Goal: Task Accomplishment & Management: Manage account settings

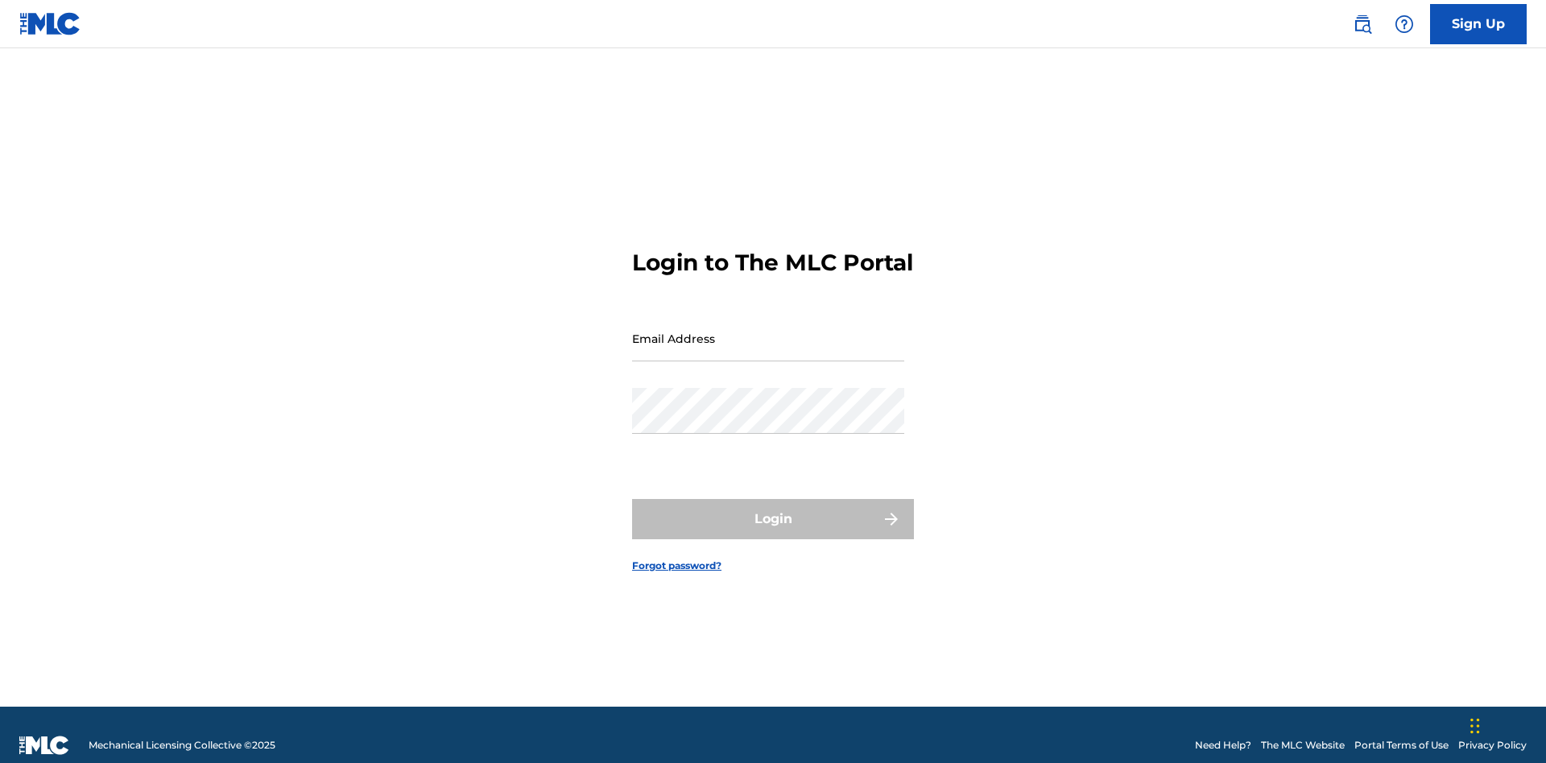
scroll to position [21, 0]
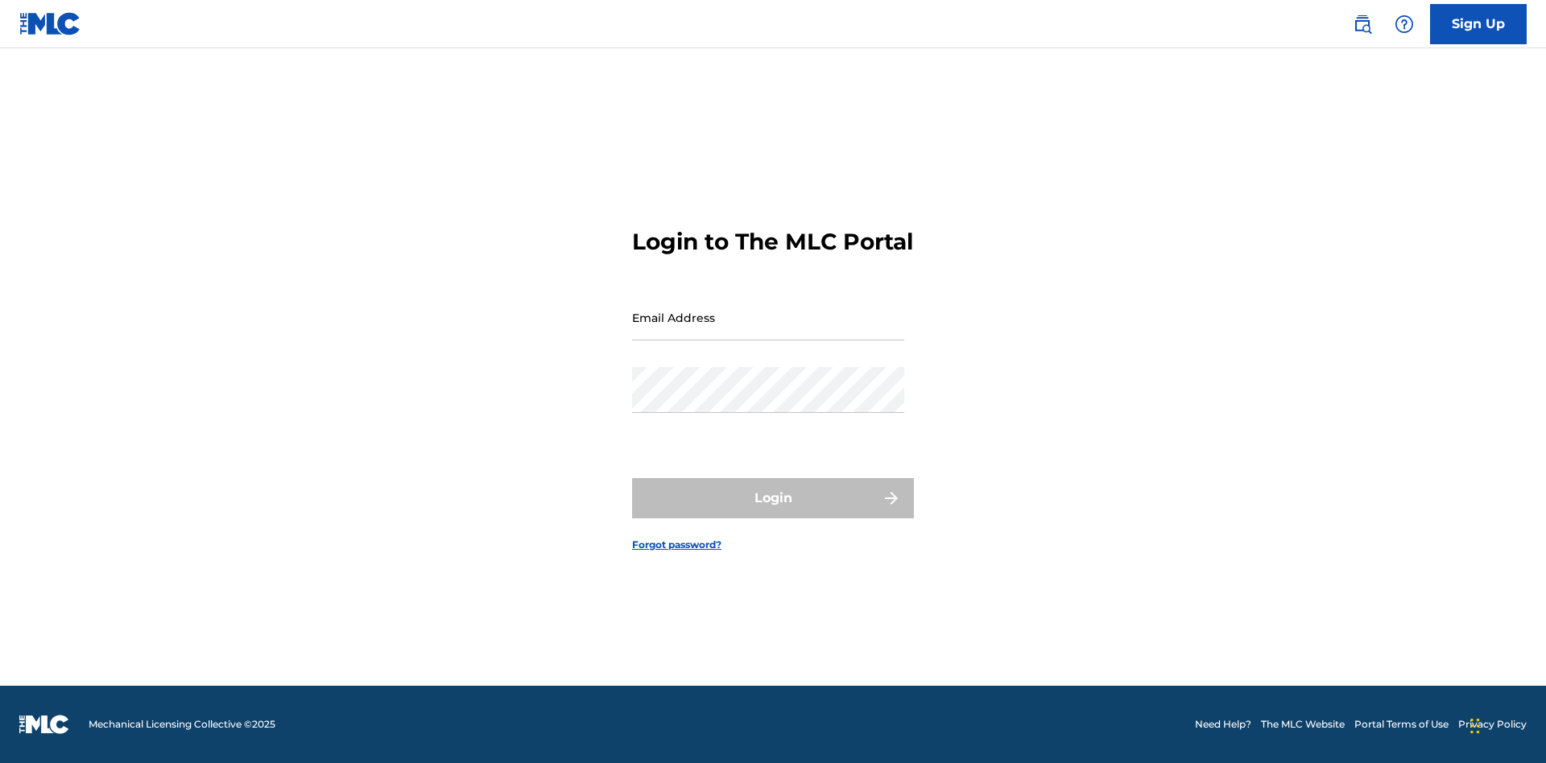
click at [768, 331] on input "Email Address" at bounding box center [768, 318] width 272 height 46
type input "[EMAIL_ADDRESS][DOMAIN_NAME]"
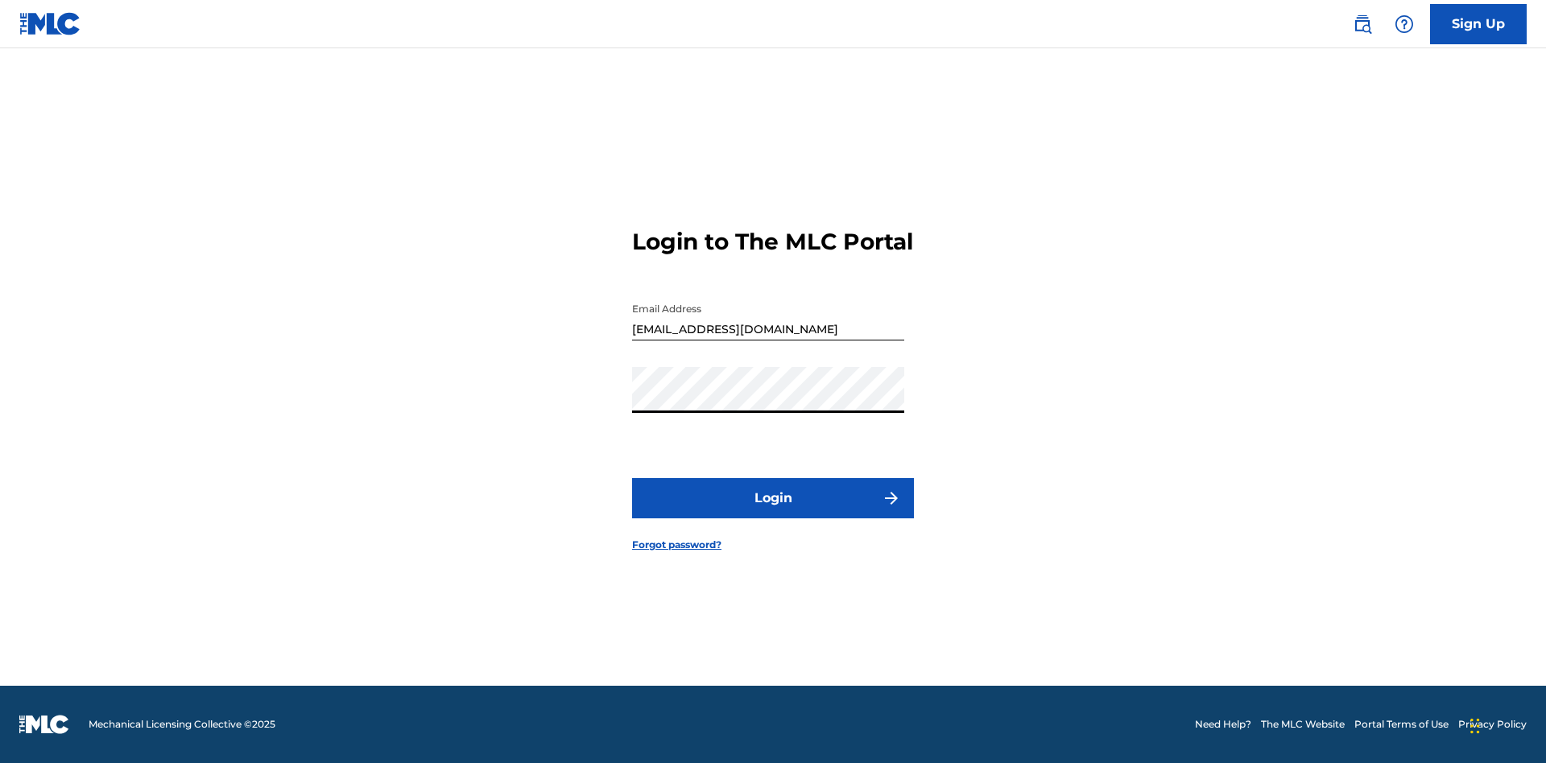
click at [773, 512] on button "Login" at bounding box center [773, 498] width 282 height 40
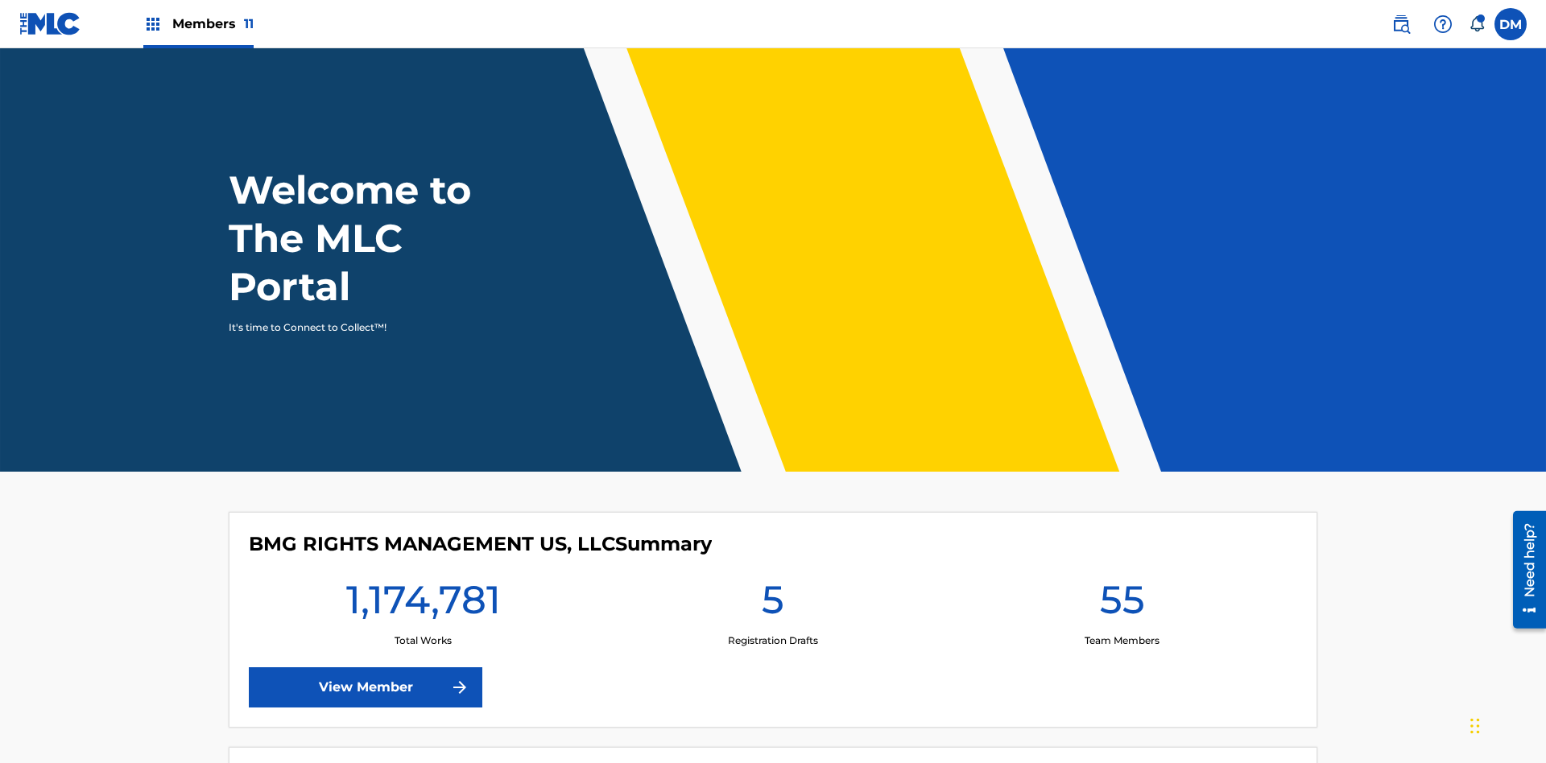
click at [198, 23] on span "Members 11" at bounding box center [212, 23] width 81 height 19
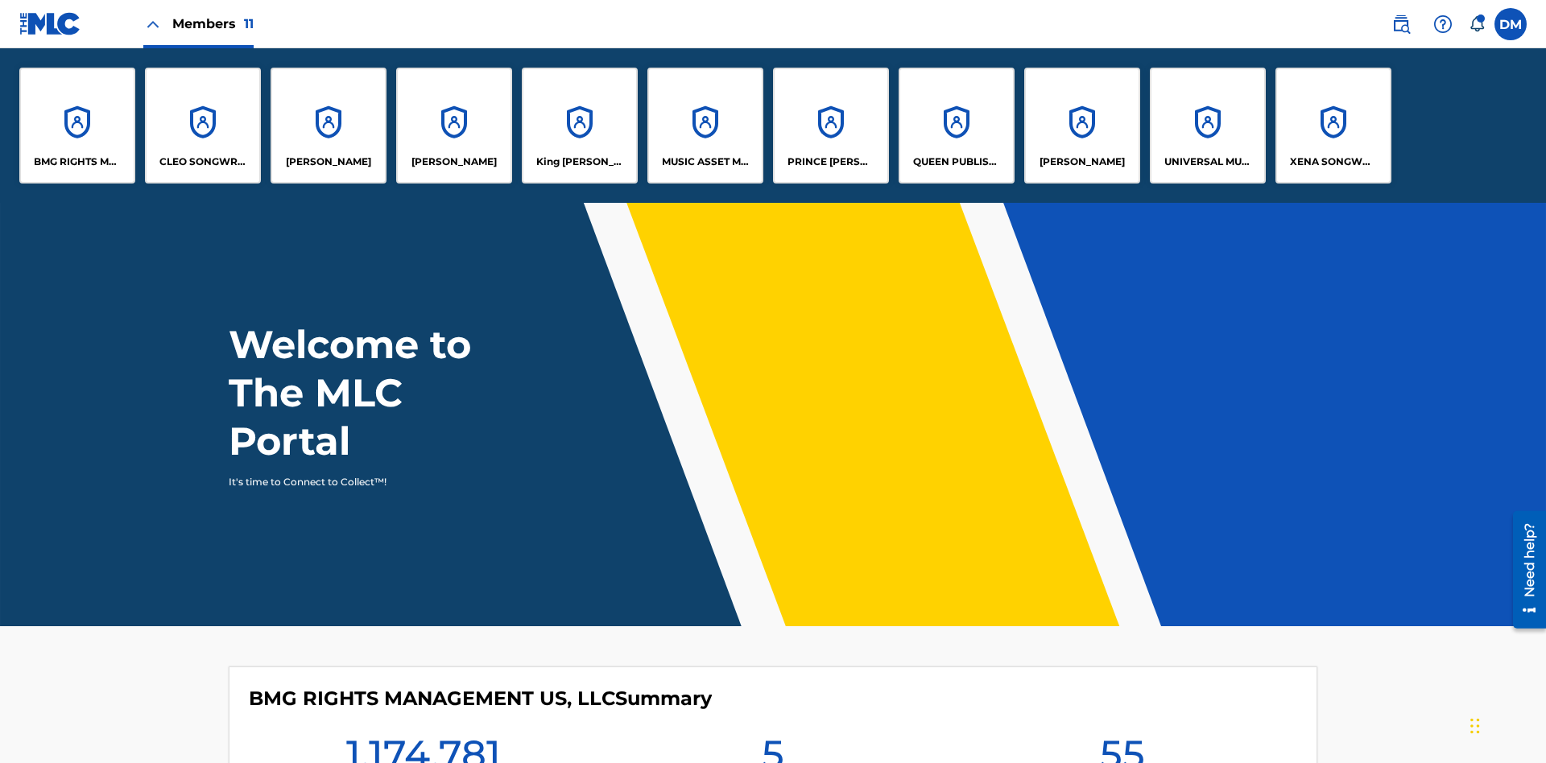
scroll to position [58, 0]
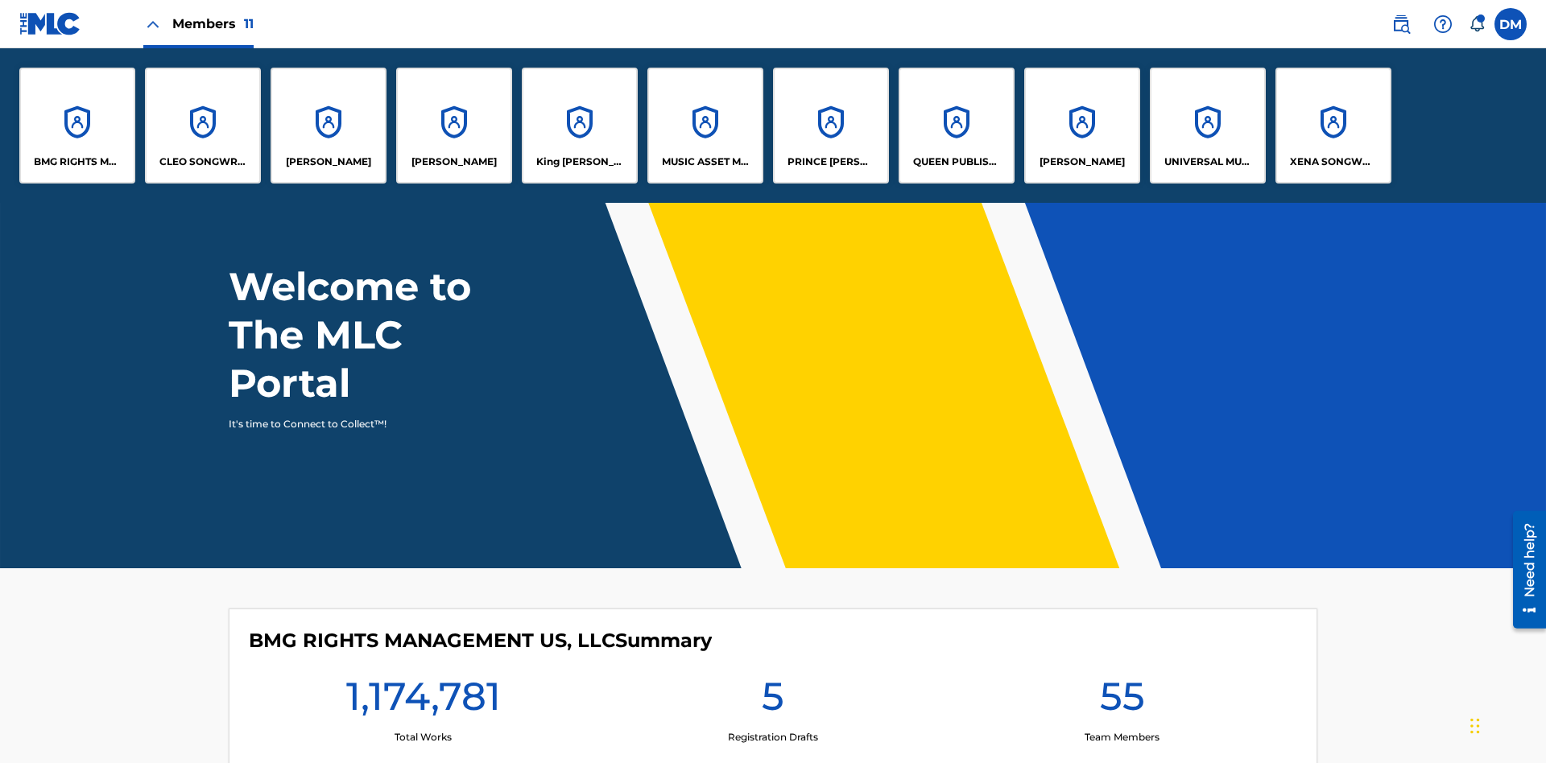
click at [579, 162] on p "King [PERSON_NAME]" at bounding box center [580, 162] width 88 height 14
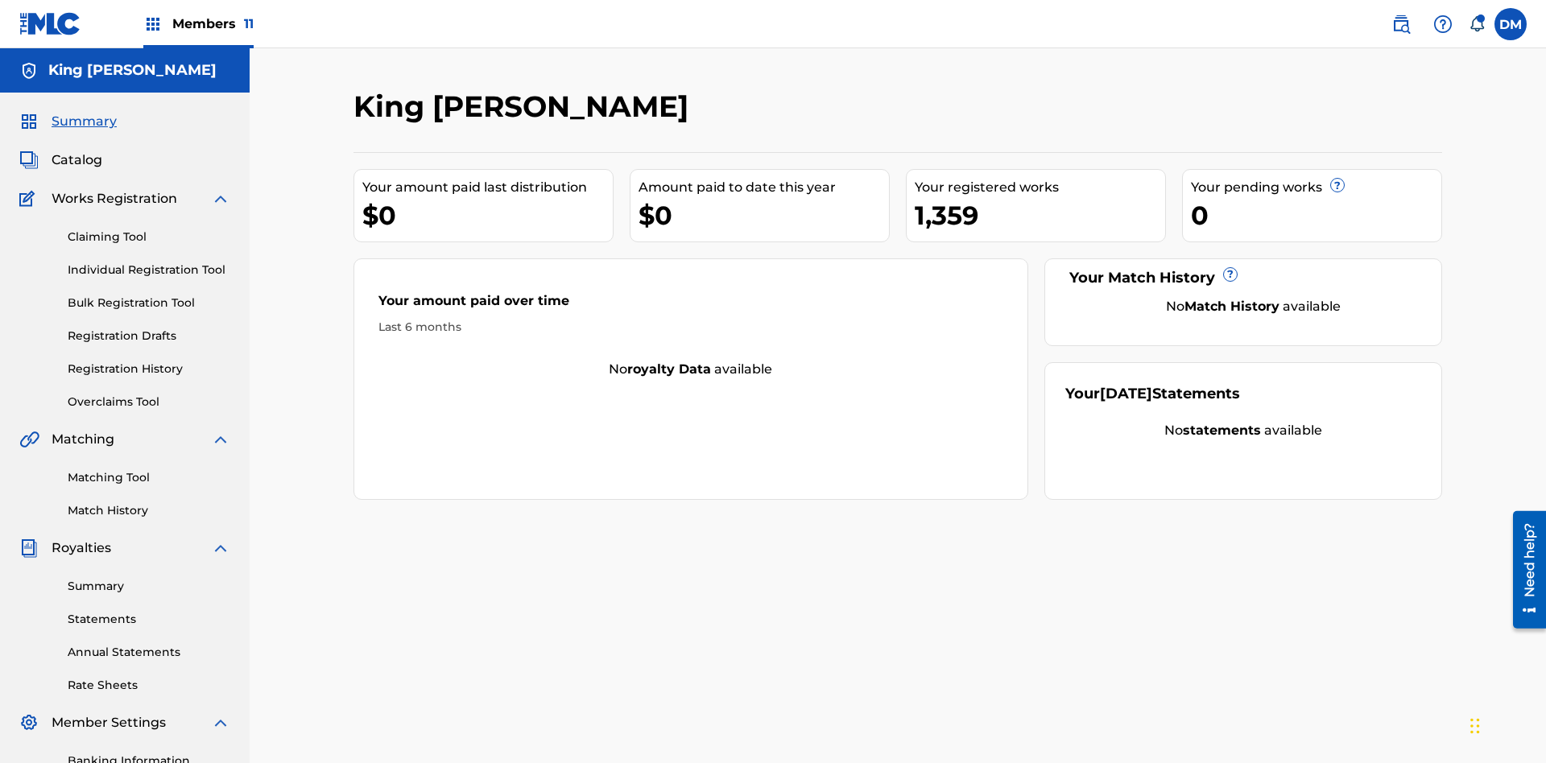
scroll to position [235, 0]
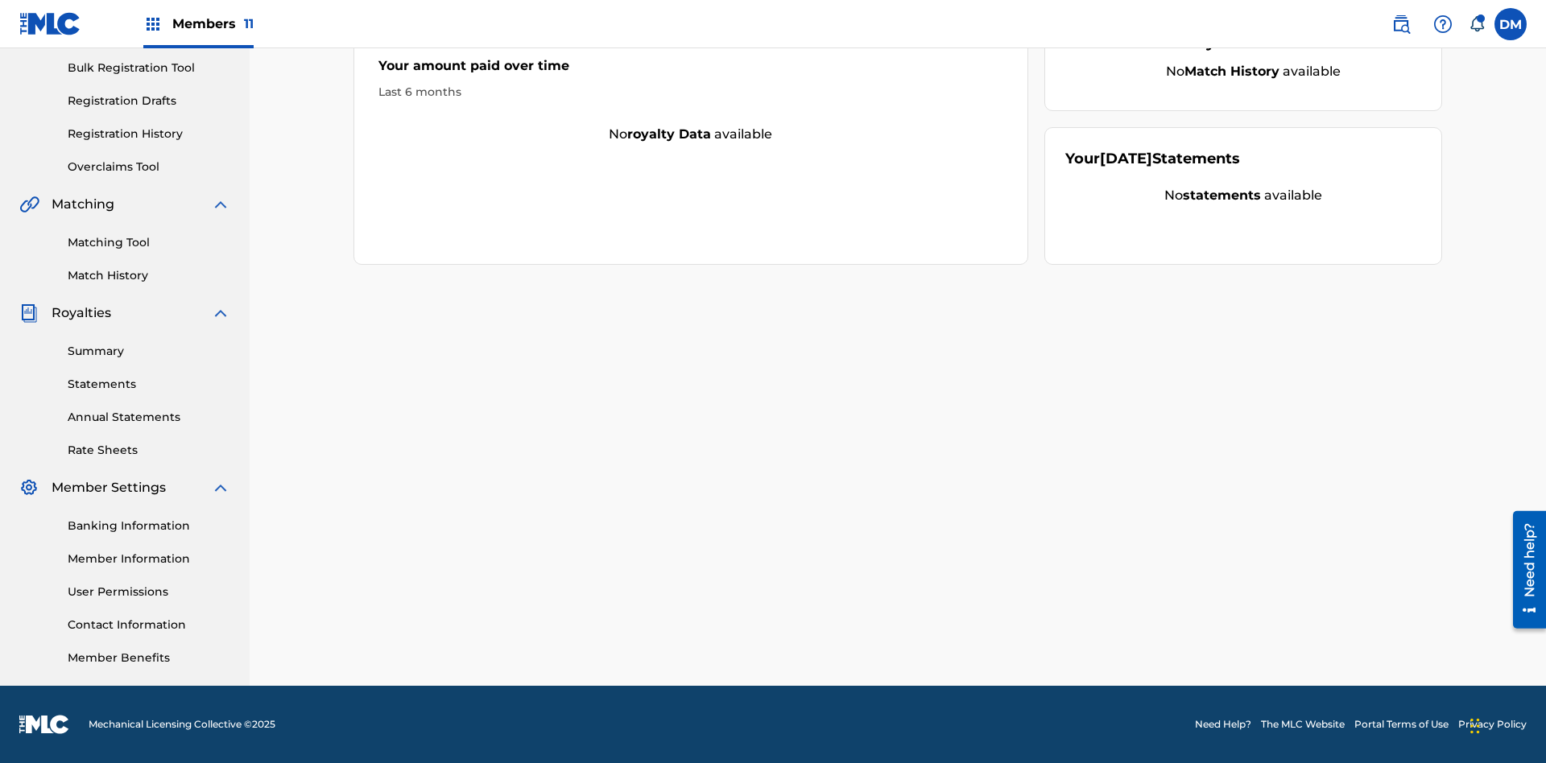
click at [149, 592] on link "User Permissions" at bounding box center [149, 592] width 163 height 17
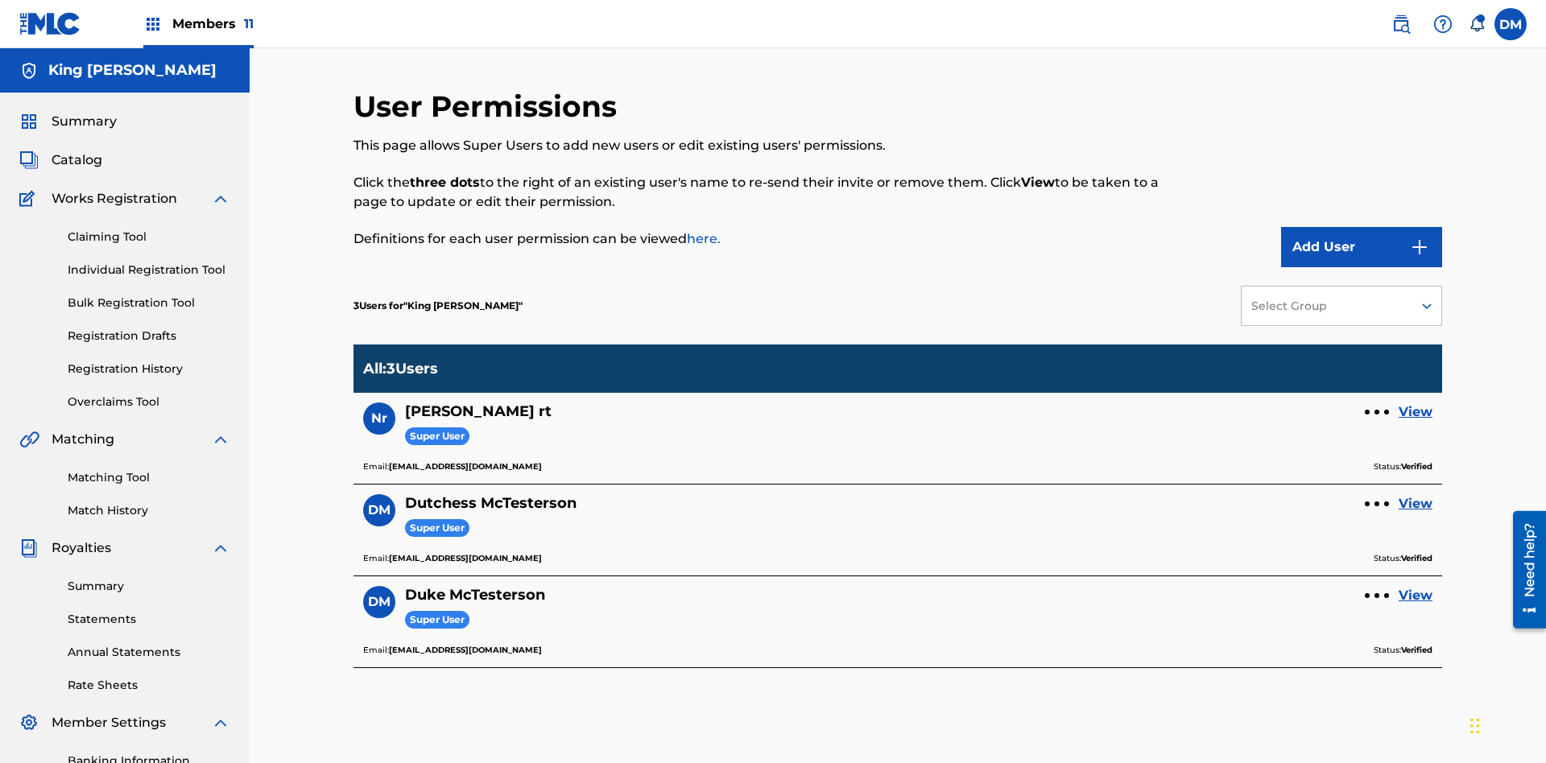
scroll to position [235, 0]
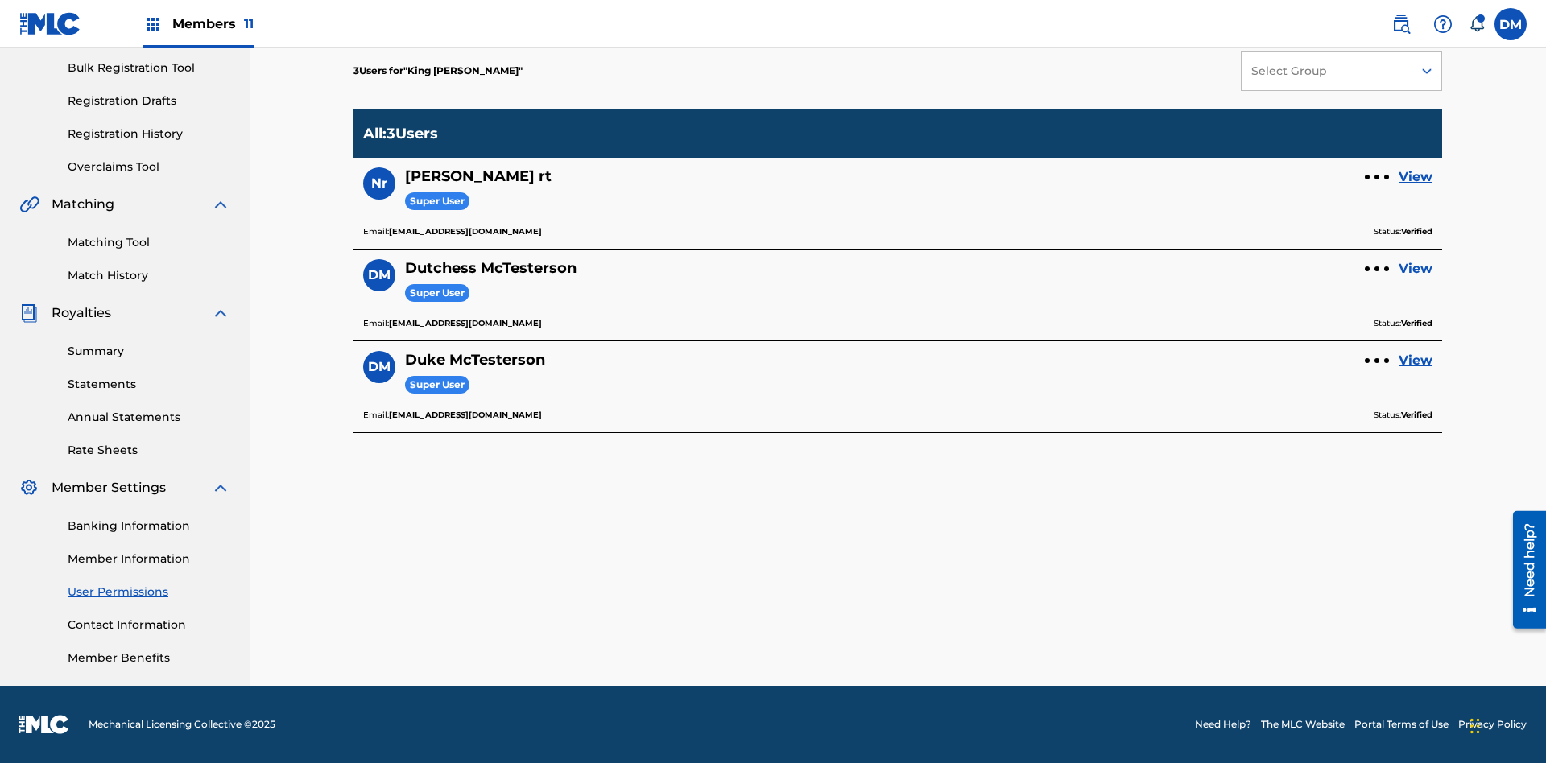
click at [1416, 269] on link "View" at bounding box center [1416, 268] width 34 height 19
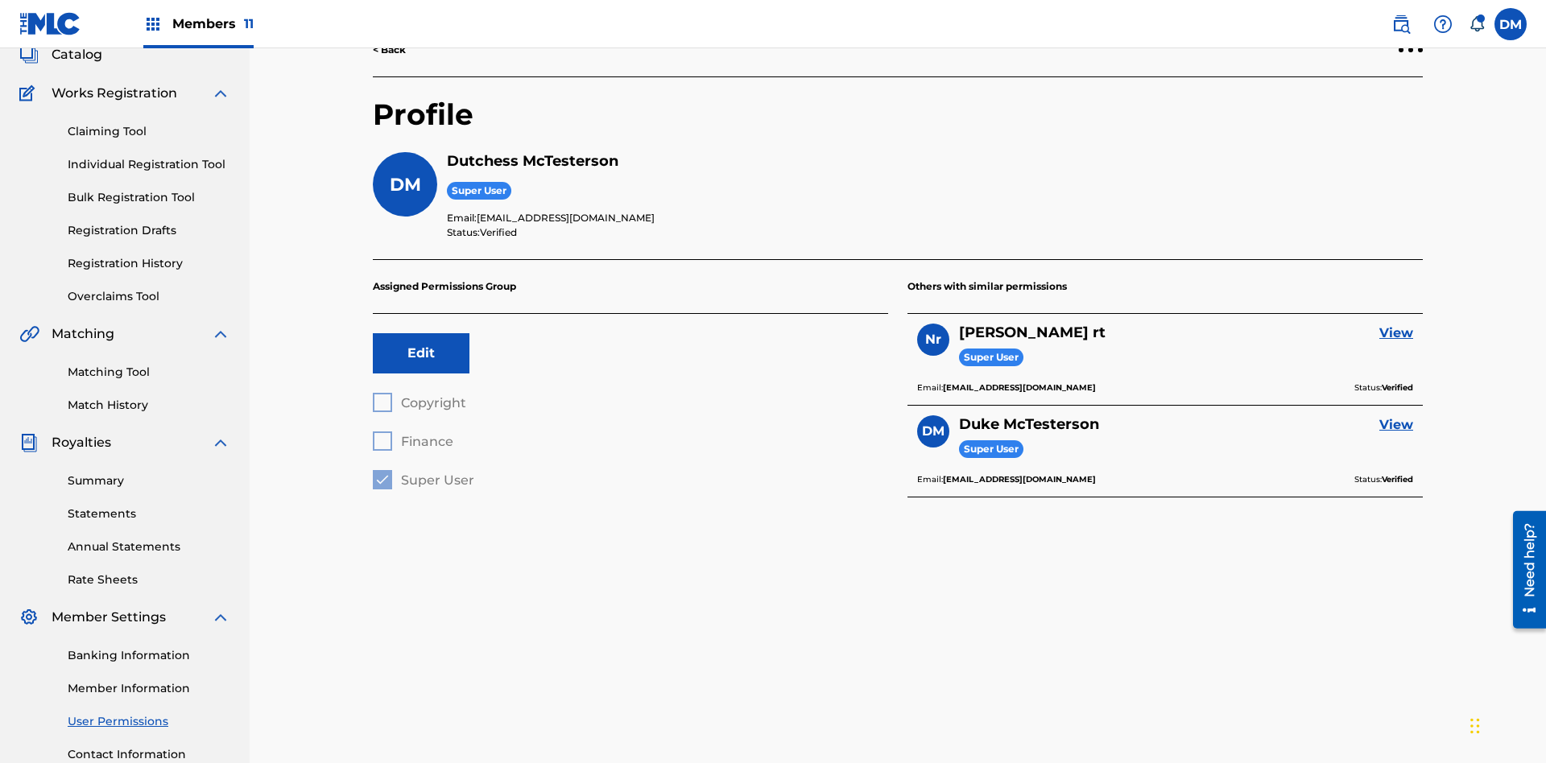
scroll to position [235, 0]
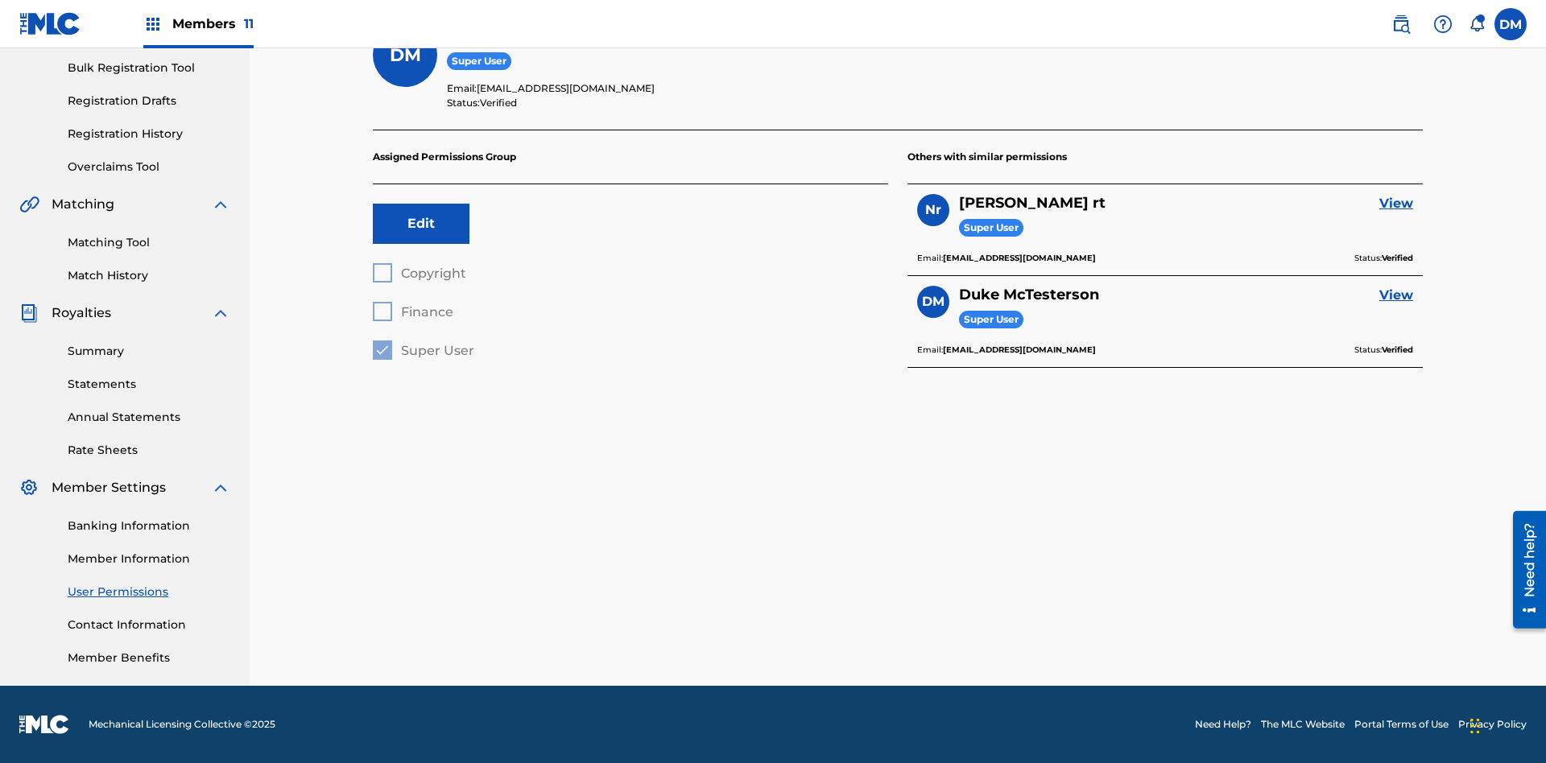
click at [421, 224] on button "Edit" at bounding box center [421, 224] width 97 height 40
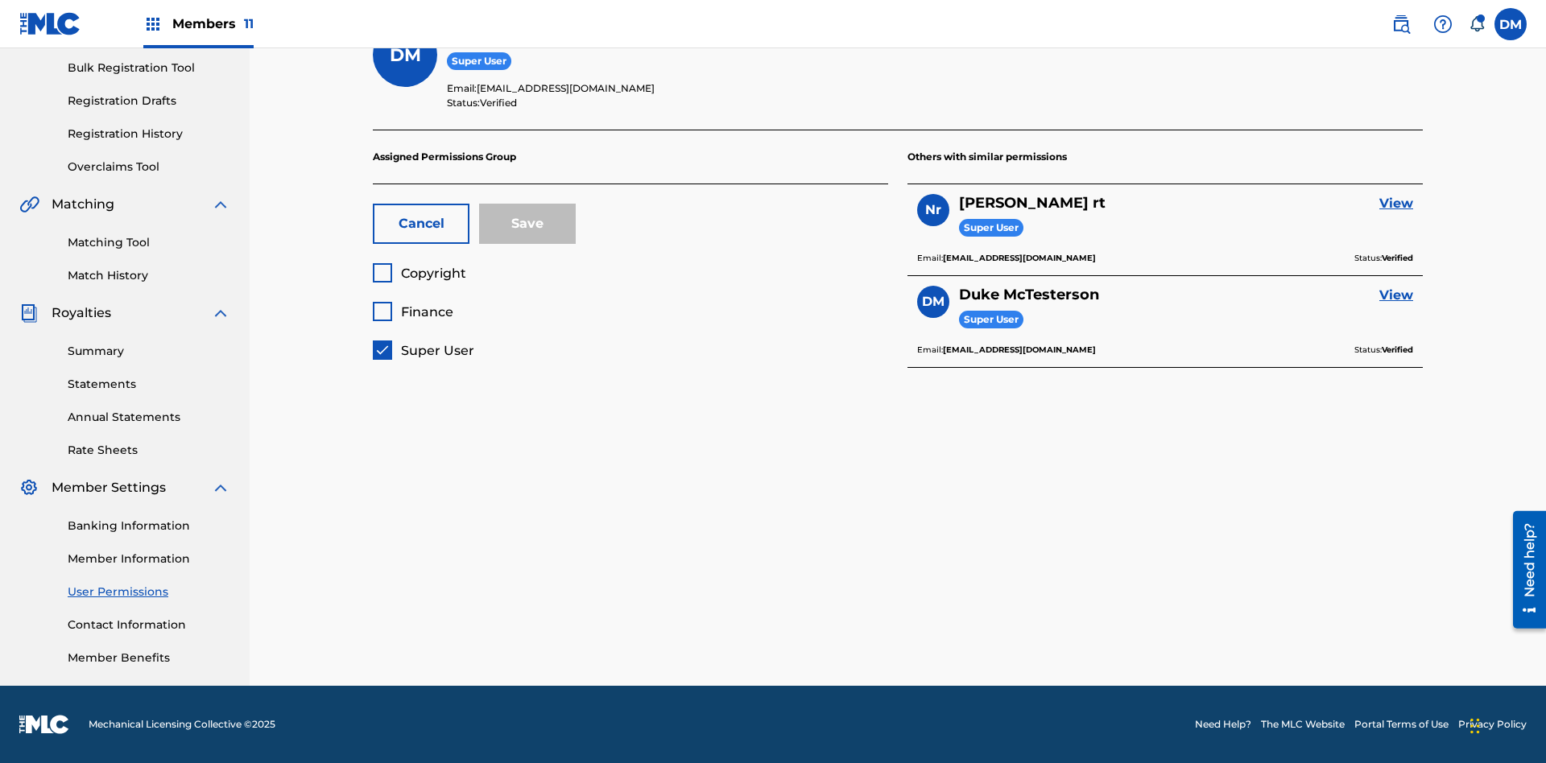
click at [421, 224] on button "Cancel" at bounding box center [421, 224] width 97 height 40
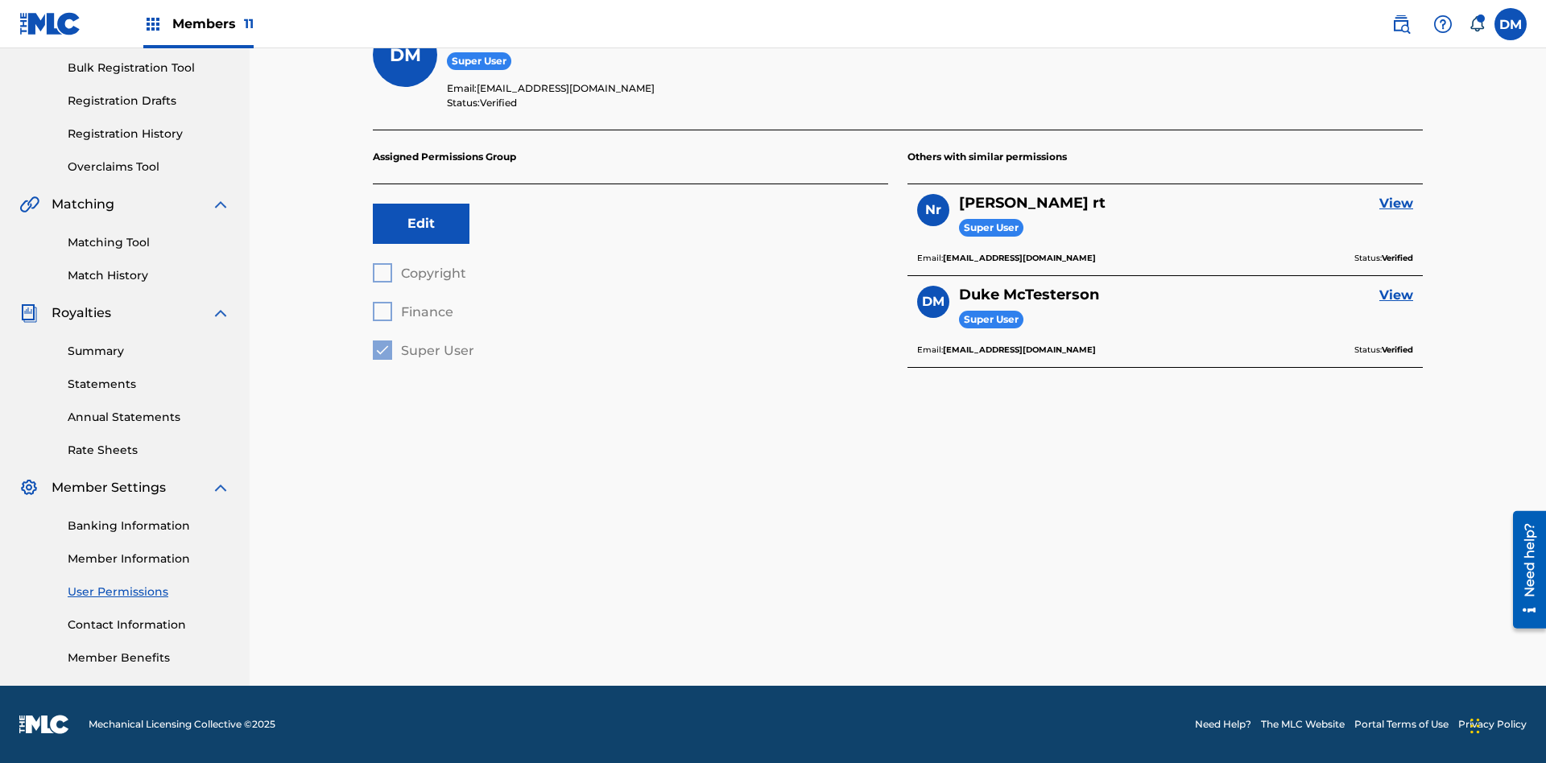
scroll to position [146, 0]
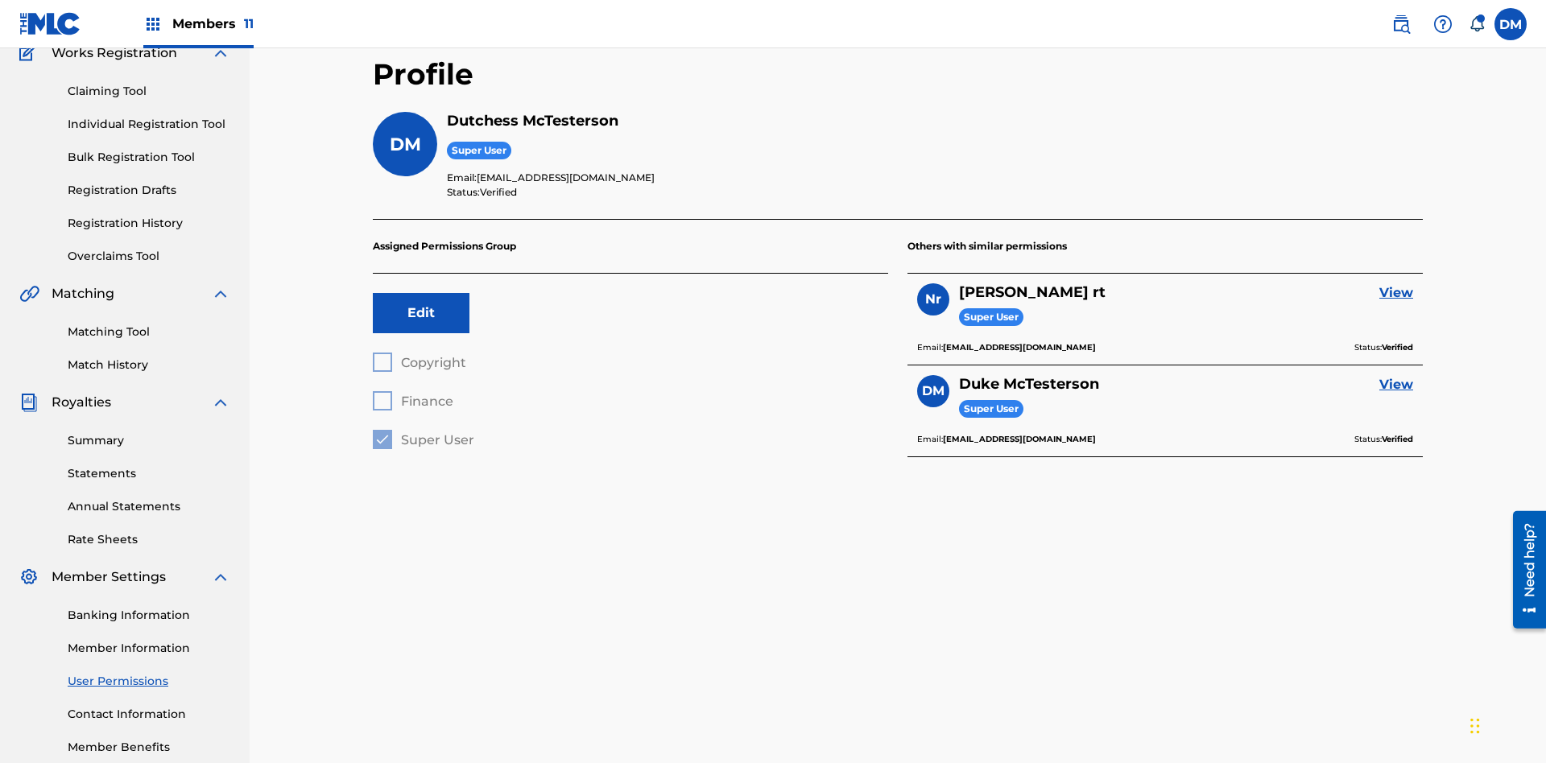
click at [1511, 23] on label at bounding box center [1510, 24] width 32 height 32
click at [1511, 24] on input "DM Duke McTesterson duke.mctesterson@gmail.com Notification Preferences Profile…" at bounding box center [1511, 24] width 0 height 0
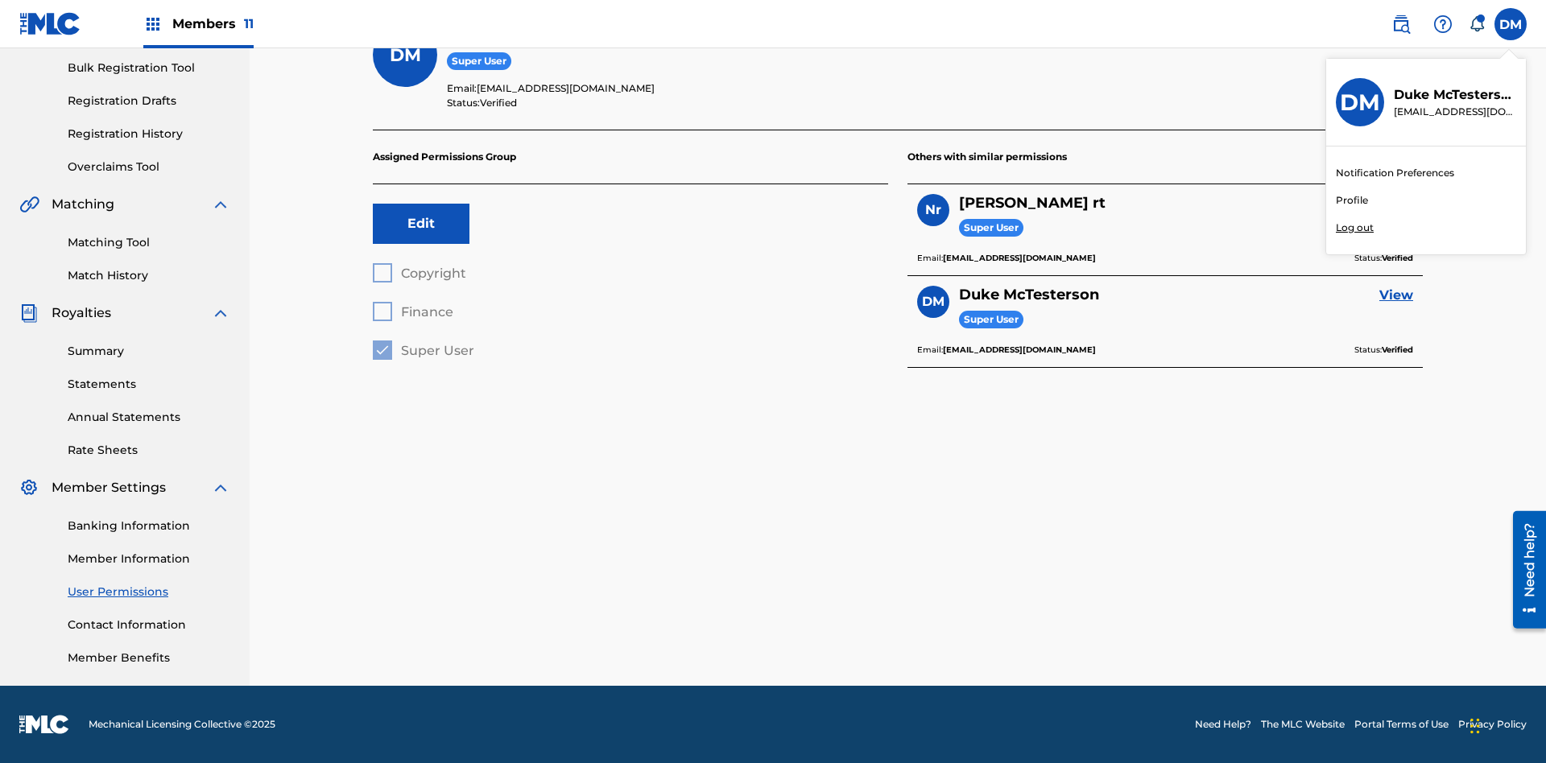
click at [1354, 228] on p "Log out" at bounding box center [1355, 228] width 38 height 14
click at [1511, 24] on input "[PERSON_NAME] [PERSON_NAME] [PERSON_NAME][EMAIL_ADDRESS][DOMAIN_NAME] Notificat…" at bounding box center [1511, 24] width 0 height 0
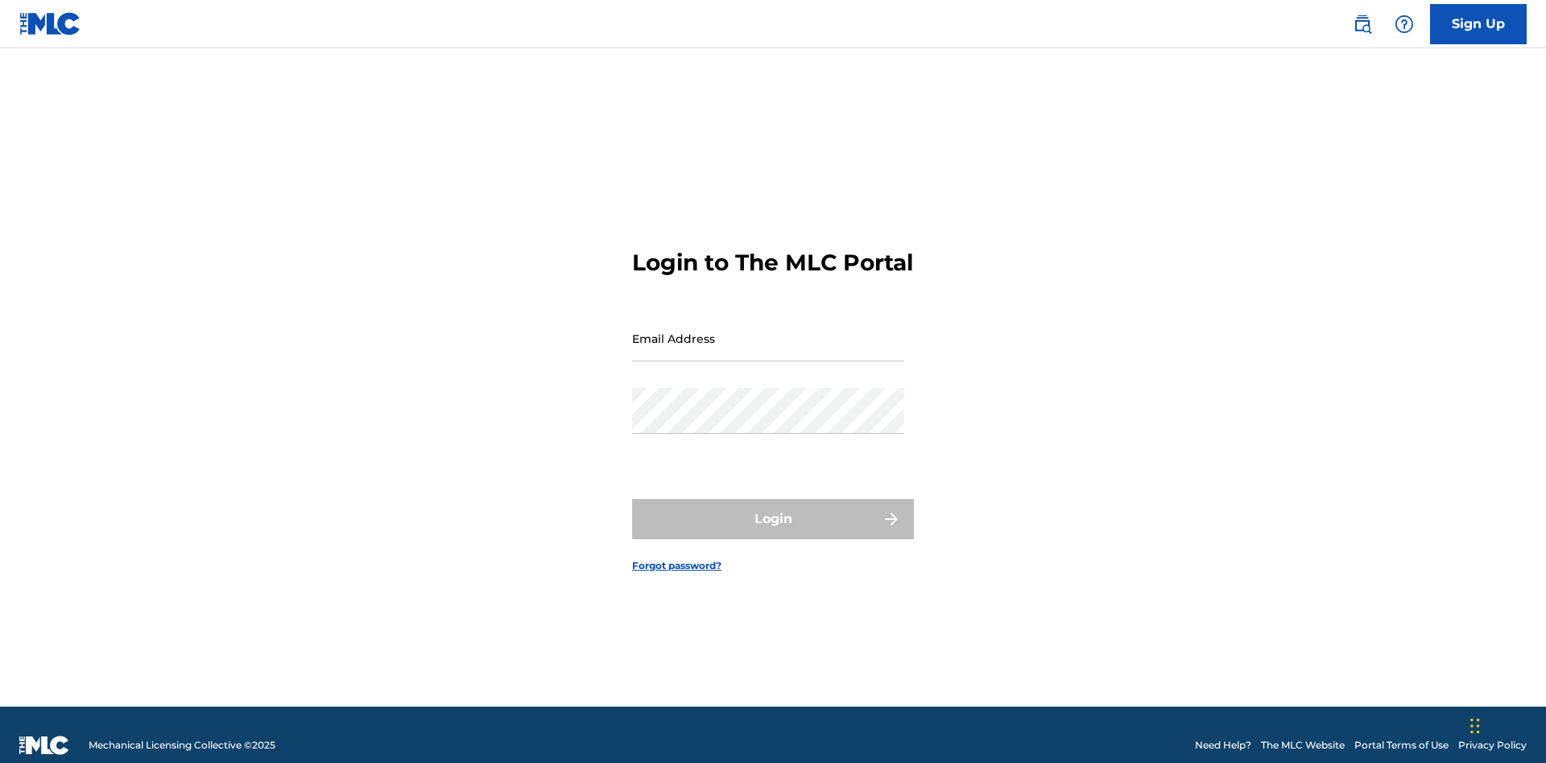
scroll to position [21, 0]
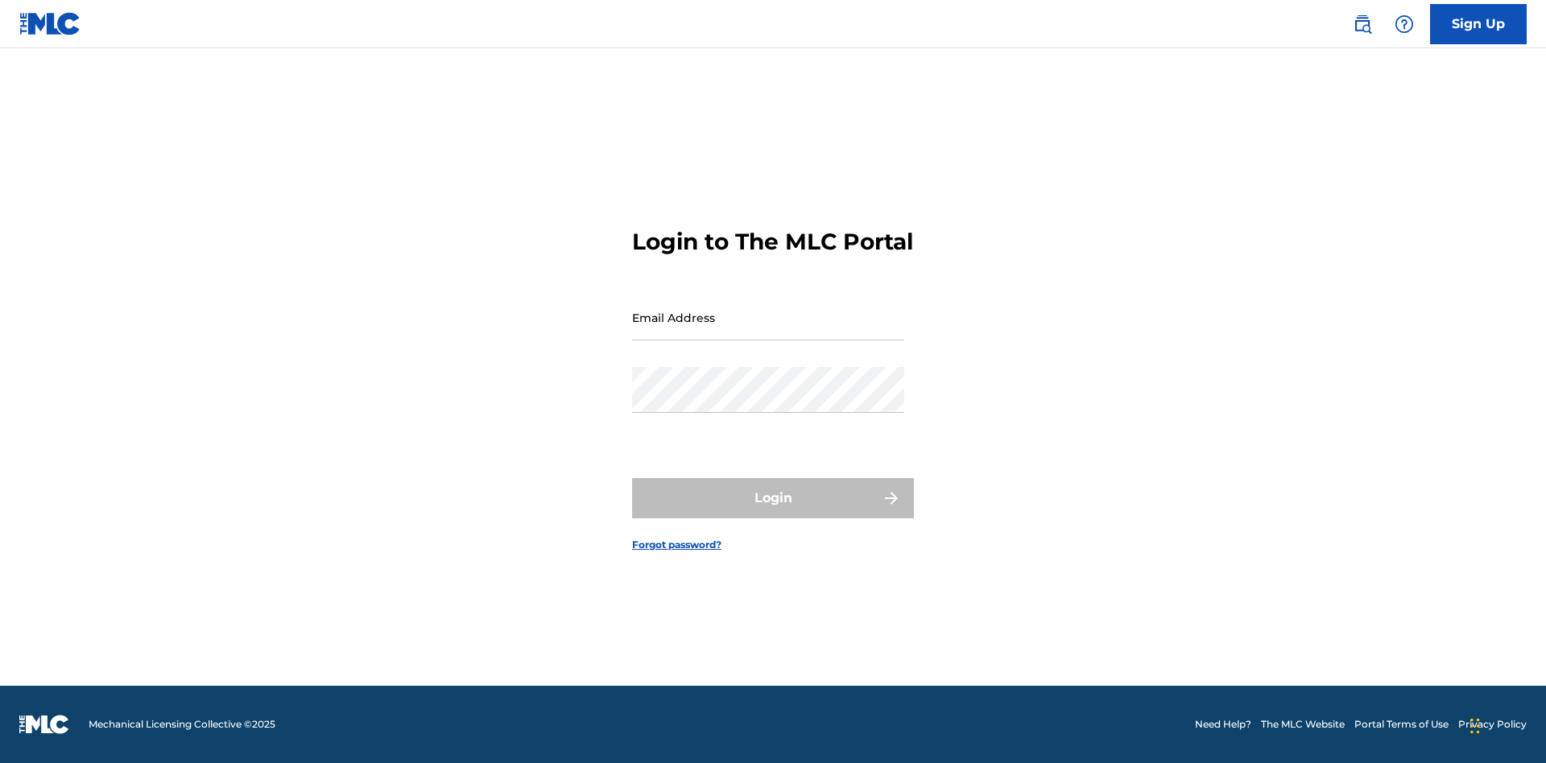
click at [768, 331] on input "Email Address" at bounding box center [768, 318] width 272 height 46
type input "Dutchess.McTesterson@gmail.com"
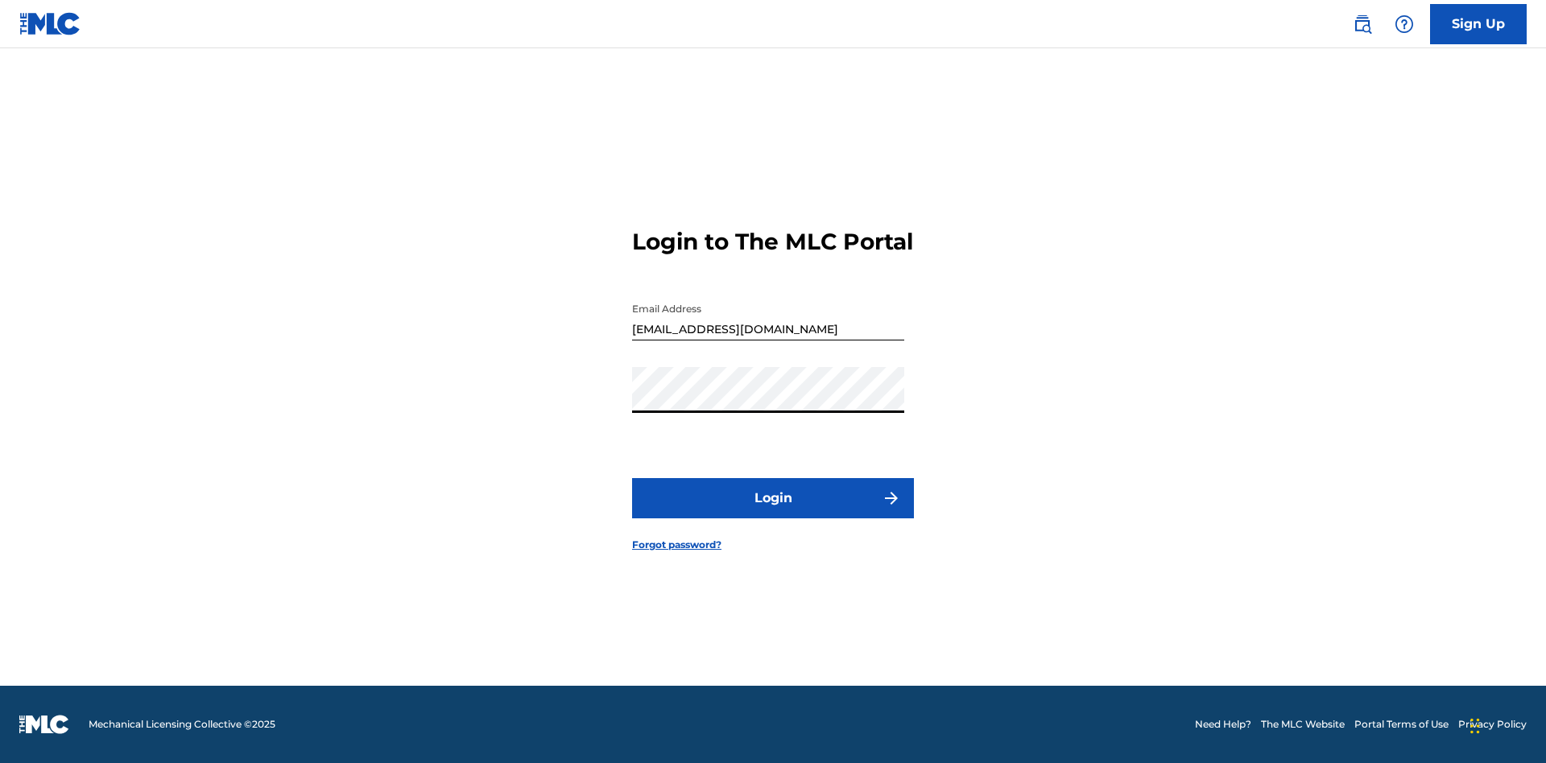
click at [773, 512] on button "Login" at bounding box center [773, 498] width 282 height 40
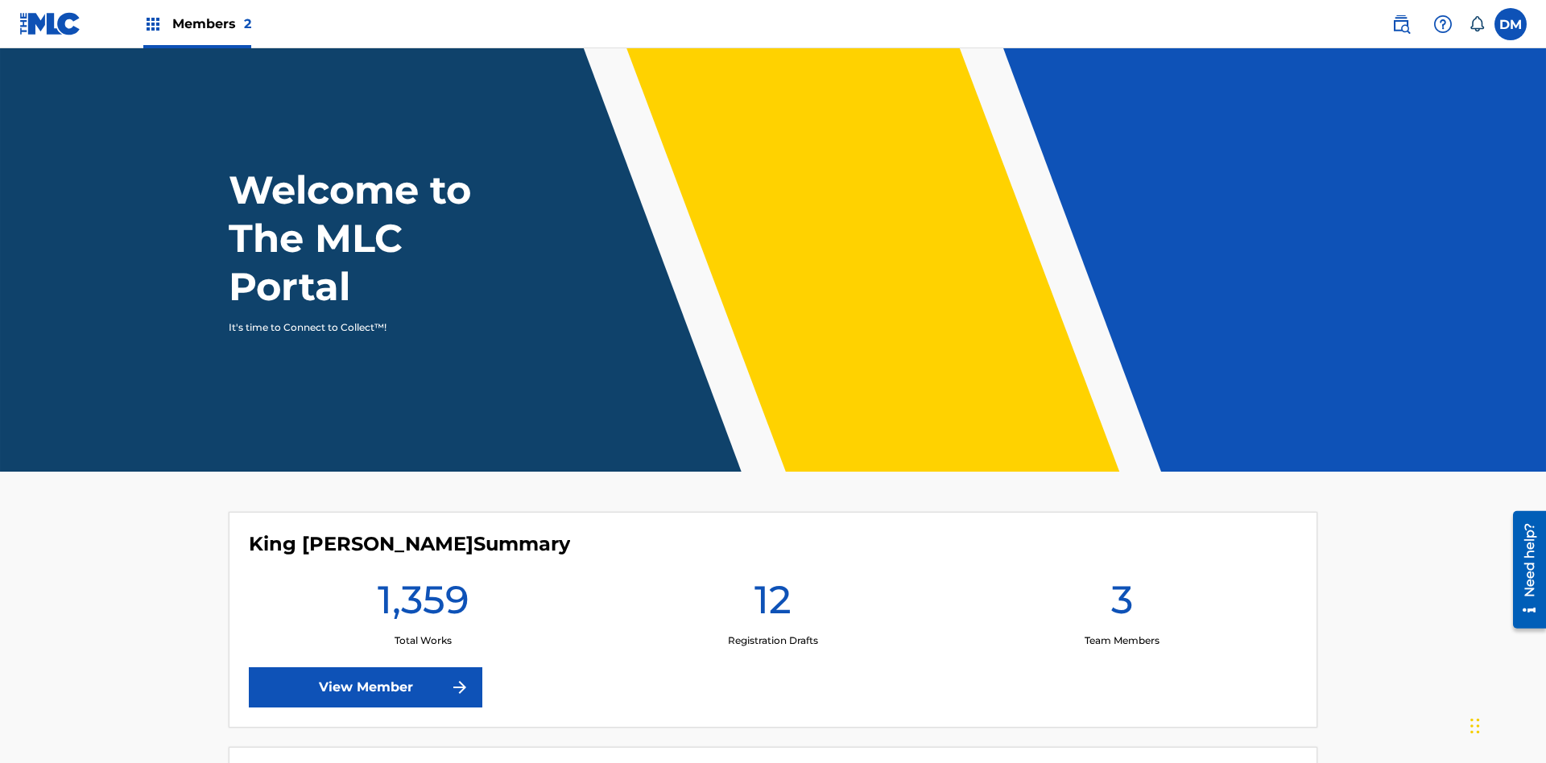
click at [196, 23] on span "Members 2" at bounding box center [211, 23] width 79 height 19
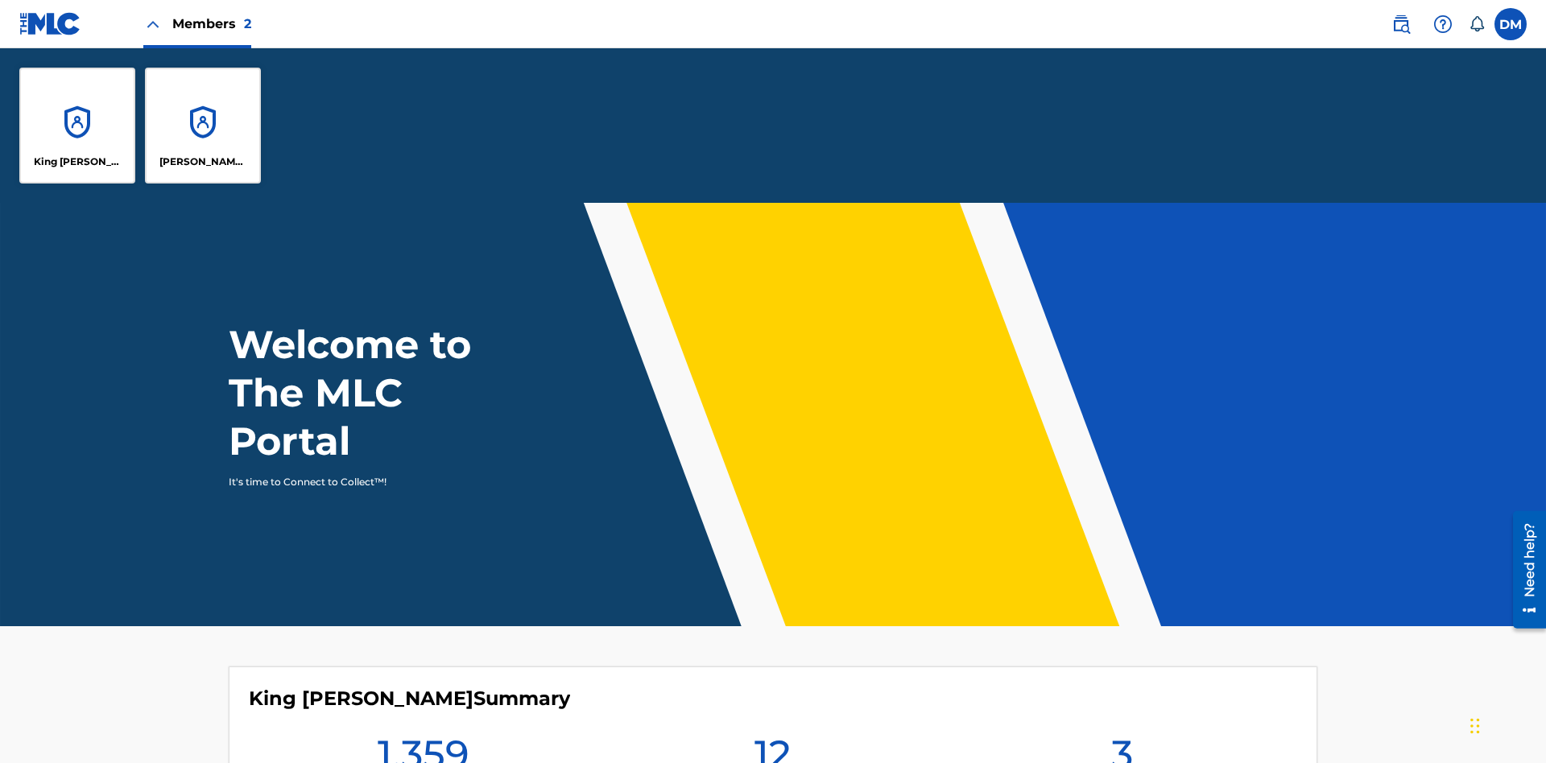
scroll to position [58, 0]
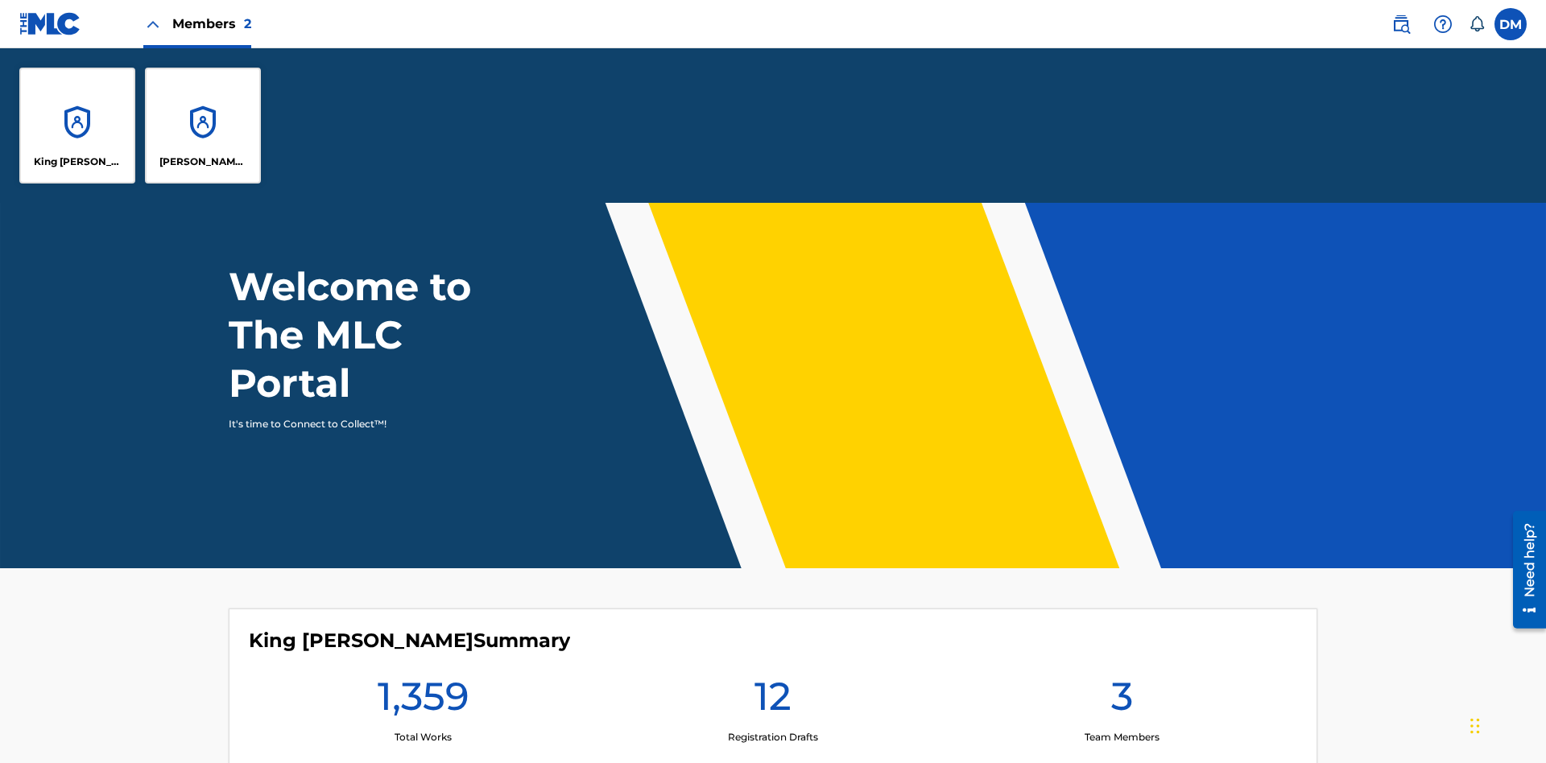
click at [77, 162] on p "King [PERSON_NAME]" at bounding box center [78, 162] width 88 height 14
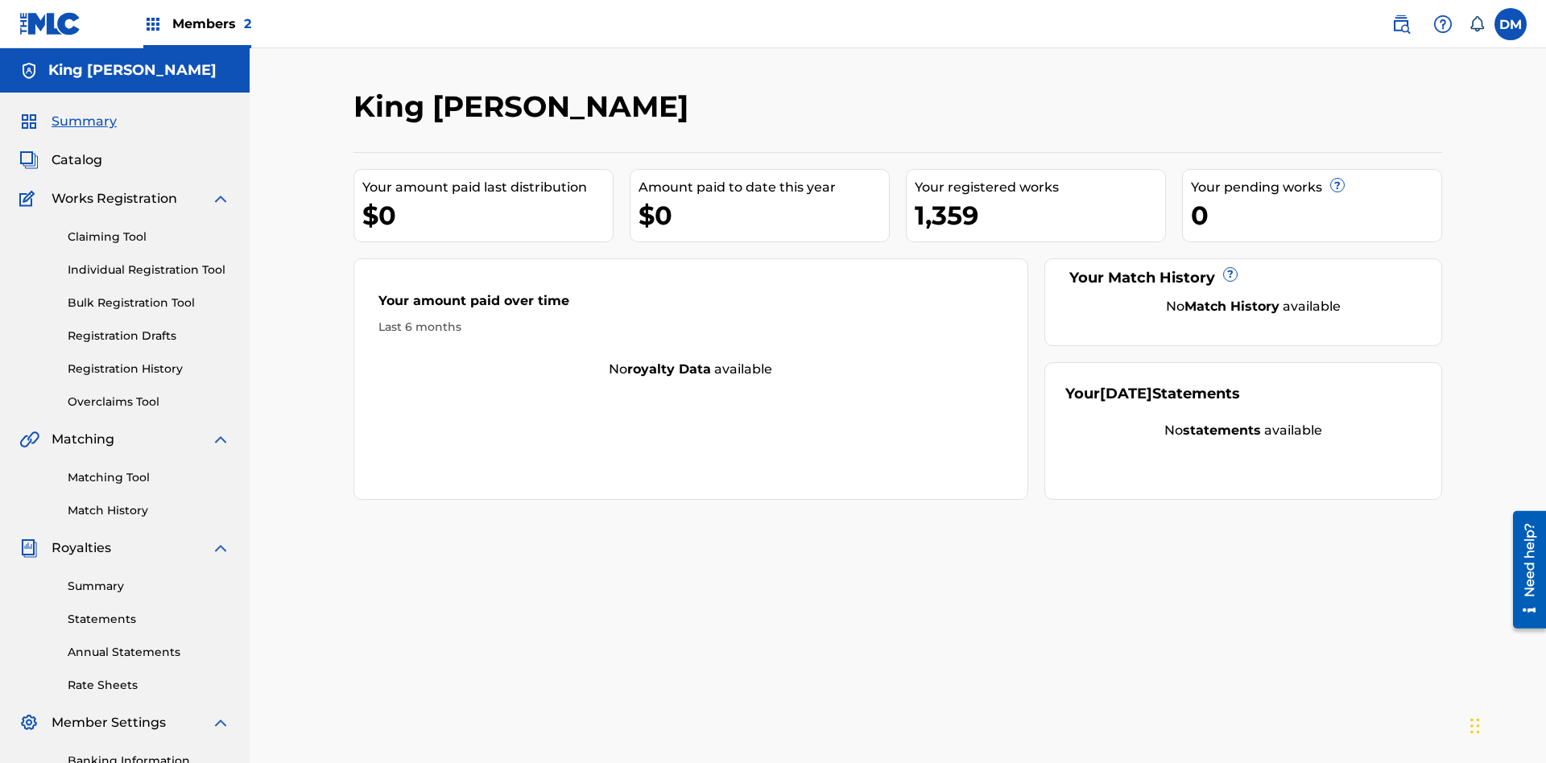
scroll to position [15, 0]
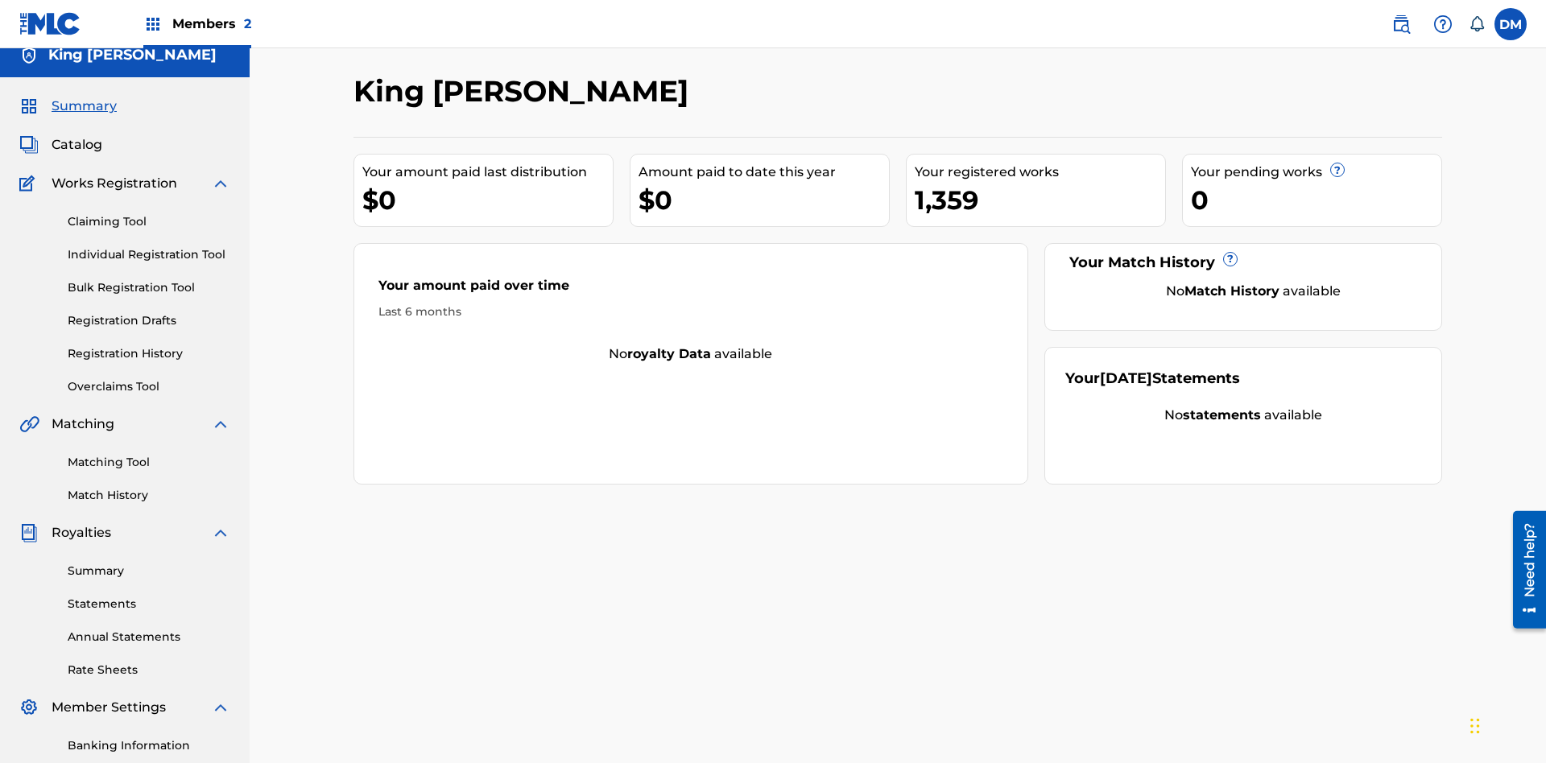
click at [83, 106] on span "Summary" at bounding box center [84, 106] width 65 height 19
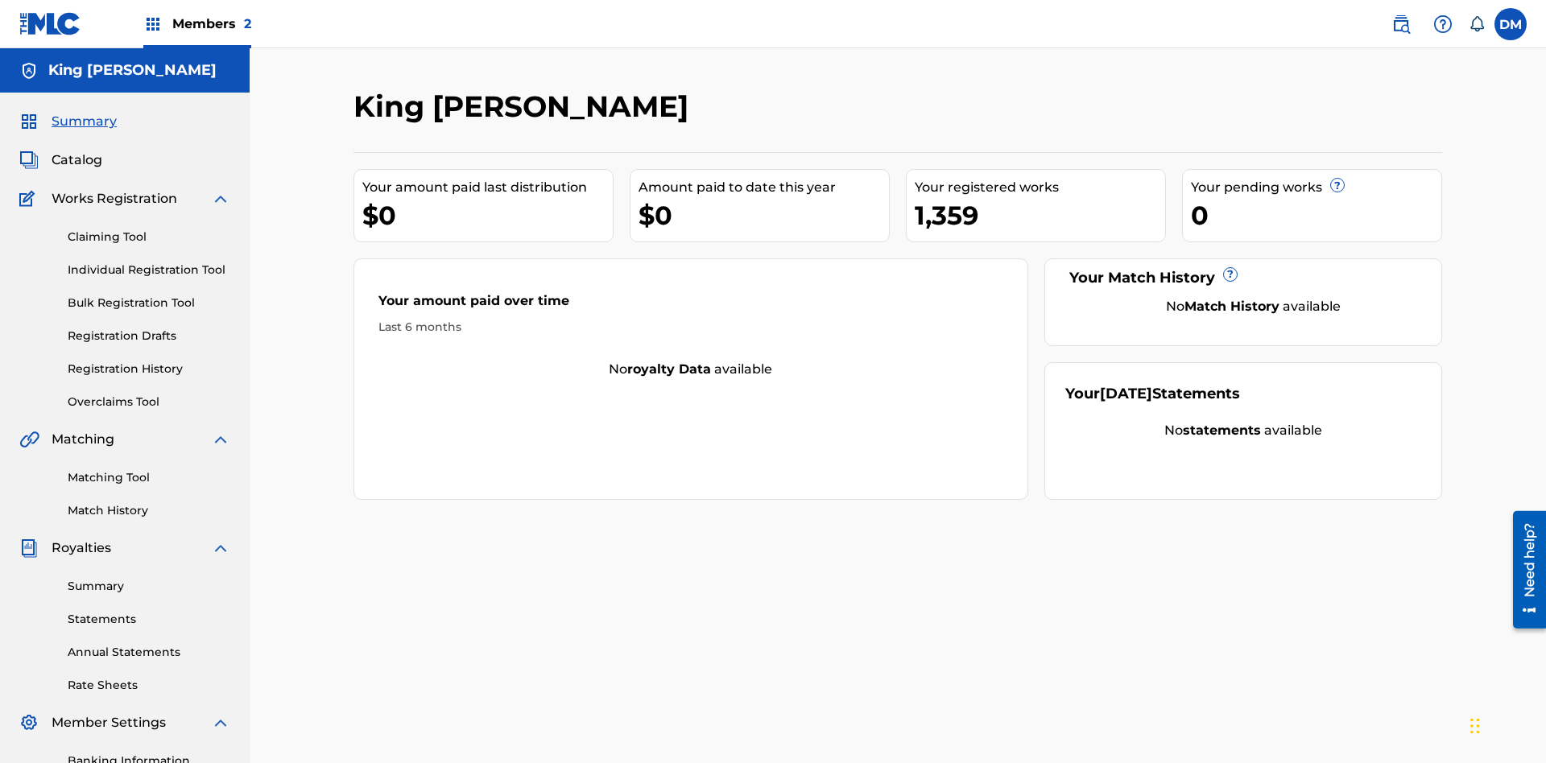
scroll to position [235, 0]
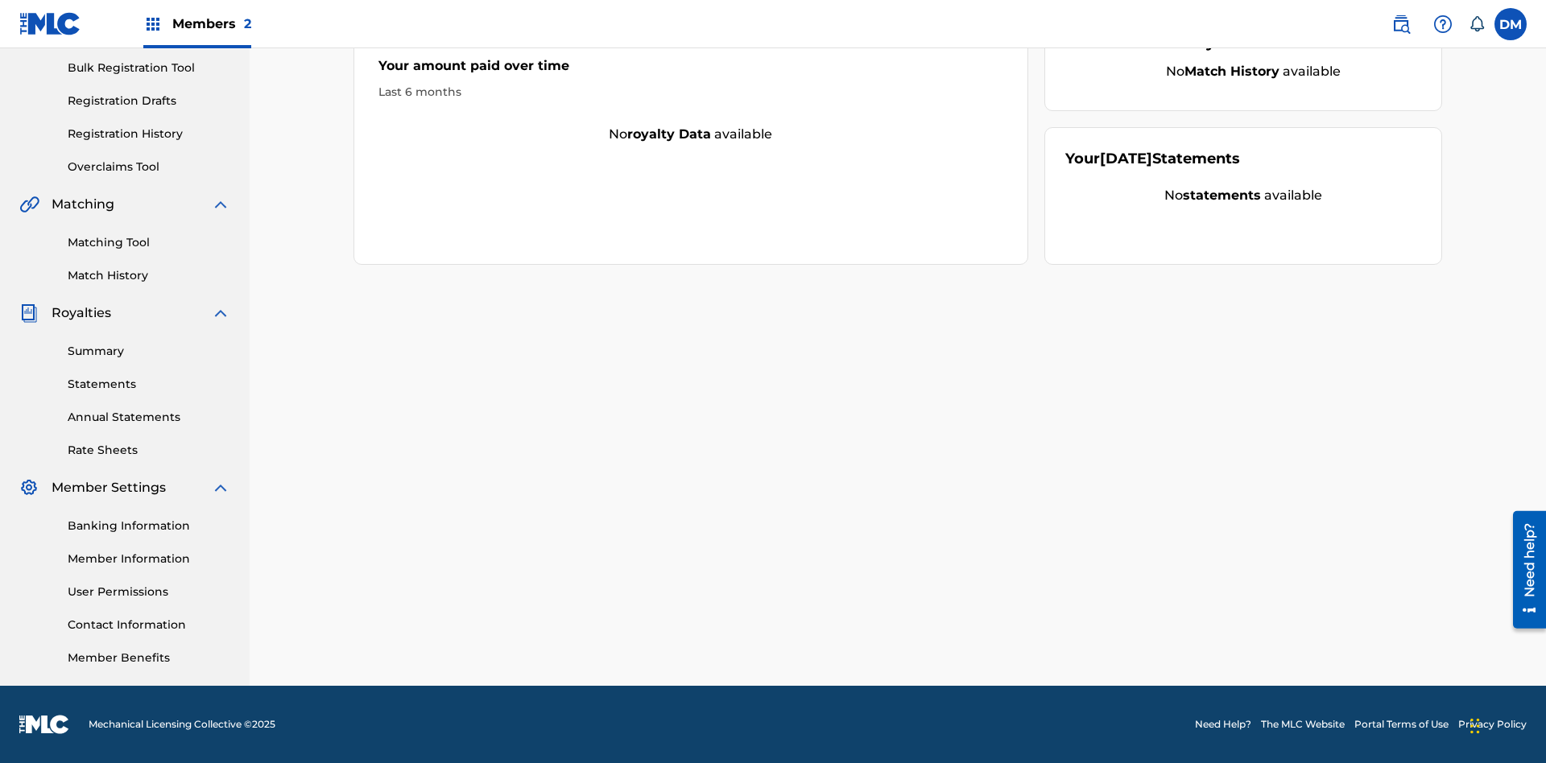
click at [149, 242] on link "Matching Tool" at bounding box center [149, 242] width 163 height 17
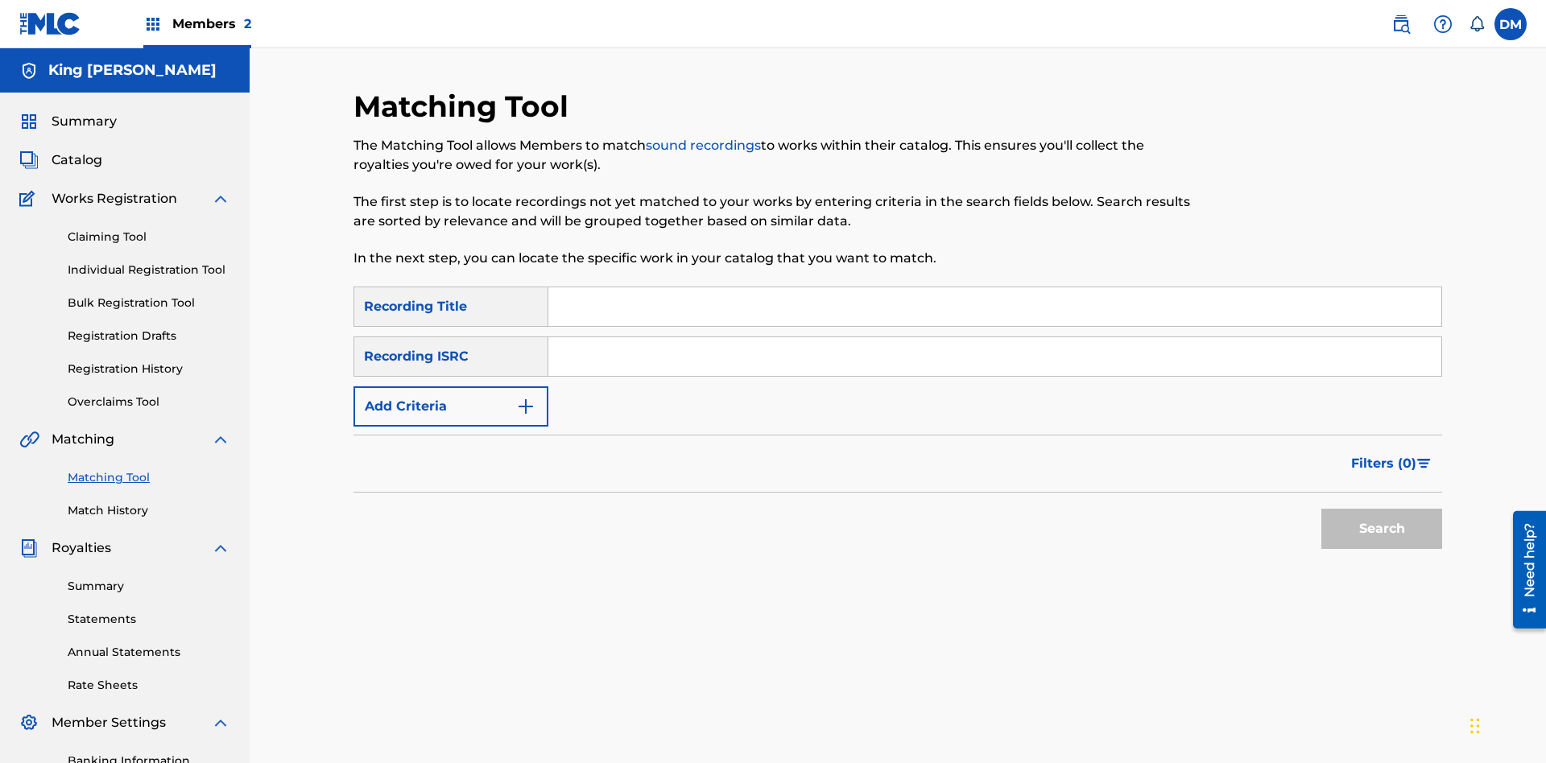
scroll to position [235, 0]
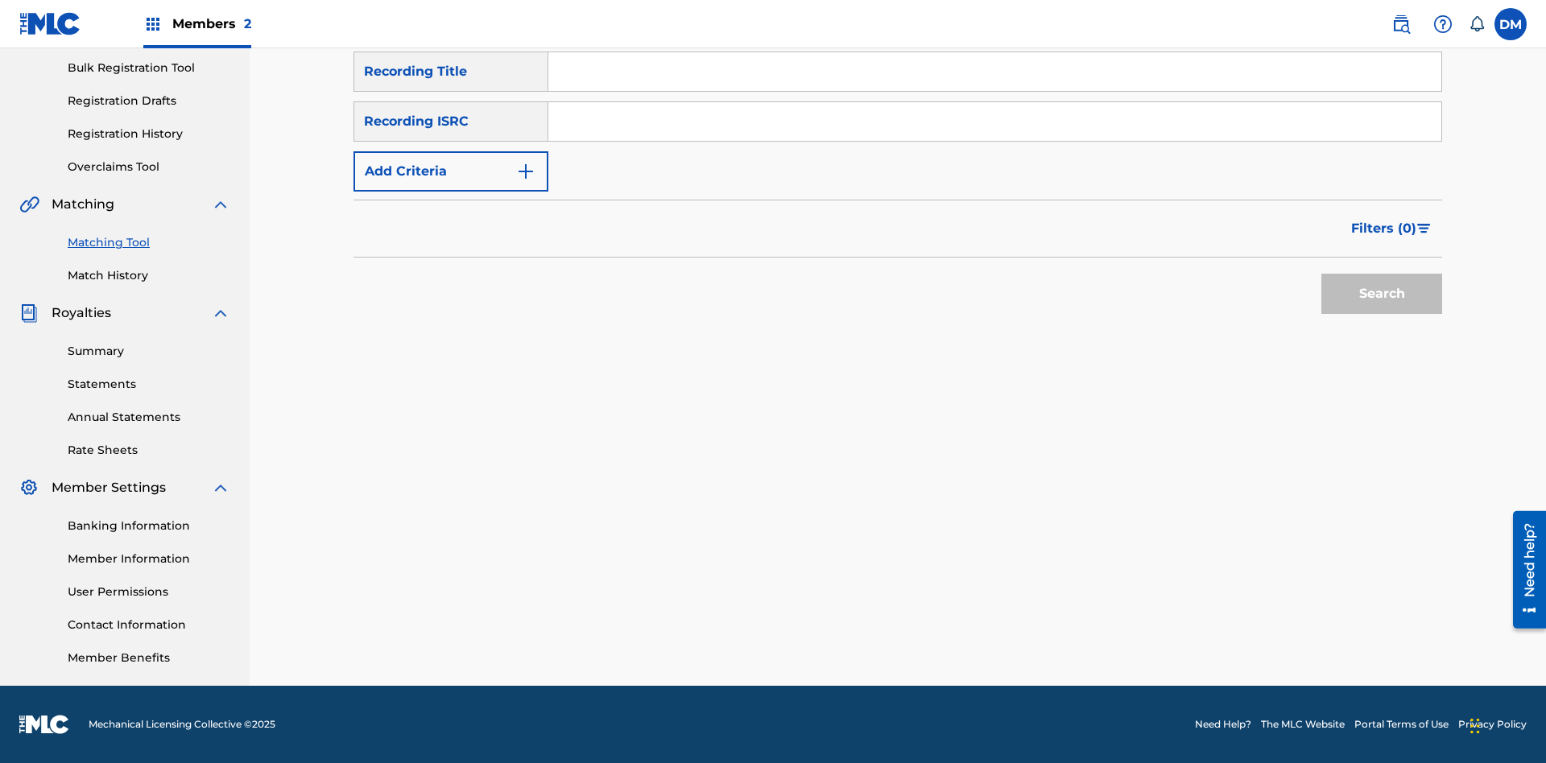
click at [149, 275] on link "Match History" at bounding box center [149, 275] width 163 height 17
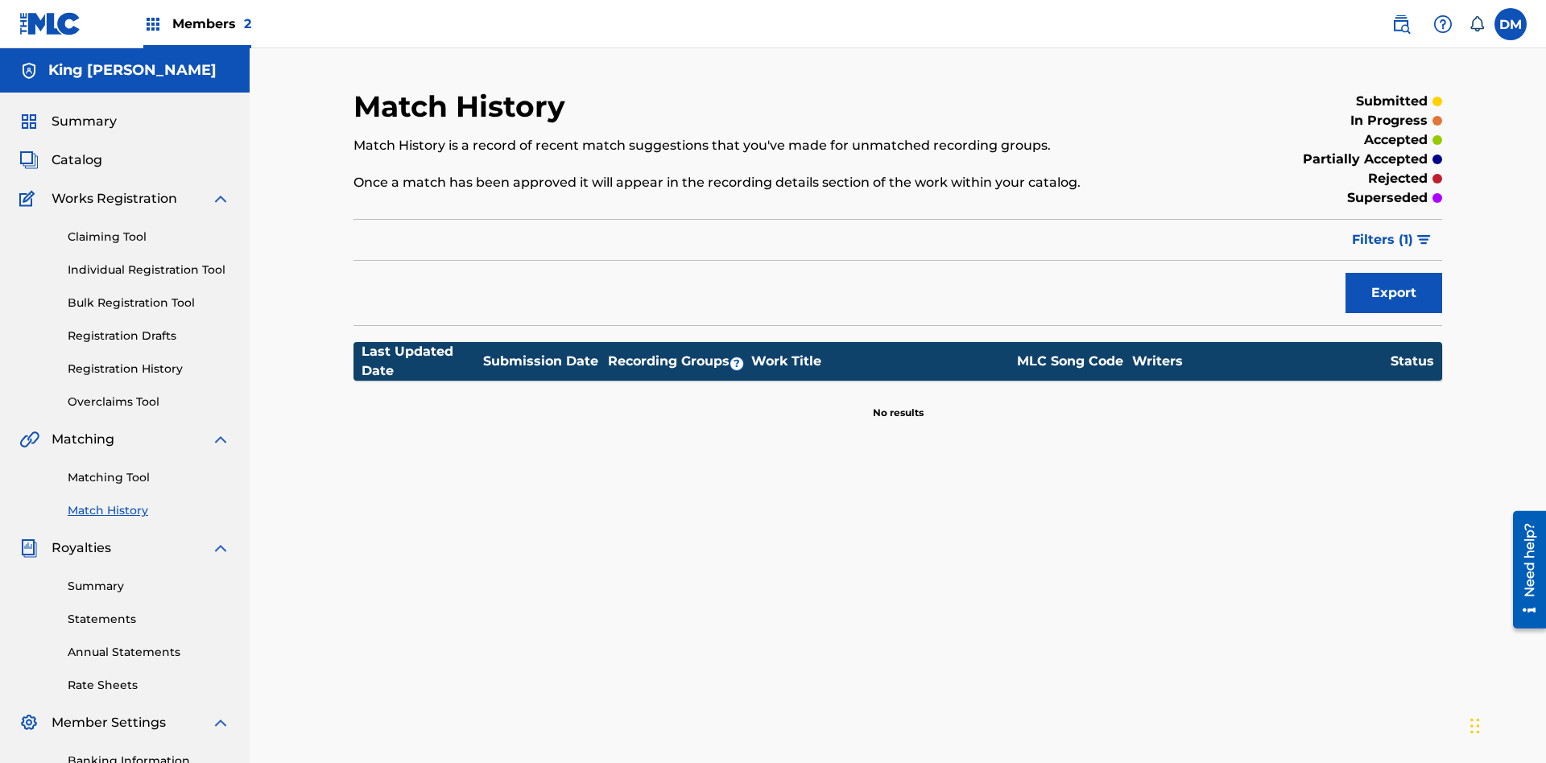
scroll to position [235, 0]
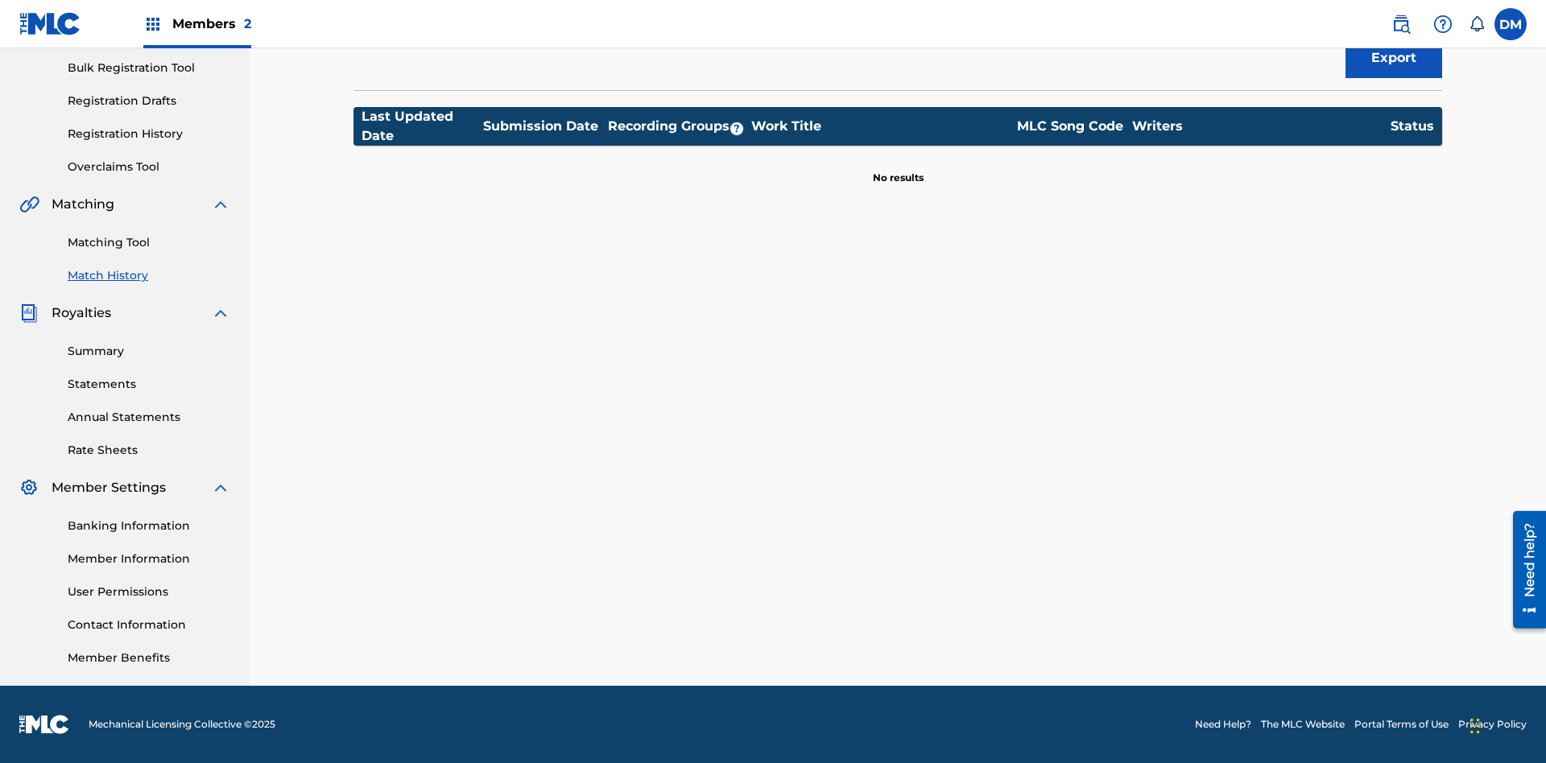
click at [149, 658] on link "Member Benefits" at bounding box center [149, 658] width 163 height 17
click at [149, 592] on link "User Permissions" at bounding box center [149, 592] width 163 height 17
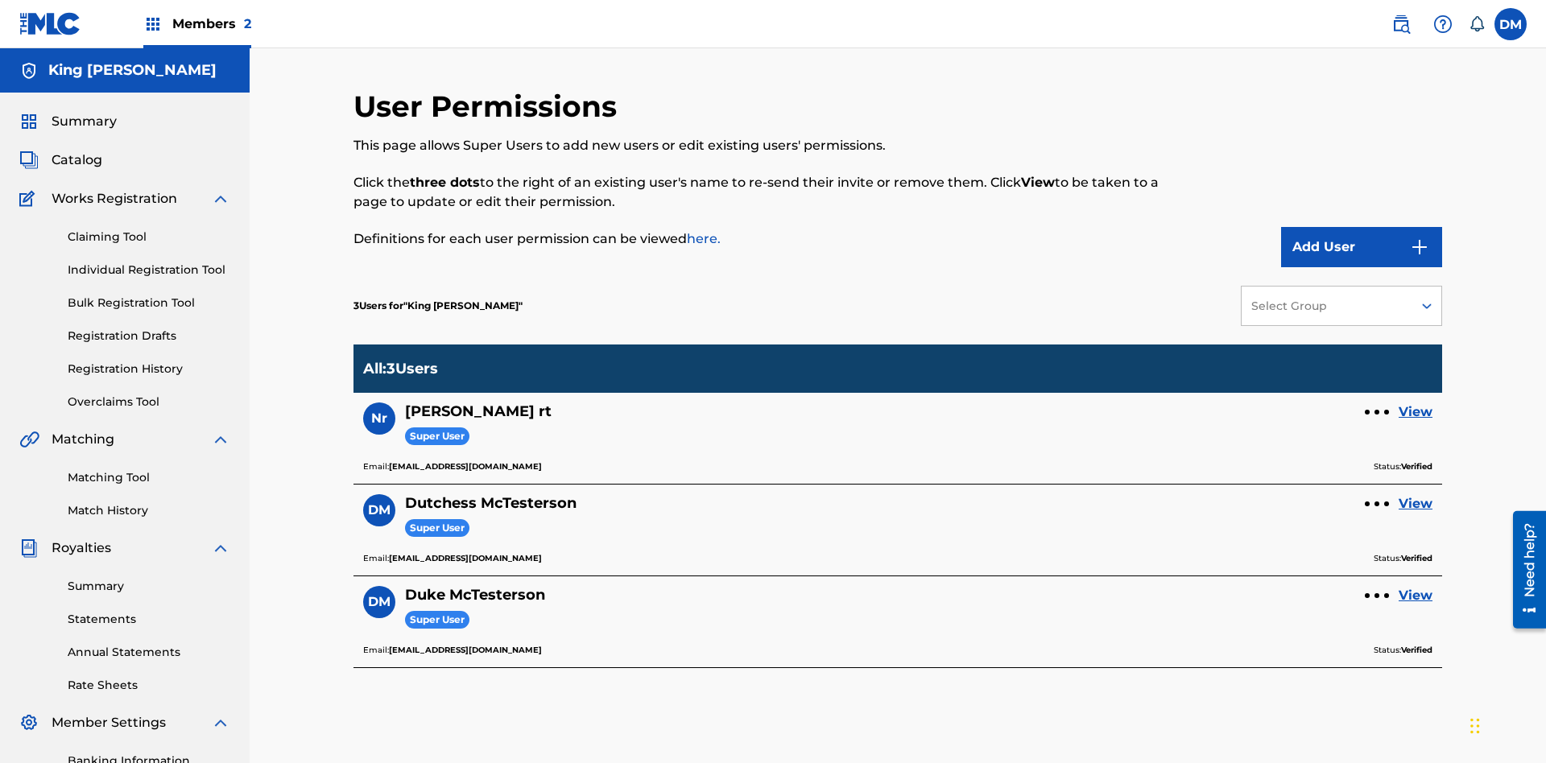
scroll to position [235, 0]
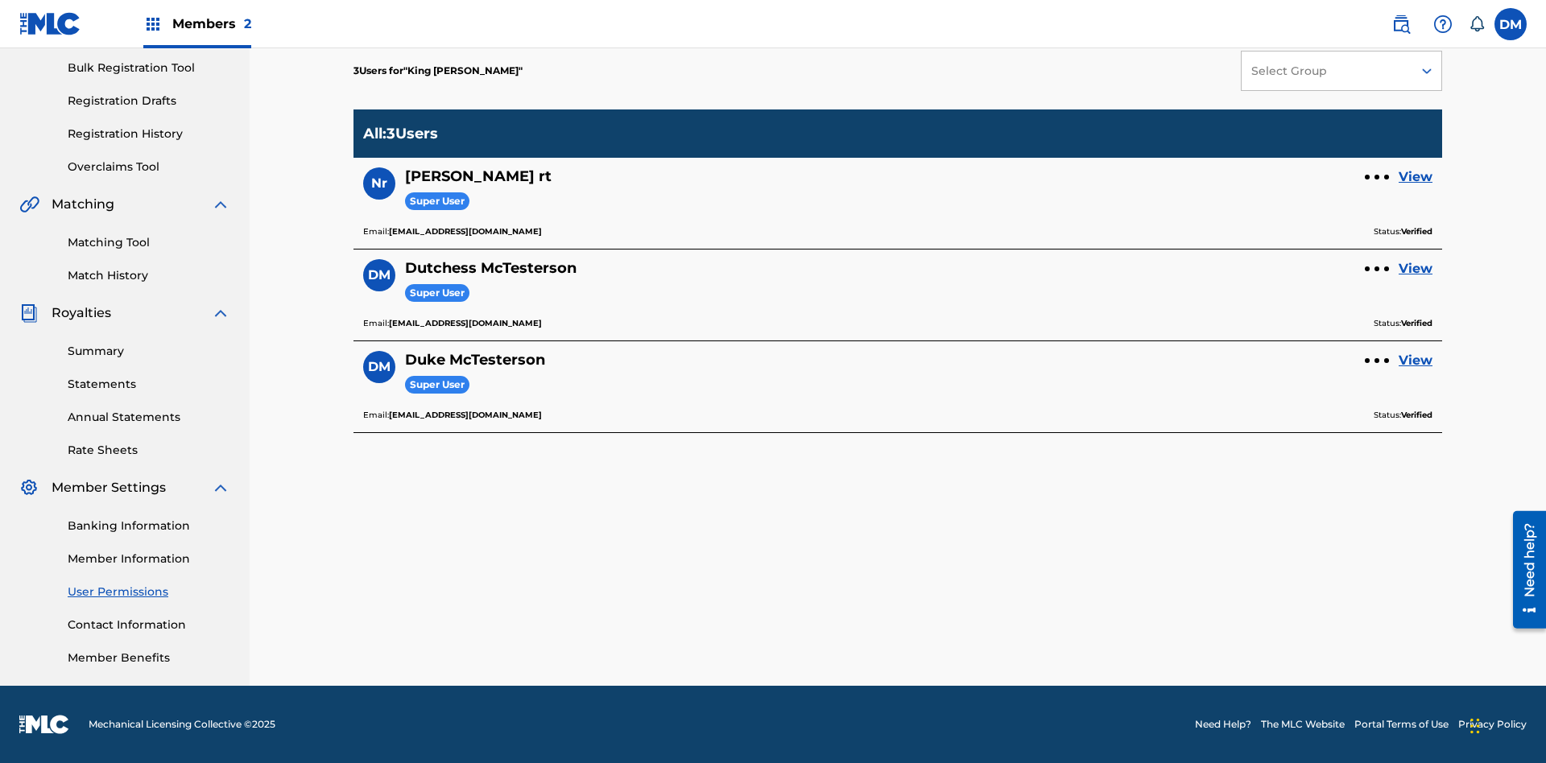
click at [149, 167] on link "Overclaims Tool" at bounding box center [149, 167] width 163 height 17
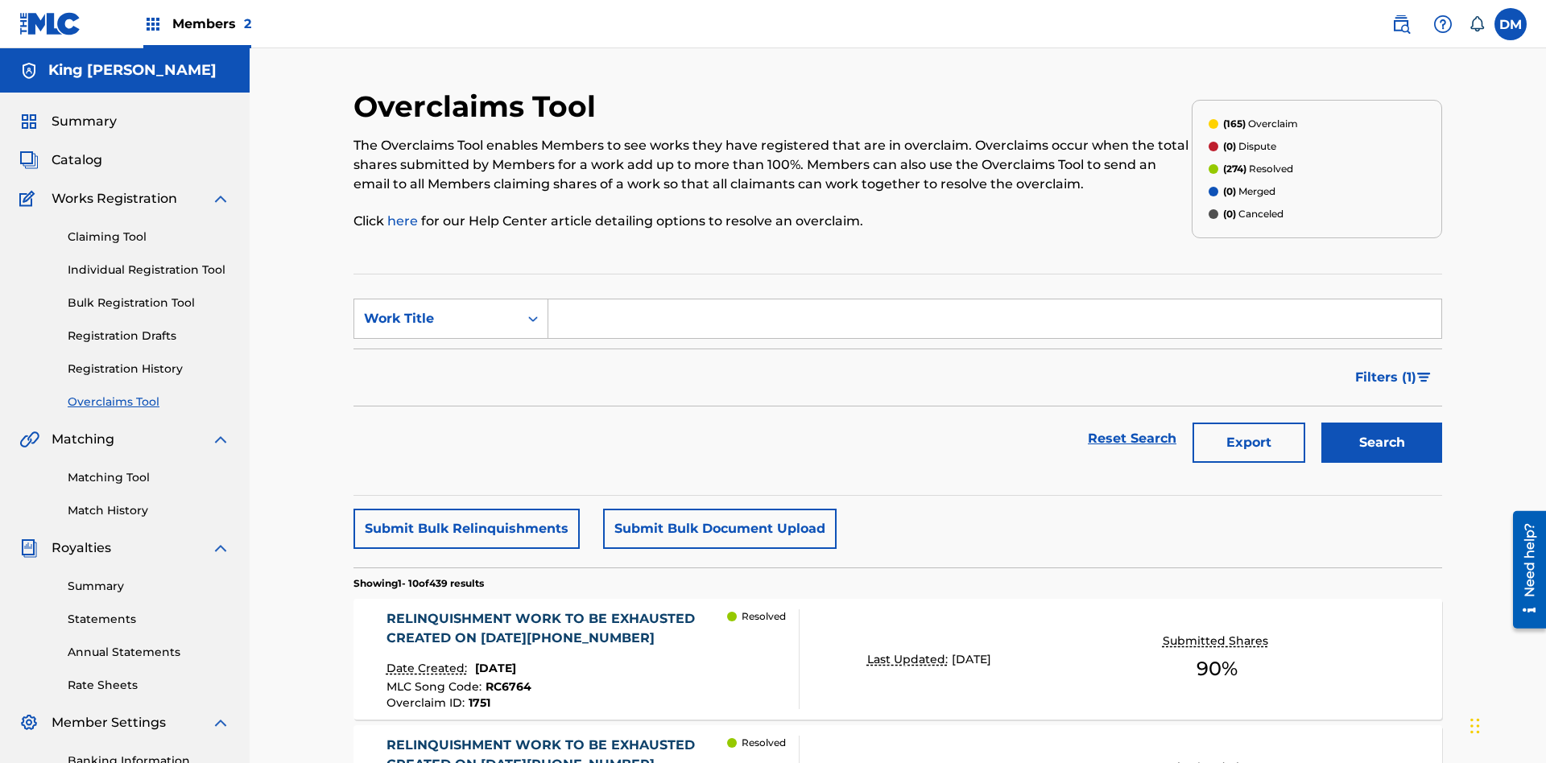
scroll to position [54, 0]
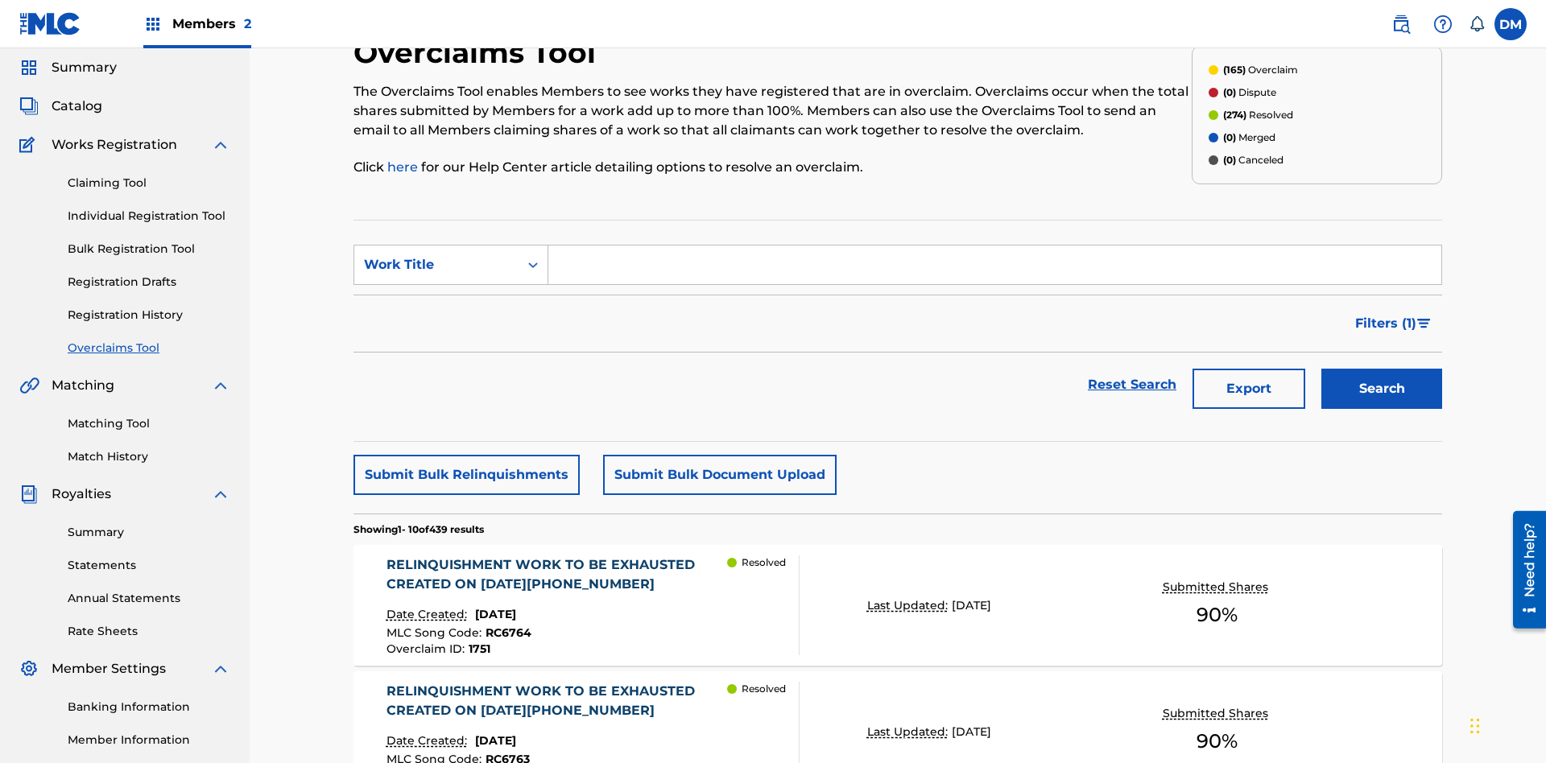
click at [76, 106] on span "Catalog" at bounding box center [77, 106] width 51 height 19
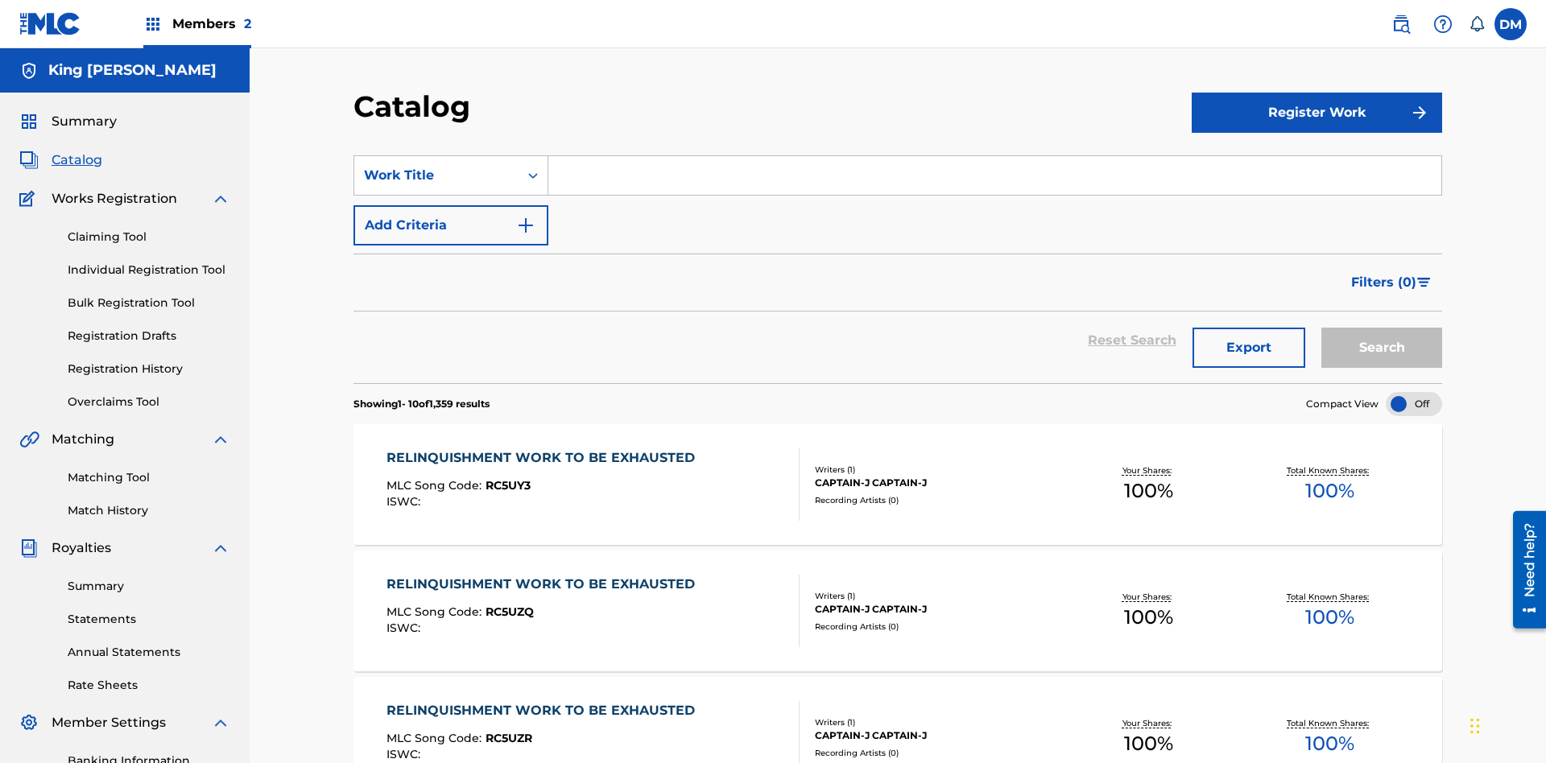
scroll to position [132, 0]
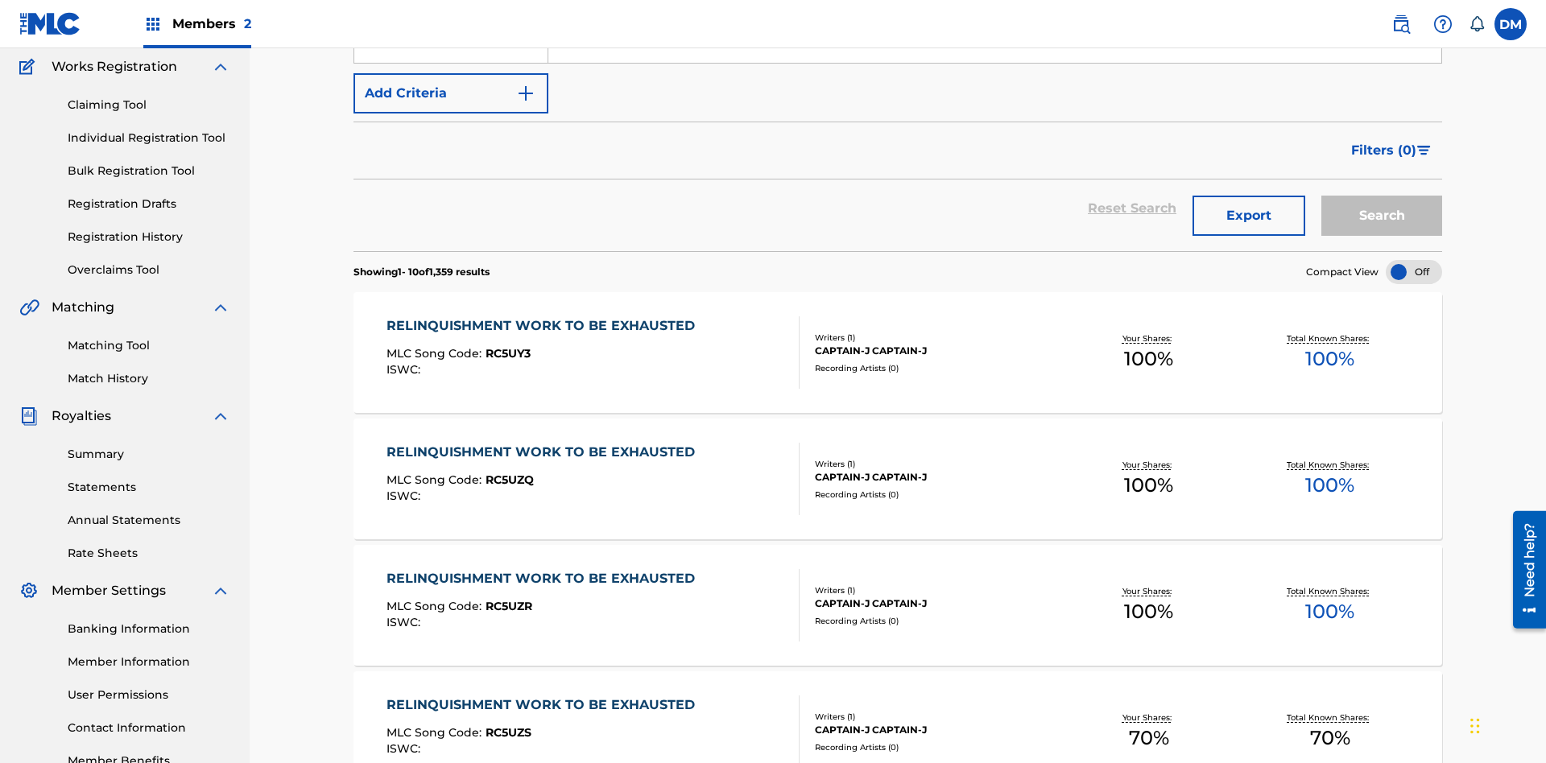
click at [149, 105] on link "Claiming Tool" at bounding box center [149, 105] width 163 height 17
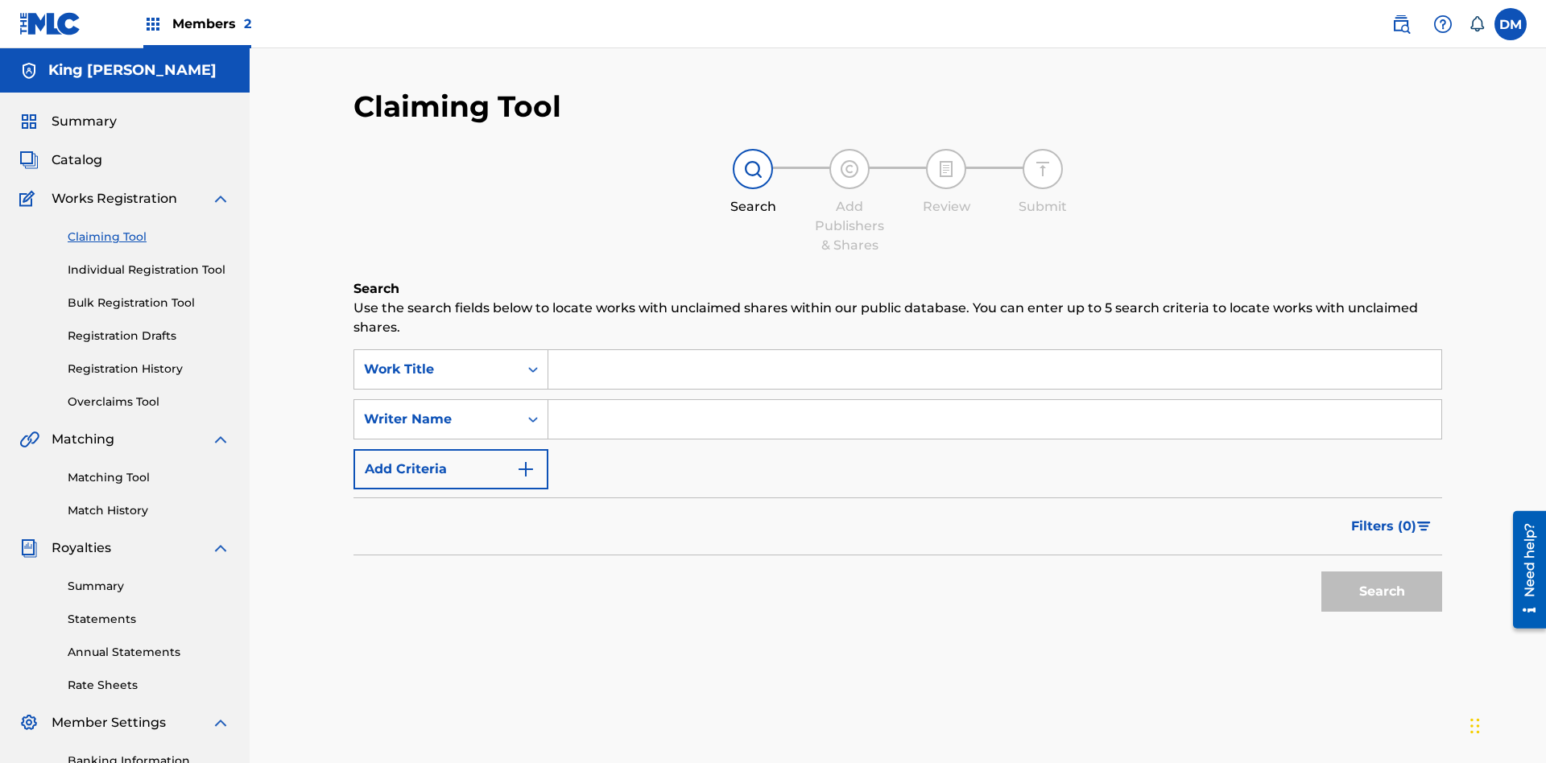
scroll to position [165, 0]
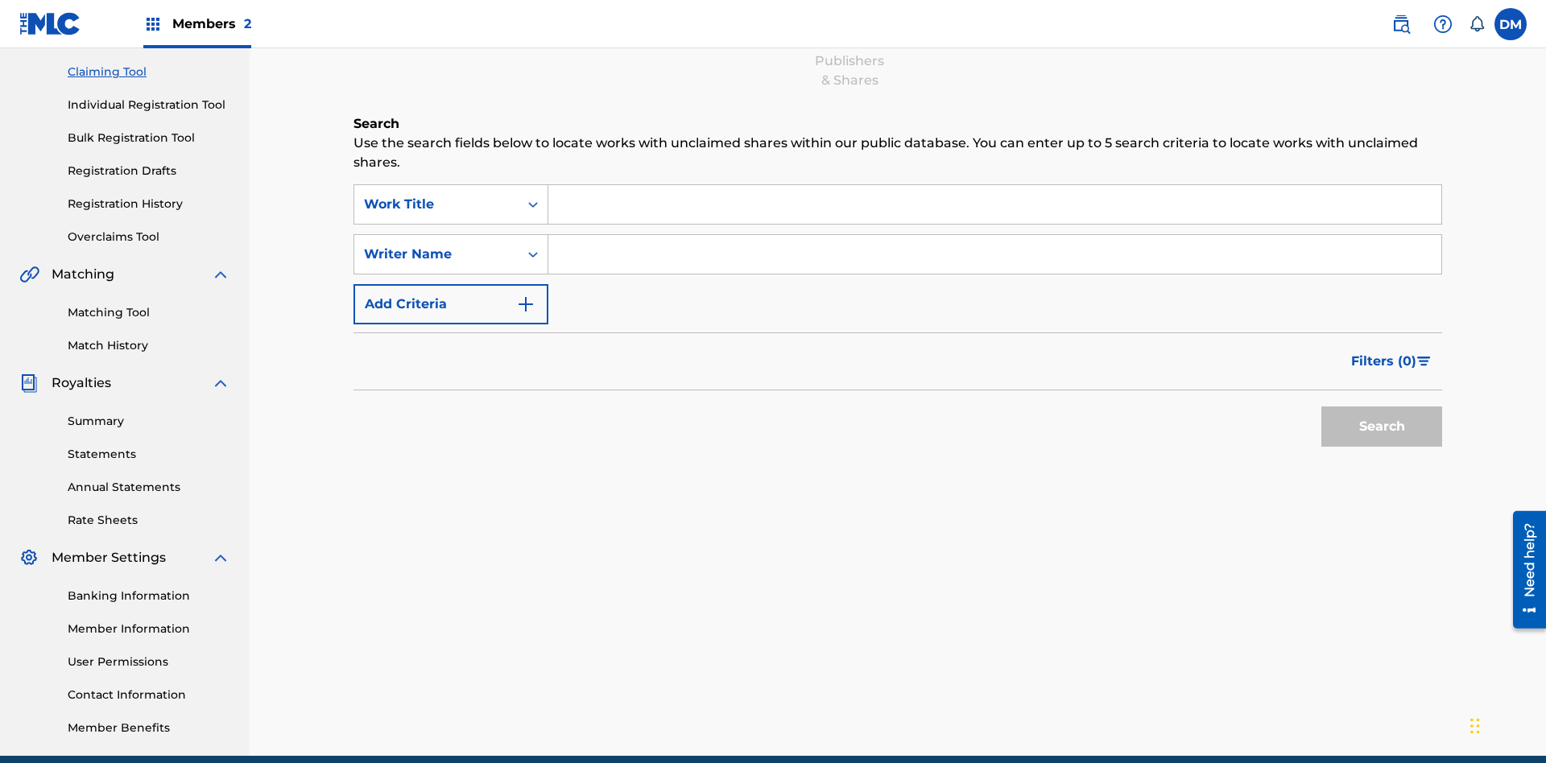
click at [149, 105] on link "Individual Registration Tool" at bounding box center [149, 105] width 163 height 17
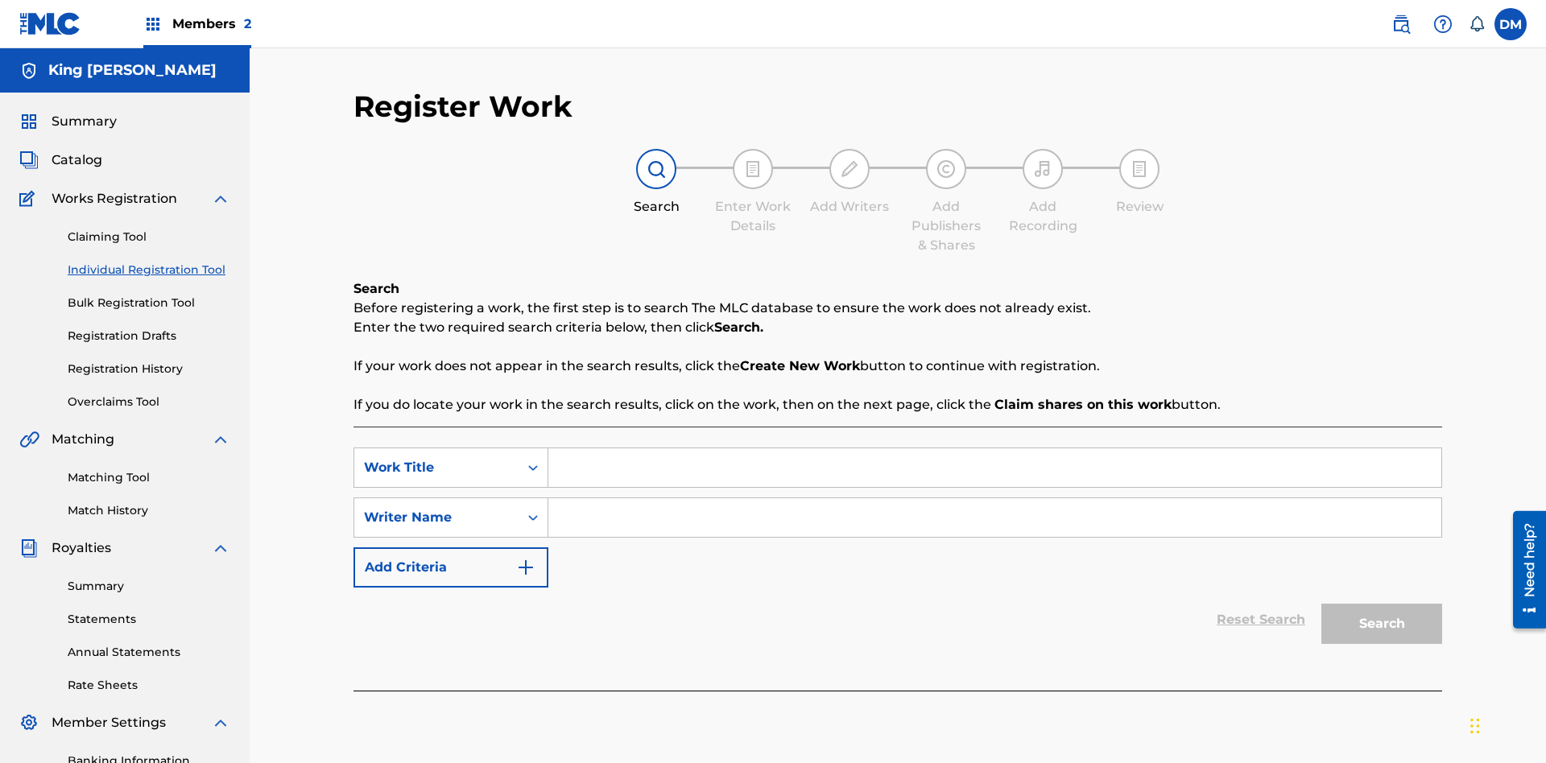
scroll to position [198, 0]
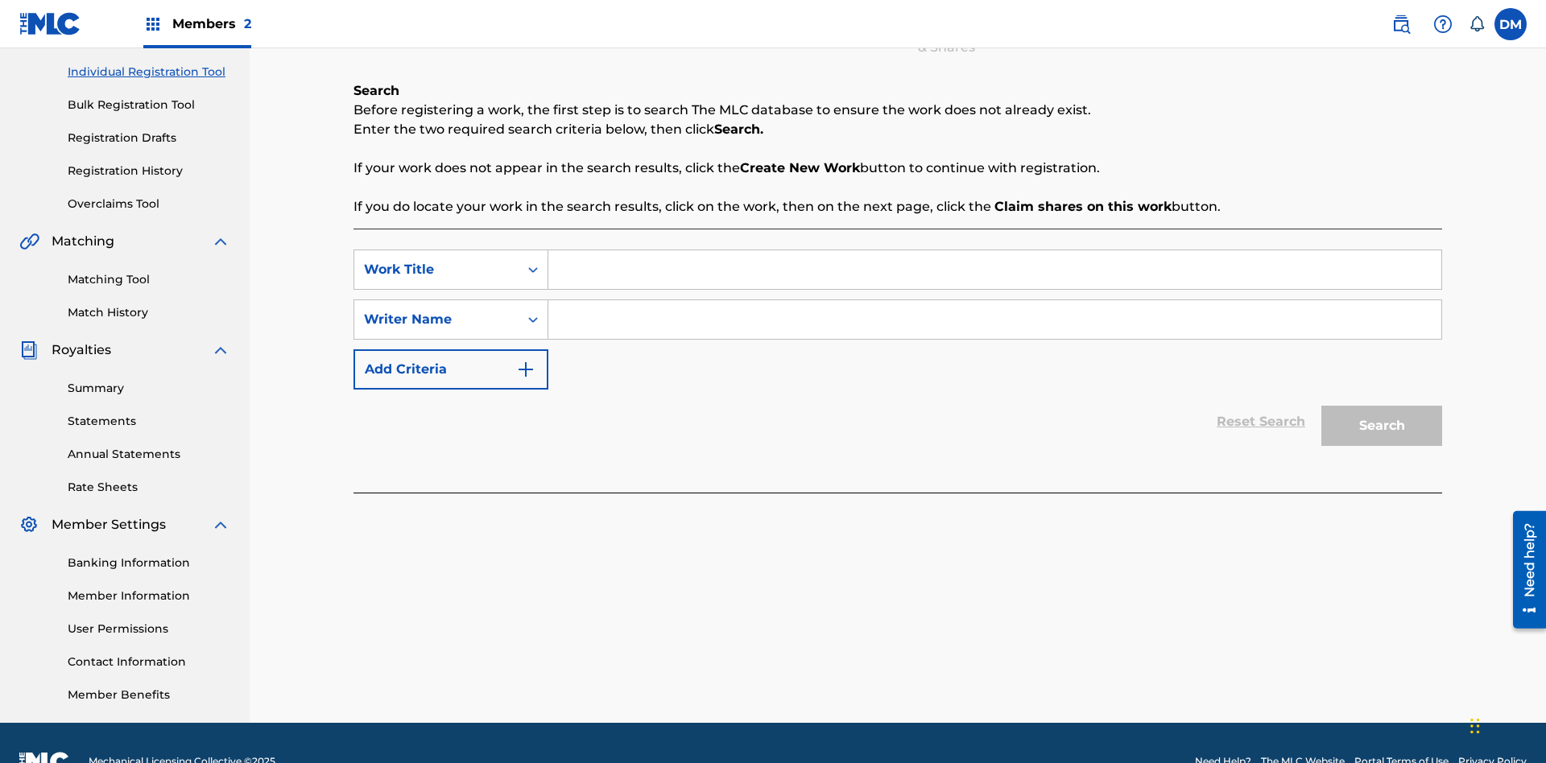
click at [149, 105] on link "Bulk Registration Tool" at bounding box center [149, 105] width 163 height 17
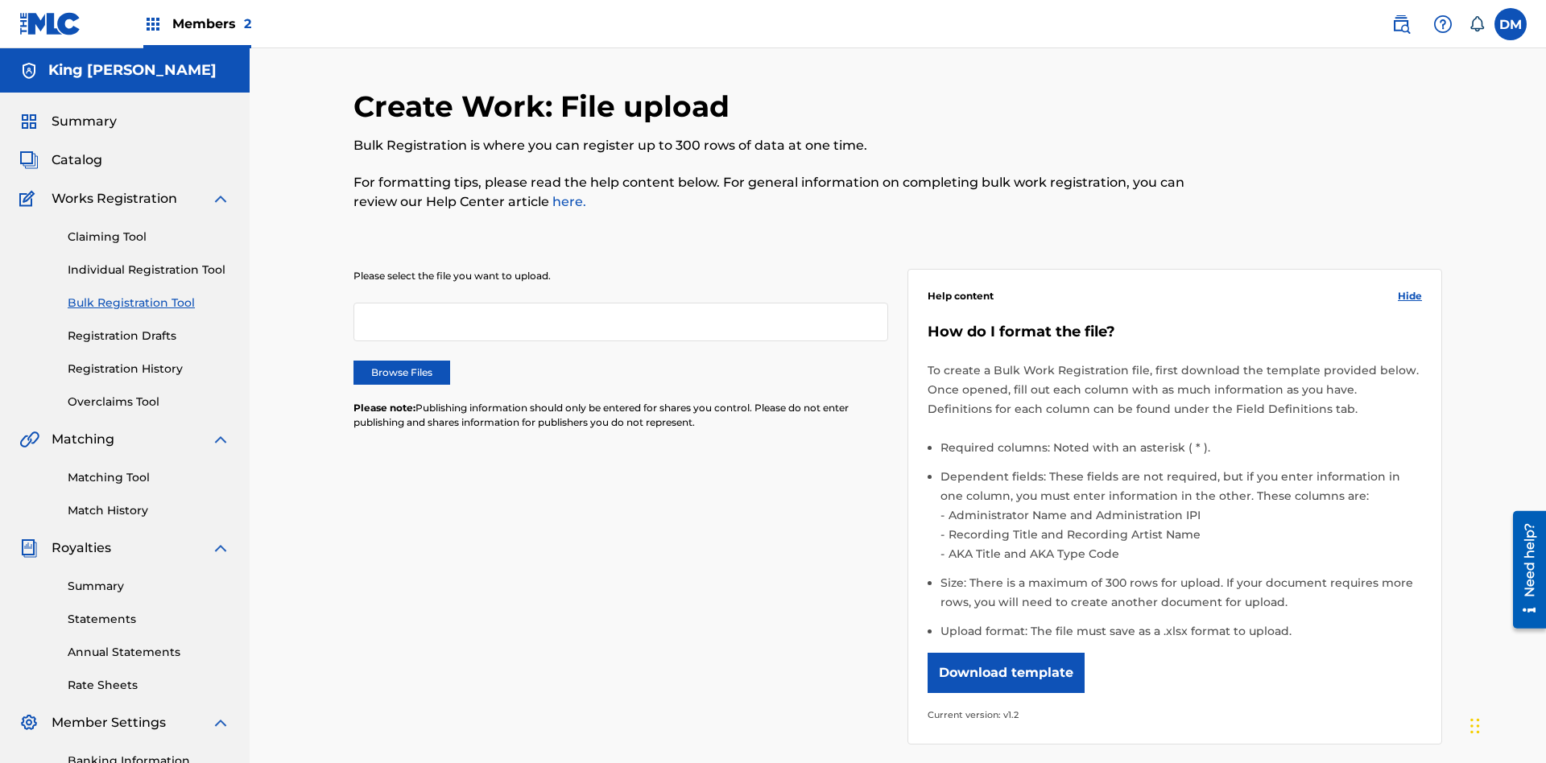
scroll to position [0, 353]
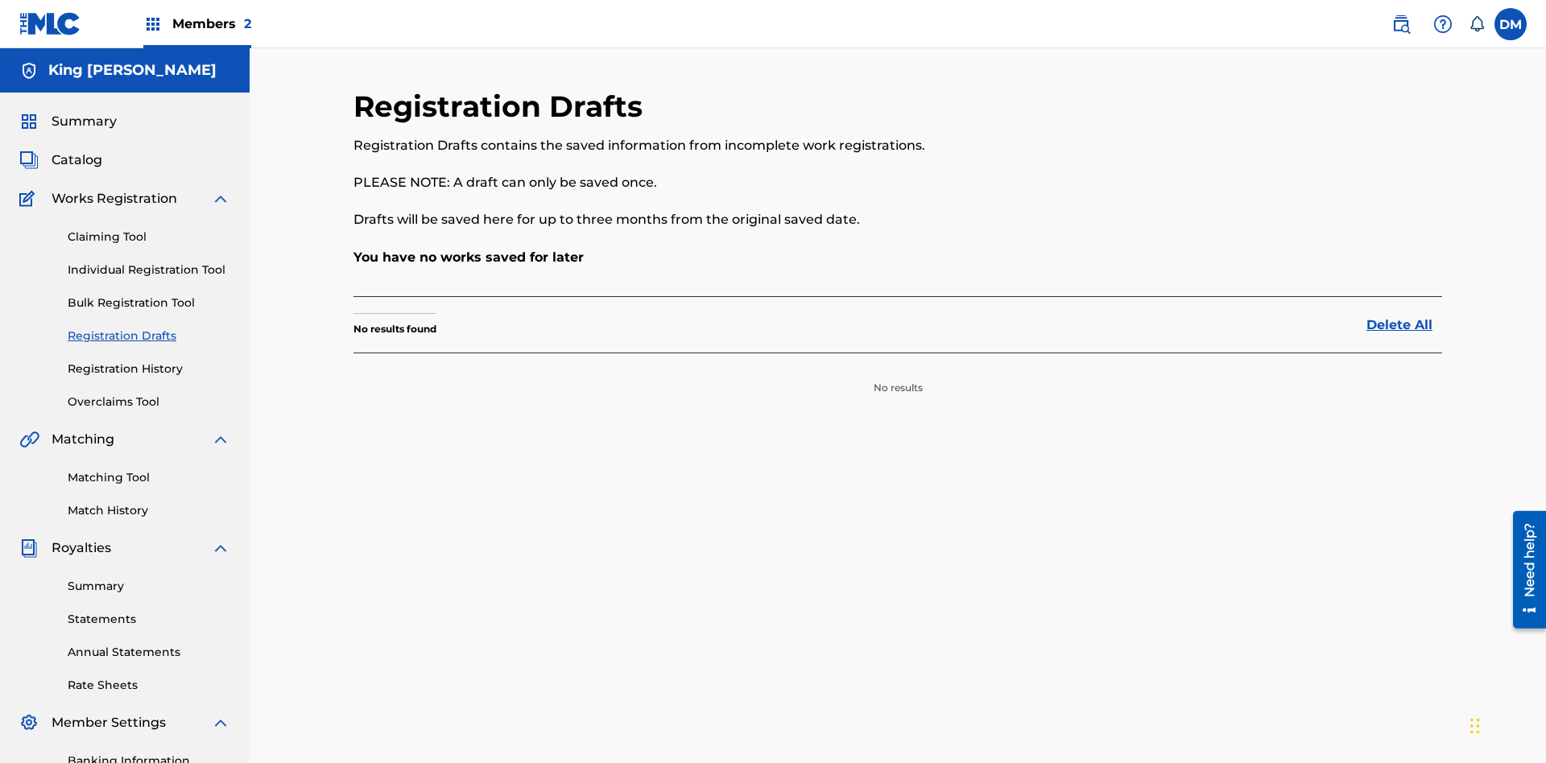
click at [149, 361] on link "Registration History" at bounding box center [149, 369] width 163 height 17
click at [149, 578] on link "Summary" at bounding box center [149, 586] width 163 height 17
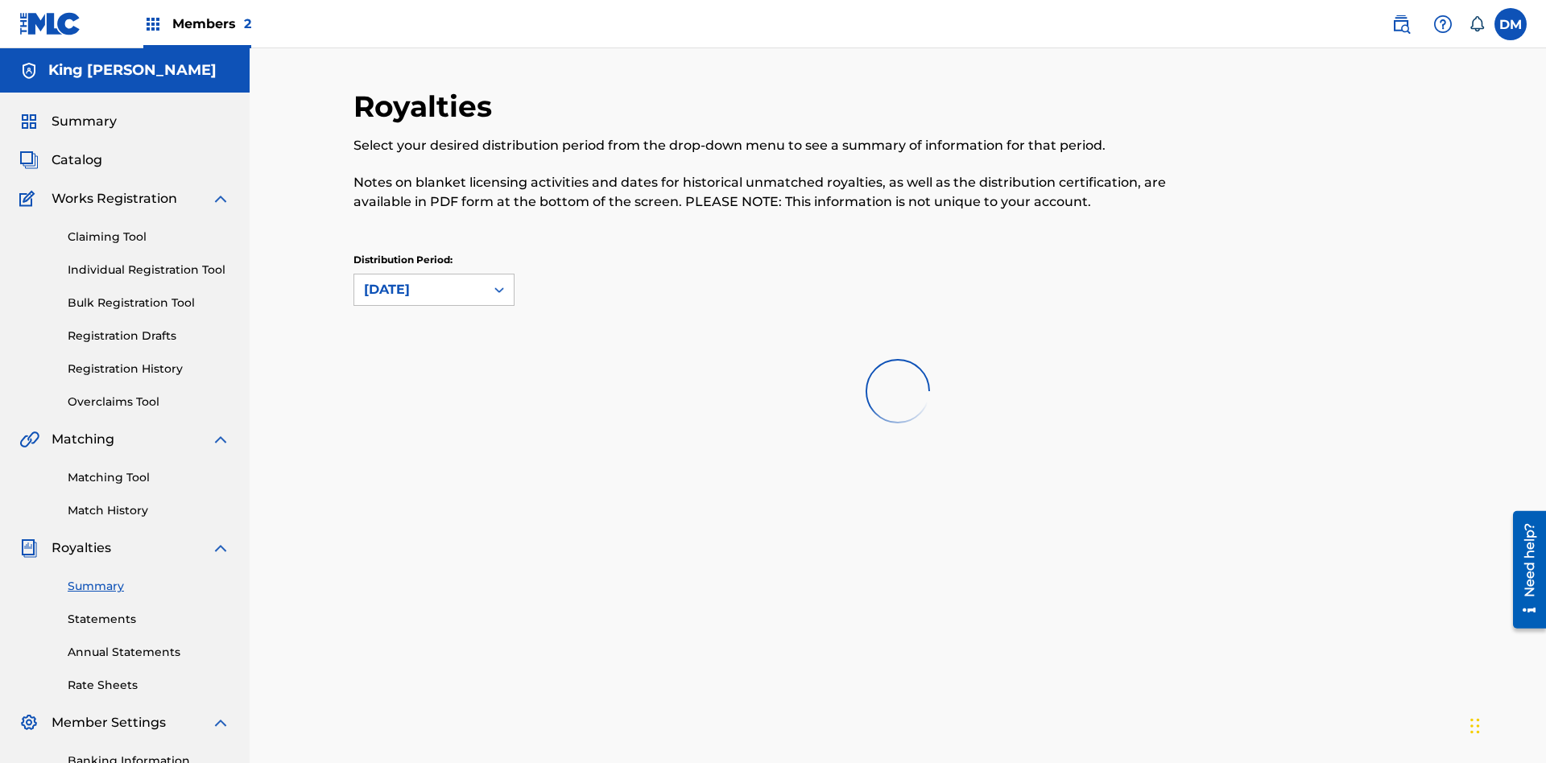
click at [149, 611] on link "Statements" at bounding box center [149, 619] width 163 height 17
click at [149, 644] on link "Annual Statements" at bounding box center [149, 652] width 163 height 17
click at [149, 677] on link "Rate Sheets" at bounding box center [149, 685] width 163 height 17
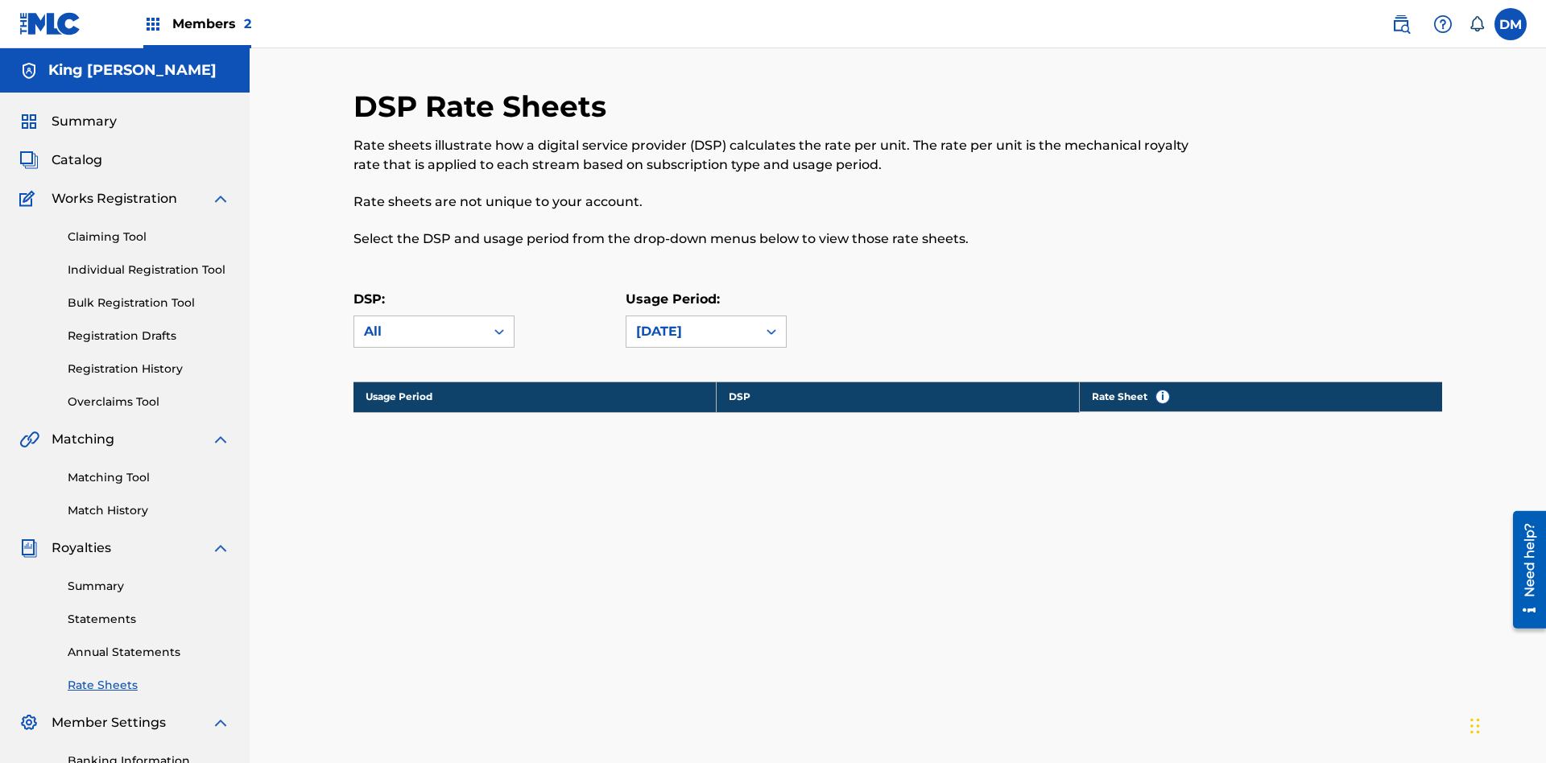
click at [149, 753] on link "Banking Information" at bounding box center [149, 761] width 163 height 17
click at [1511, 23] on label at bounding box center [1510, 24] width 32 height 32
click at [1511, 24] on input "[PERSON_NAME] [PERSON_NAME] [EMAIL_ADDRESS][DOMAIN_NAME] Notification Preferenc…" at bounding box center [1511, 24] width 0 height 0
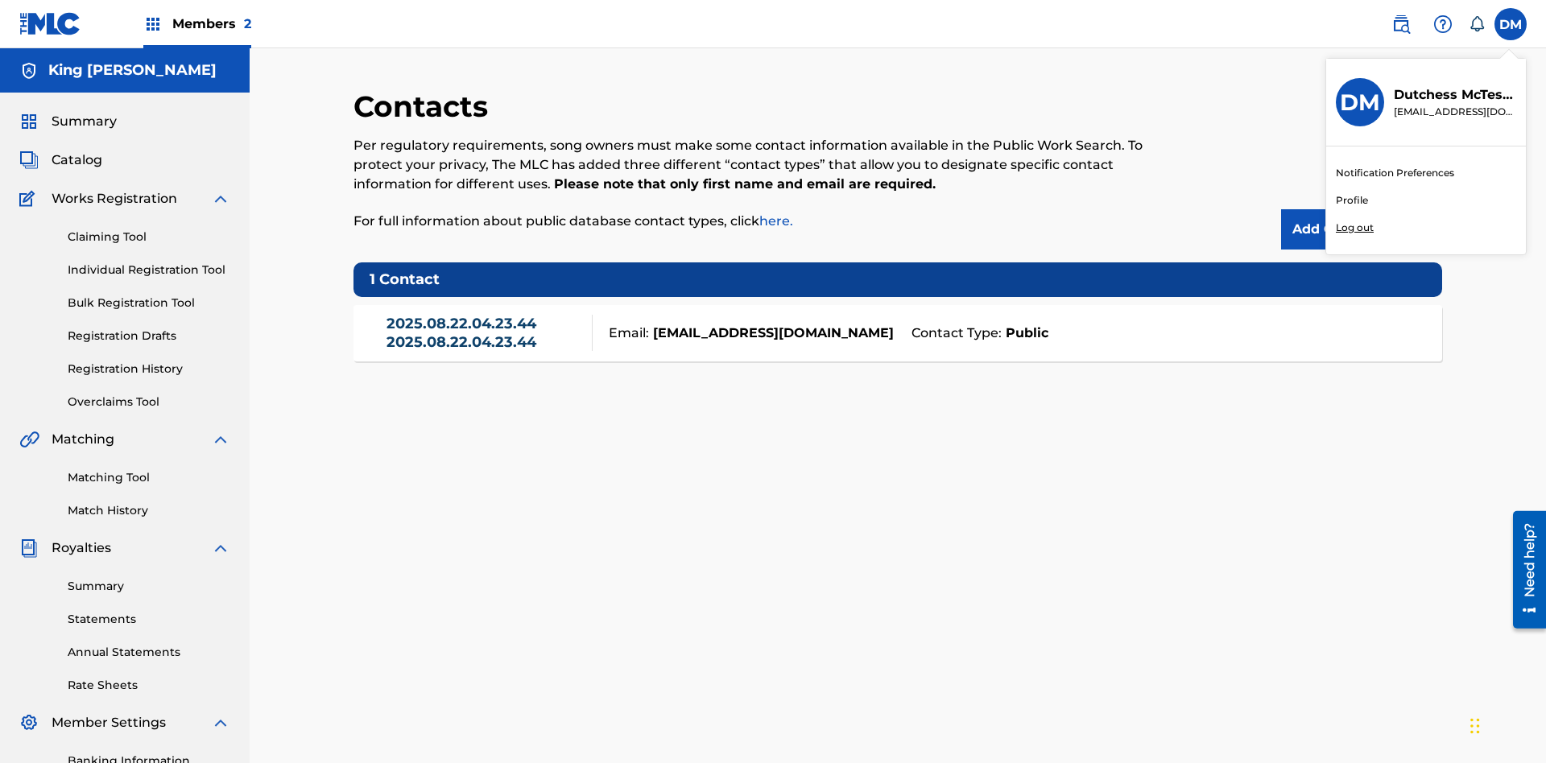
click at [1354, 228] on p "Log out" at bounding box center [1355, 228] width 38 height 14
click at [1511, 24] on input "[PERSON_NAME] [PERSON_NAME] [EMAIL_ADDRESS][DOMAIN_NAME] Notification Preferenc…" at bounding box center [1511, 24] width 0 height 0
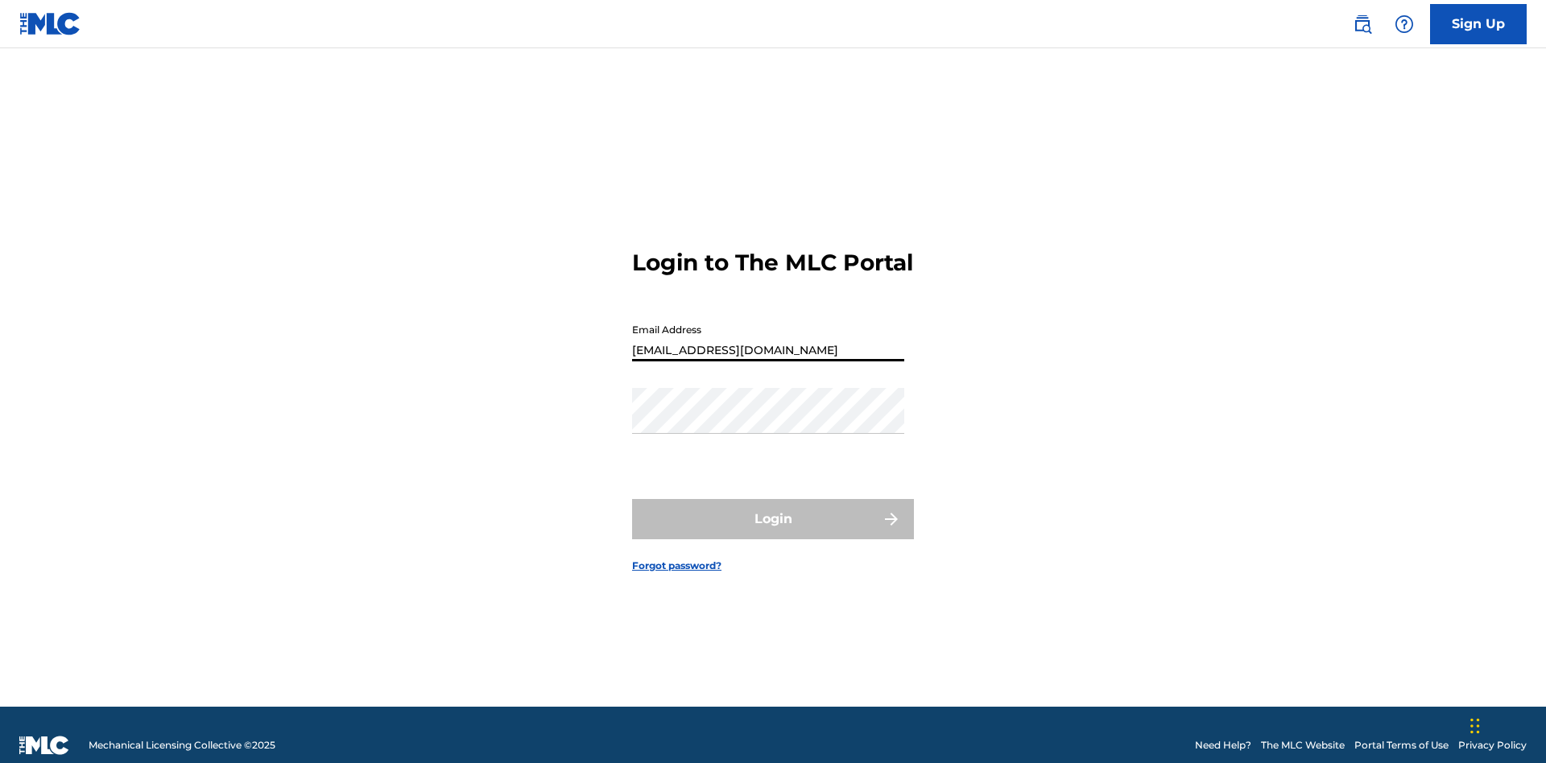
type input "Duke.McTesterson@gmail.com"
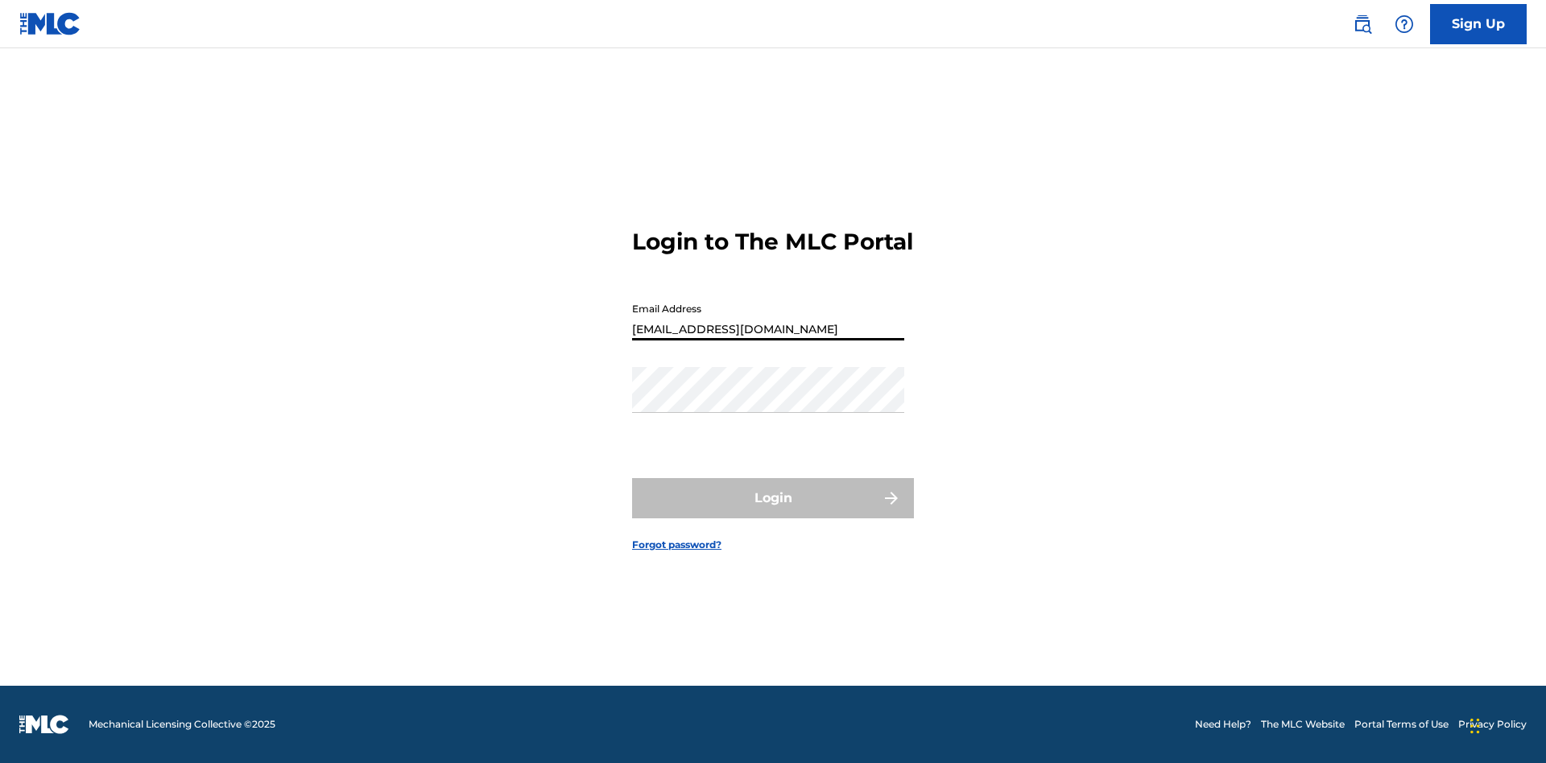
click at [773, 512] on button "Login" at bounding box center [773, 498] width 282 height 40
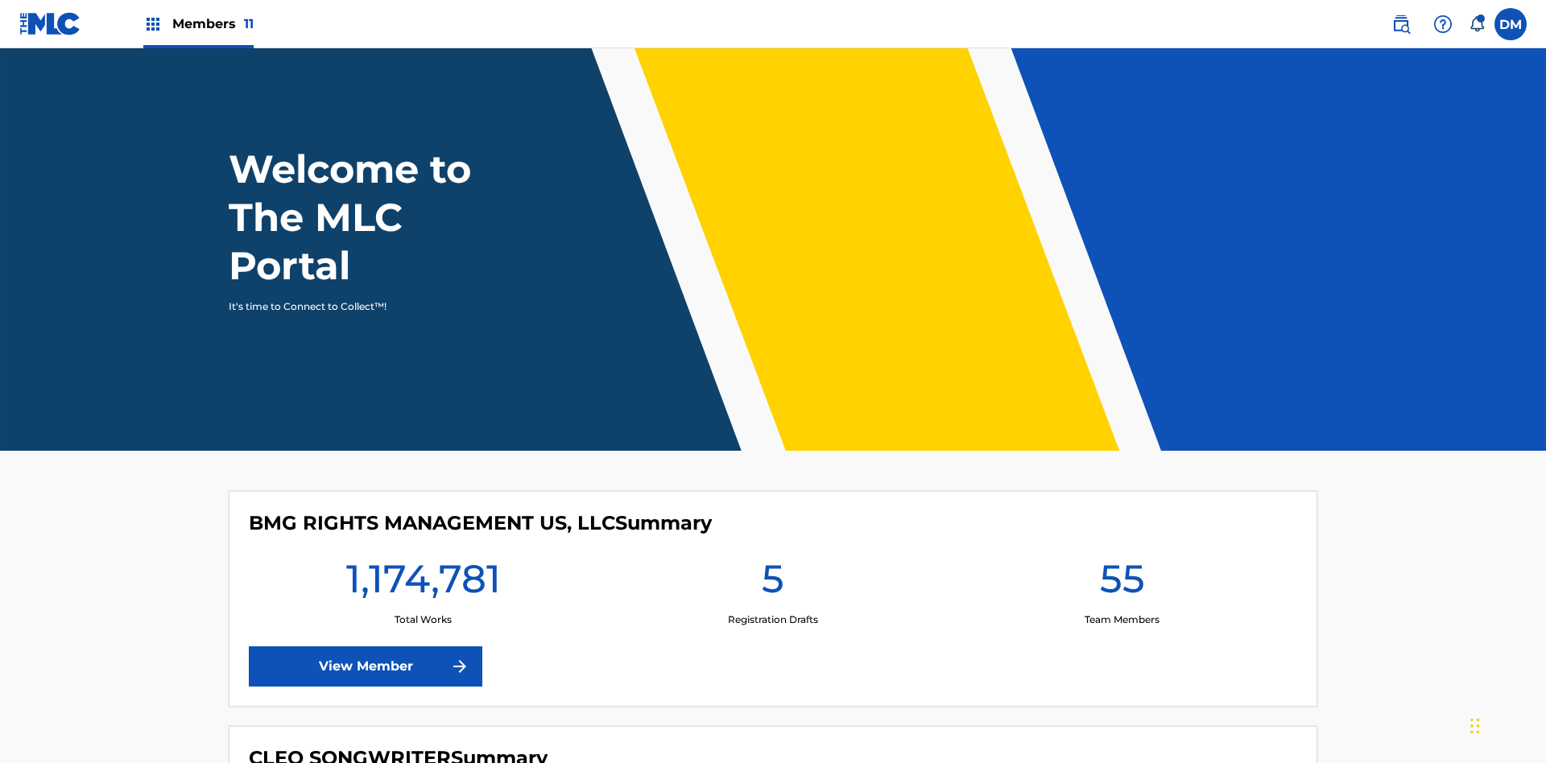
click at [198, 23] on span "Members 11" at bounding box center [212, 23] width 81 height 19
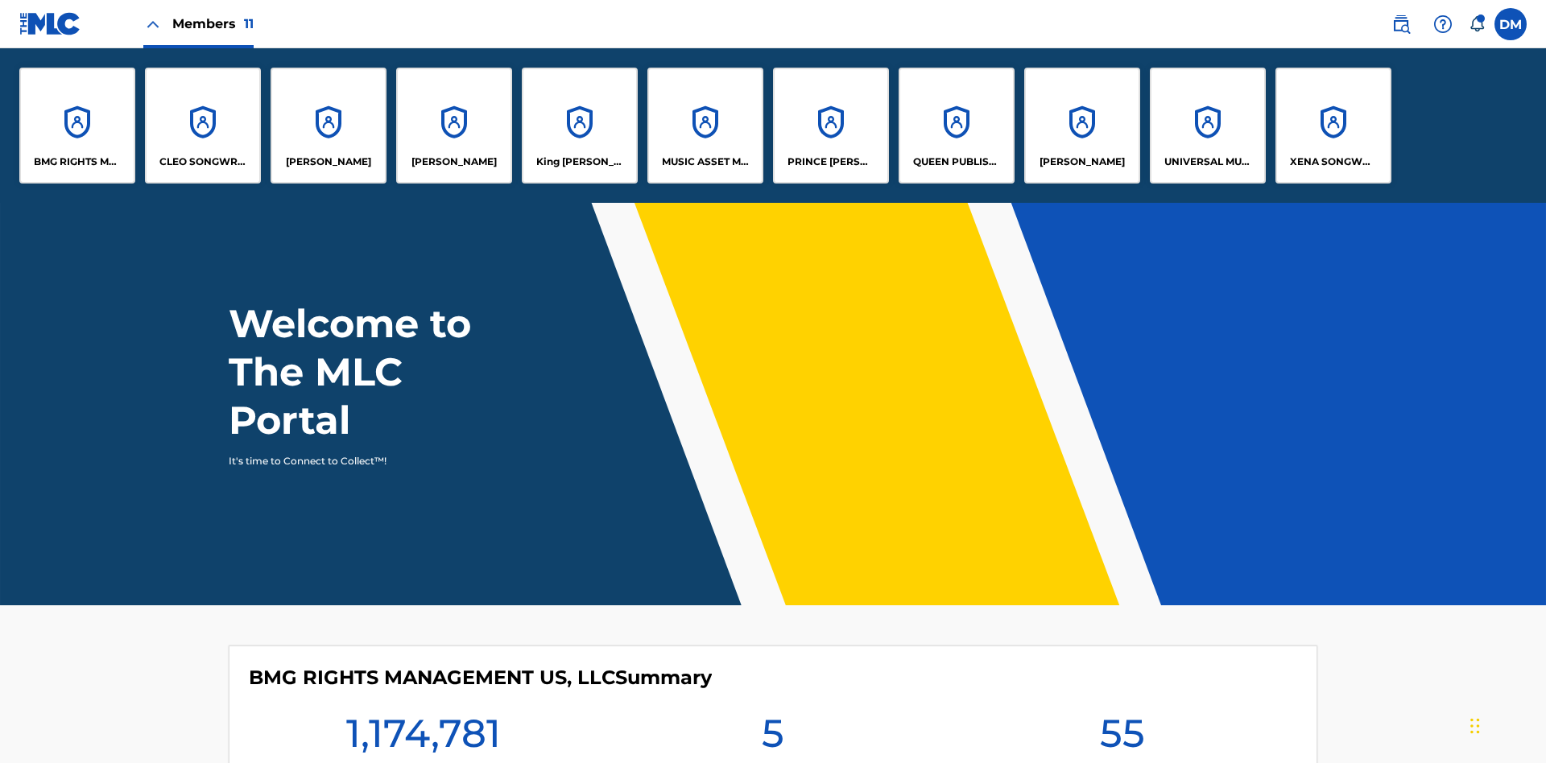
click at [579, 162] on p "King [PERSON_NAME]" at bounding box center [580, 162] width 88 height 14
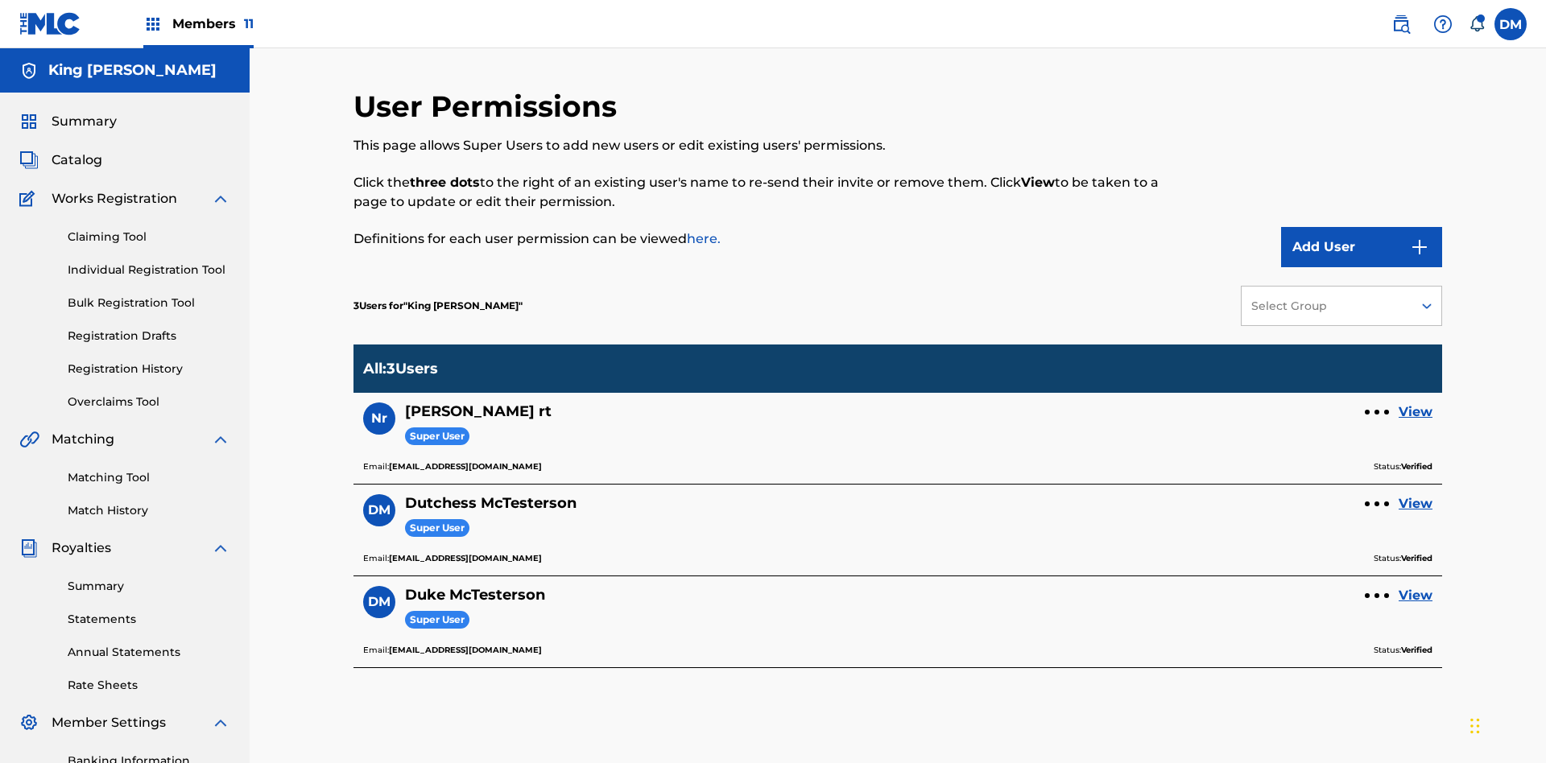
click at [1416, 494] on link "View" at bounding box center [1416, 503] width 34 height 19
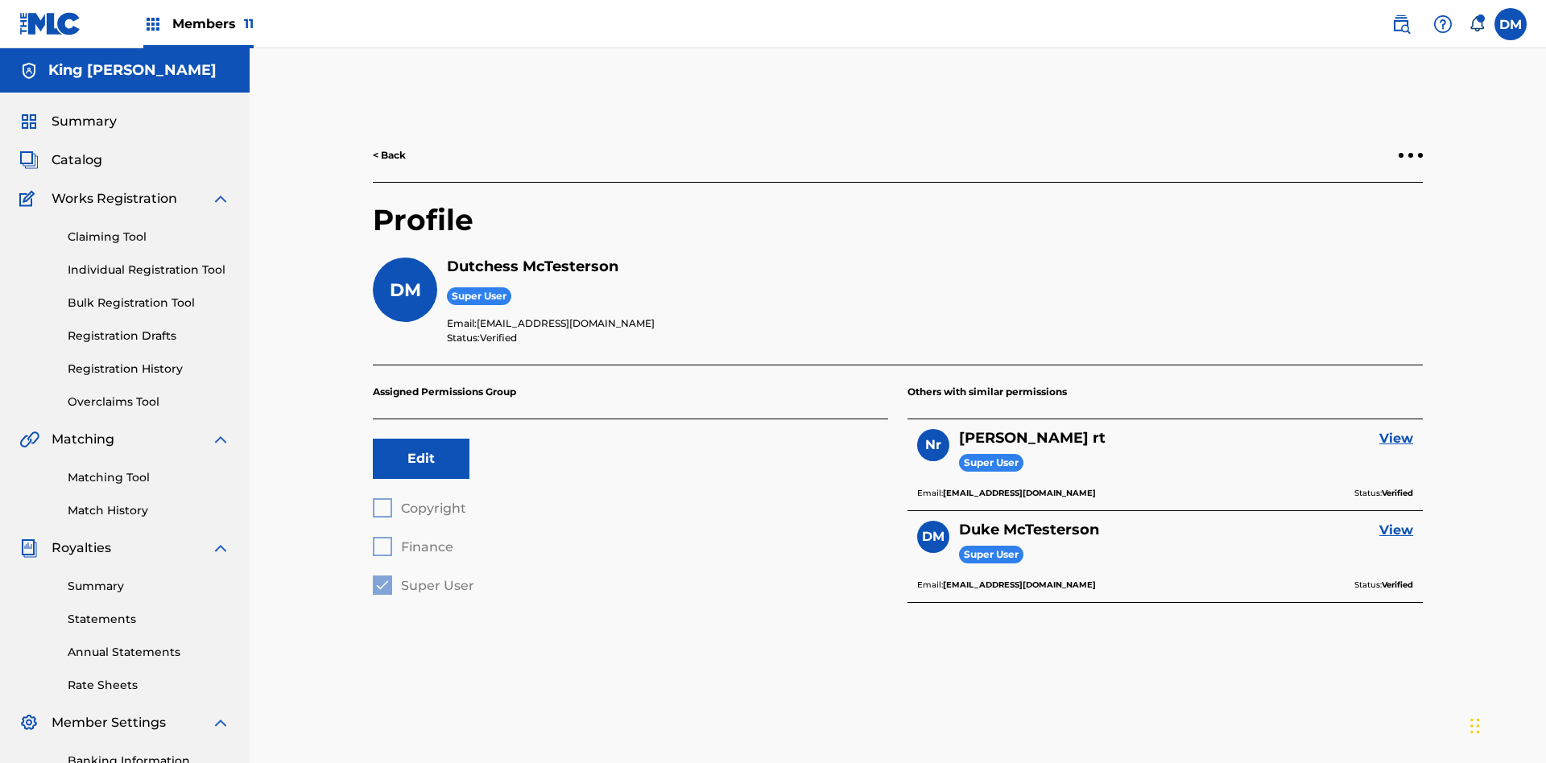
click at [421, 439] on button "Edit" at bounding box center [421, 459] width 97 height 40
click at [423, 578] on span "Super User" at bounding box center [437, 585] width 73 height 15
click at [412, 539] on span "Finance" at bounding box center [427, 546] width 52 height 15
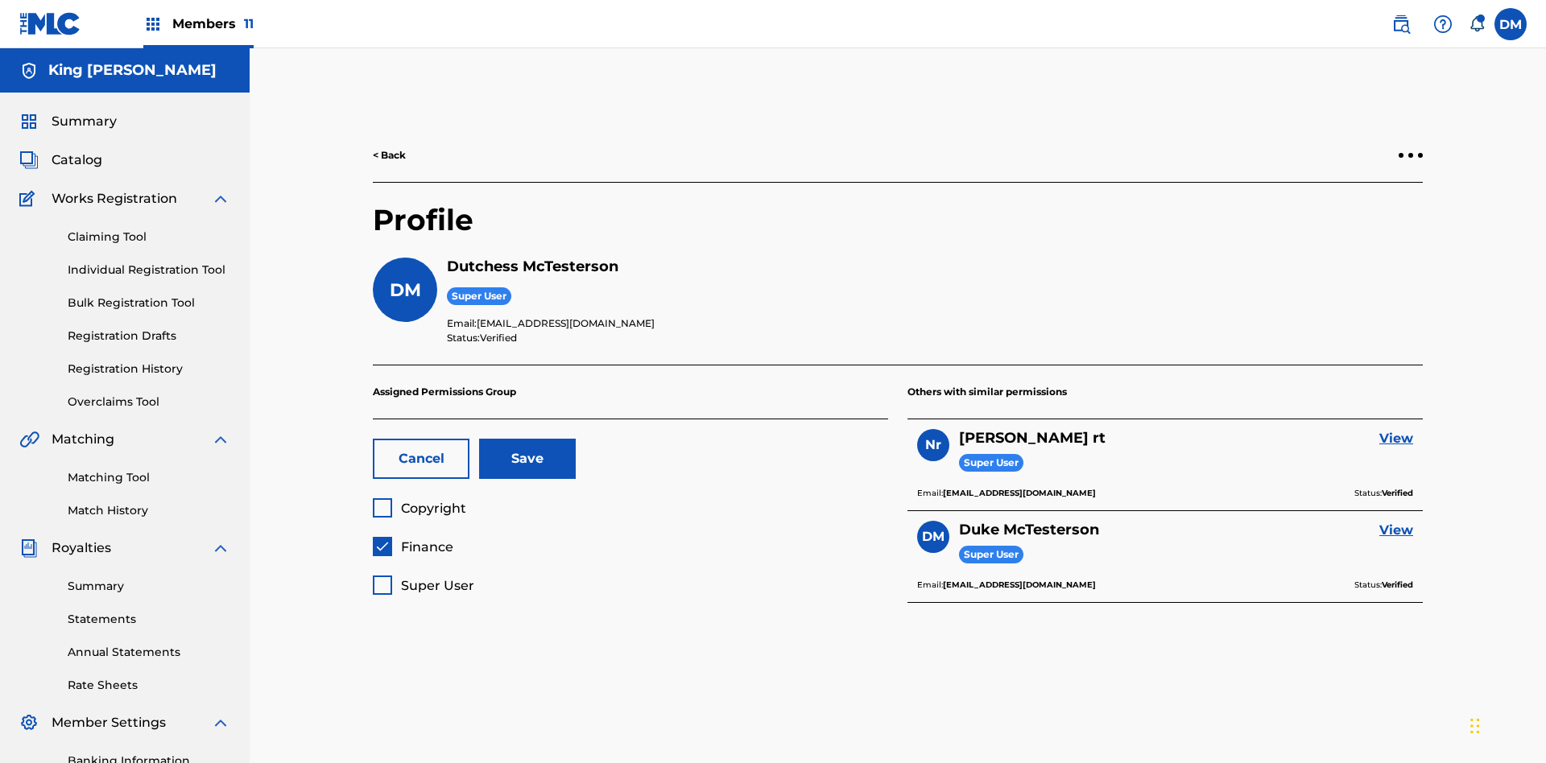
click at [527, 439] on button "Save" at bounding box center [527, 459] width 97 height 40
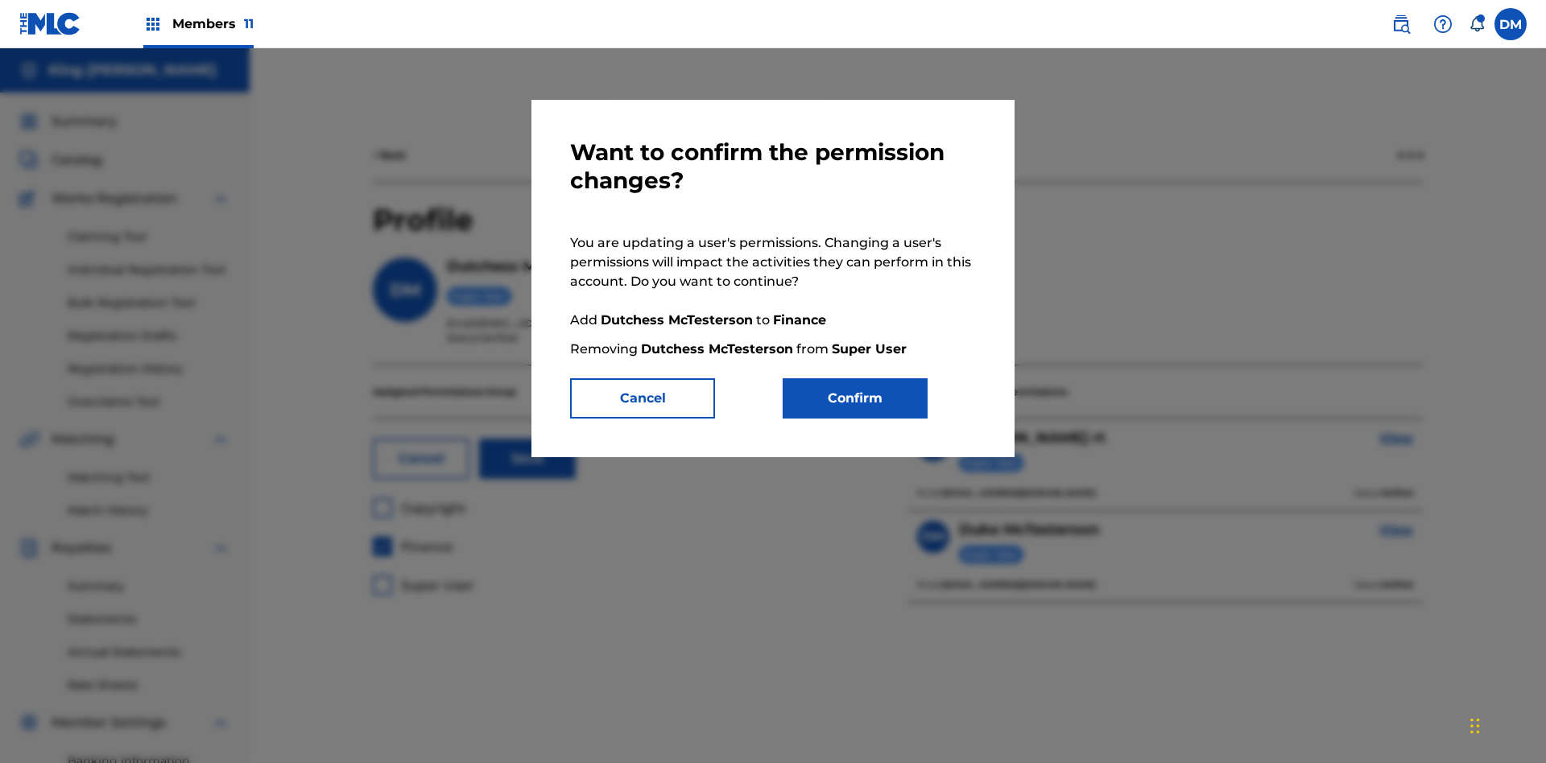
click at [855, 399] on button "Confirm" at bounding box center [855, 398] width 145 height 40
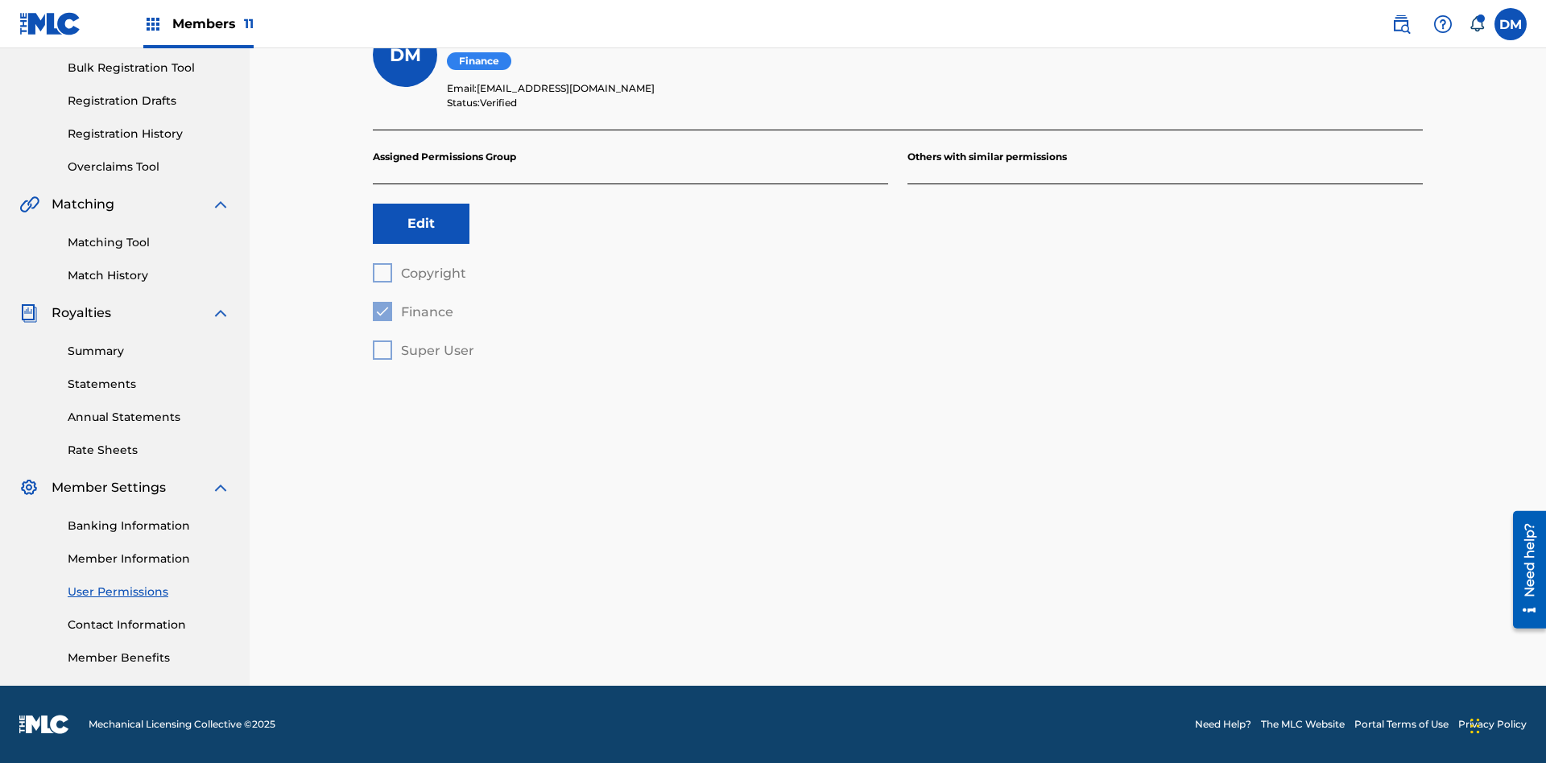
scroll to position [146, 0]
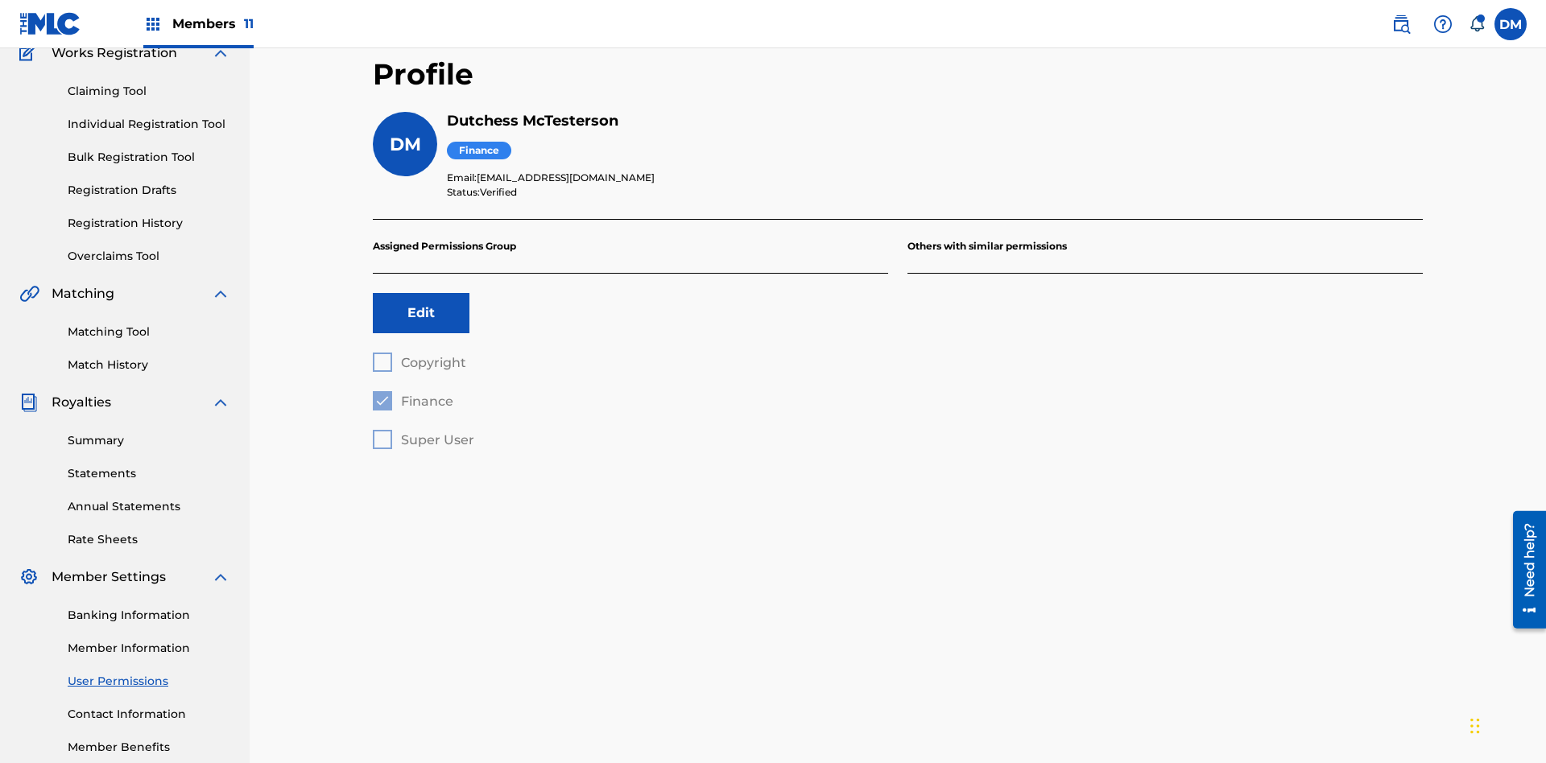
click at [1511, 23] on label at bounding box center [1510, 24] width 32 height 32
click at [1511, 24] on input "DM Duke McTesterson duke.mctesterson@gmail.com Notification Preferences Profile…" at bounding box center [1511, 24] width 0 height 0
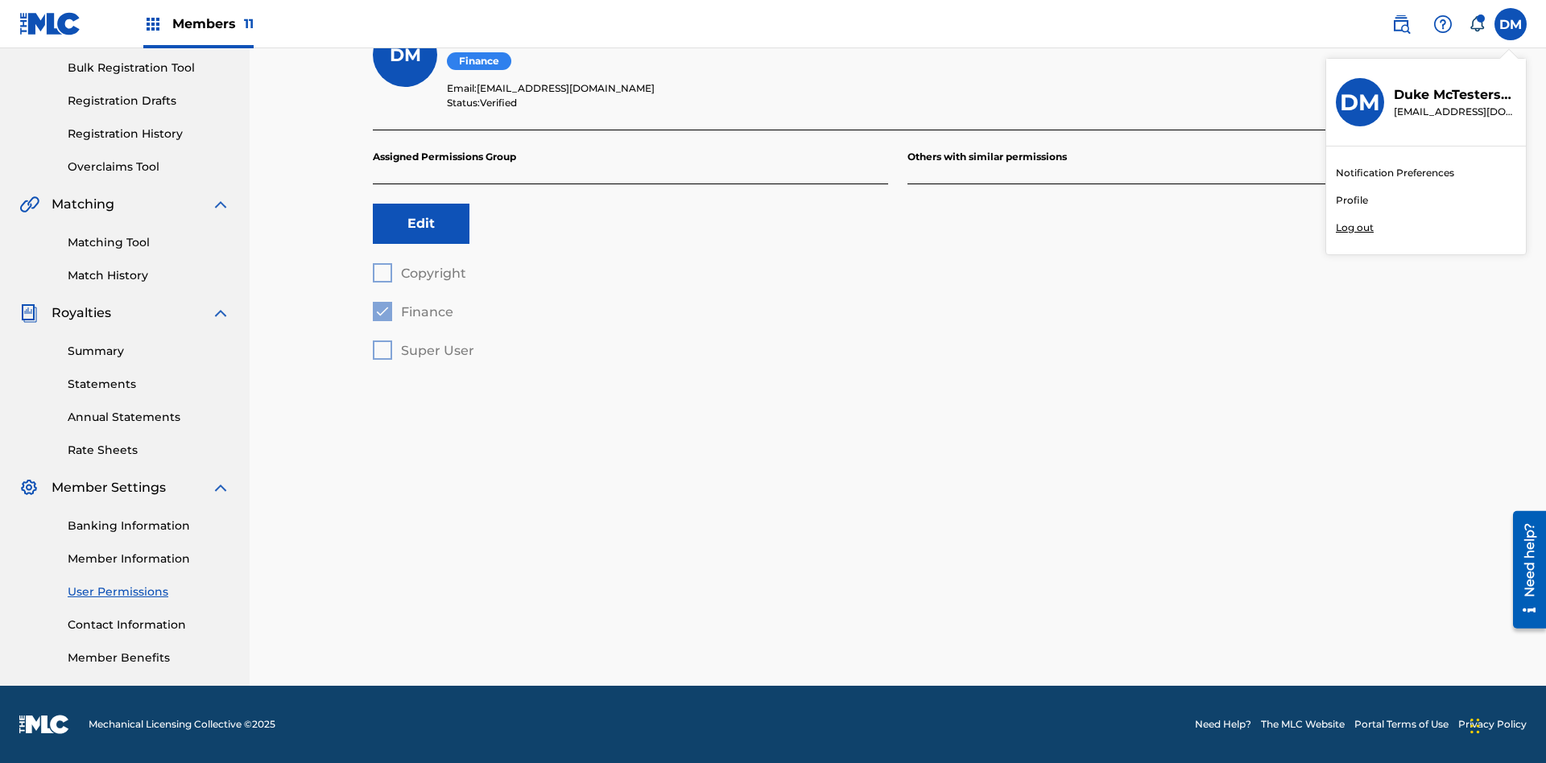
click at [1354, 228] on p "Log out" at bounding box center [1355, 228] width 38 height 14
click at [1511, 24] on input "DM Duke McTesterson duke.mctesterson@gmail.com Notification Preferences Profile…" at bounding box center [1511, 24] width 0 height 0
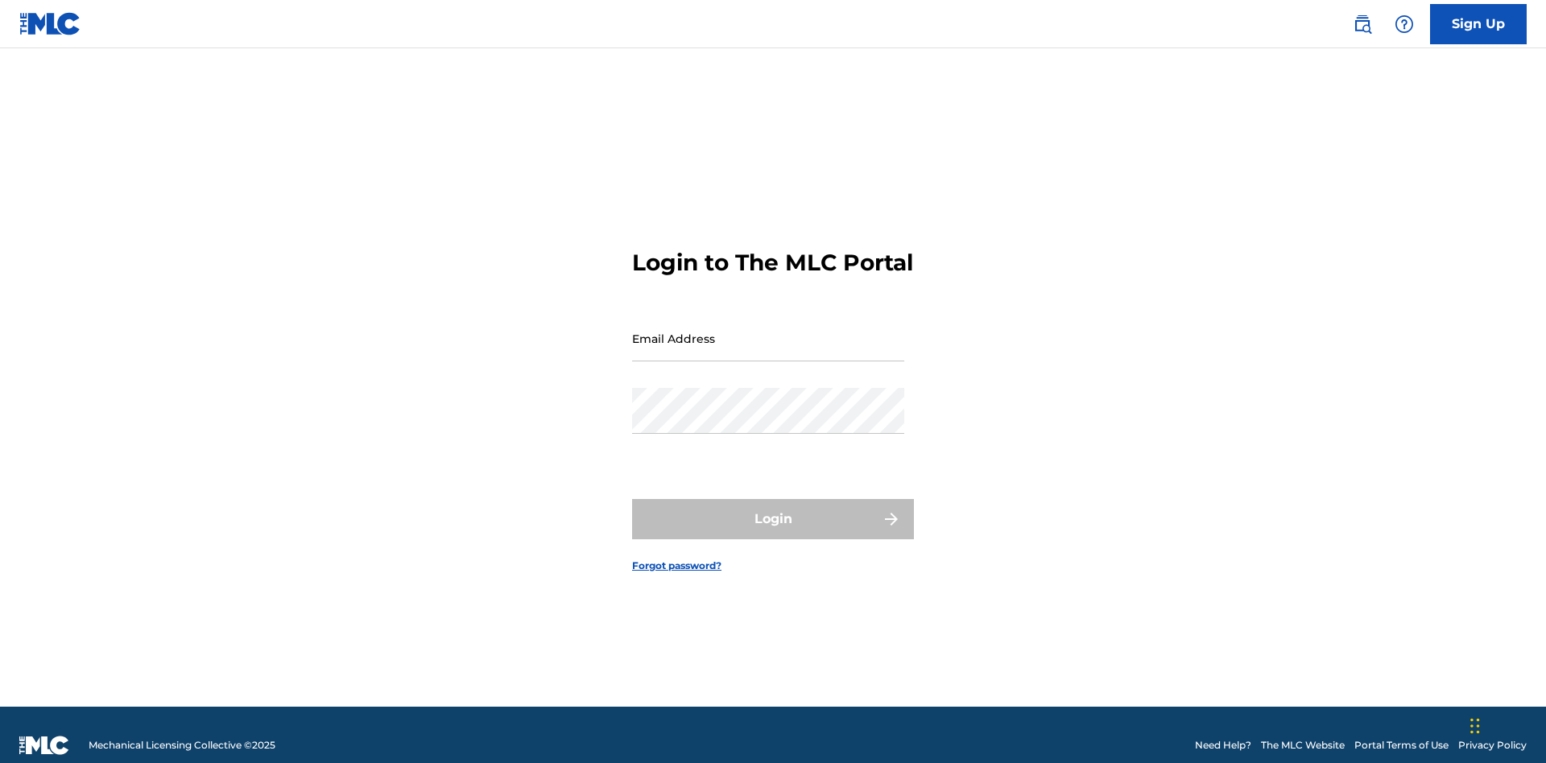
scroll to position [21, 0]
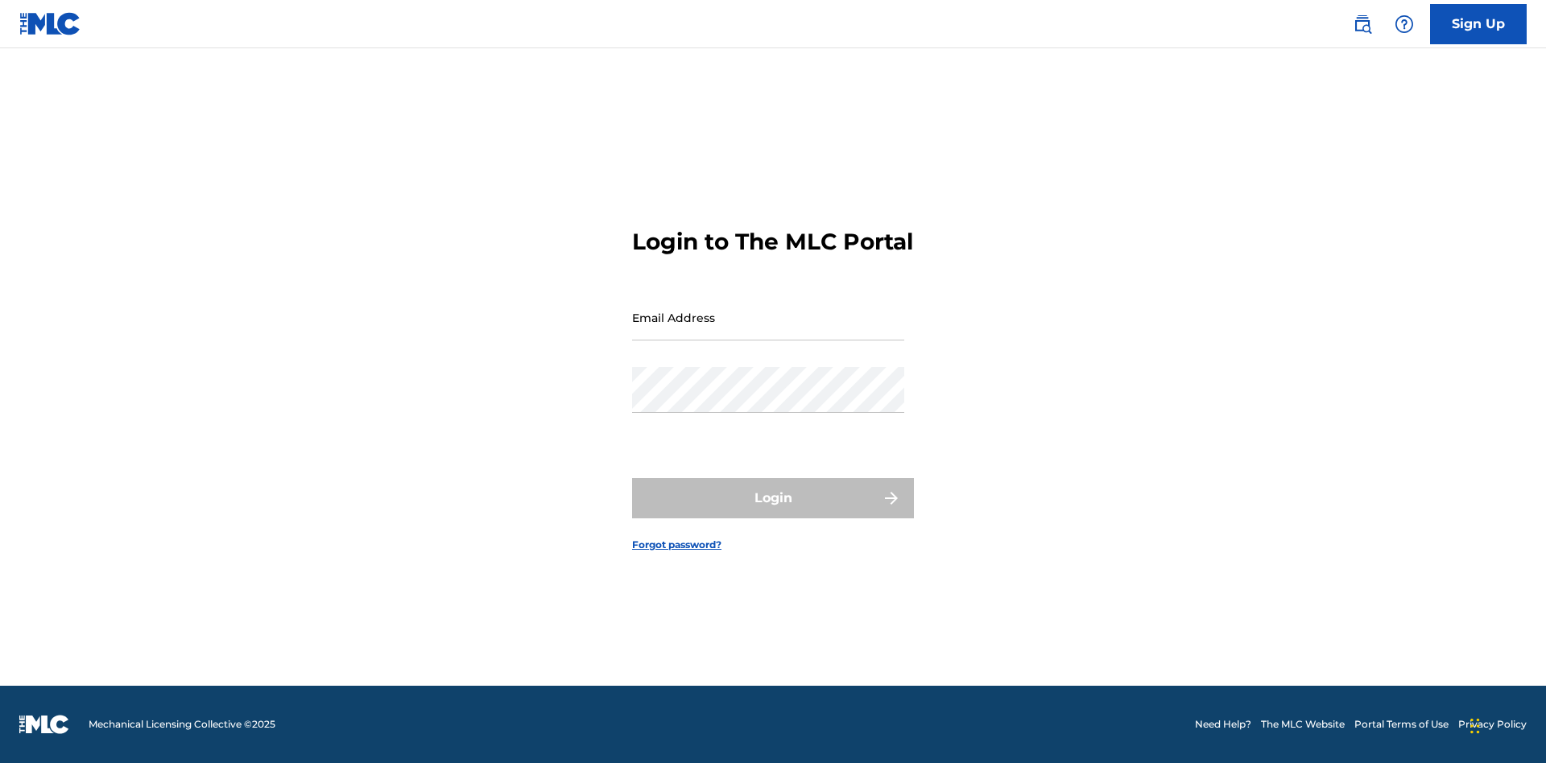
click at [768, 331] on input "Email Address" at bounding box center [768, 318] width 272 height 46
type input "[EMAIL_ADDRESS][DOMAIN_NAME]"
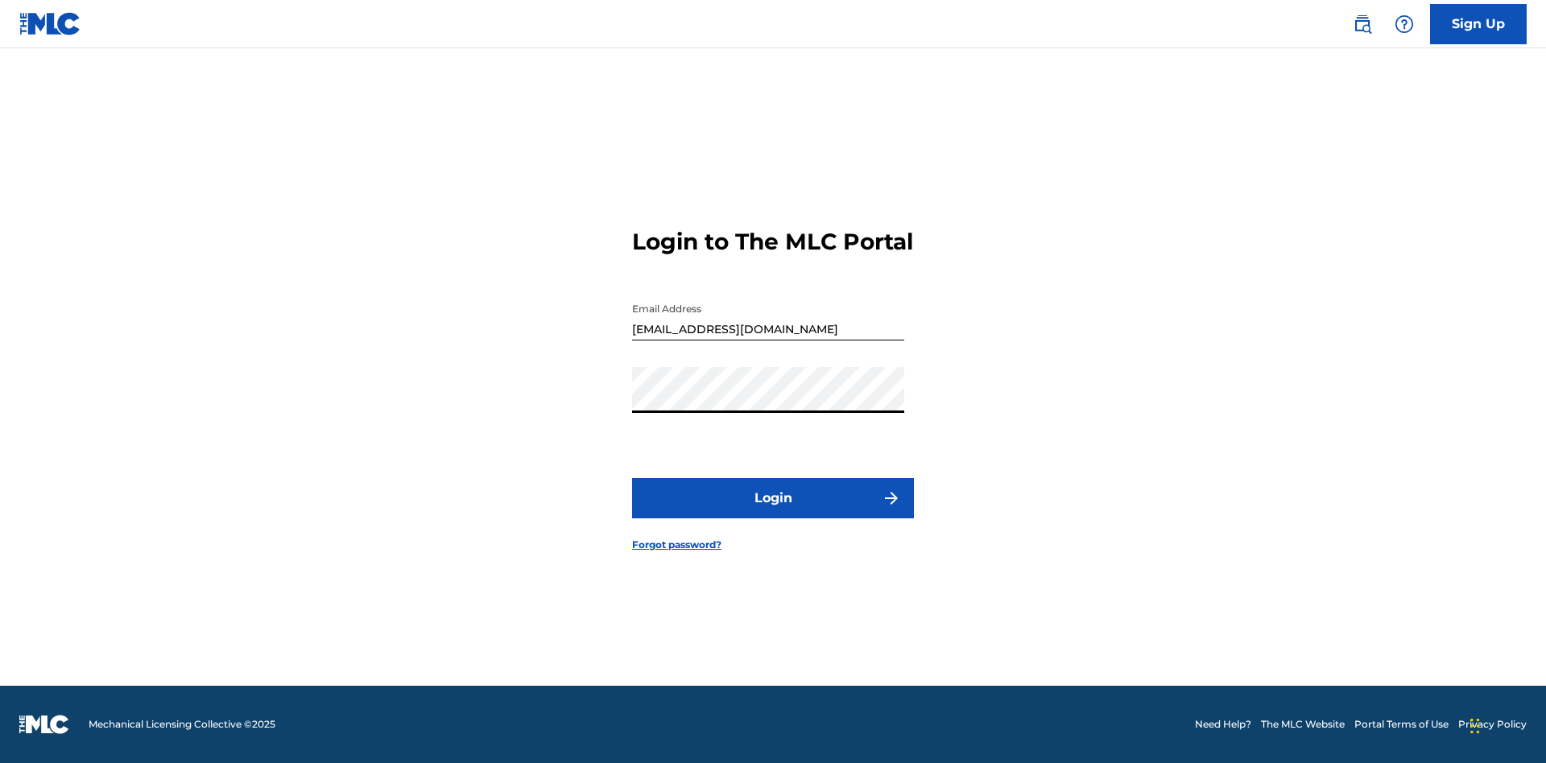
click at [773, 512] on button "Login" at bounding box center [773, 498] width 282 height 40
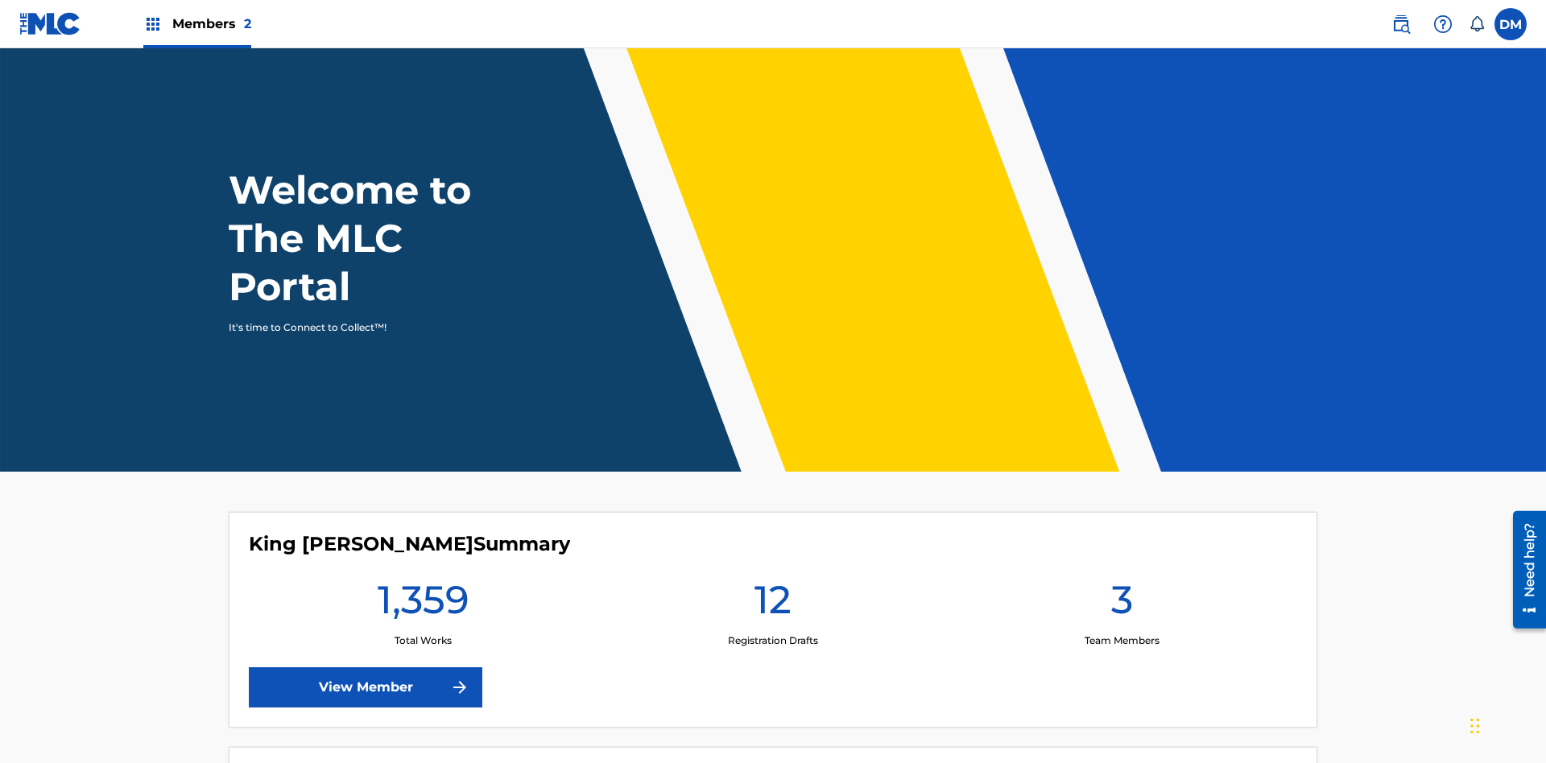
click at [196, 23] on span "Members 2" at bounding box center [211, 23] width 79 height 19
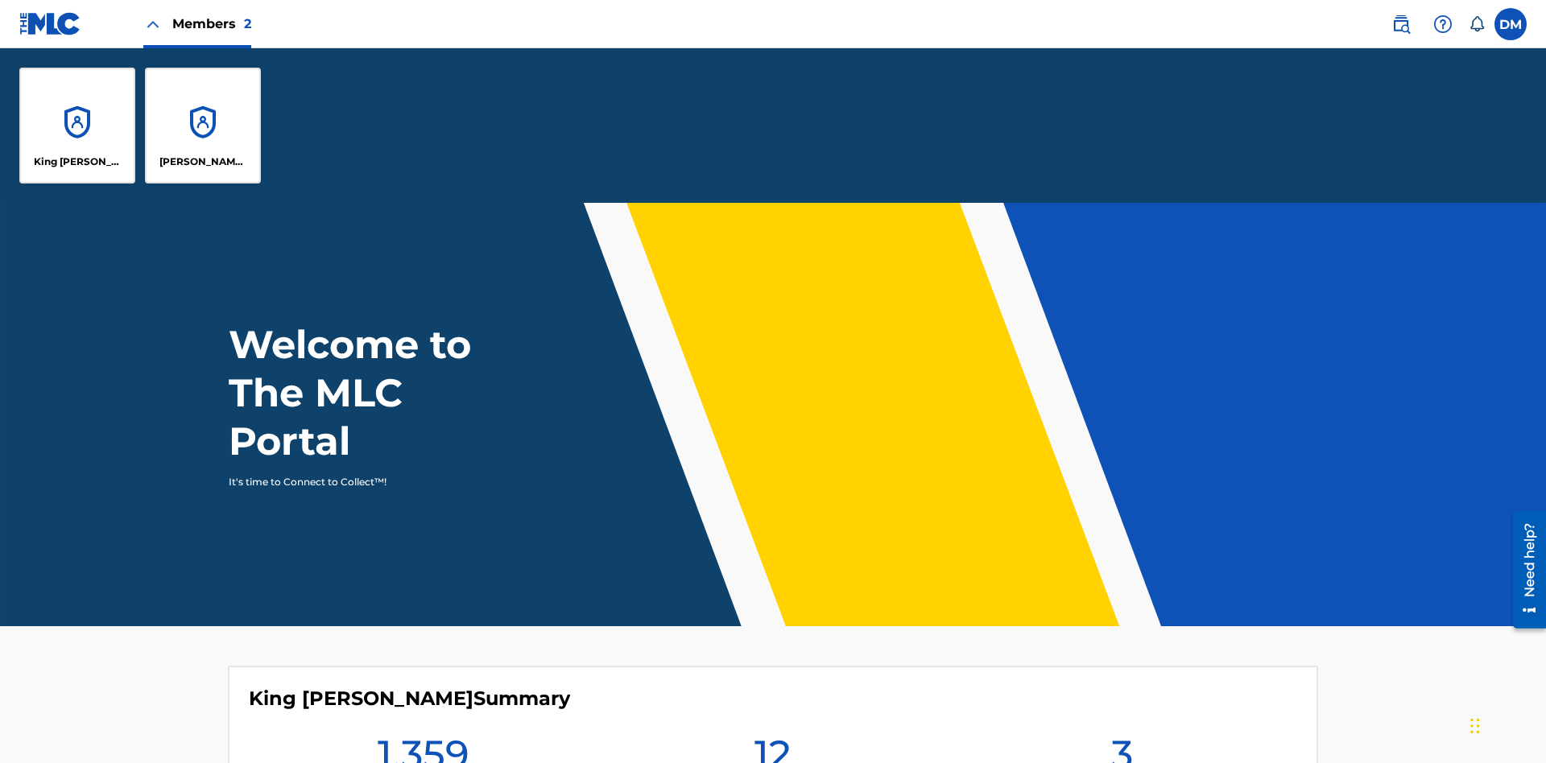
scroll to position [58, 0]
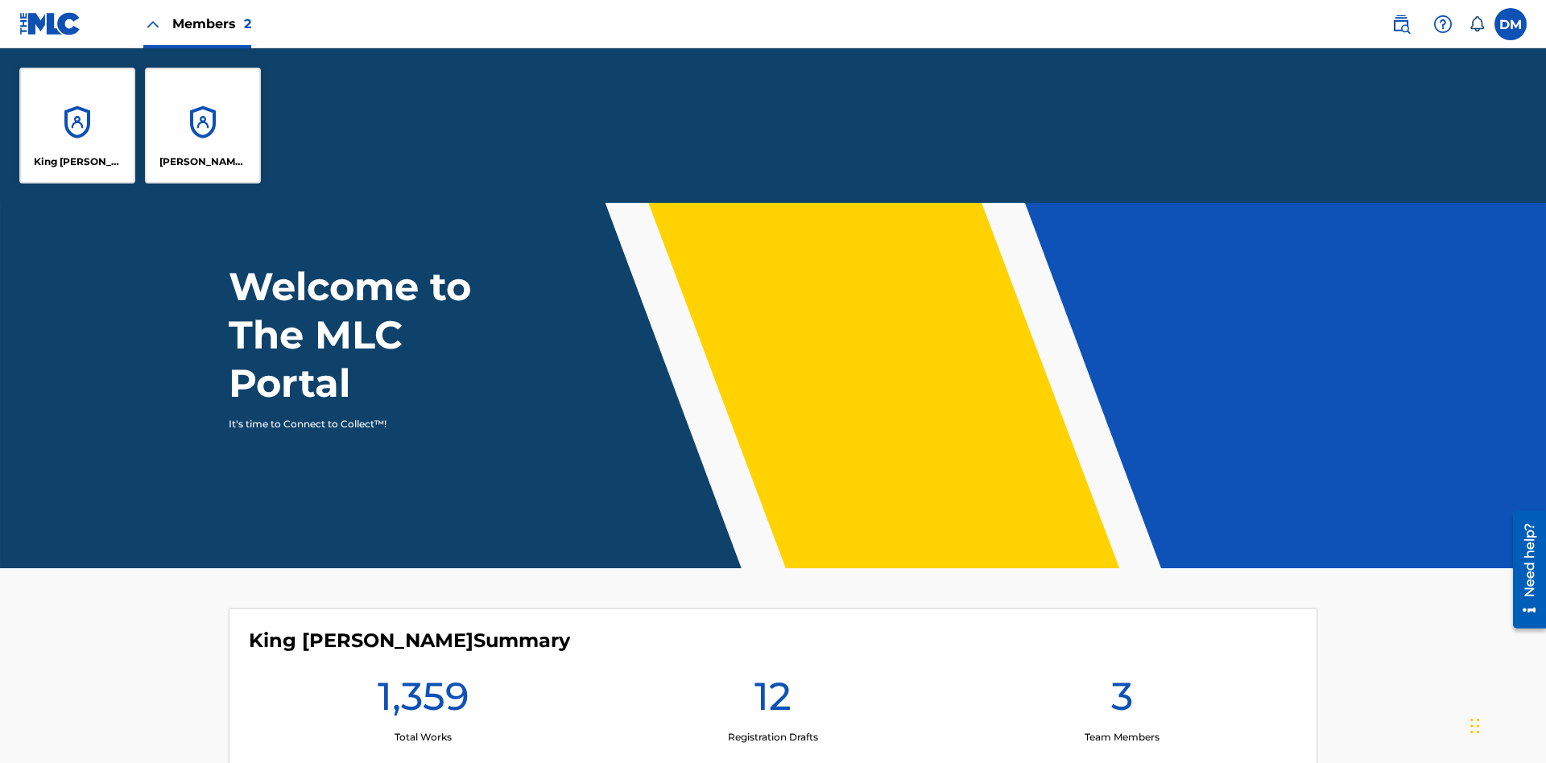
click at [77, 162] on p "King [PERSON_NAME]" at bounding box center [78, 162] width 88 height 14
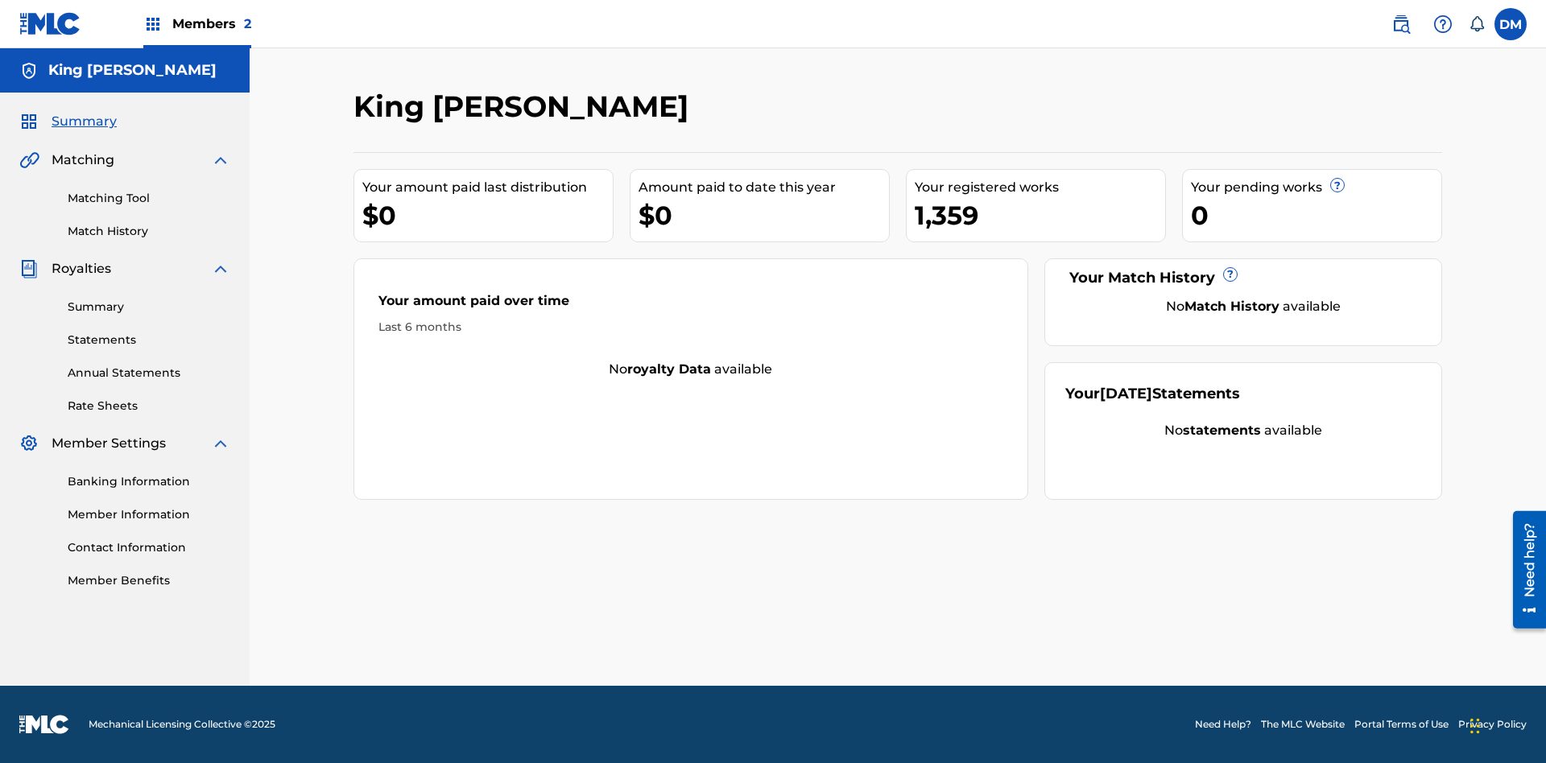
click at [83, 122] on span "Summary" at bounding box center [84, 121] width 65 height 19
click at [149, 198] on link "Matching Tool" at bounding box center [149, 198] width 163 height 17
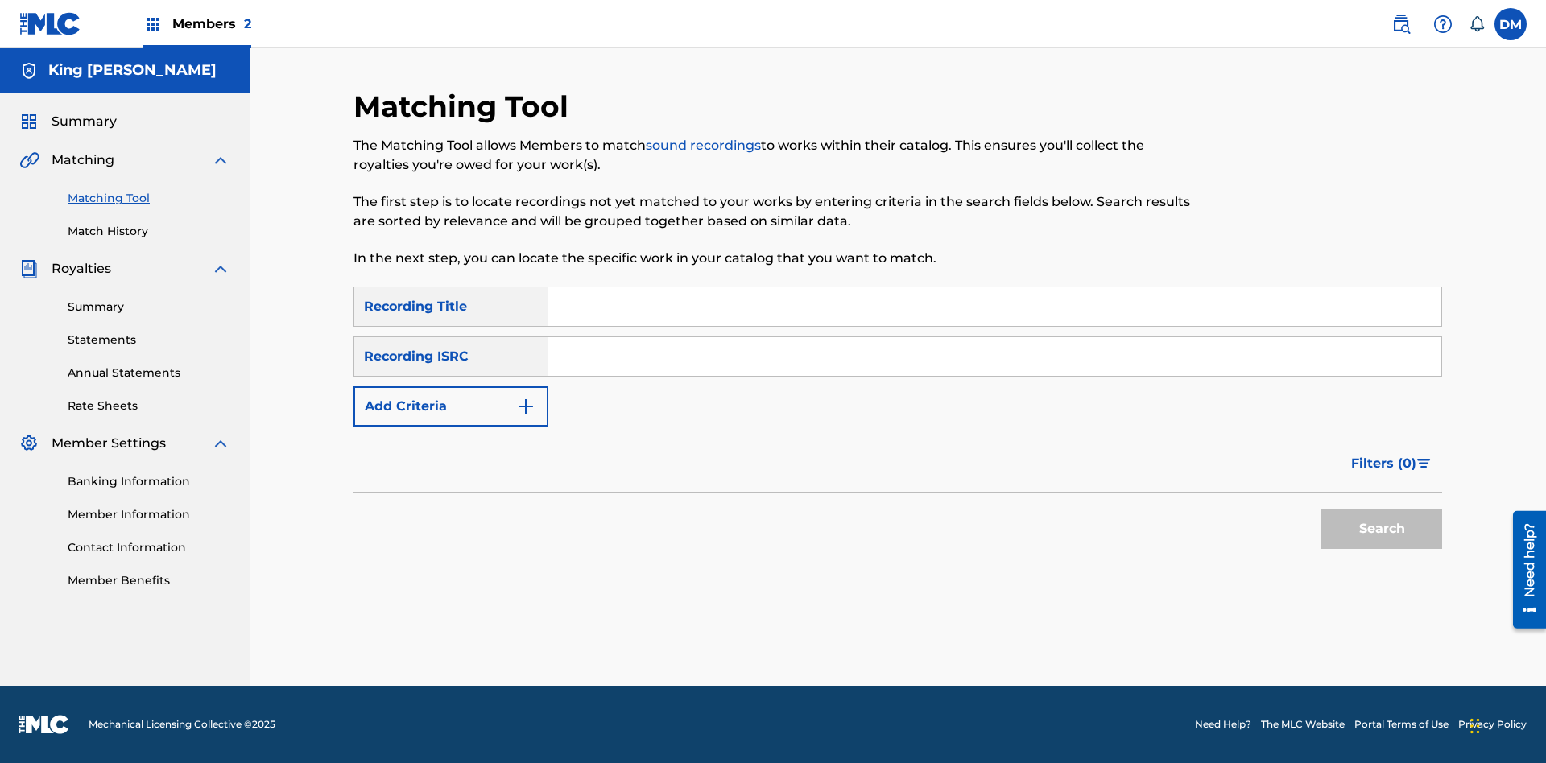
click at [149, 231] on link "Match History" at bounding box center [149, 231] width 163 height 17
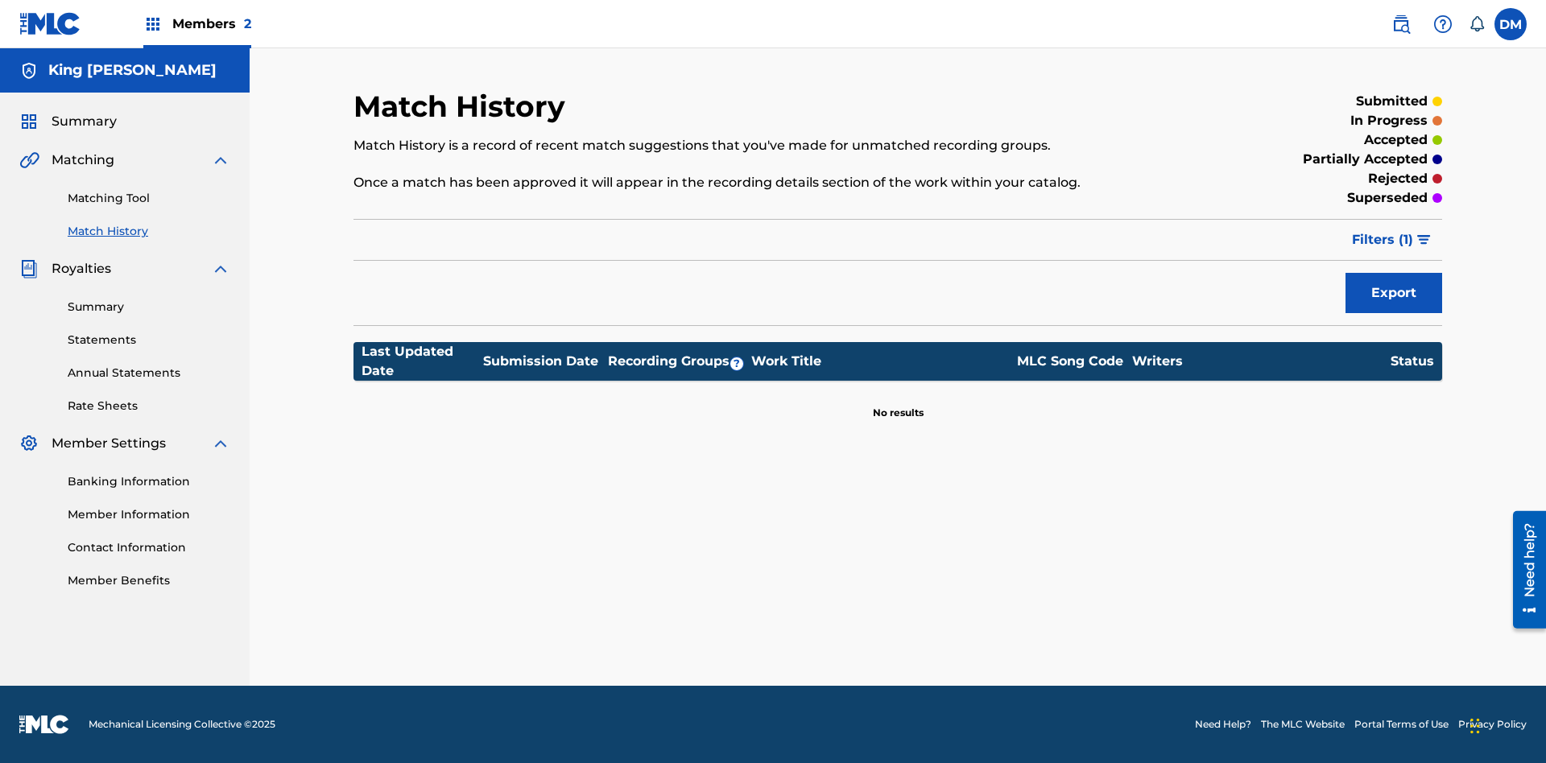
click at [149, 581] on link "Member Benefits" at bounding box center [149, 581] width 163 height 17
click at [149, 307] on link "Summary" at bounding box center [149, 307] width 163 height 17
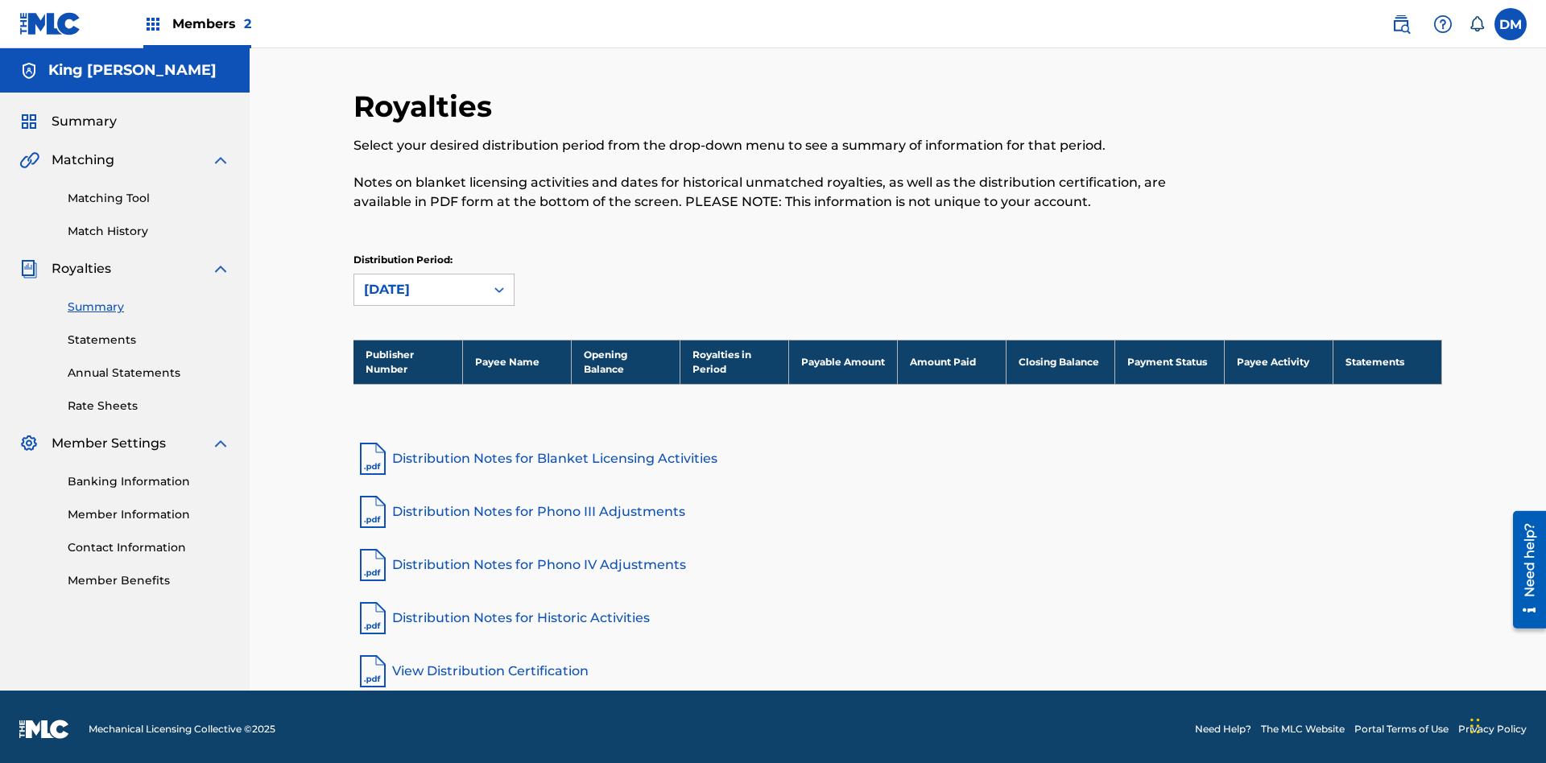
scroll to position [5, 0]
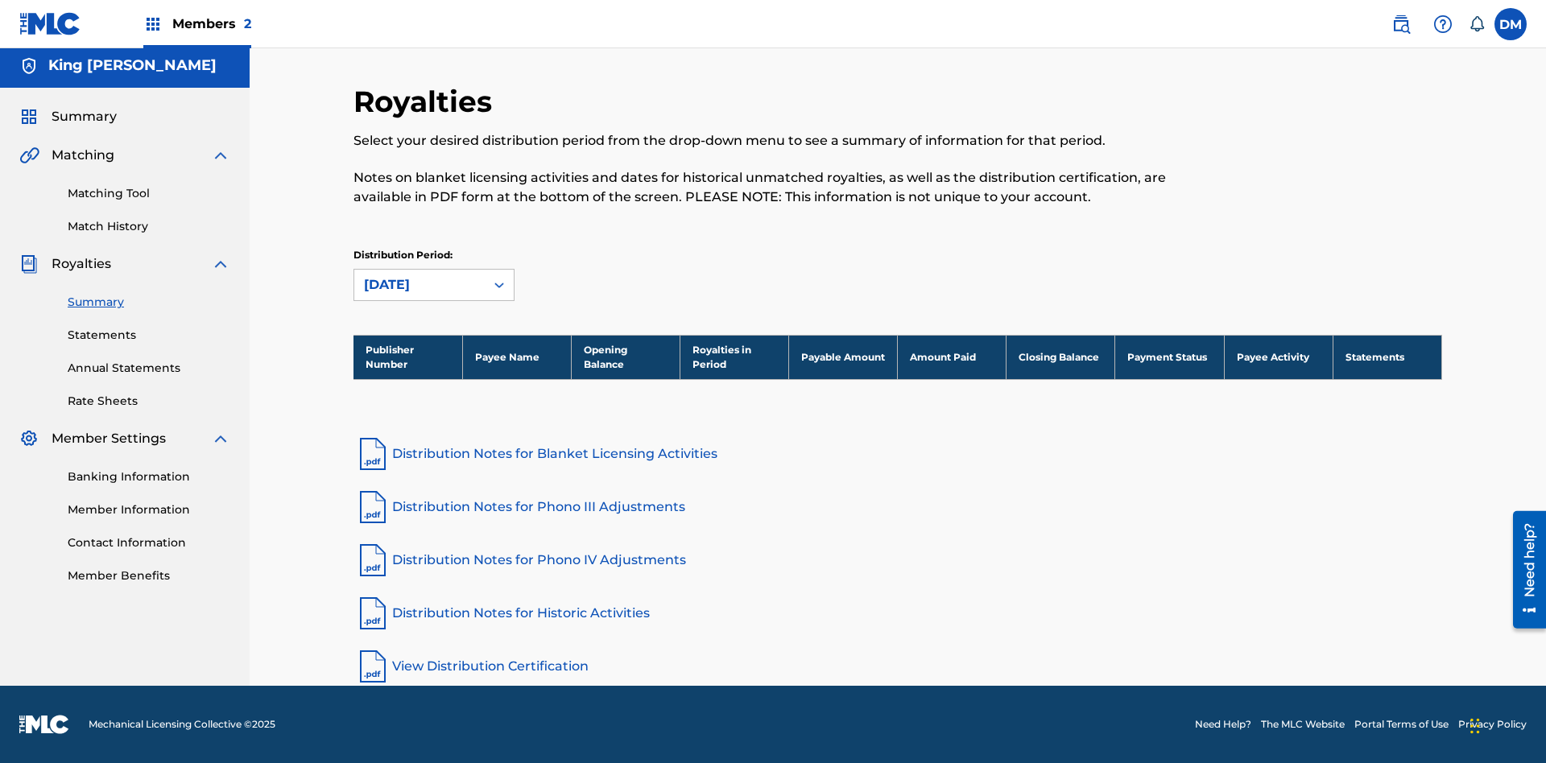
click at [149, 335] on link "Statements" at bounding box center [149, 335] width 163 height 17
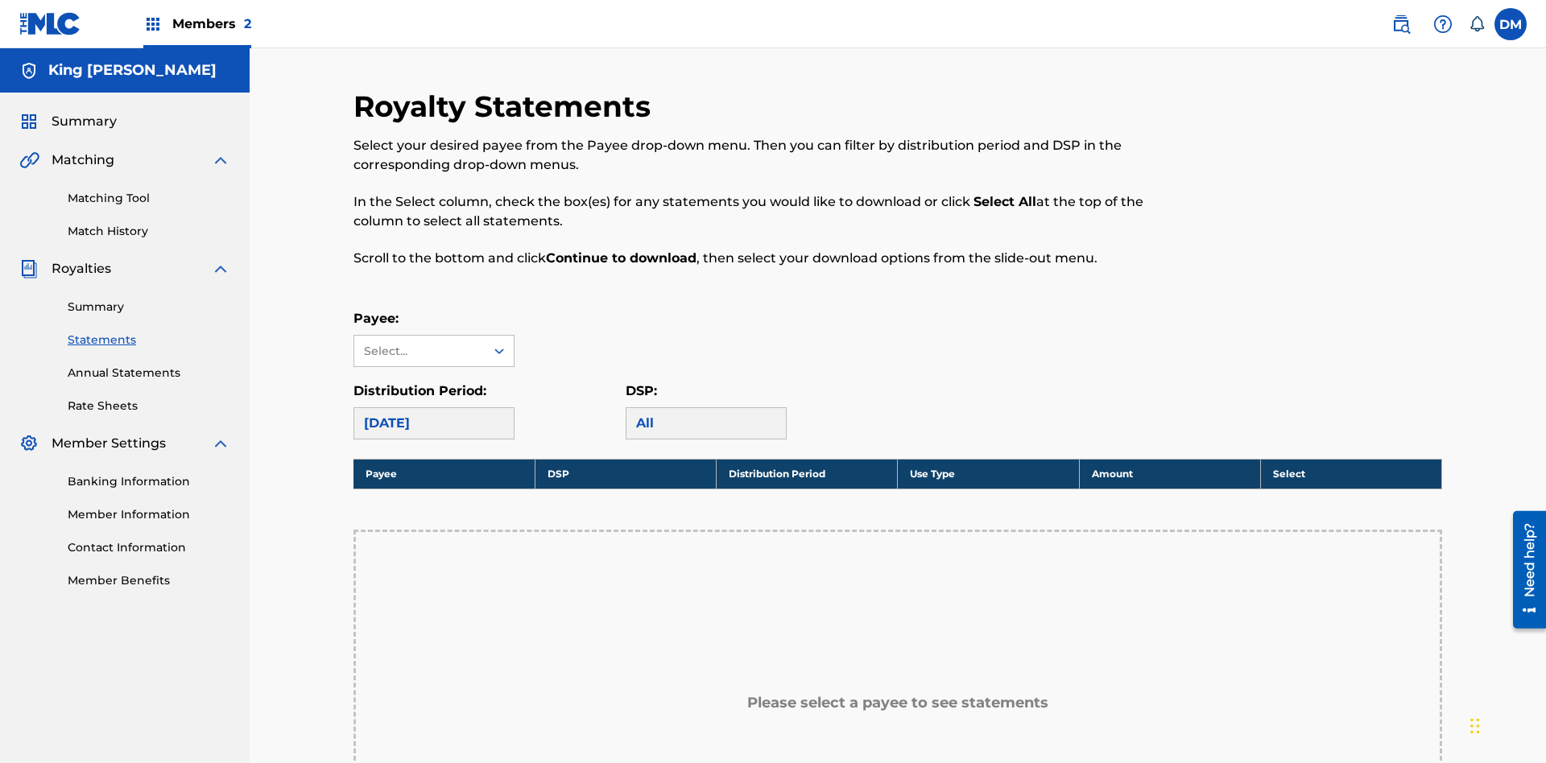
scroll to position [268, 0]
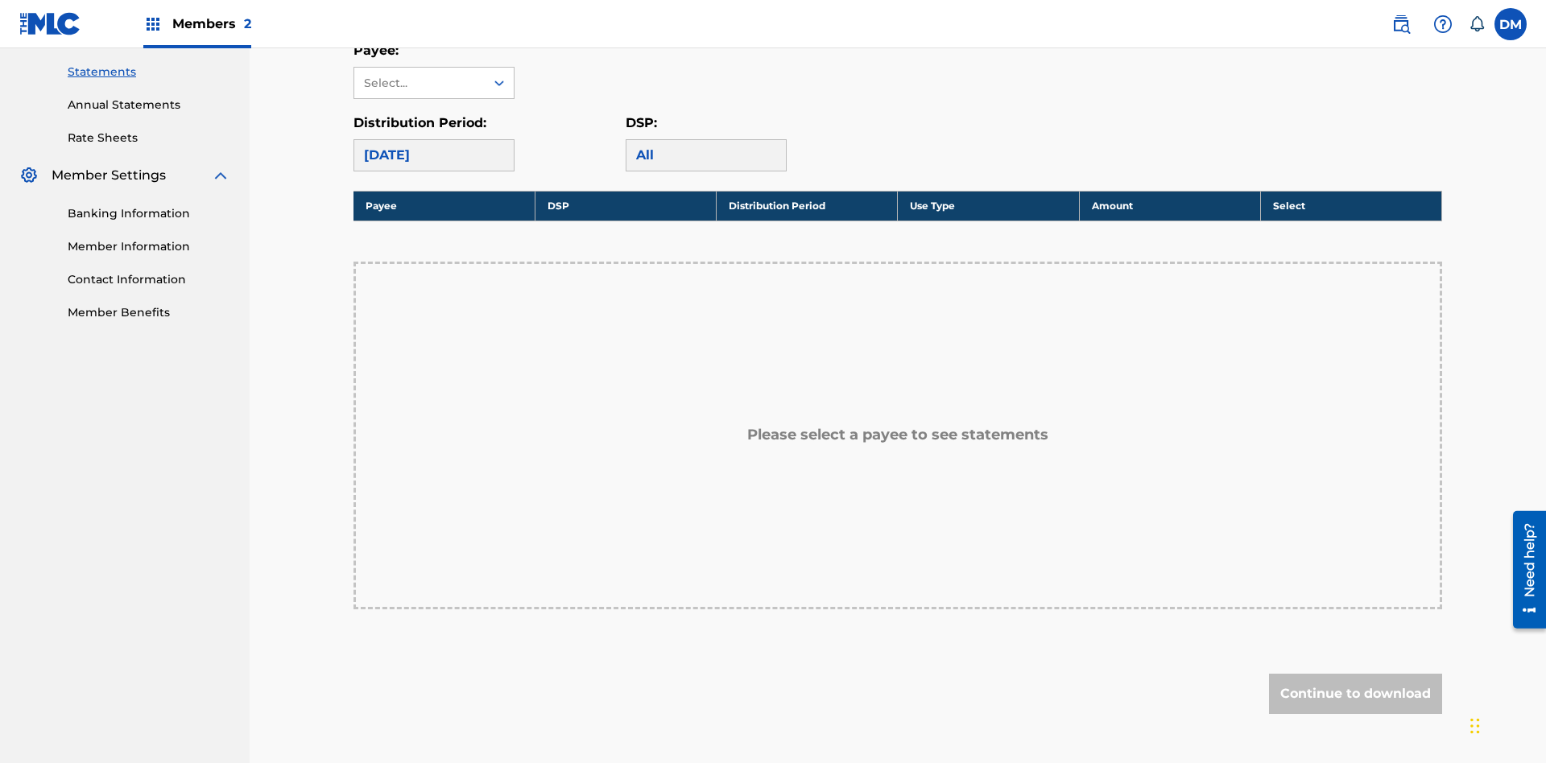
click at [149, 105] on link "Annual Statements" at bounding box center [149, 105] width 163 height 17
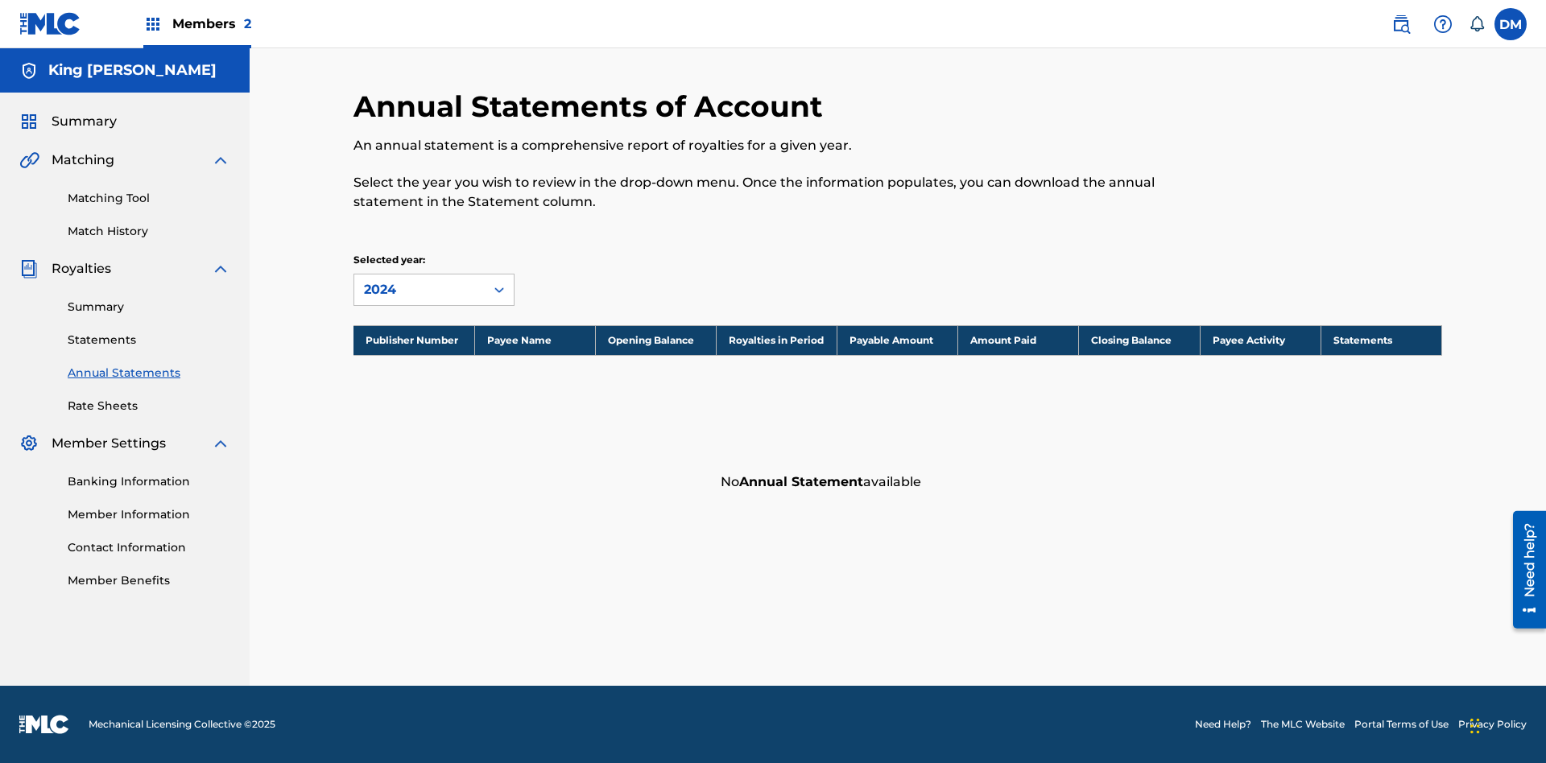
click at [149, 406] on link "Rate Sheets" at bounding box center [149, 406] width 163 height 17
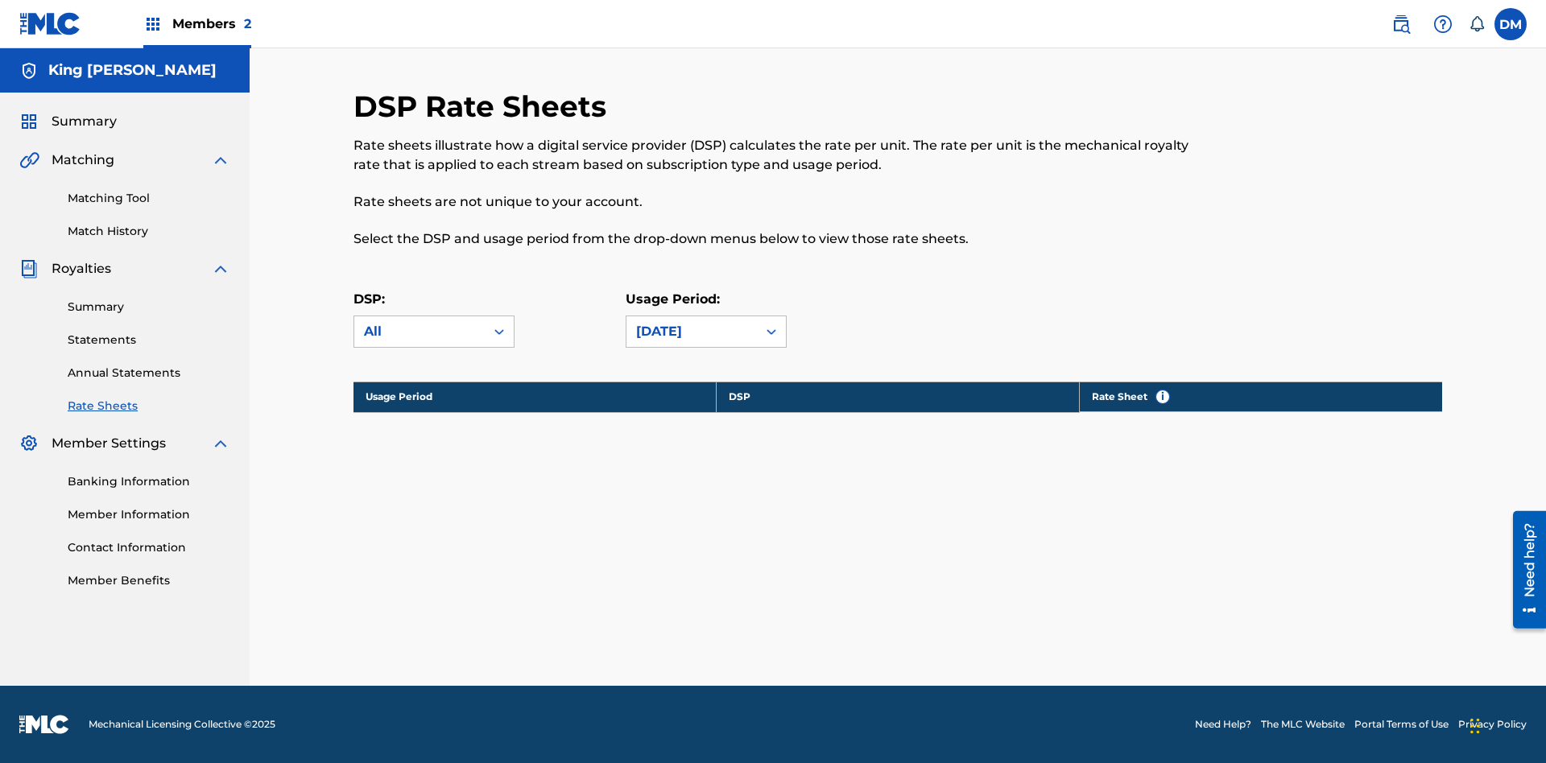
click at [149, 482] on link "Banking Information" at bounding box center [149, 481] width 163 height 17
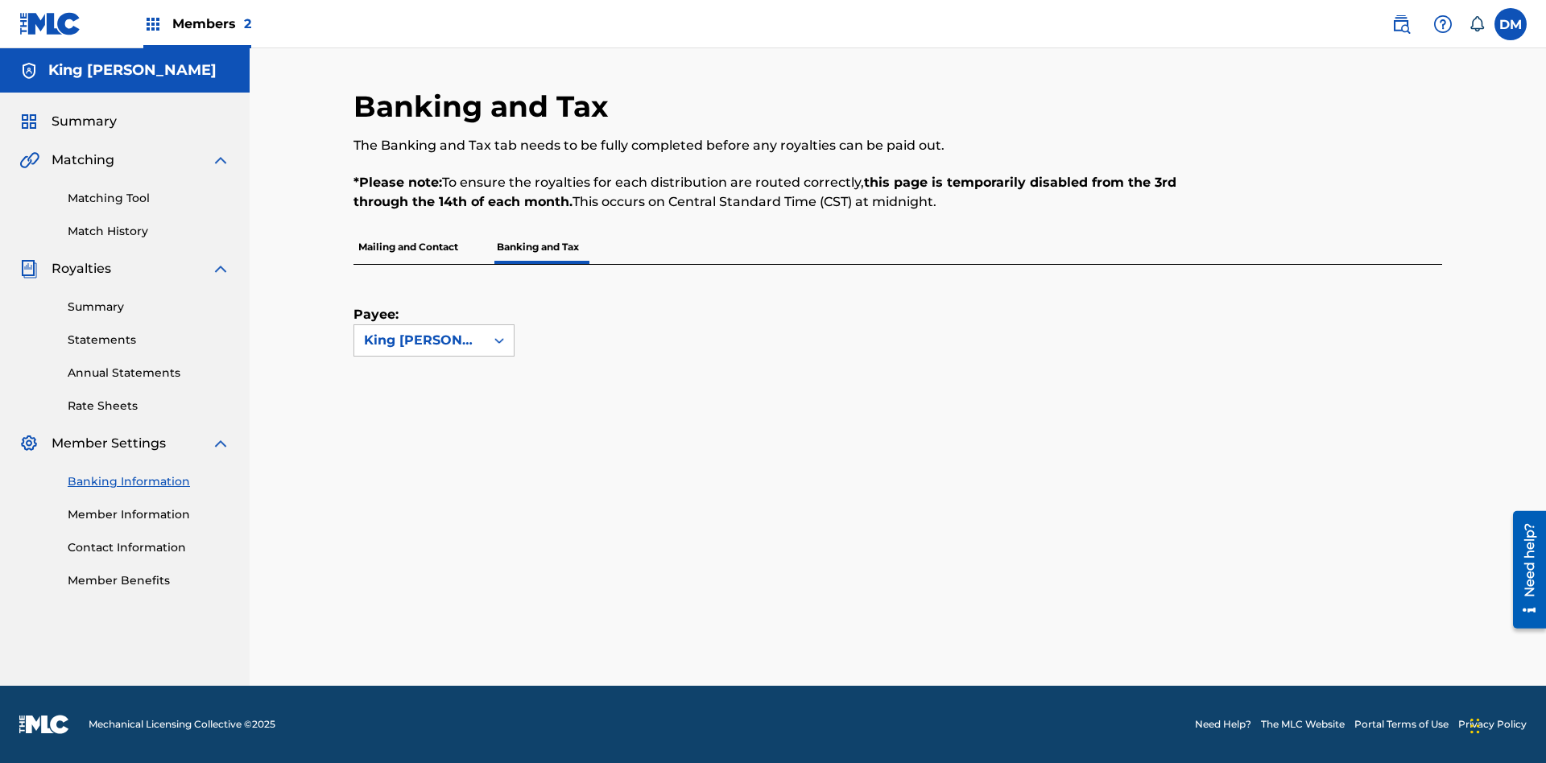
click at [149, 515] on link "Member Information" at bounding box center [149, 514] width 163 height 17
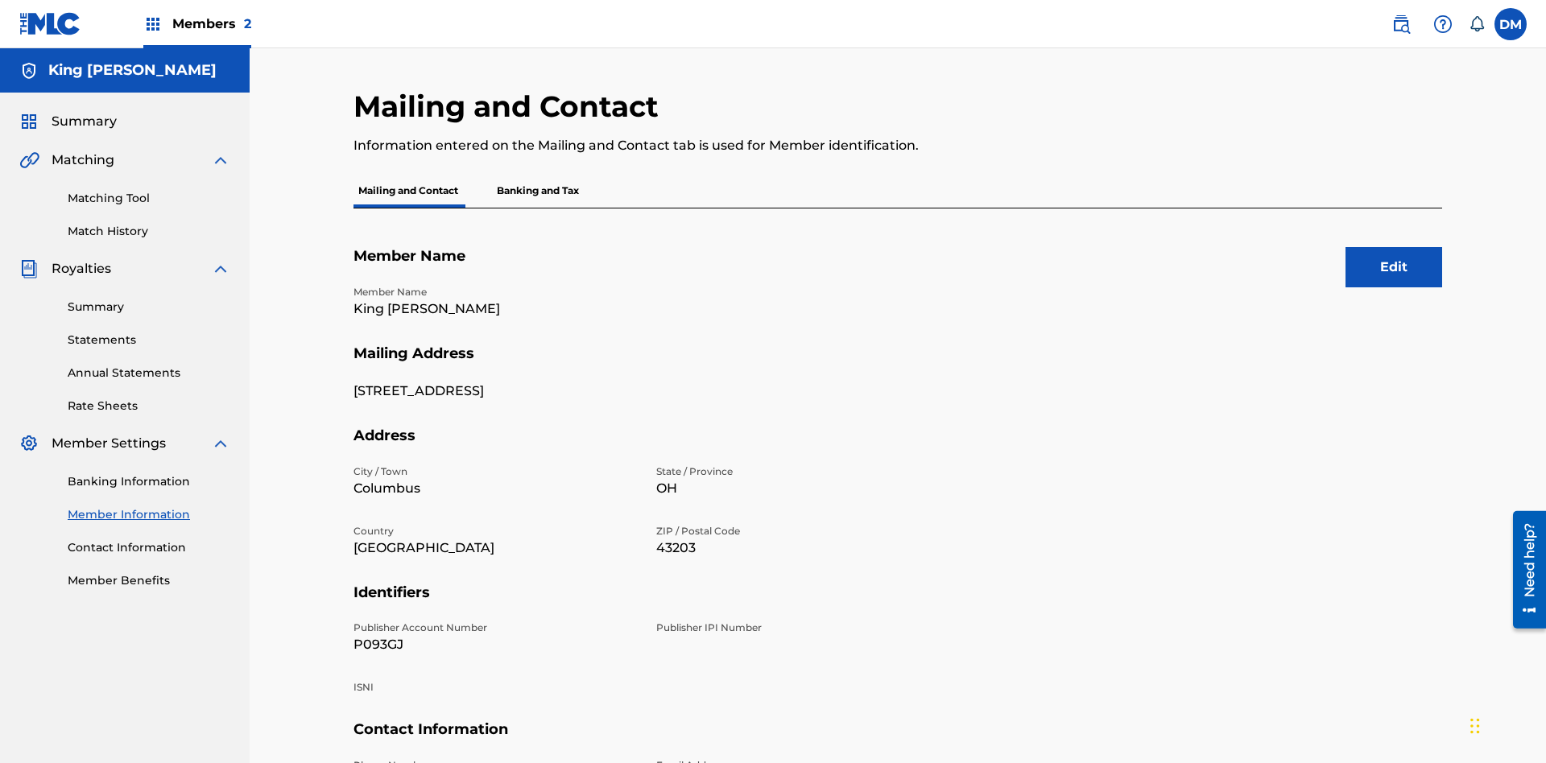
scroll to position [171, 0]
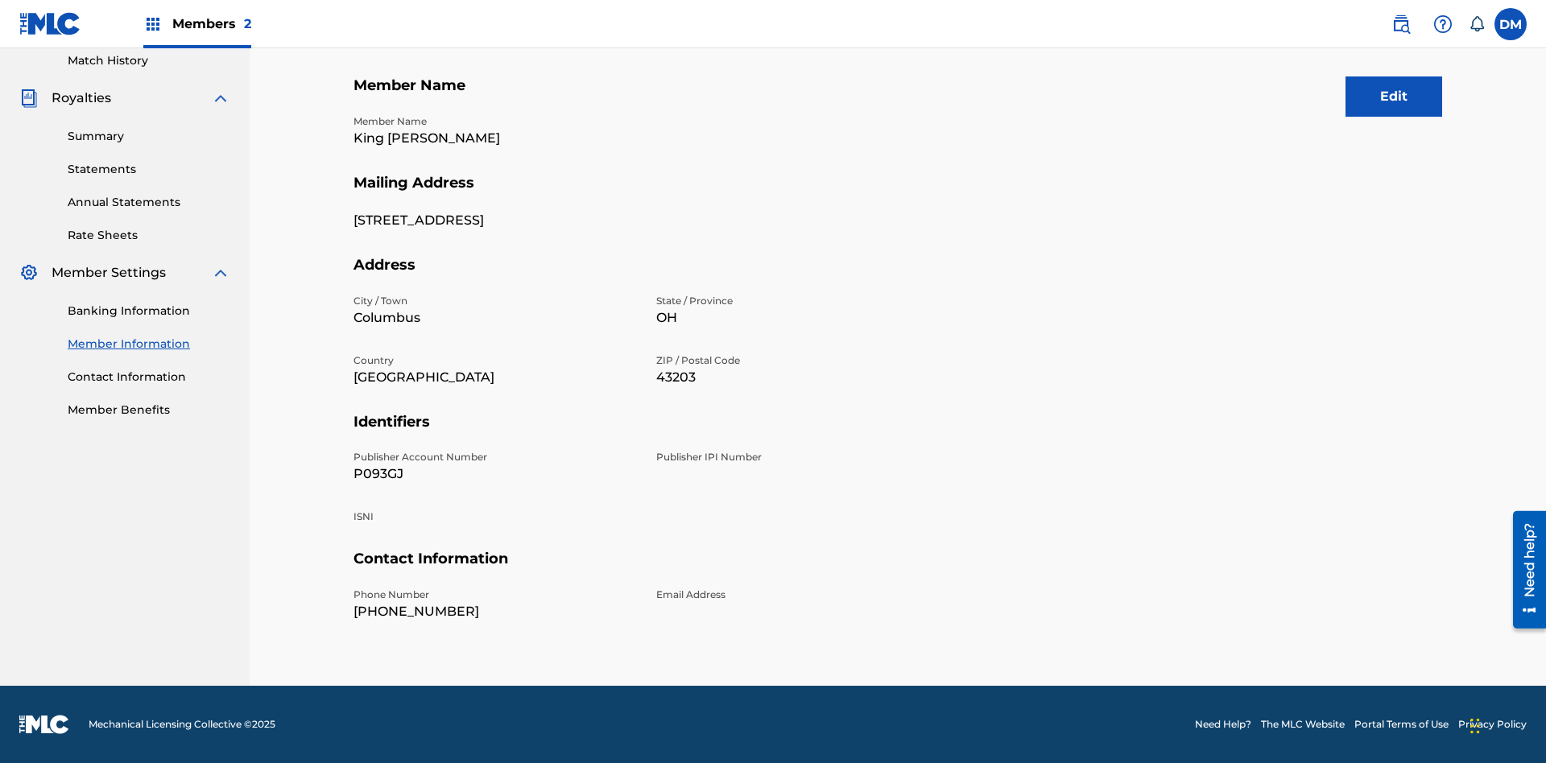
click at [149, 377] on link "Contact Information" at bounding box center [149, 377] width 163 height 17
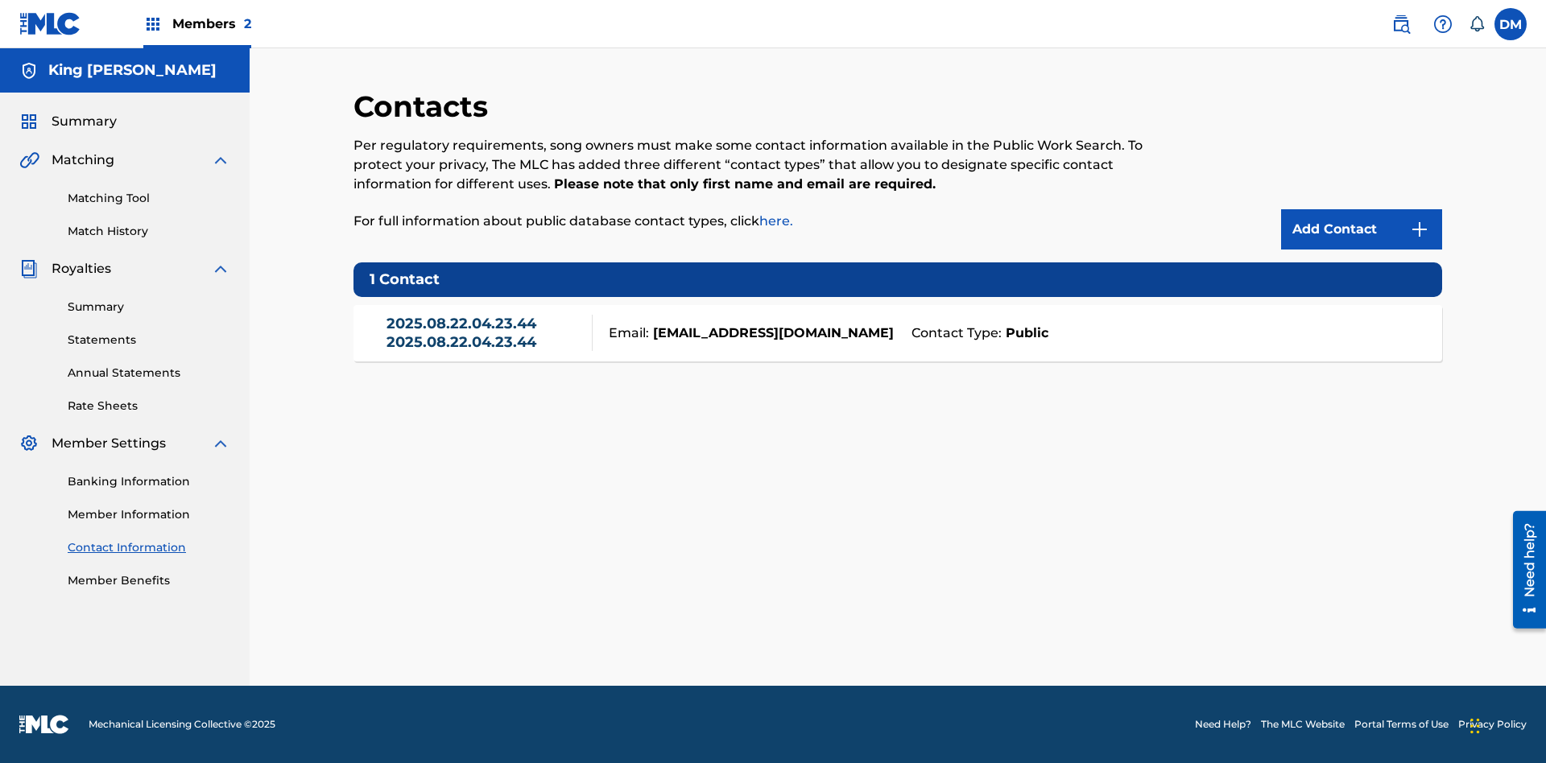
click at [1511, 23] on label at bounding box center [1510, 24] width 32 height 32
click at [1511, 24] on input "[PERSON_NAME] [PERSON_NAME] [EMAIL_ADDRESS][DOMAIN_NAME] Notification Preferenc…" at bounding box center [1511, 24] width 0 height 0
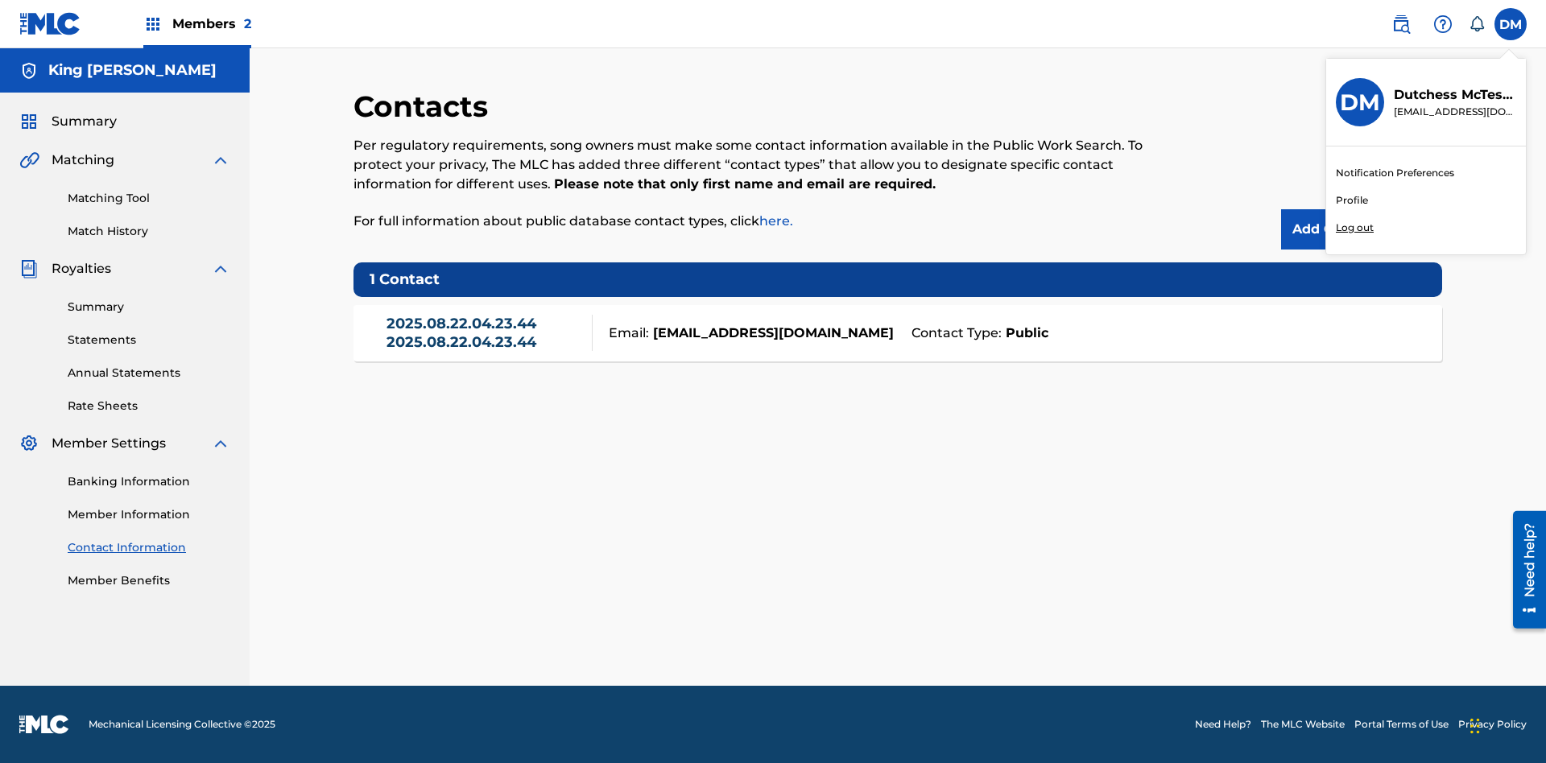
click at [1354, 228] on p "Log out" at bounding box center [1355, 228] width 38 height 14
click at [1511, 24] on input "[PERSON_NAME] [PERSON_NAME] [EMAIL_ADDRESS][DOMAIN_NAME] Notification Preferenc…" at bounding box center [1511, 24] width 0 height 0
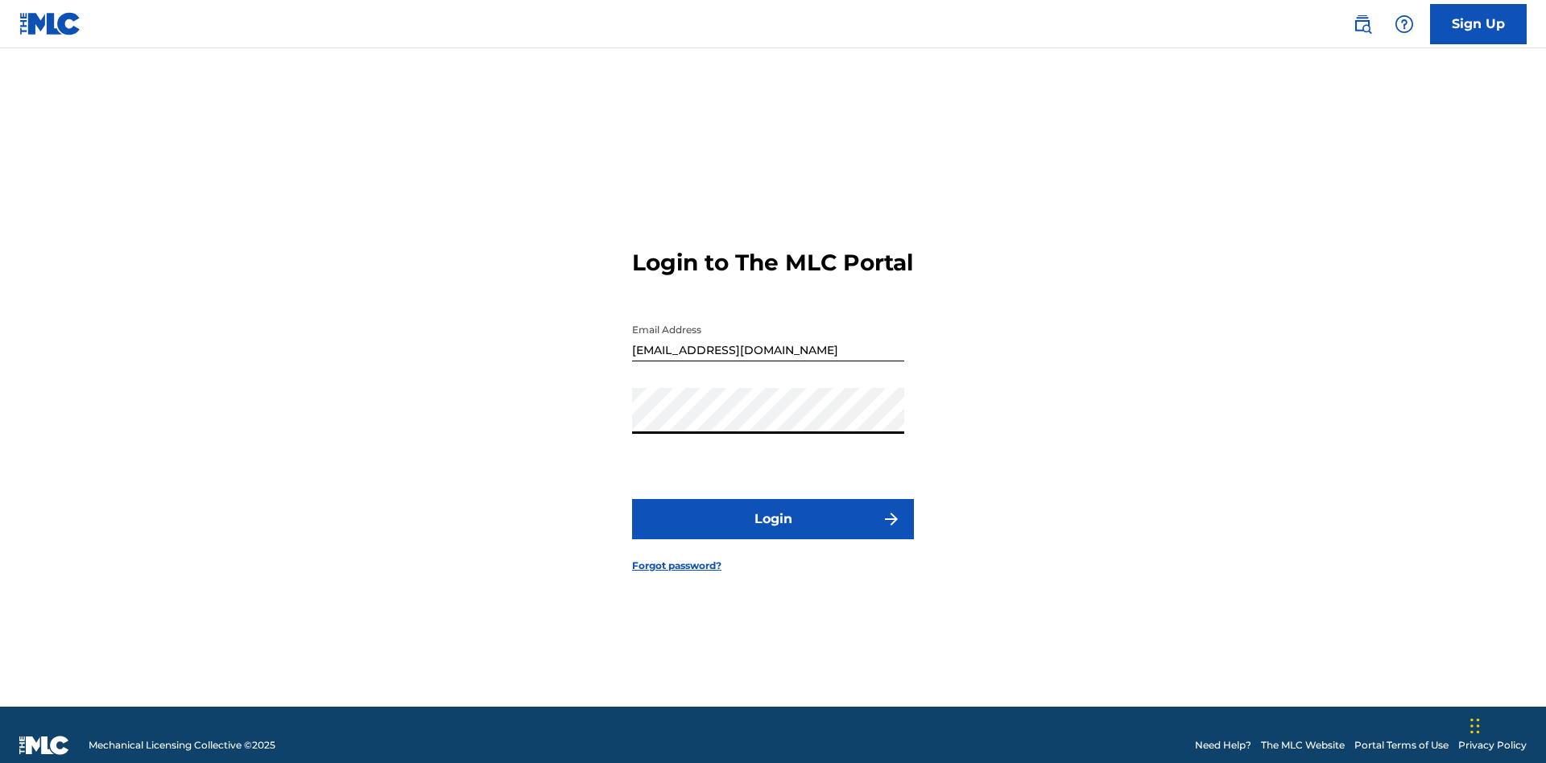
click at [773, 512] on button "Login" at bounding box center [773, 519] width 282 height 40
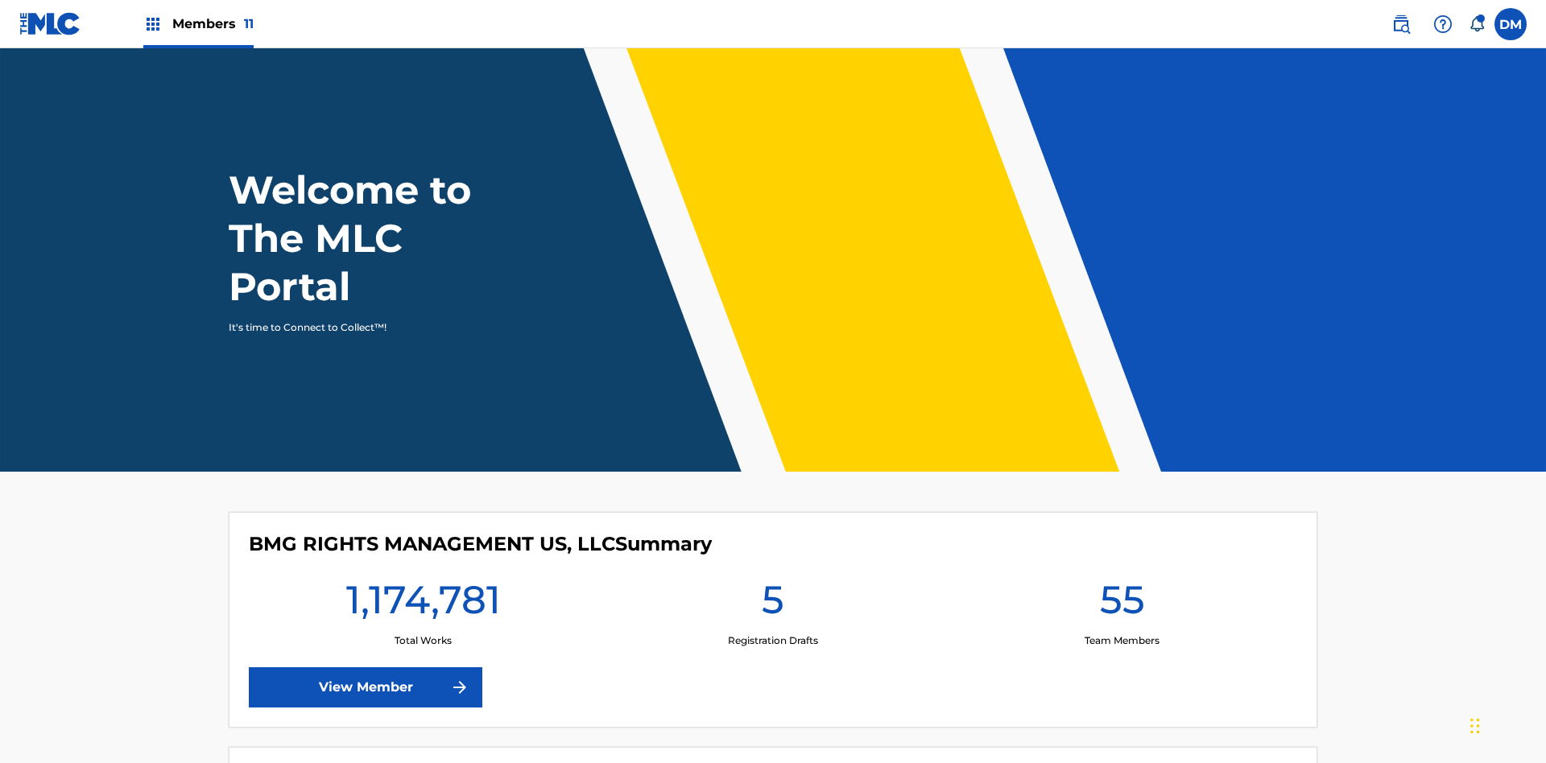
click at [198, 23] on span "Members 11" at bounding box center [212, 23] width 81 height 19
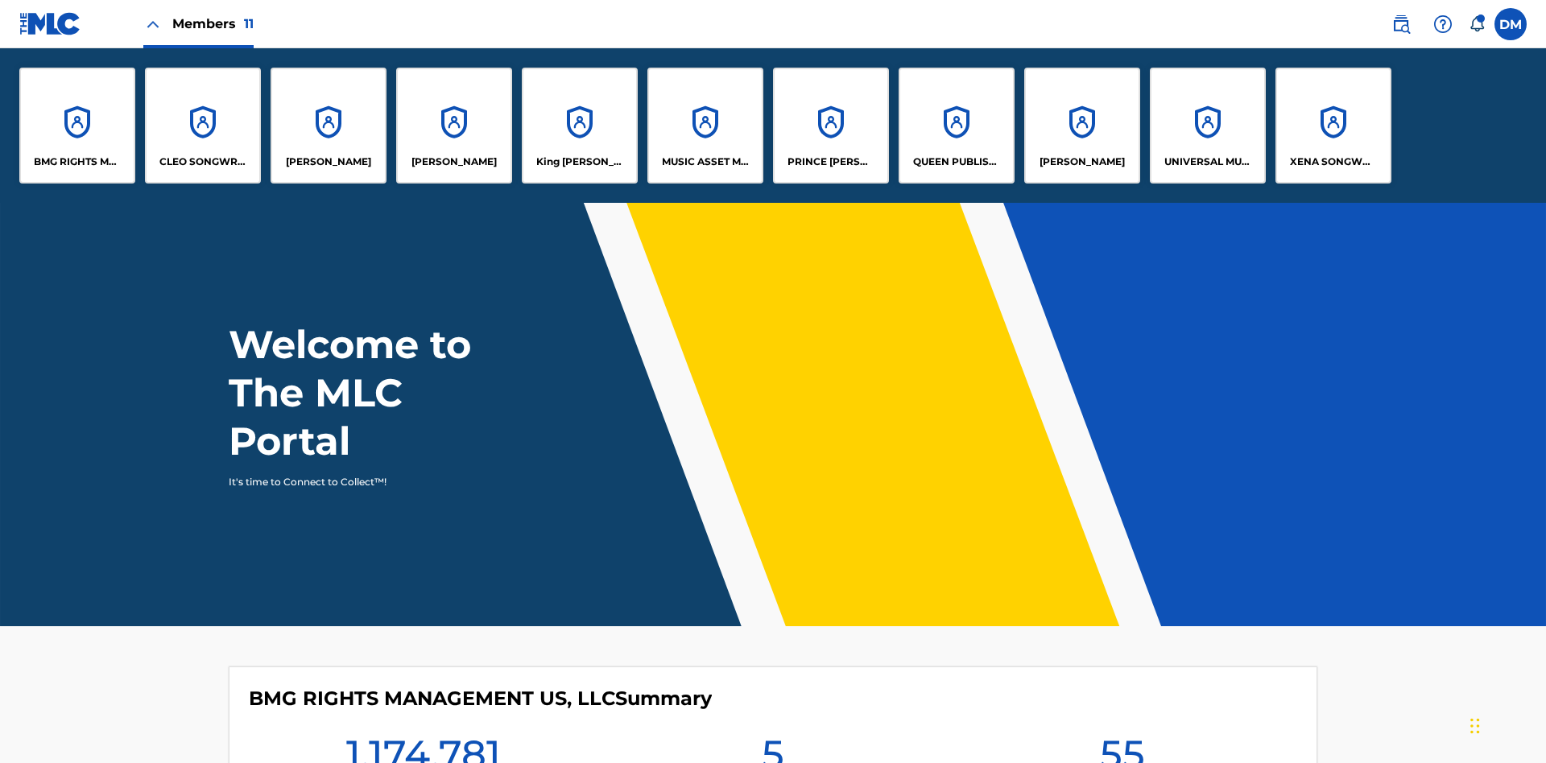
click at [579, 162] on p "King [PERSON_NAME]" at bounding box center [580, 162] width 88 height 14
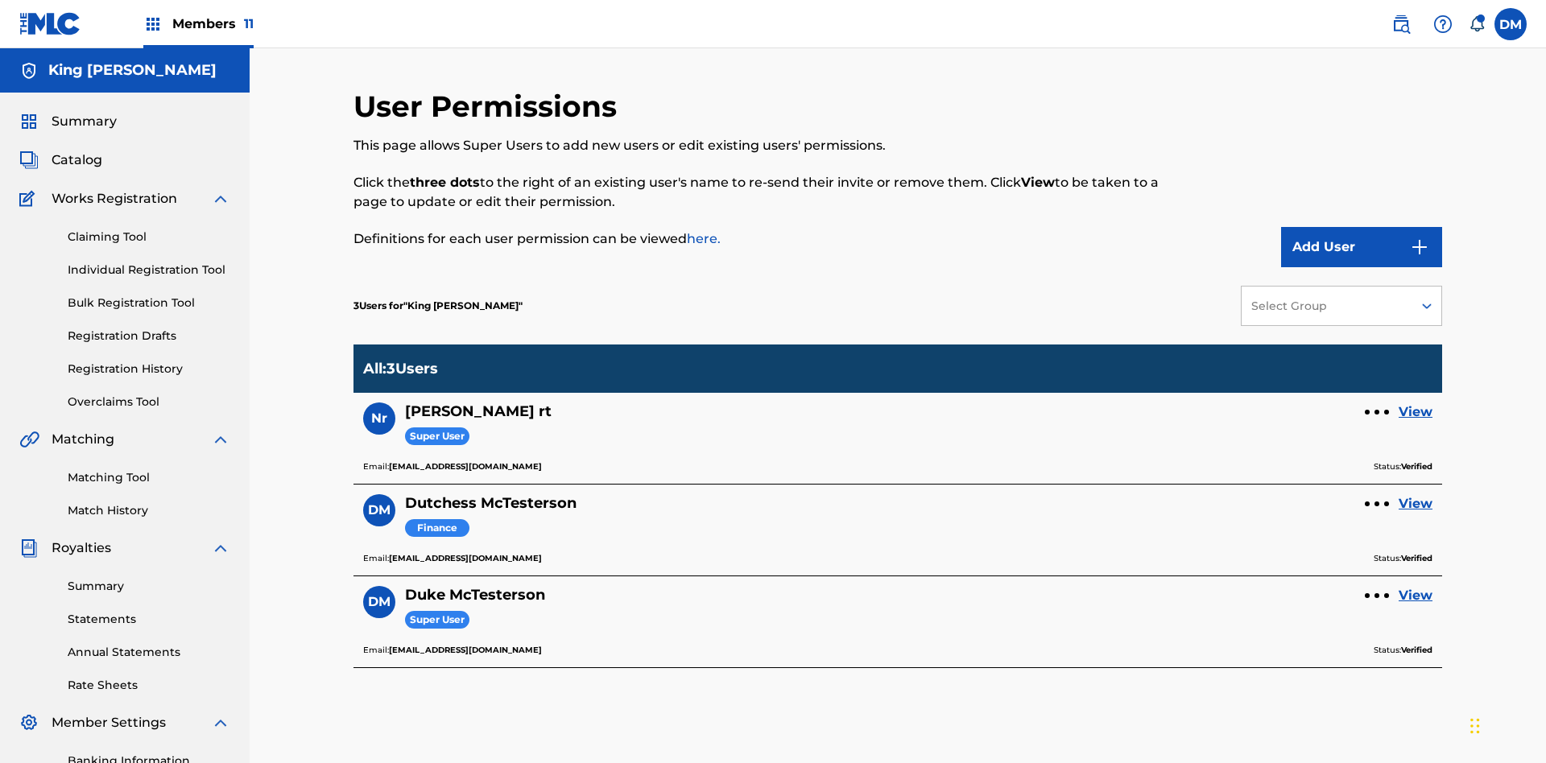
click at [1416, 494] on link "View" at bounding box center [1416, 503] width 34 height 19
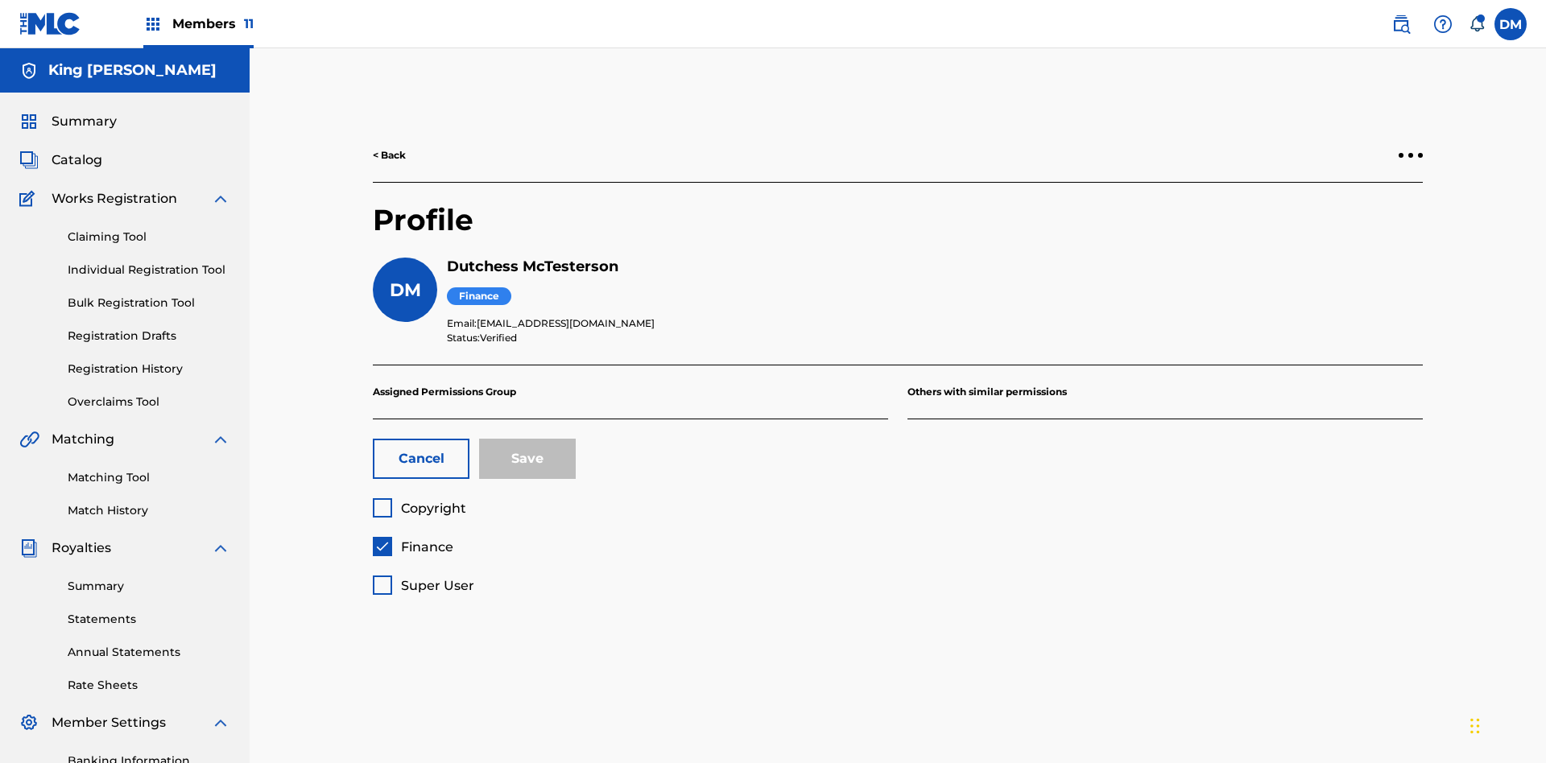
click at [412, 539] on span "Finance" at bounding box center [427, 546] width 52 height 15
click at [419, 501] on span "Copyright" at bounding box center [433, 508] width 65 height 15
click at [527, 439] on button "Save" at bounding box center [527, 459] width 97 height 40
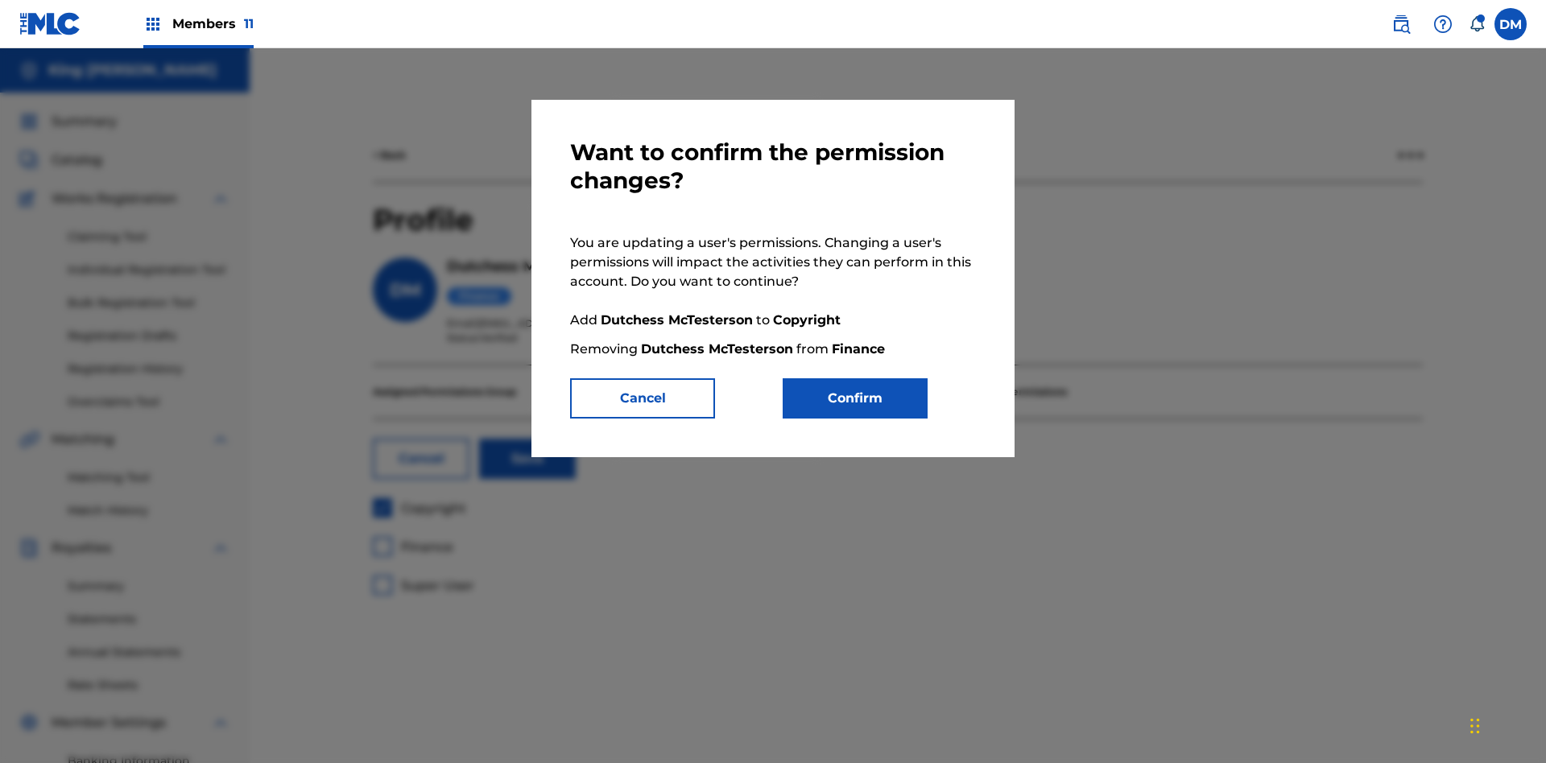
click at [855, 399] on button "Confirm" at bounding box center [855, 398] width 145 height 40
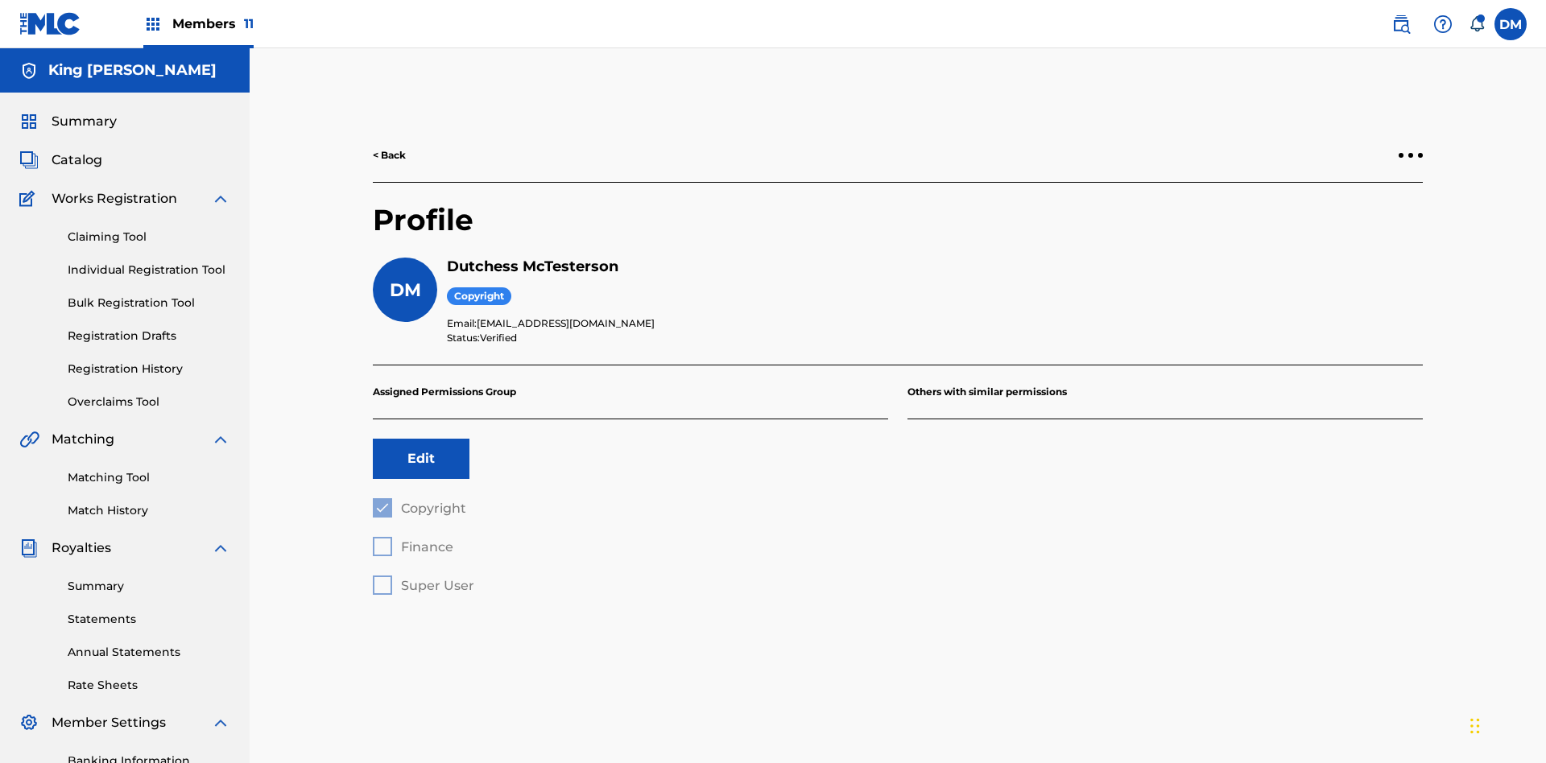
click at [1511, 23] on label at bounding box center [1510, 24] width 32 height 32
click at [1511, 24] on input "DM Duke McTesterson duke.mctesterson@gmail.com Notification Preferences Profile…" at bounding box center [1511, 24] width 0 height 0
click at [1354, 228] on p "Log out" at bounding box center [1355, 228] width 38 height 14
click at [1511, 24] on input "DM Duke McTesterson duke.mctesterson@gmail.com Notification Preferences Profile…" at bounding box center [1511, 24] width 0 height 0
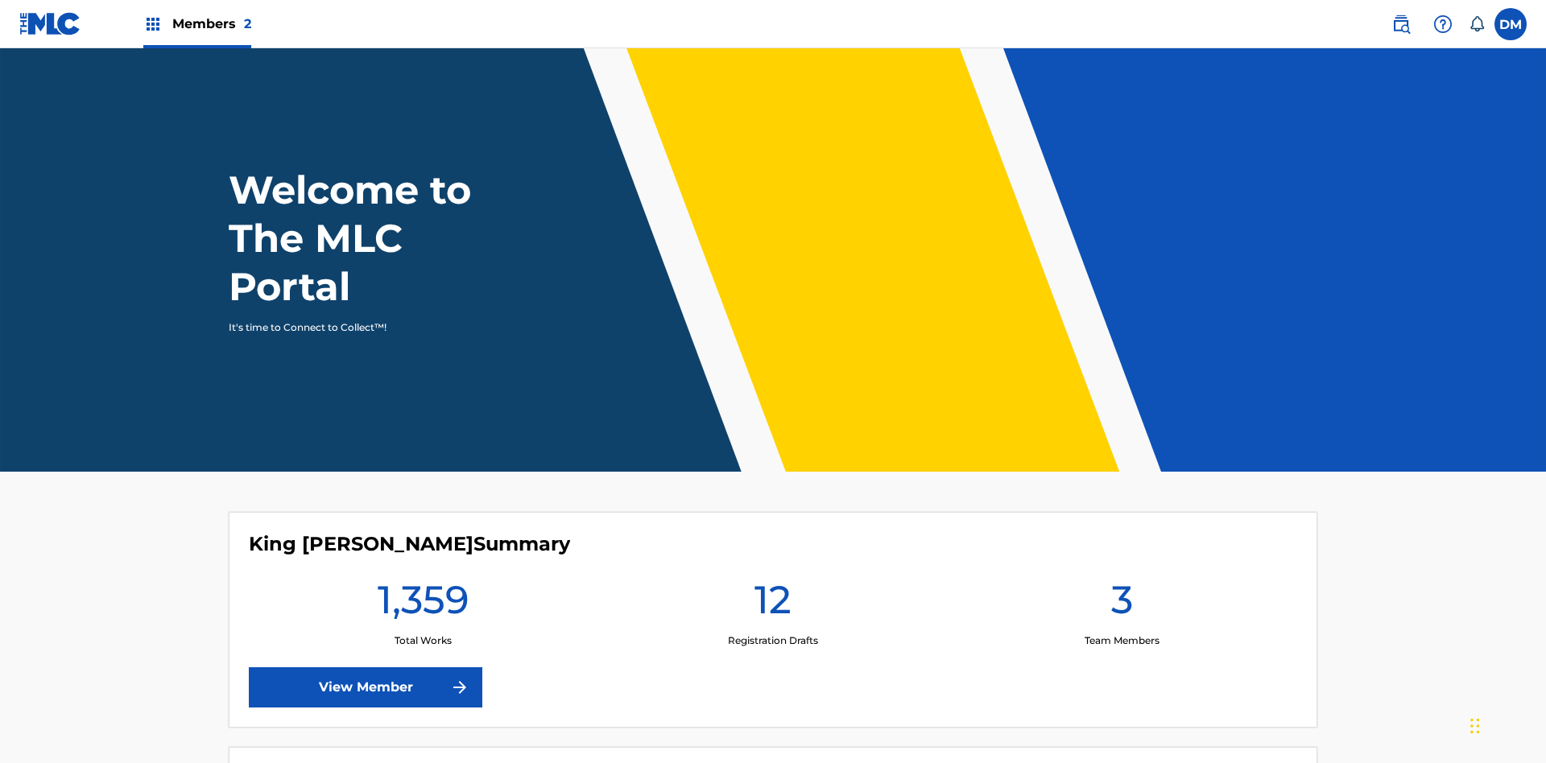
click at [196, 23] on span "Members 2" at bounding box center [211, 23] width 79 height 19
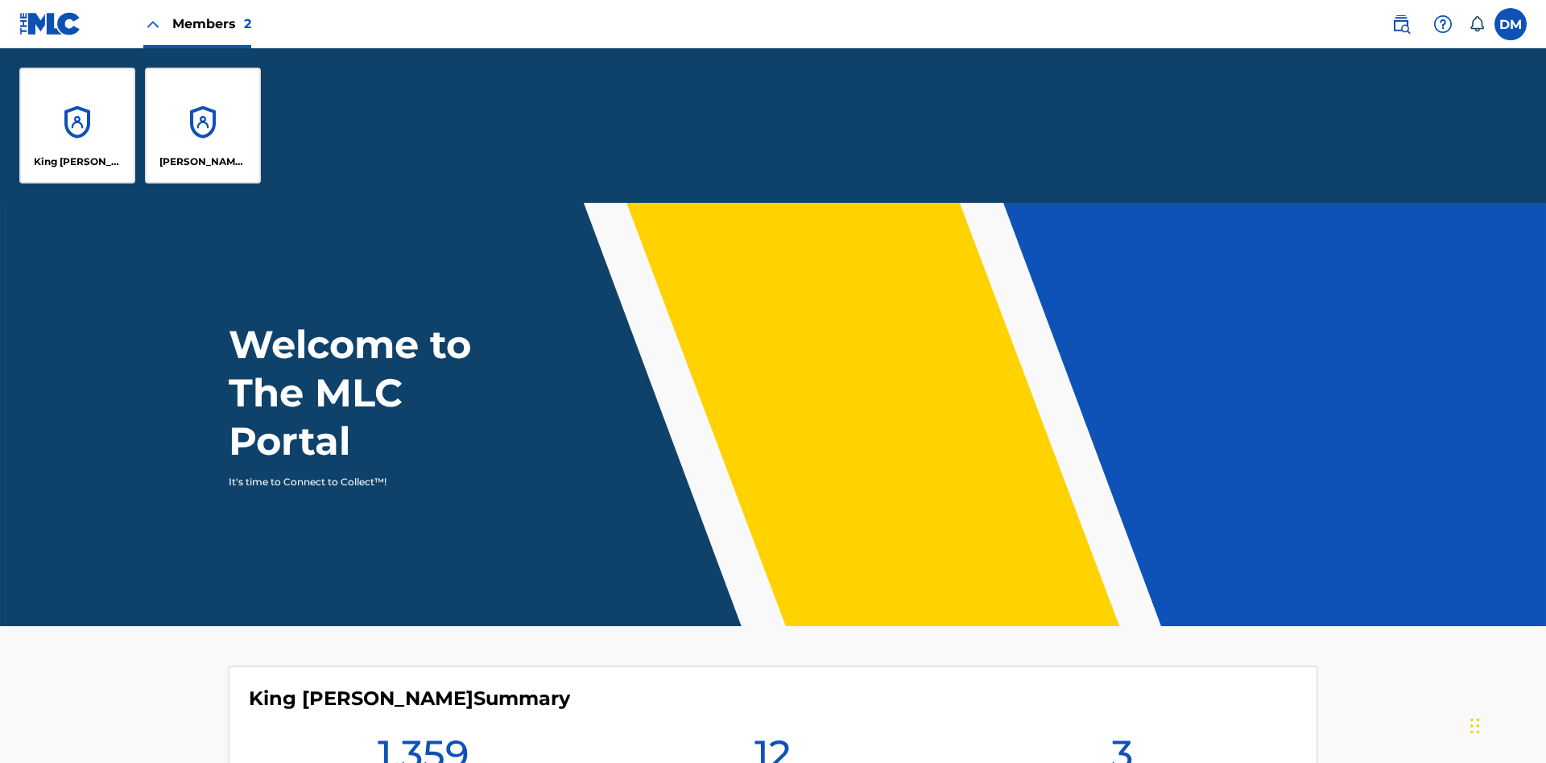
click at [77, 162] on p "King [PERSON_NAME]" at bounding box center [78, 162] width 88 height 14
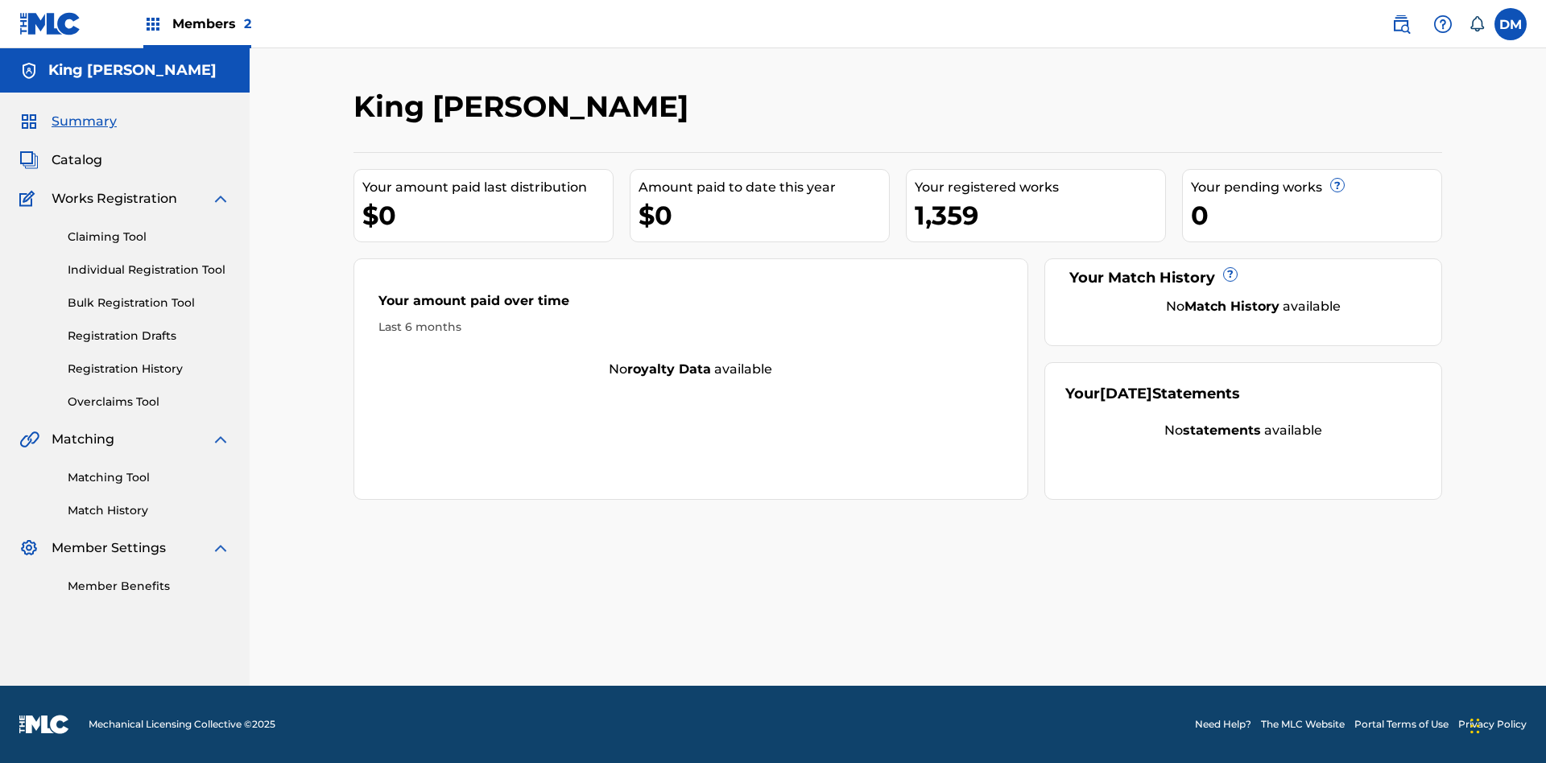
click at [83, 122] on span "Summary" at bounding box center [84, 121] width 65 height 19
click at [149, 477] on link "Matching Tool" at bounding box center [149, 477] width 163 height 17
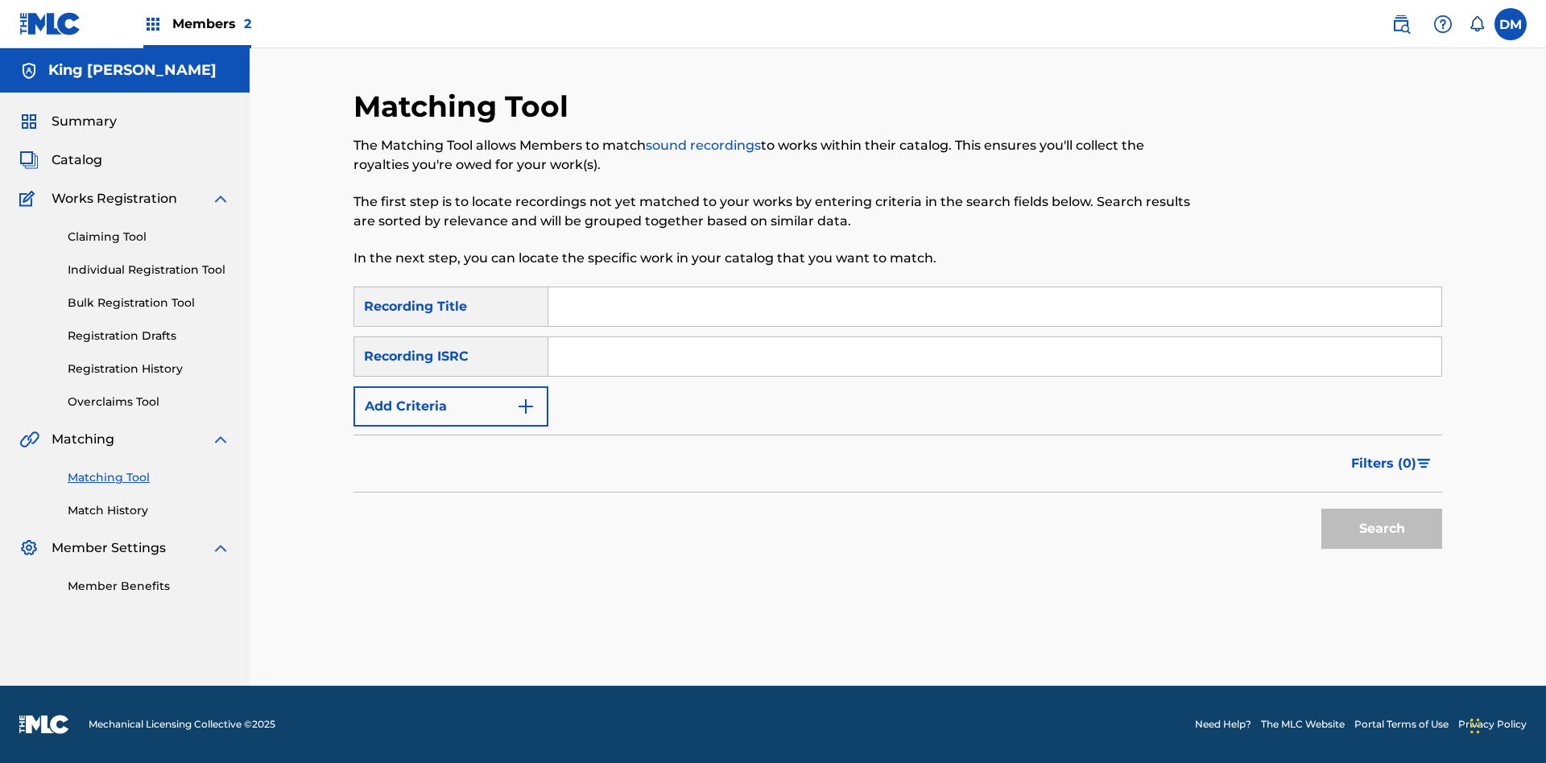
click at [149, 511] on link "Match History" at bounding box center [149, 510] width 163 height 17
click at [149, 586] on link "Member Benefits" at bounding box center [149, 586] width 163 height 17
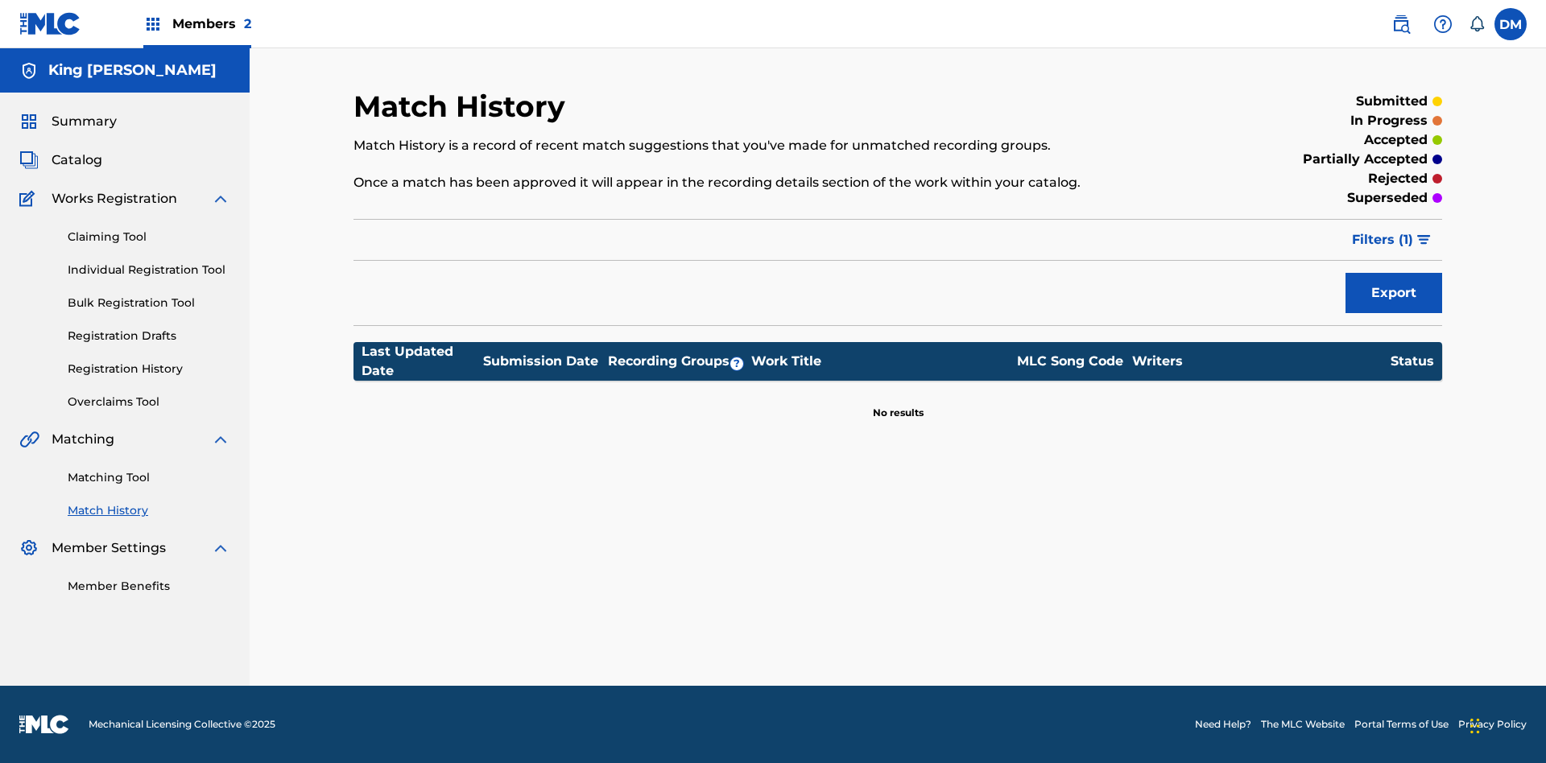
click at [149, 402] on link "Overclaims Tool" at bounding box center [149, 402] width 163 height 17
click at [76, 151] on span "Catalog" at bounding box center [77, 160] width 51 height 19
click at [149, 229] on link "Claiming Tool" at bounding box center [149, 237] width 163 height 17
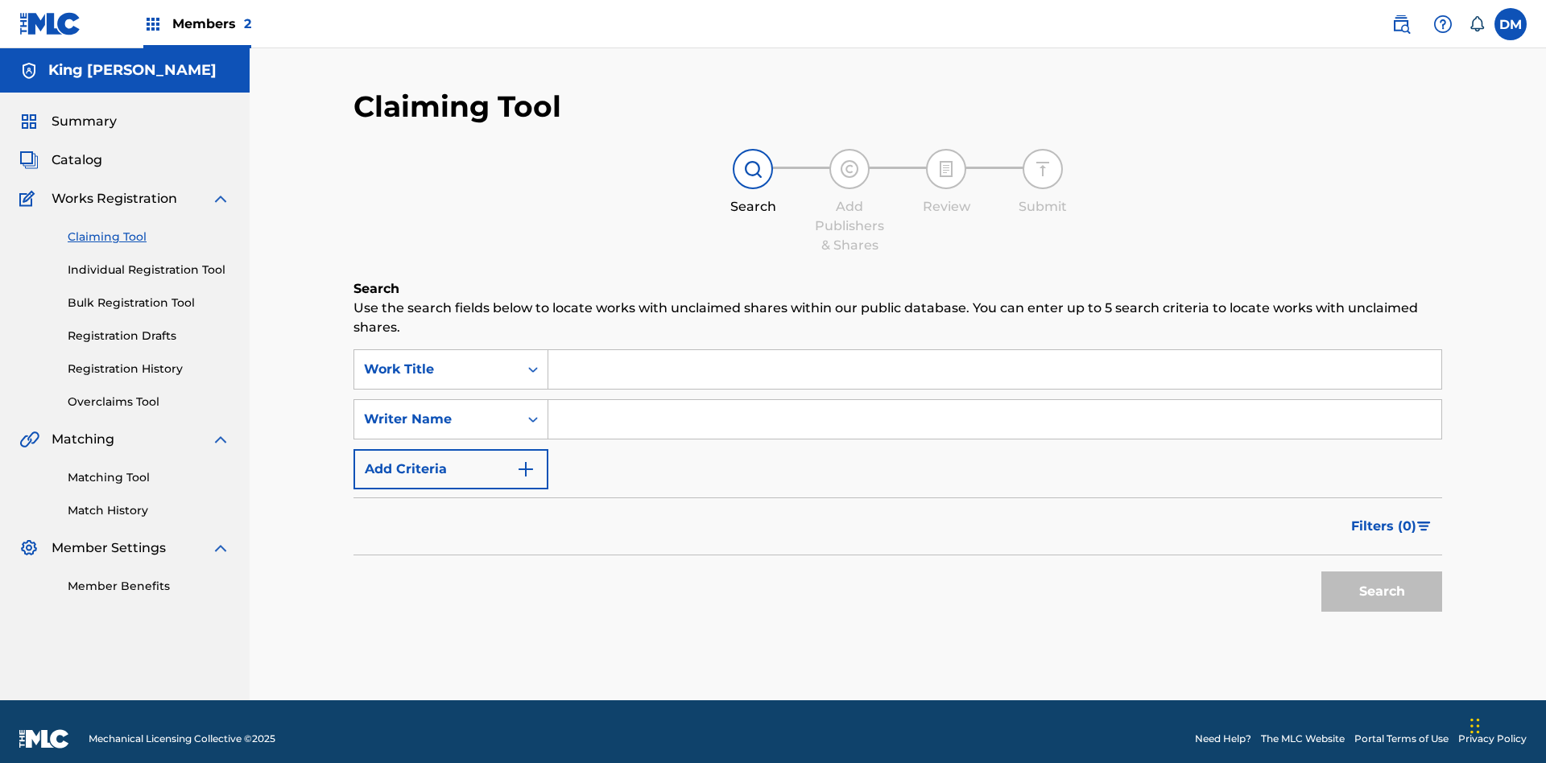
click at [149, 262] on link "Individual Registration Tool" at bounding box center [149, 270] width 163 height 17
click at [149, 295] on link "Bulk Registration Tool" at bounding box center [149, 303] width 163 height 17
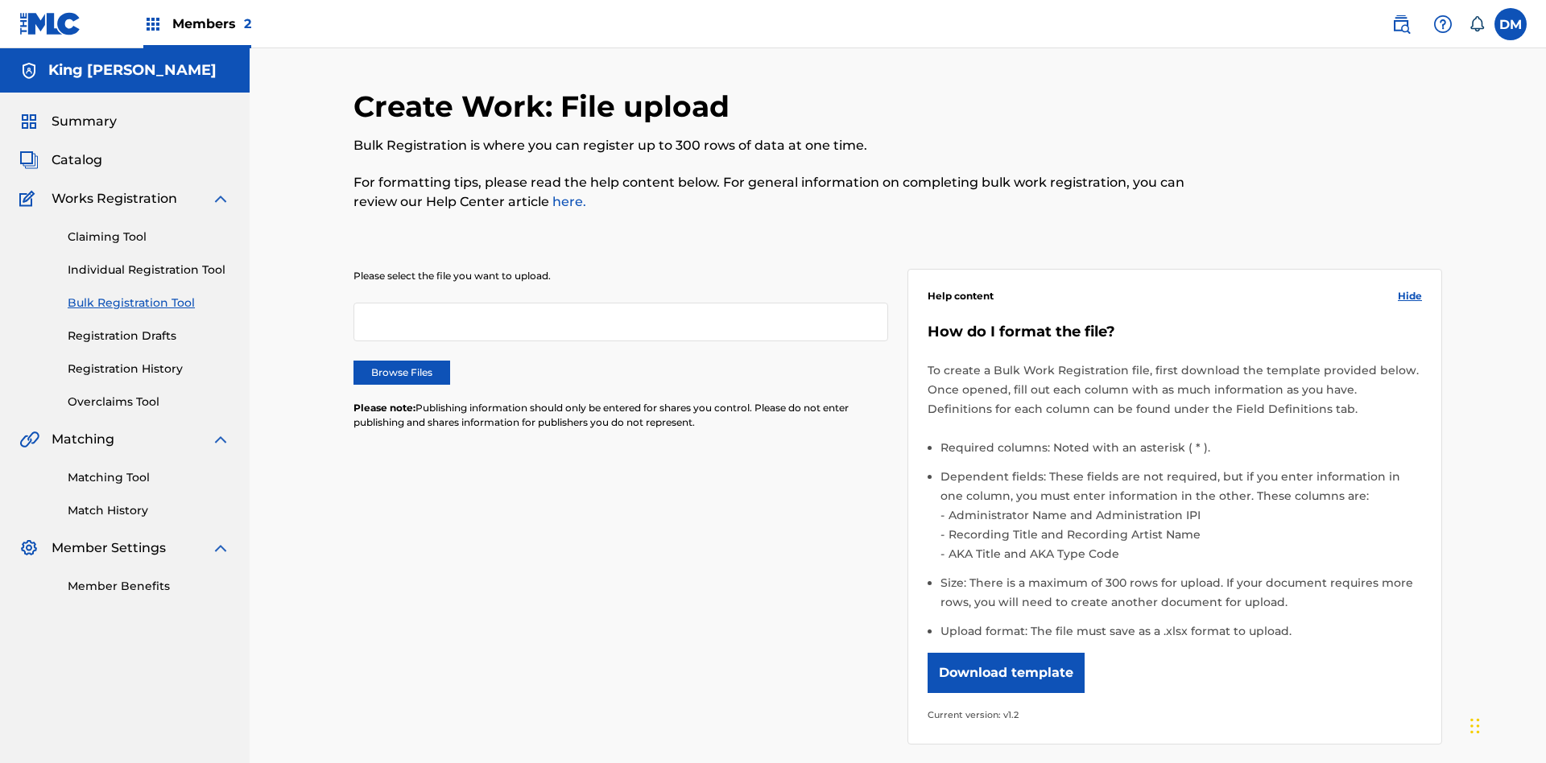
click at [81, 328] on link "Registration Drafts" at bounding box center [149, 336] width 163 height 17
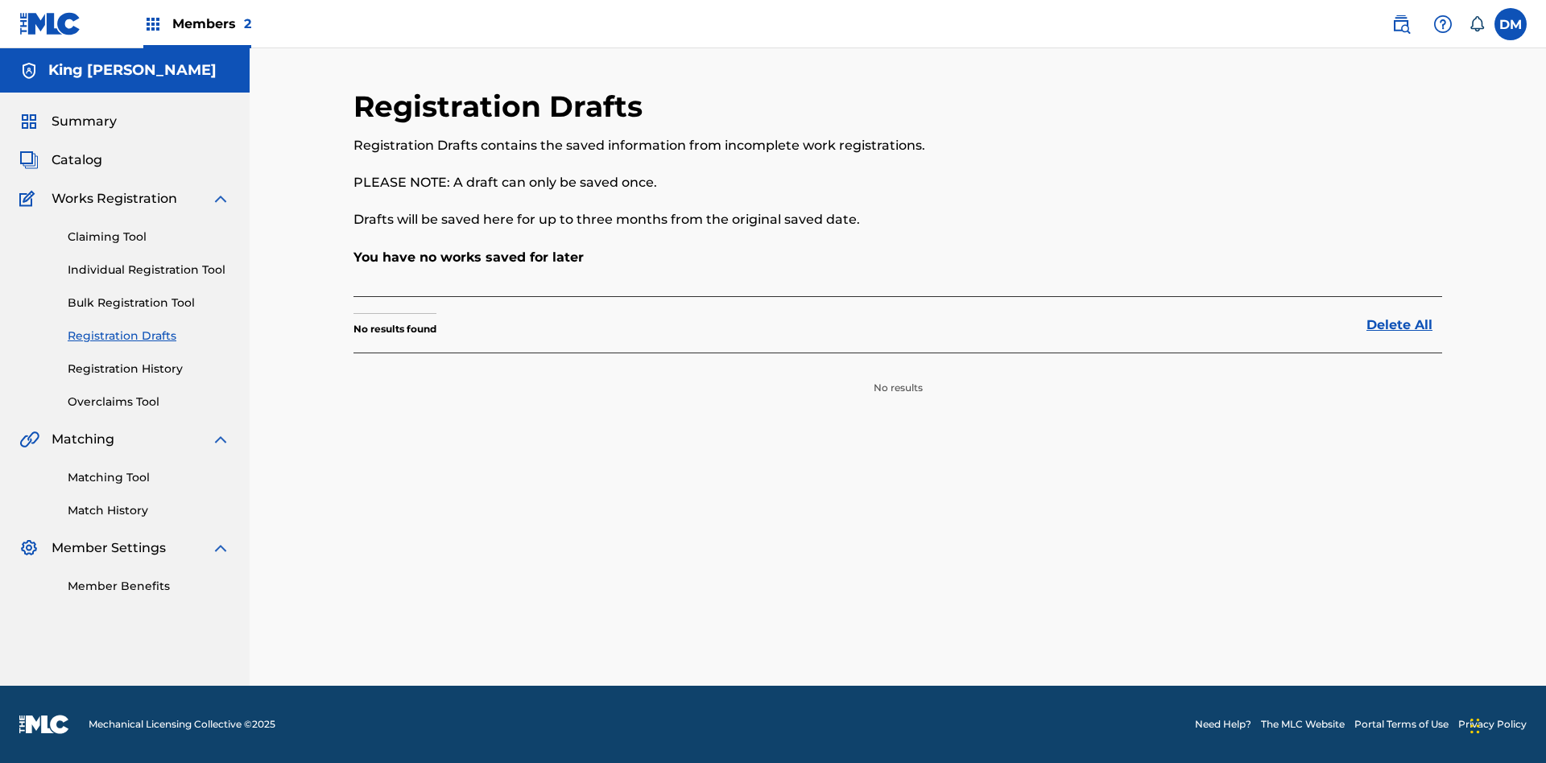
click at [149, 369] on link "Registration History" at bounding box center [149, 369] width 163 height 17
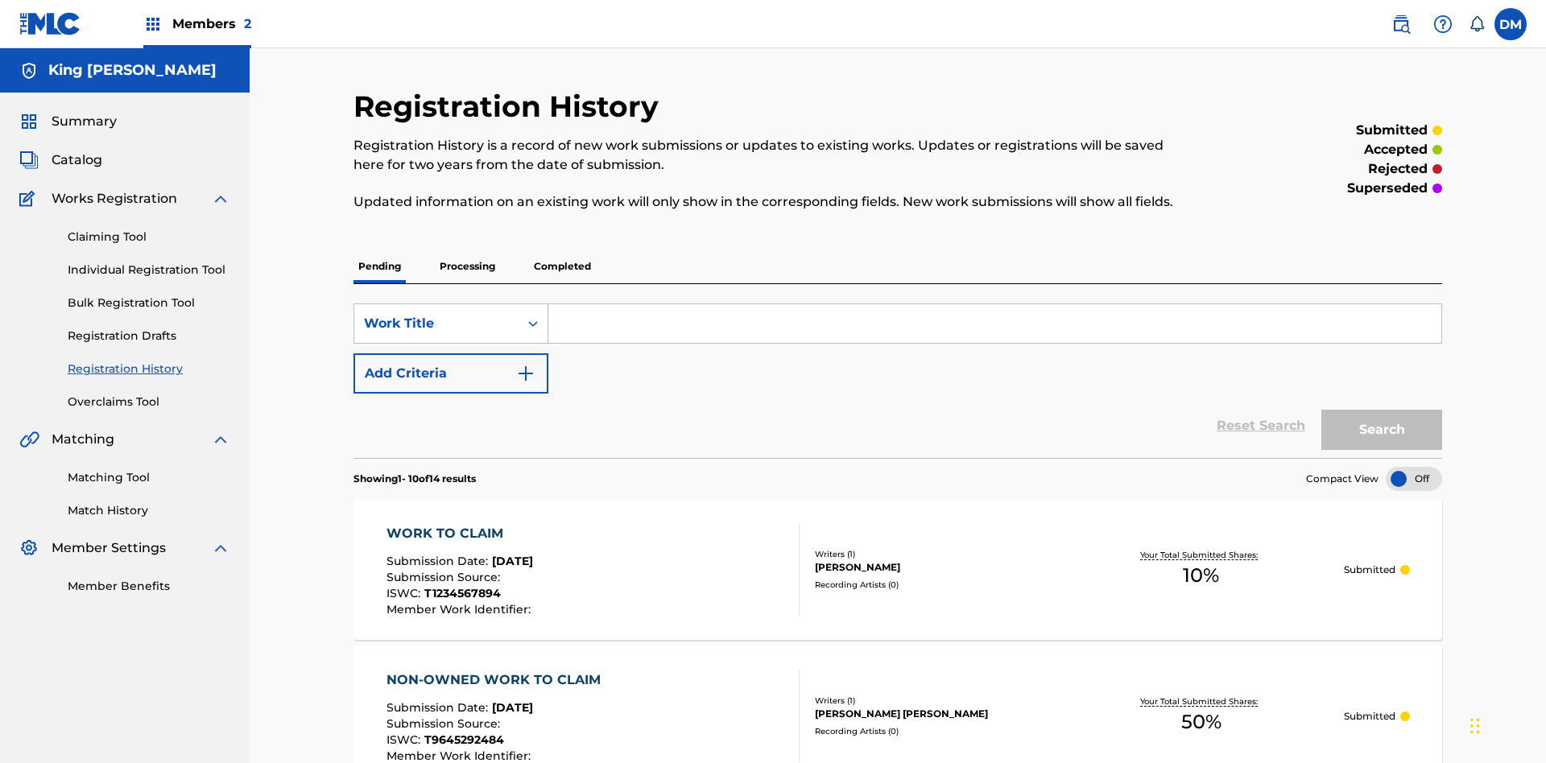
click at [1511, 23] on label at bounding box center [1510, 24] width 32 height 32
click at [1511, 24] on input "[PERSON_NAME] [PERSON_NAME] [EMAIL_ADDRESS][DOMAIN_NAME] Notification Preferenc…" at bounding box center [1511, 24] width 0 height 0
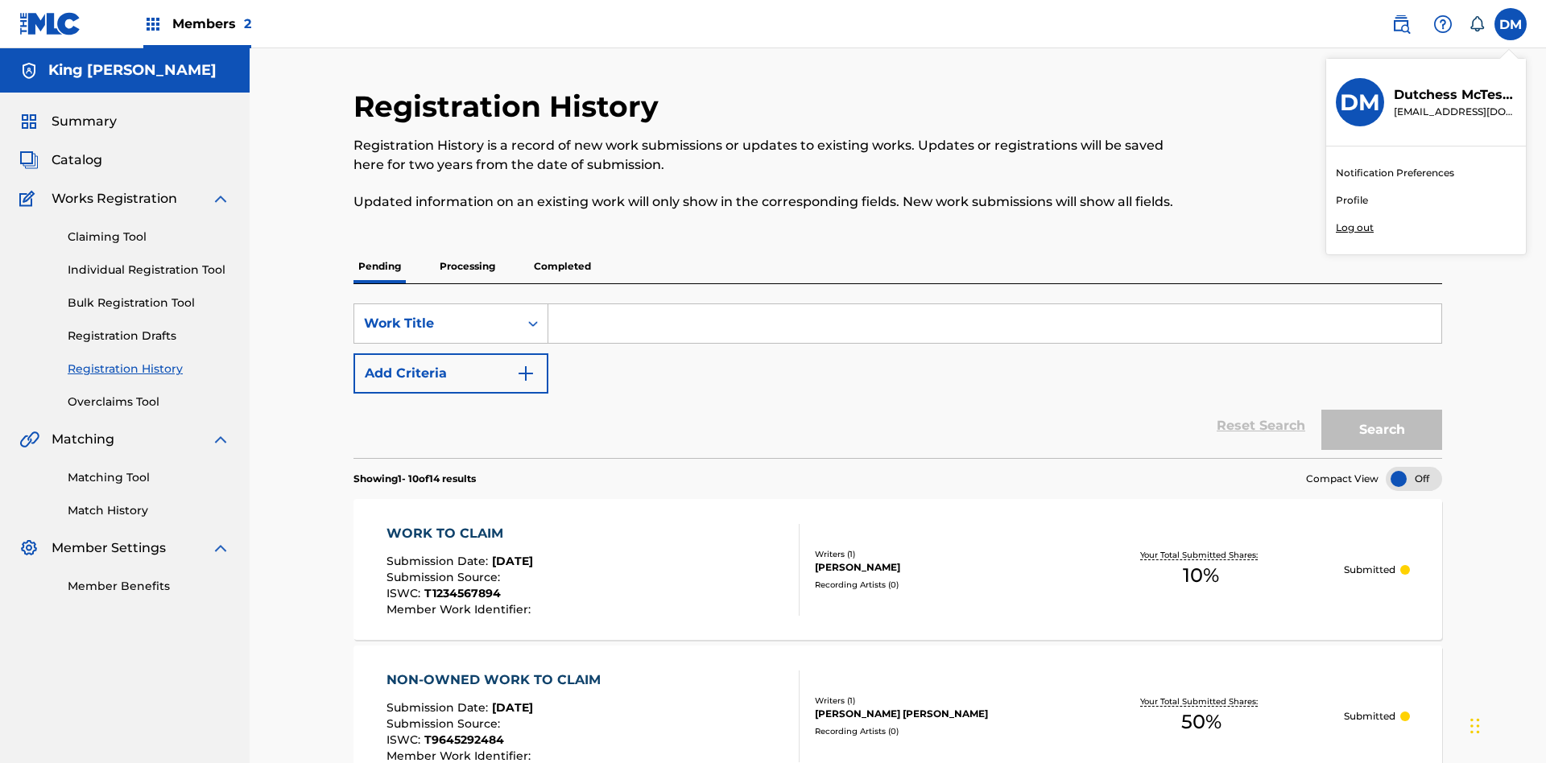
click at [1354, 228] on p "Log out" at bounding box center [1355, 228] width 38 height 14
click at [1511, 24] on input "[PERSON_NAME] [PERSON_NAME] [EMAIL_ADDRESS][DOMAIN_NAME] Notification Preferenc…" at bounding box center [1511, 24] width 0 height 0
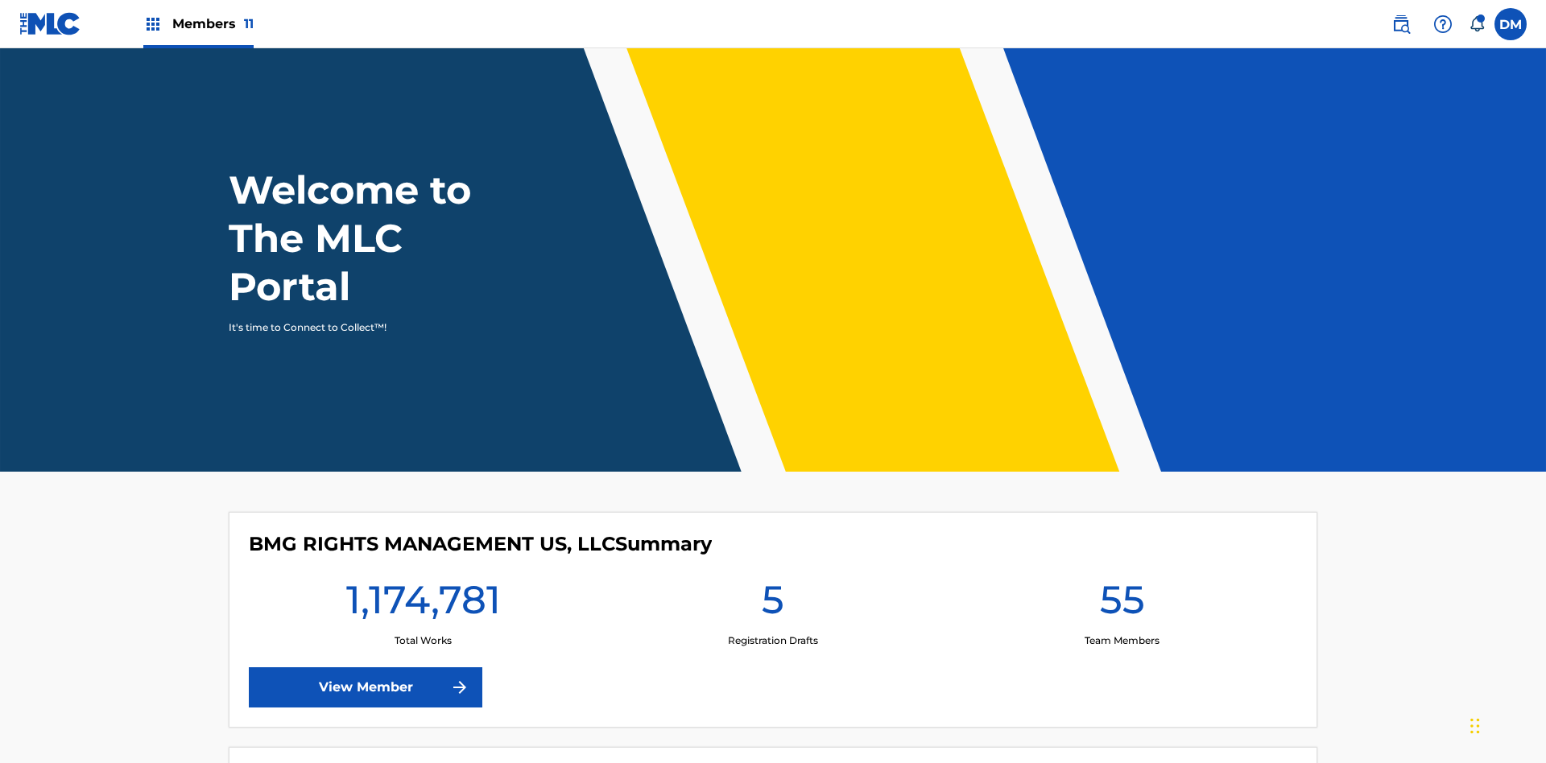
click at [198, 23] on span "Members 11" at bounding box center [212, 23] width 81 height 19
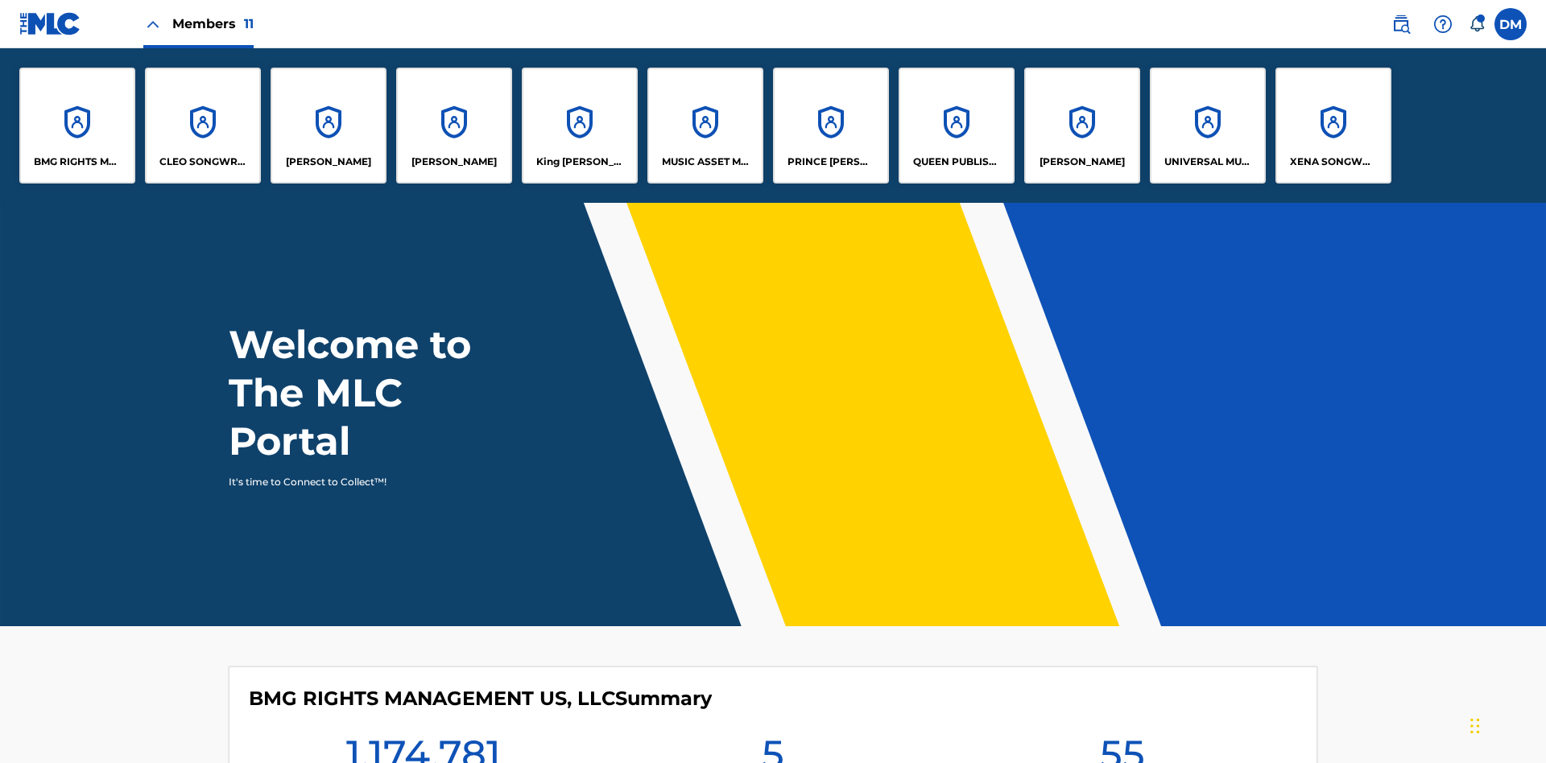
click at [579, 162] on p "King [PERSON_NAME]" at bounding box center [580, 162] width 88 height 14
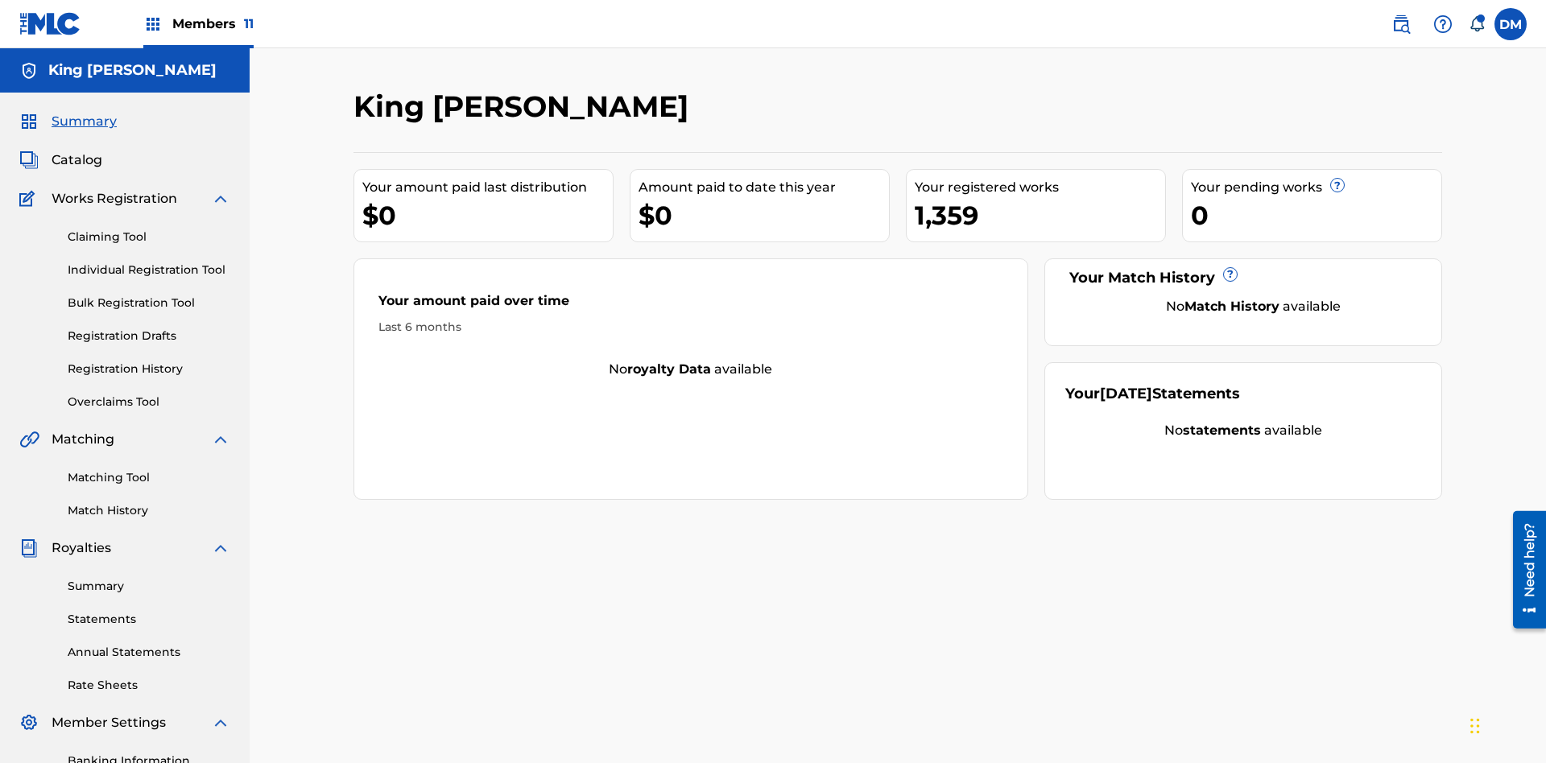
scroll to position [235, 0]
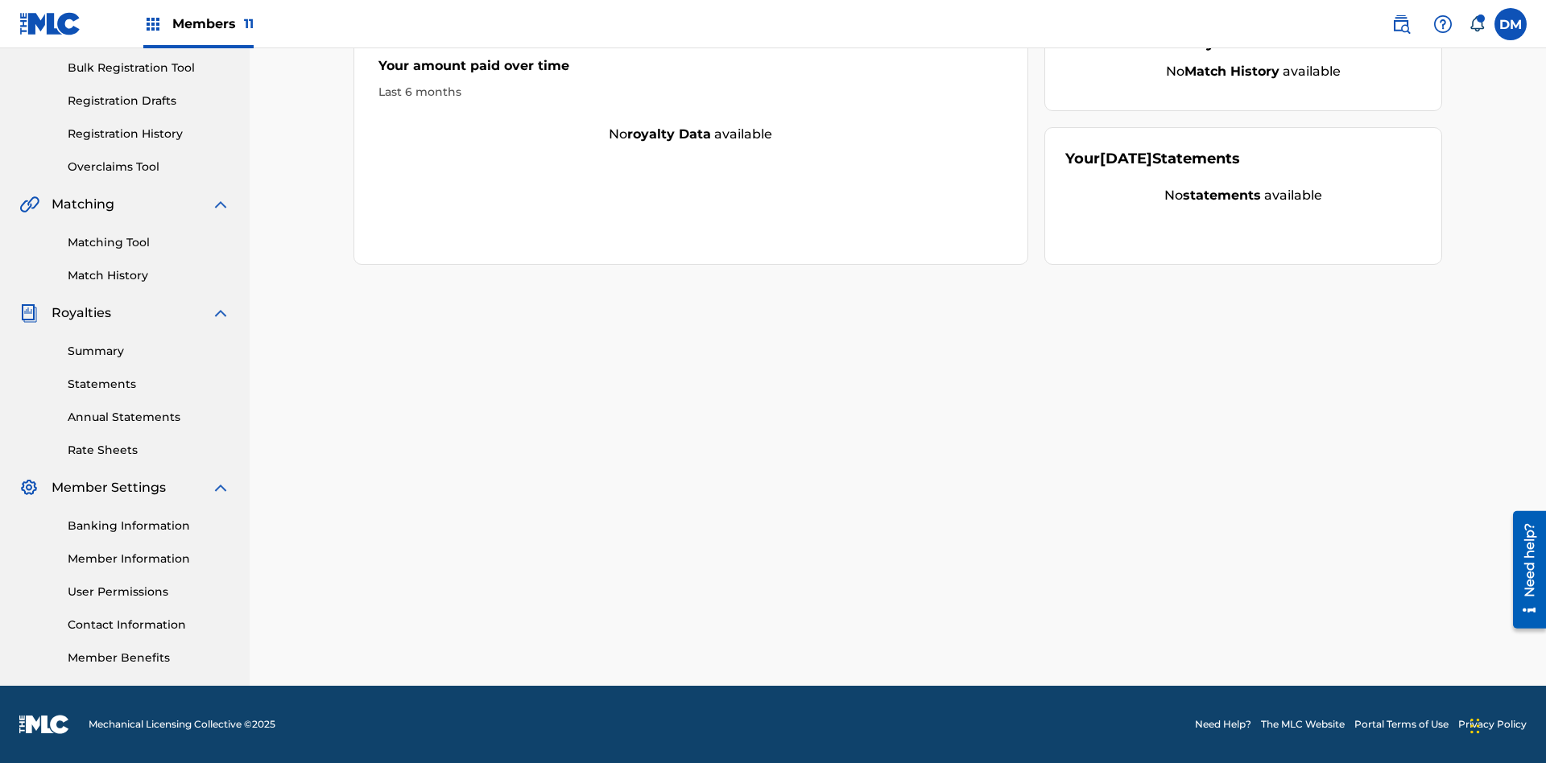
click at [149, 592] on link "User Permissions" at bounding box center [149, 592] width 163 height 17
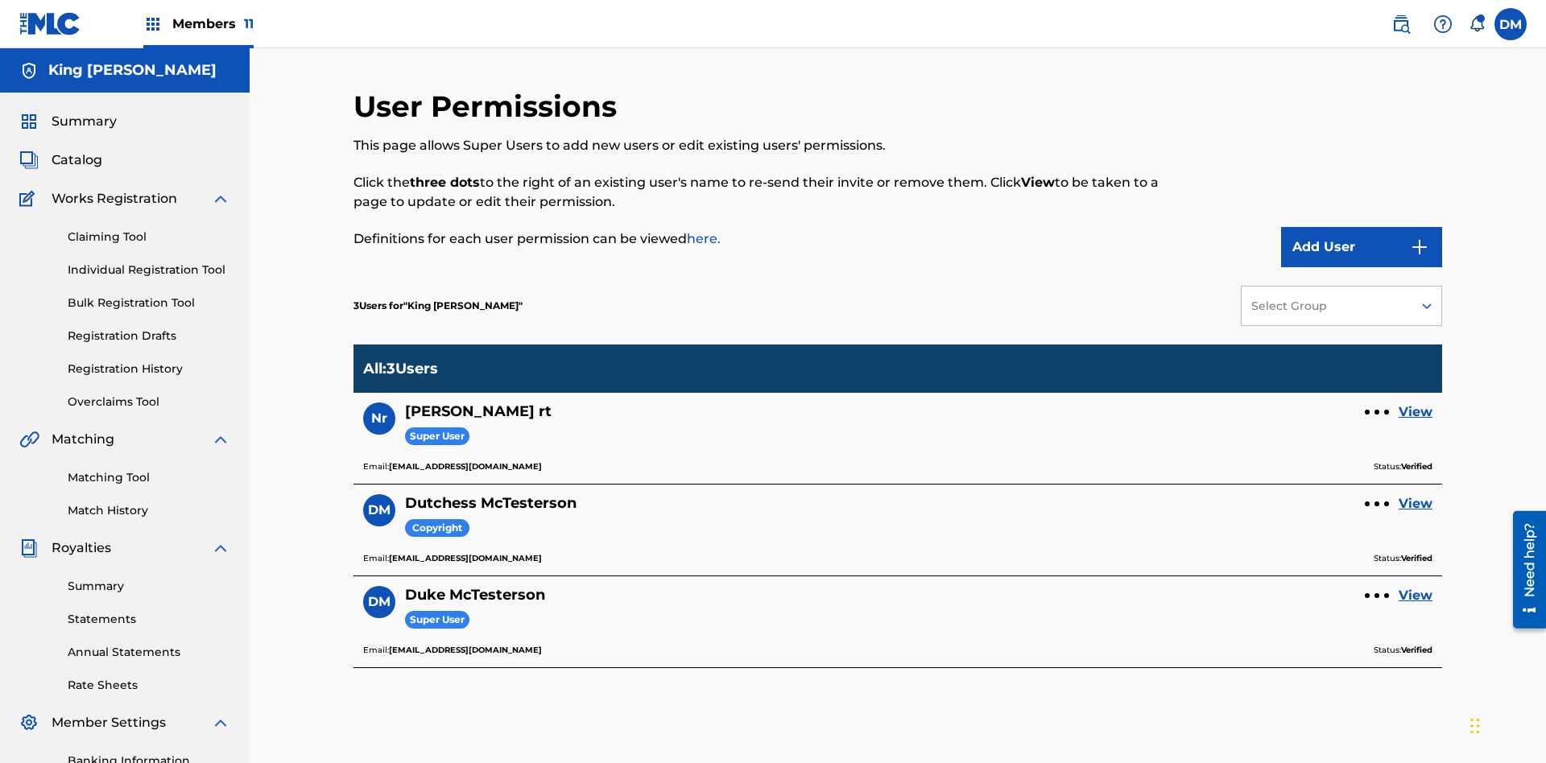
scroll to position [235, 0]
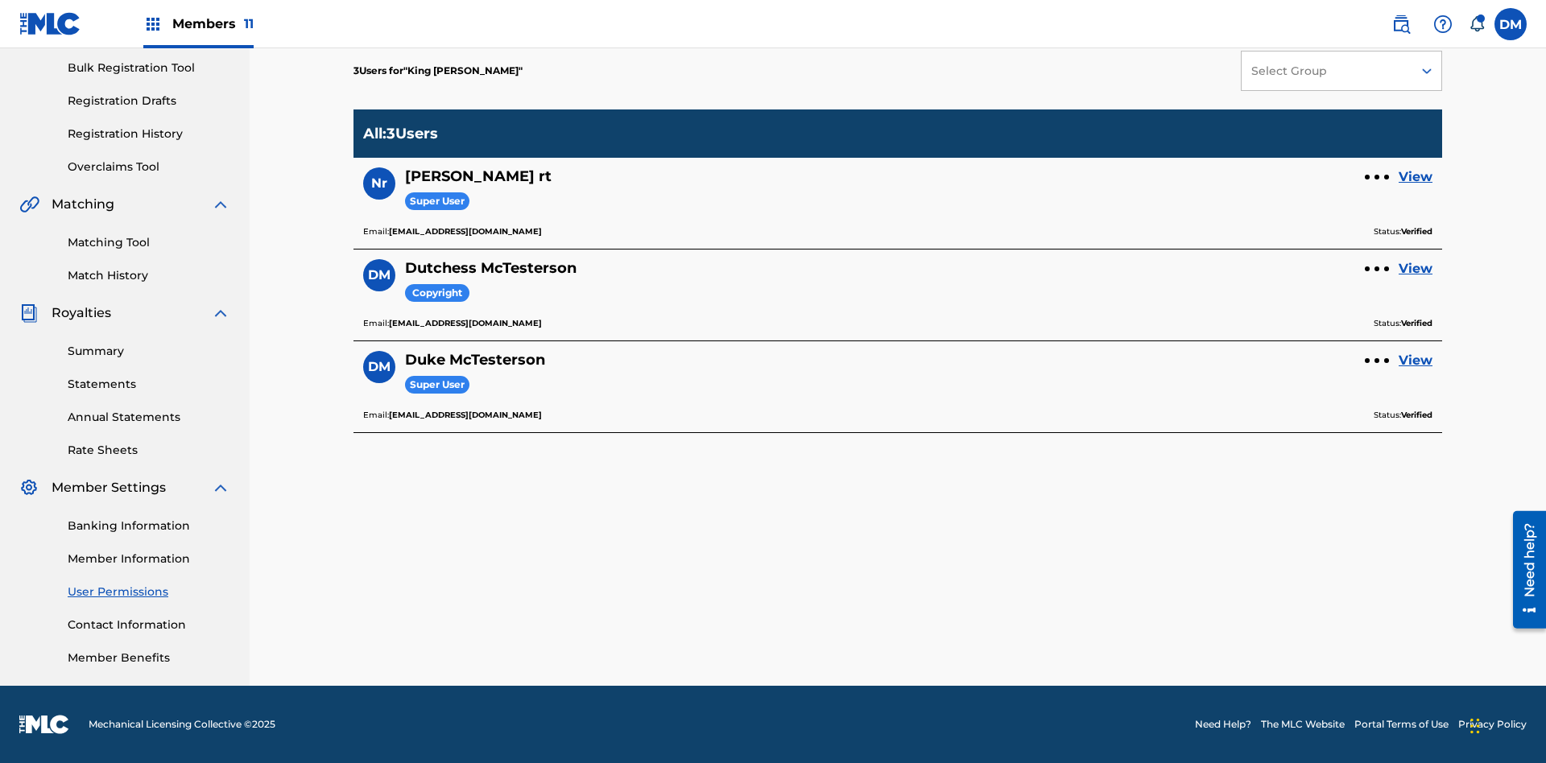
click at [1416, 269] on link "View" at bounding box center [1416, 268] width 34 height 19
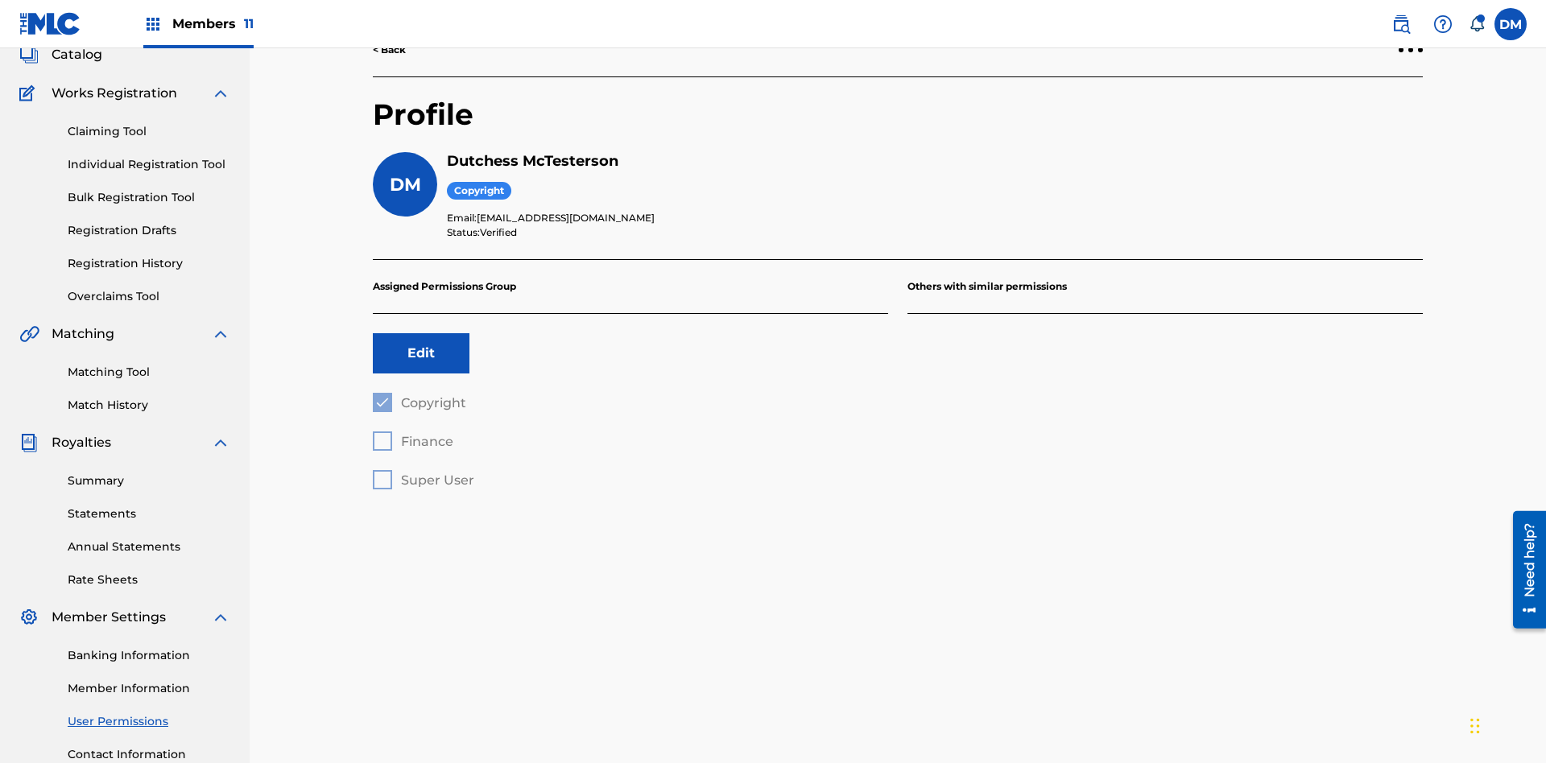
scroll to position [235, 0]
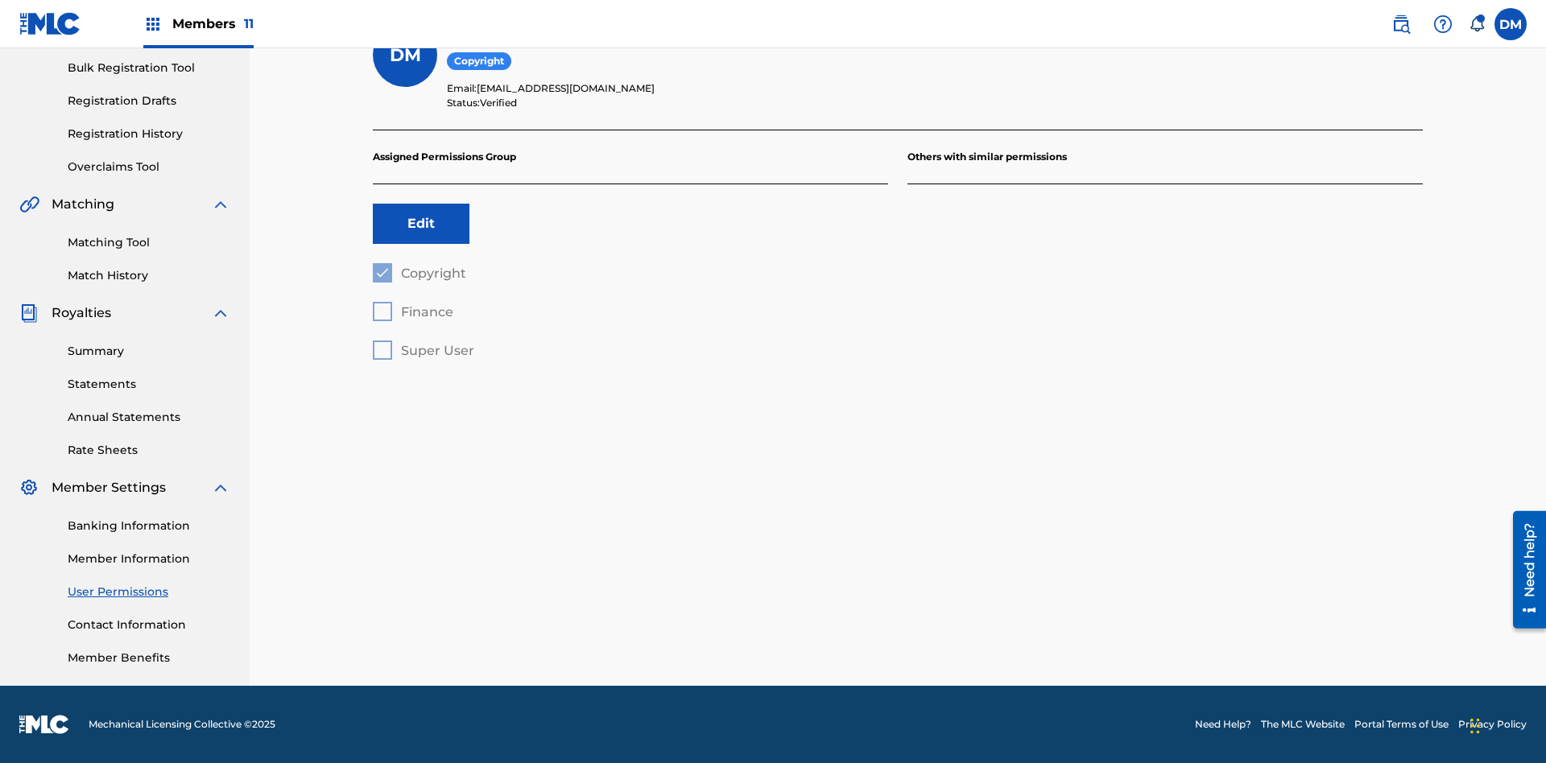
click at [421, 224] on button "Edit" at bounding box center [421, 224] width 97 height 40
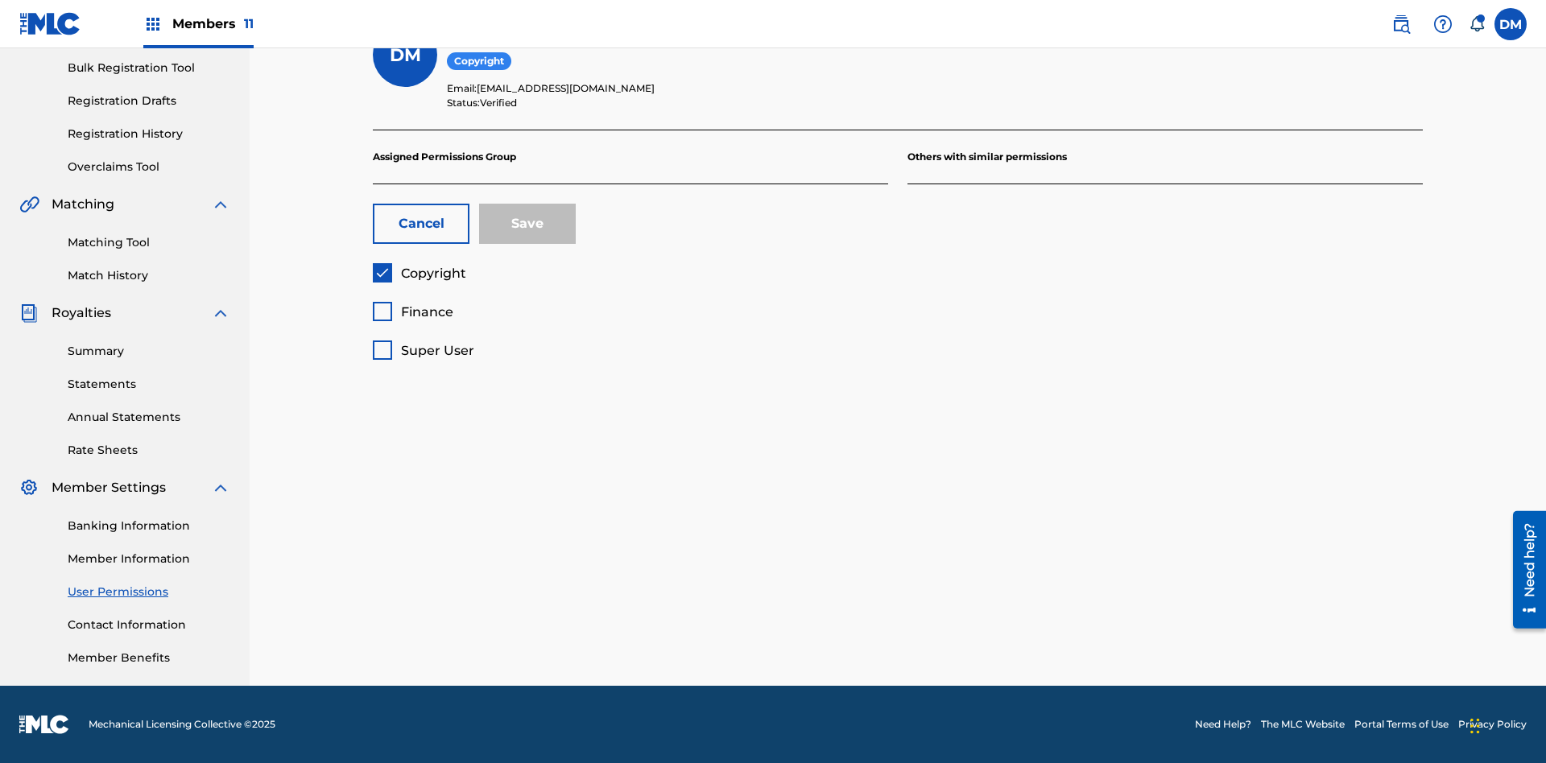
click at [412, 312] on span "Finance" at bounding box center [427, 311] width 52 height 15
click at [527, 224] on button "Save" at bounding box center [527, 224] width 97 height 40
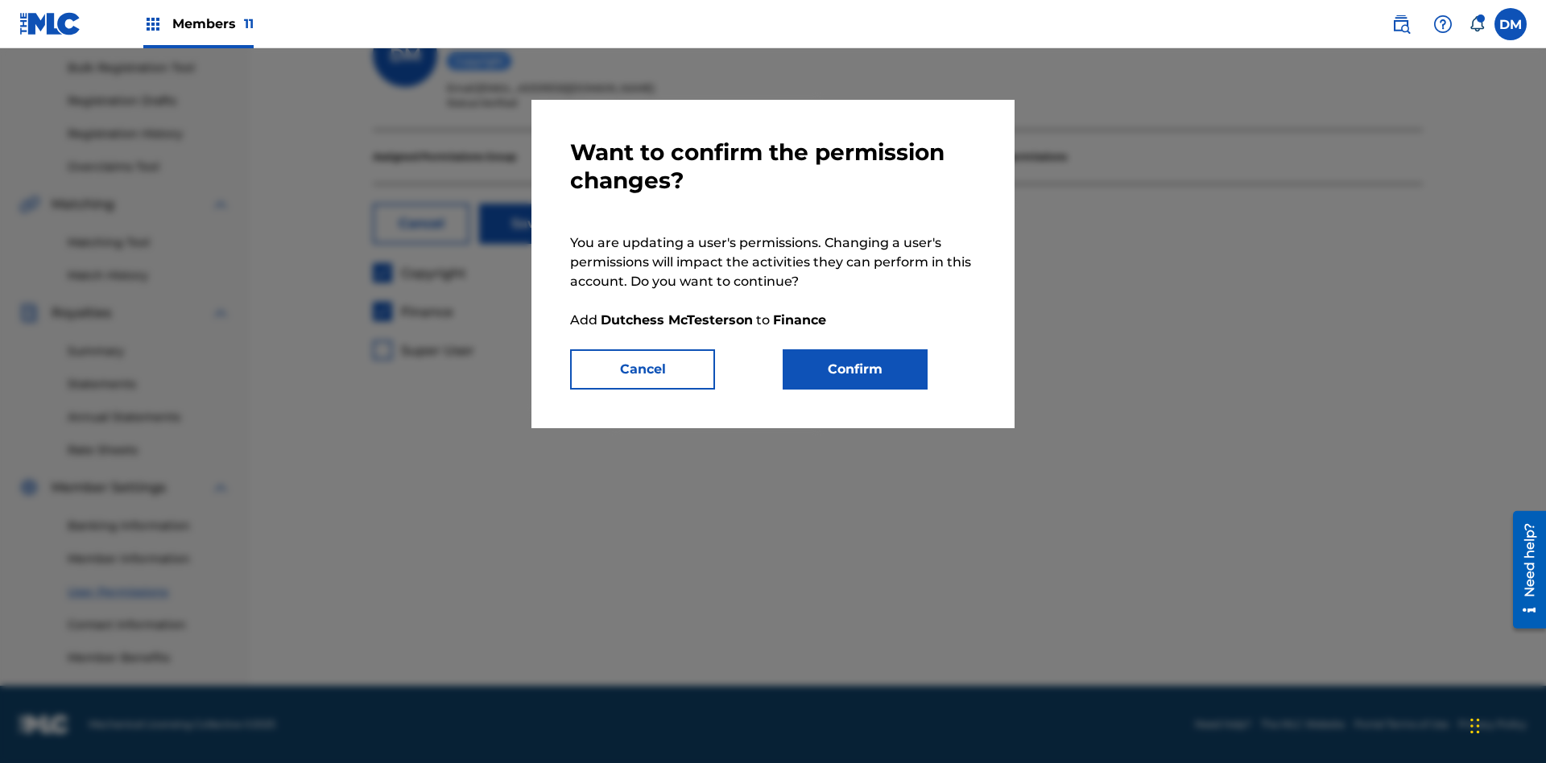
click at [855, 370] on button "Confirm" at bounding box center [855, 369] width 145 height 40
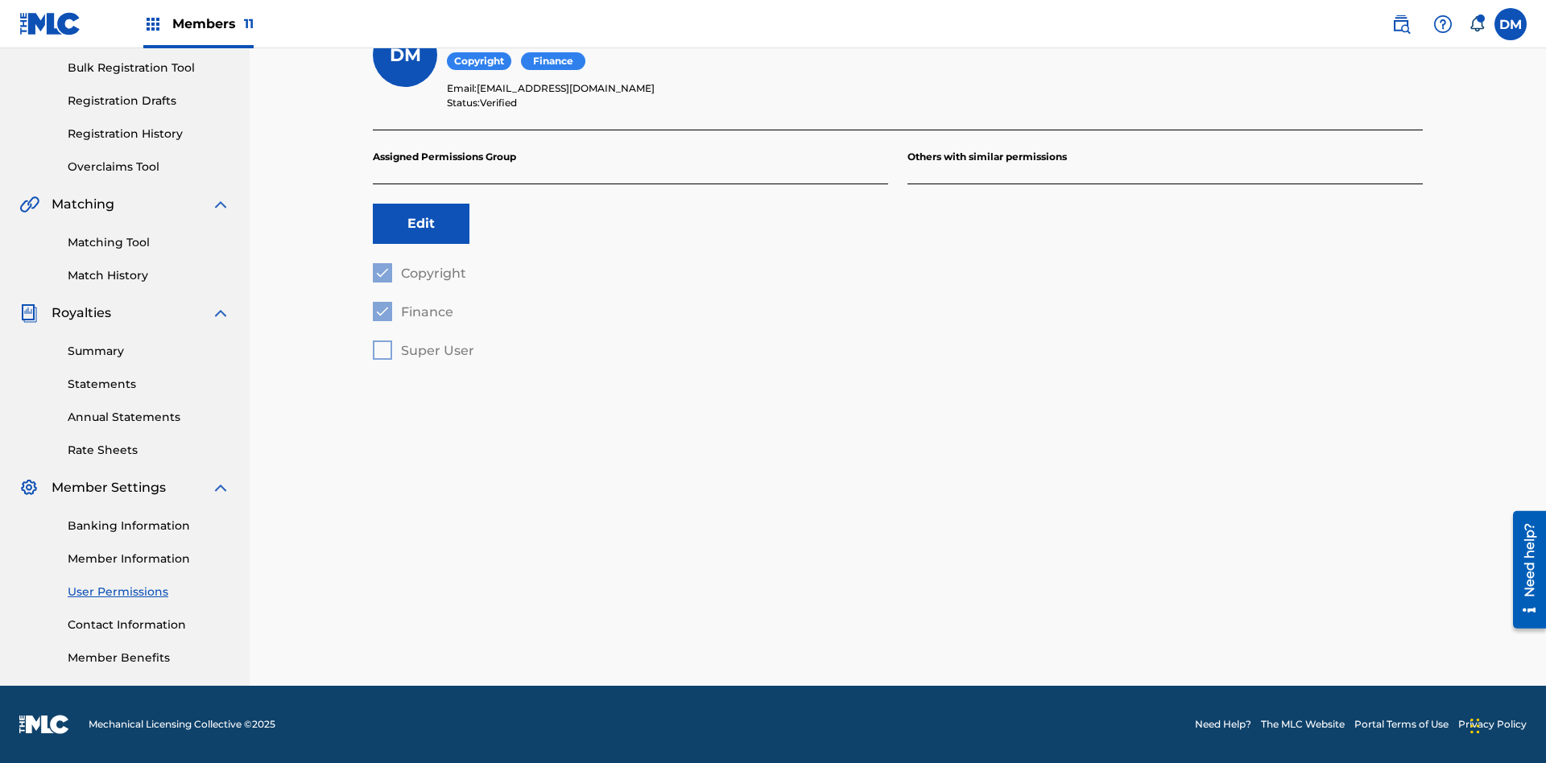
scroll to position [146, 0]
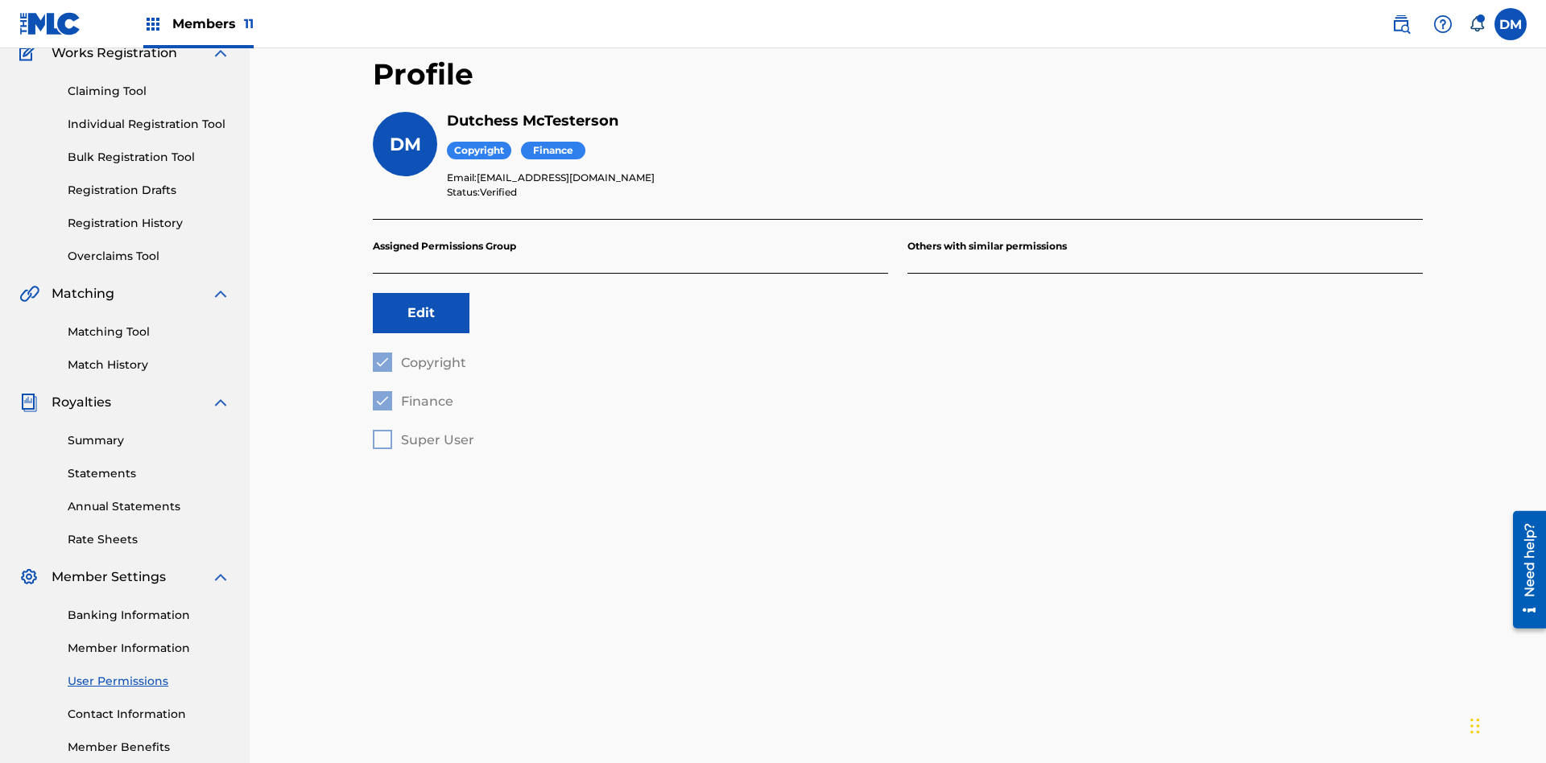
click at [1511, 23] on label at bounding box center [1510, 24] width 32 height 32
click at [1511, 24] on input "[PERSON_NAME] [PERSON_NAME] [PERSON_NAME][EMAIL_ADDRESS][DOMAIN_NAME] Notificat…" at bounding box center [1511, 24] width 0 height 0
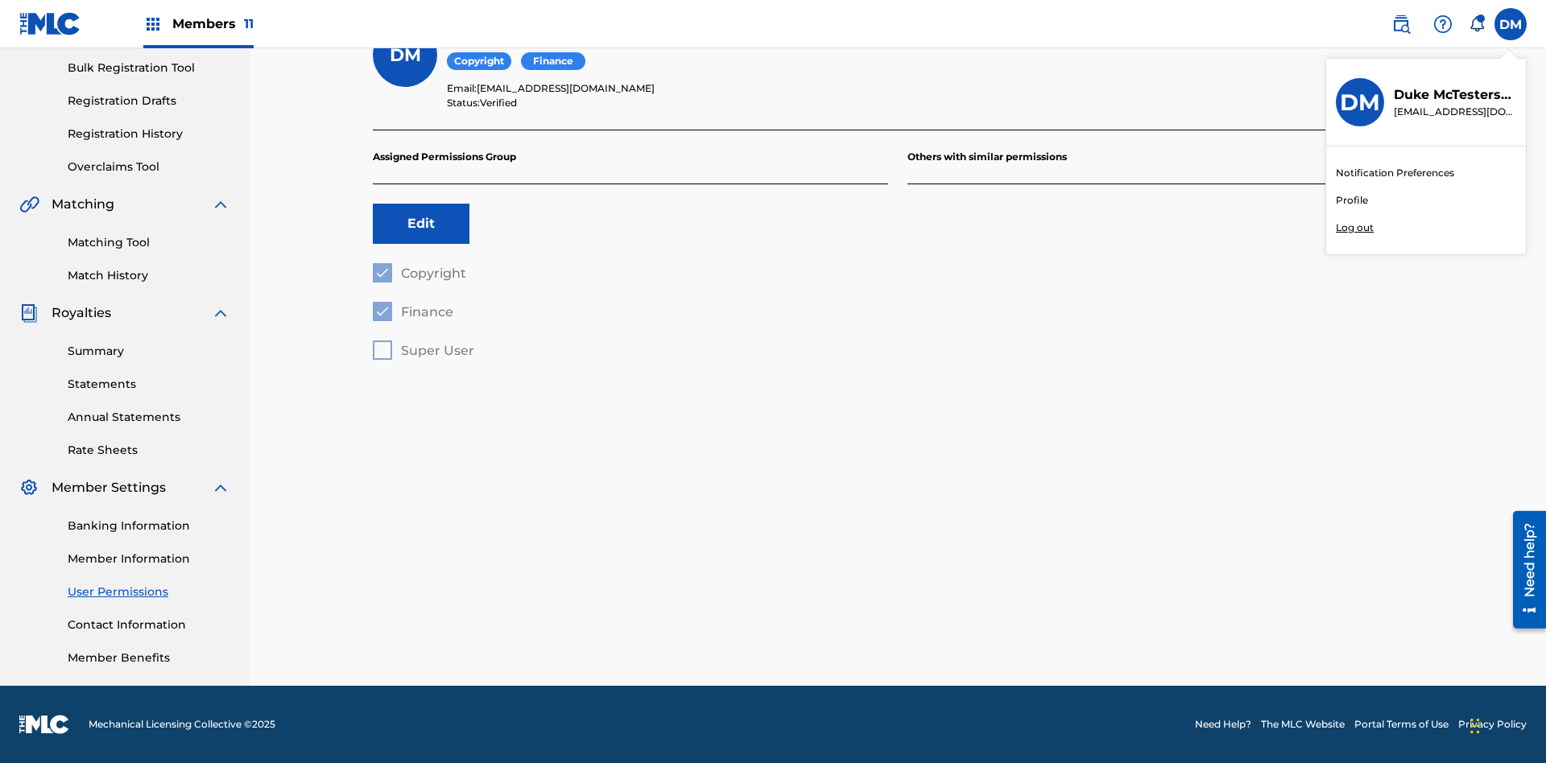
click at [1354, 228] on p "Log out" at bounding box center [1355, 228] width 38 height 14
click at [1511, 24] on input "[PERSON_NAME] [PERSON_NAME] [PERSON_NAME][EMAIL_ADDRESS][DOMAIN_NAME] Notificat…" at bounding box center [1511, 24] width 0 height 0
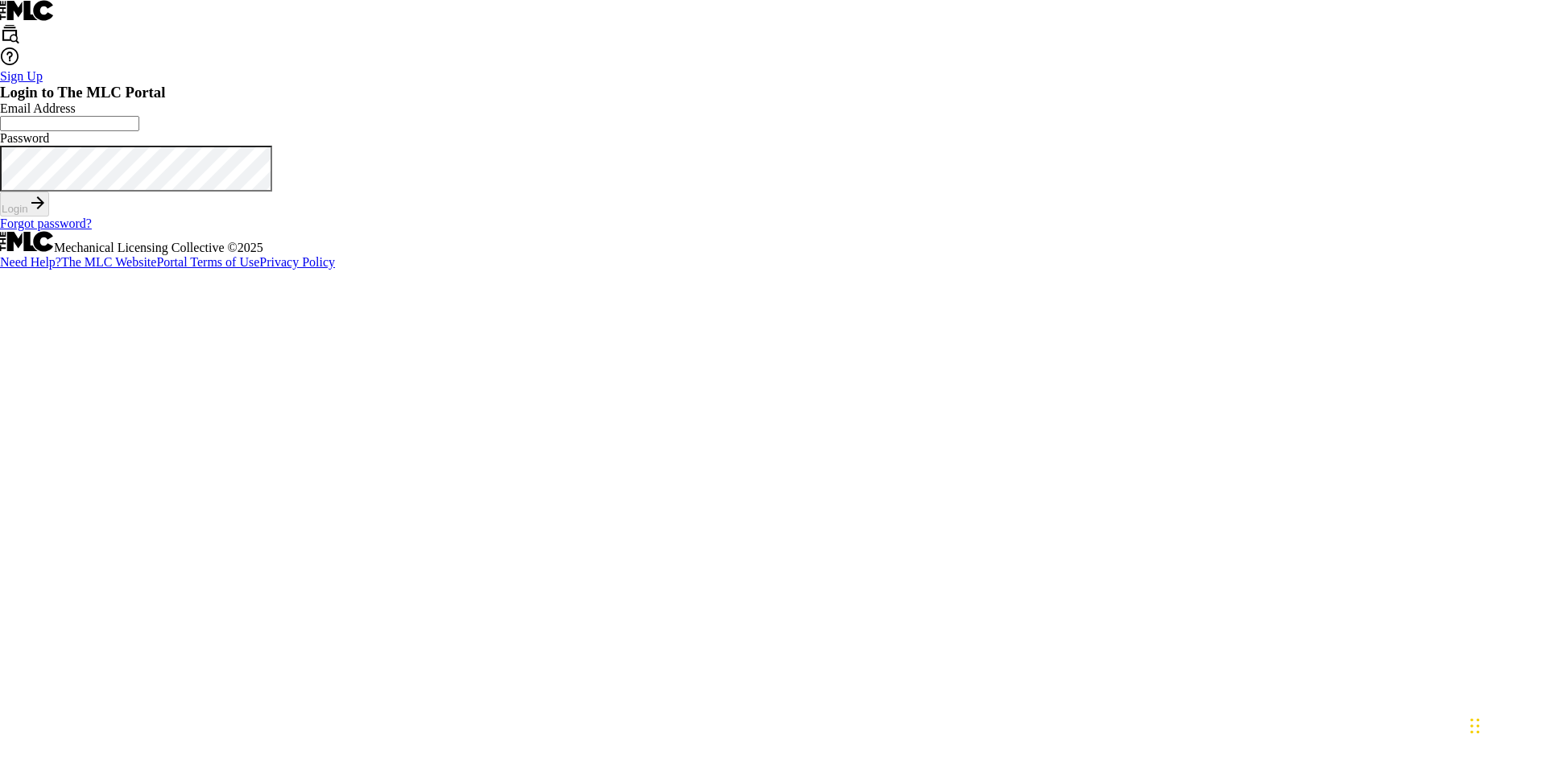
scroll to position [21, 0]
click at [139, 131] on input "Email Address" at bounding box center [69, 123] width 139 height 15
type input "[EMAIL_ADDRESS][DOMAIN_NAME]"
click at [49, 217] on button "Login" at bounding box center [24, 204] width 49 height 25
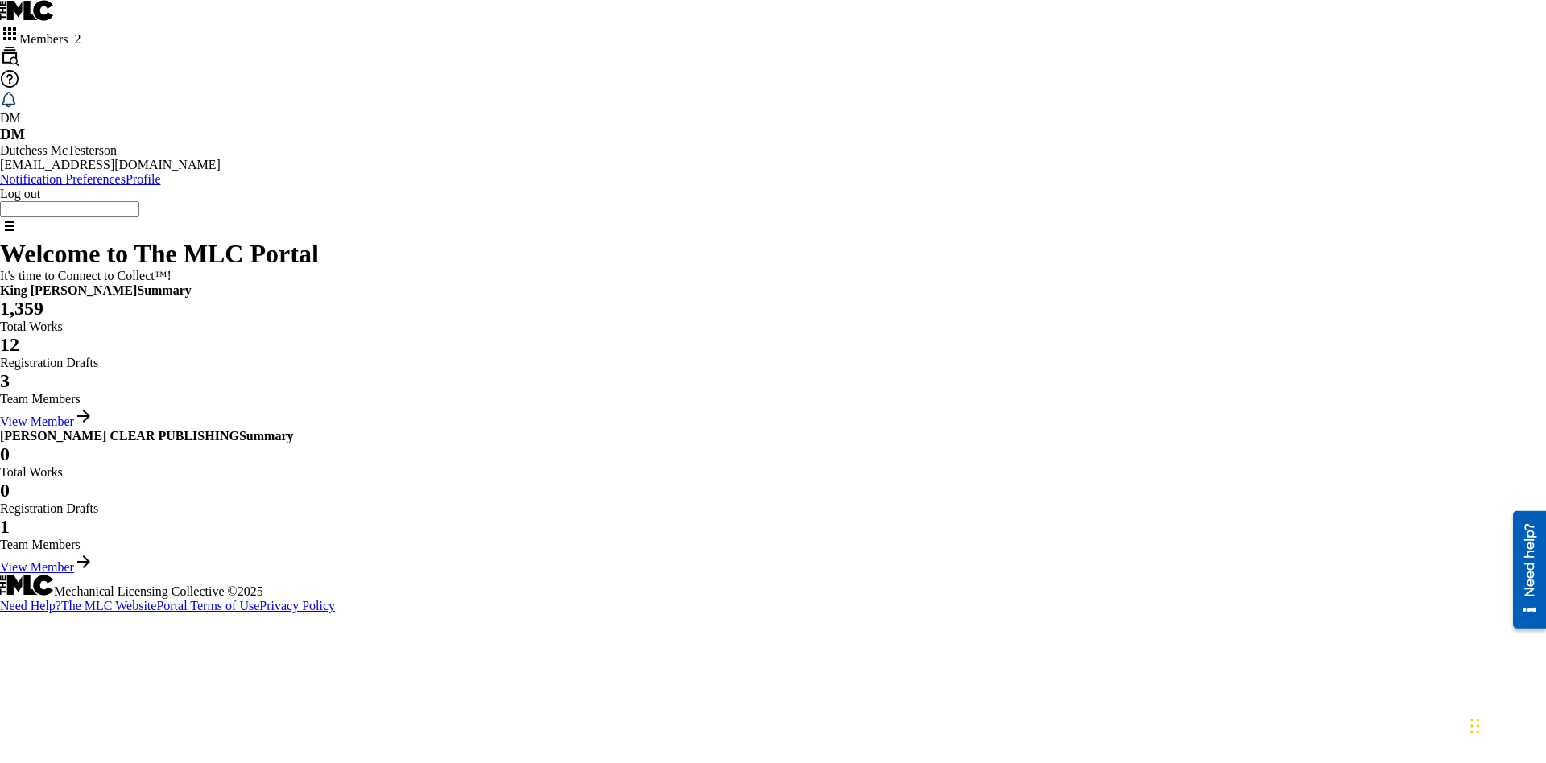
click at [81, 32] on span "Members 2" at bounding box center [49, 39] width 61 height 14
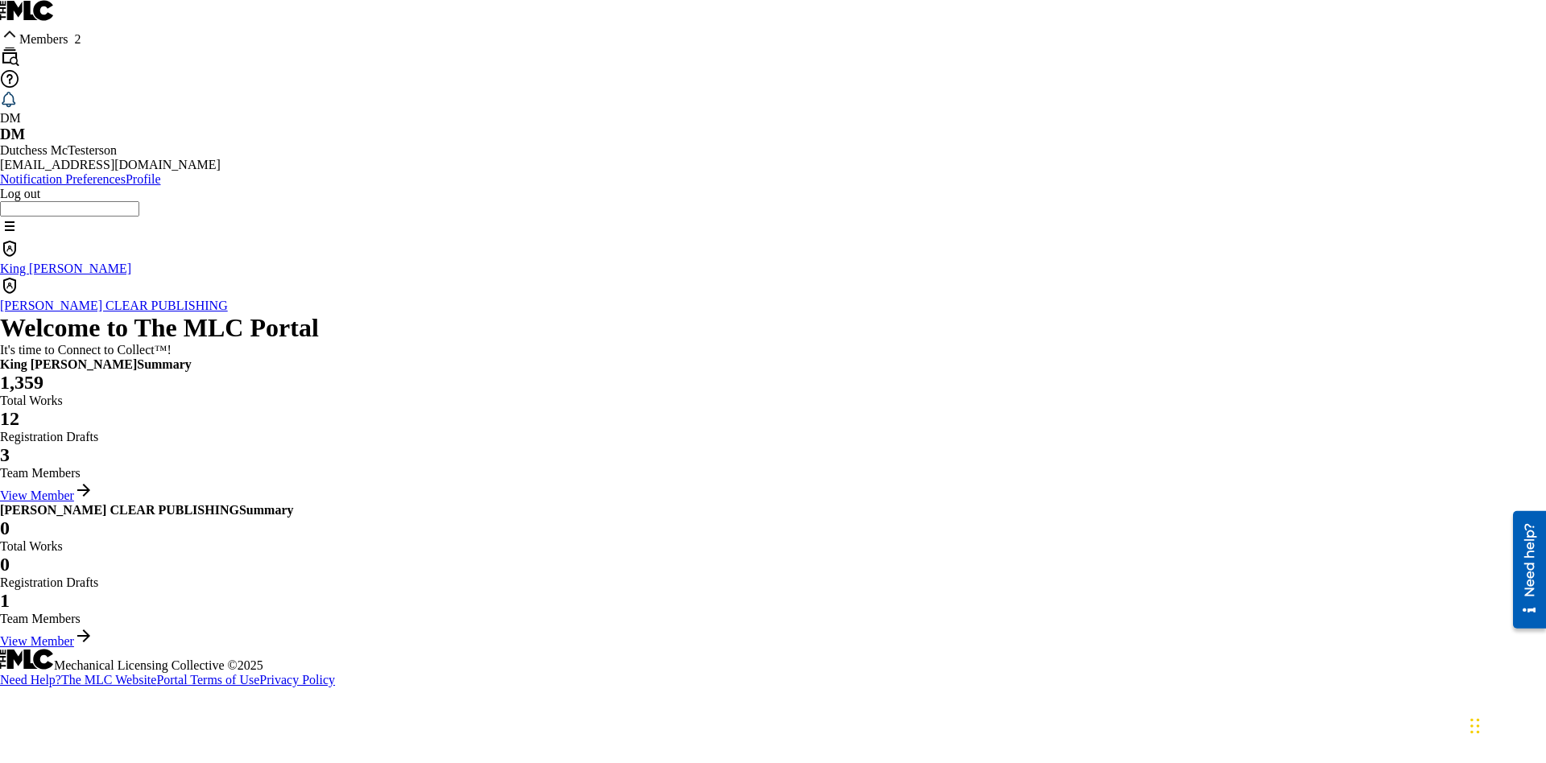
scroll to position [58, 0]
click at [77, 262] on p "King [PERSON_NAME]" at bounding box center [773, 269] width 1546 height 14
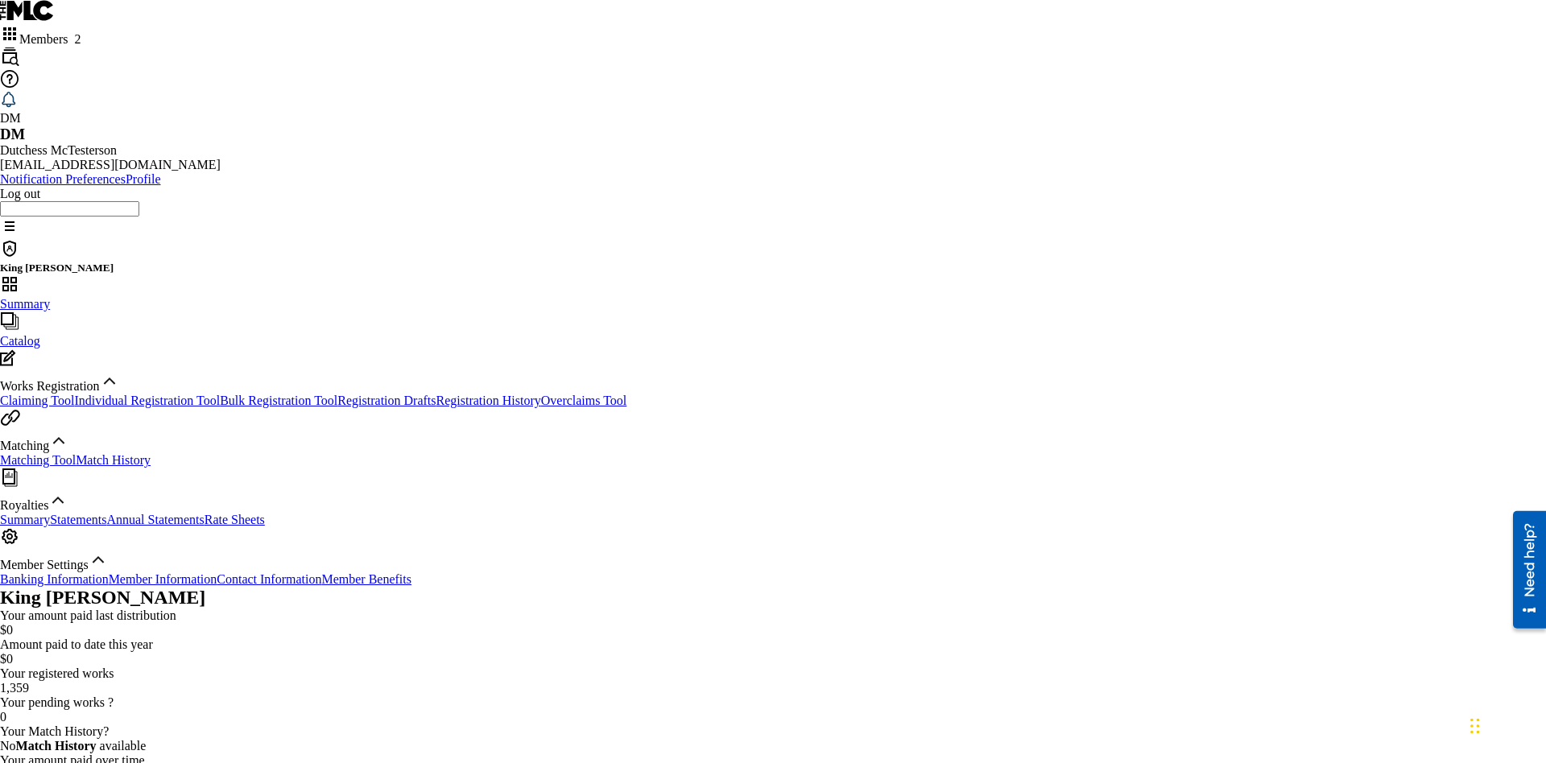
scroll to position [15, 0]
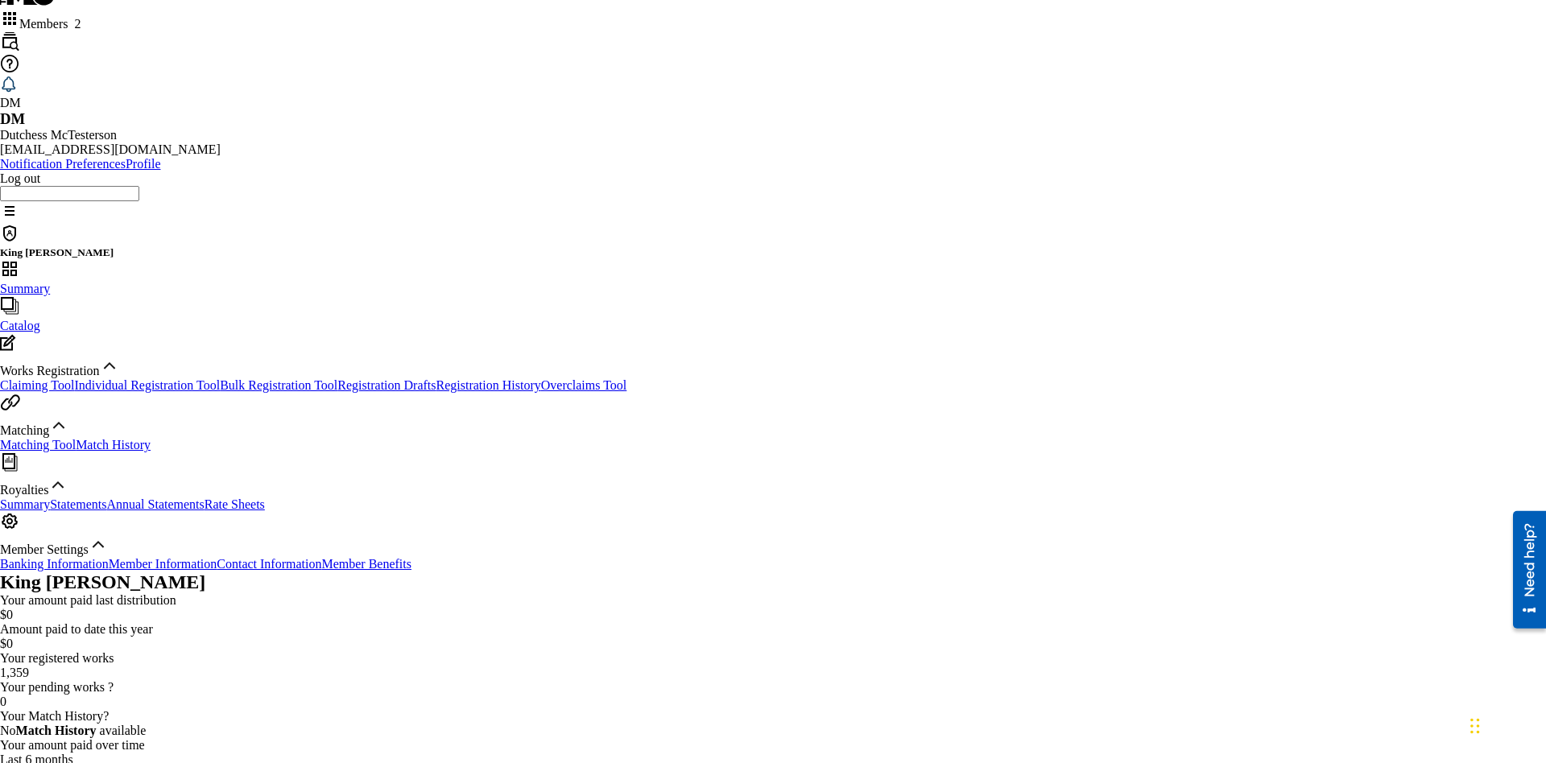
click at [50, 282] on span "Summary" at bounding box center [25, 289] width 50 height 14
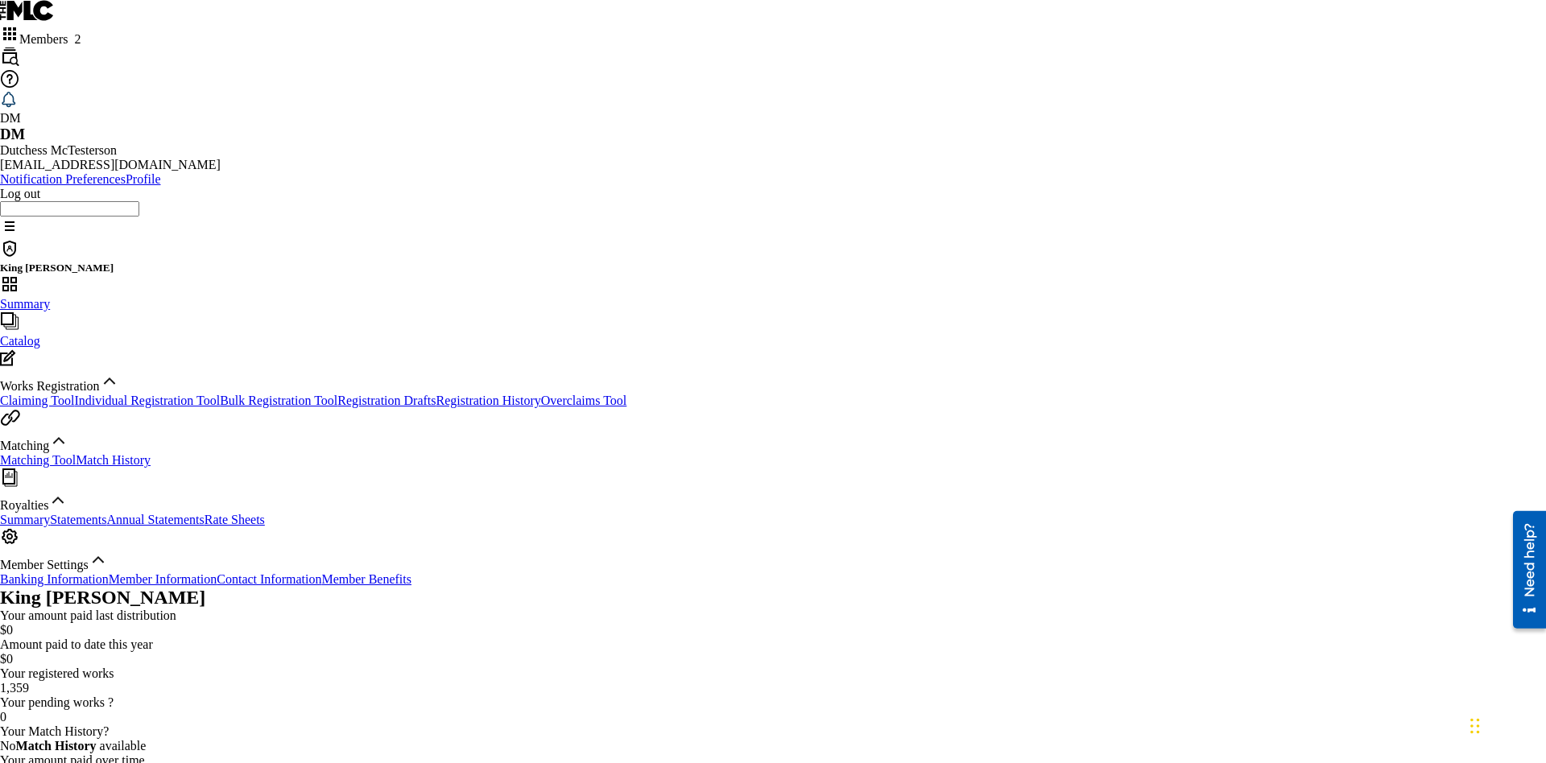
scroll to position [202, 0]
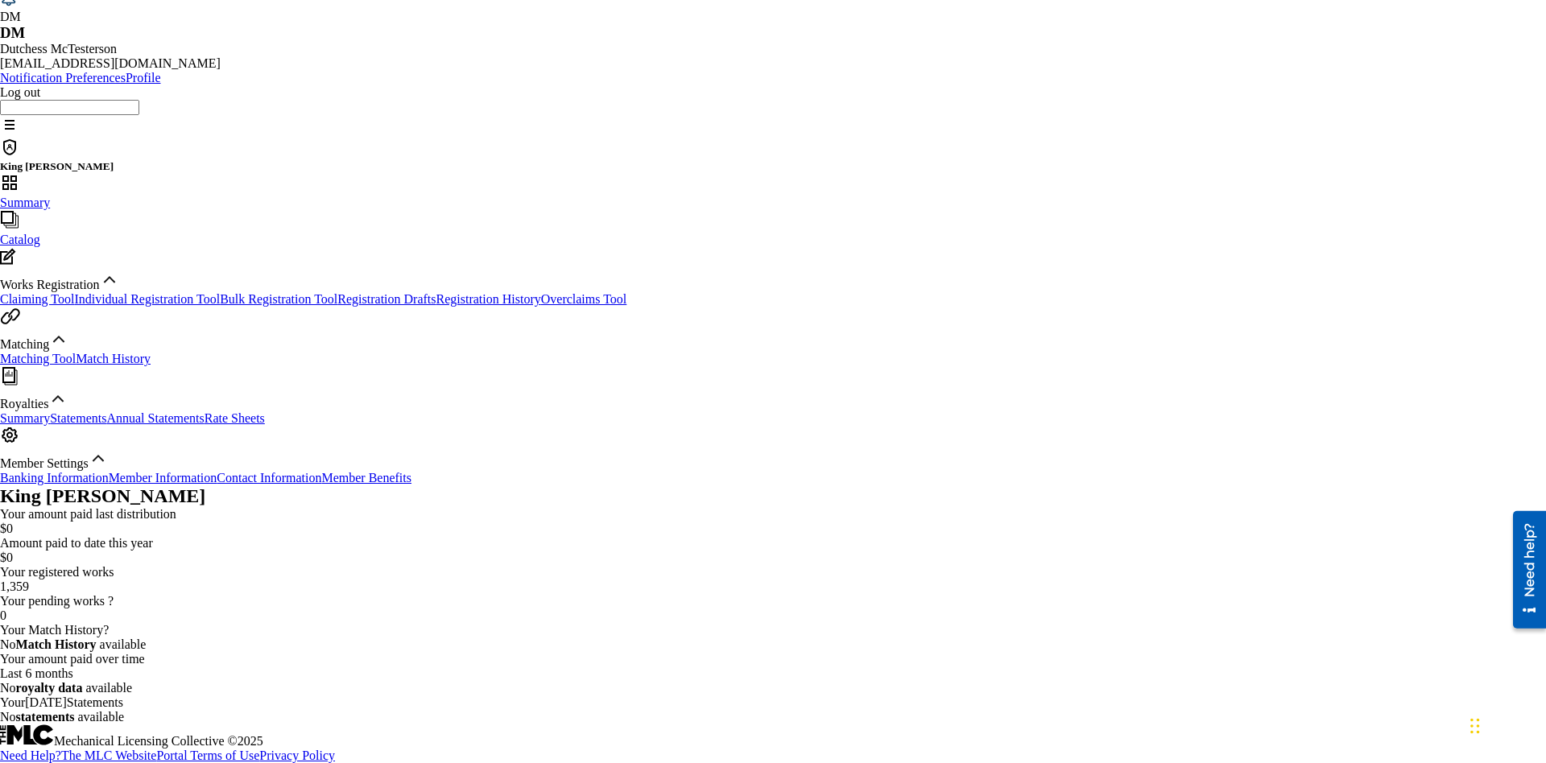
click at [76, 352] on link "Matching Tool" at bounding box center [38, 359] width 76 height 14
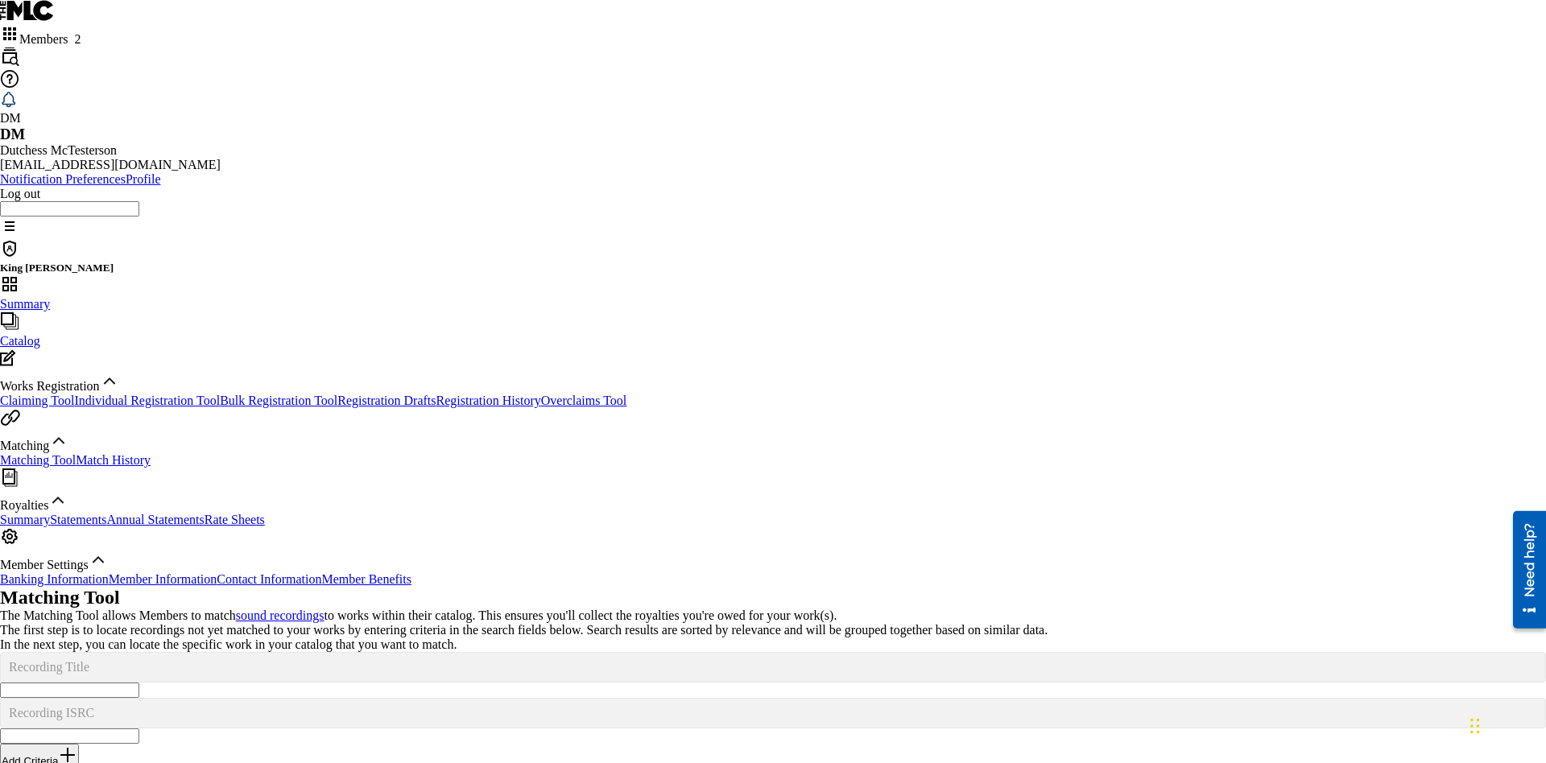
scroll to position [202, 0]
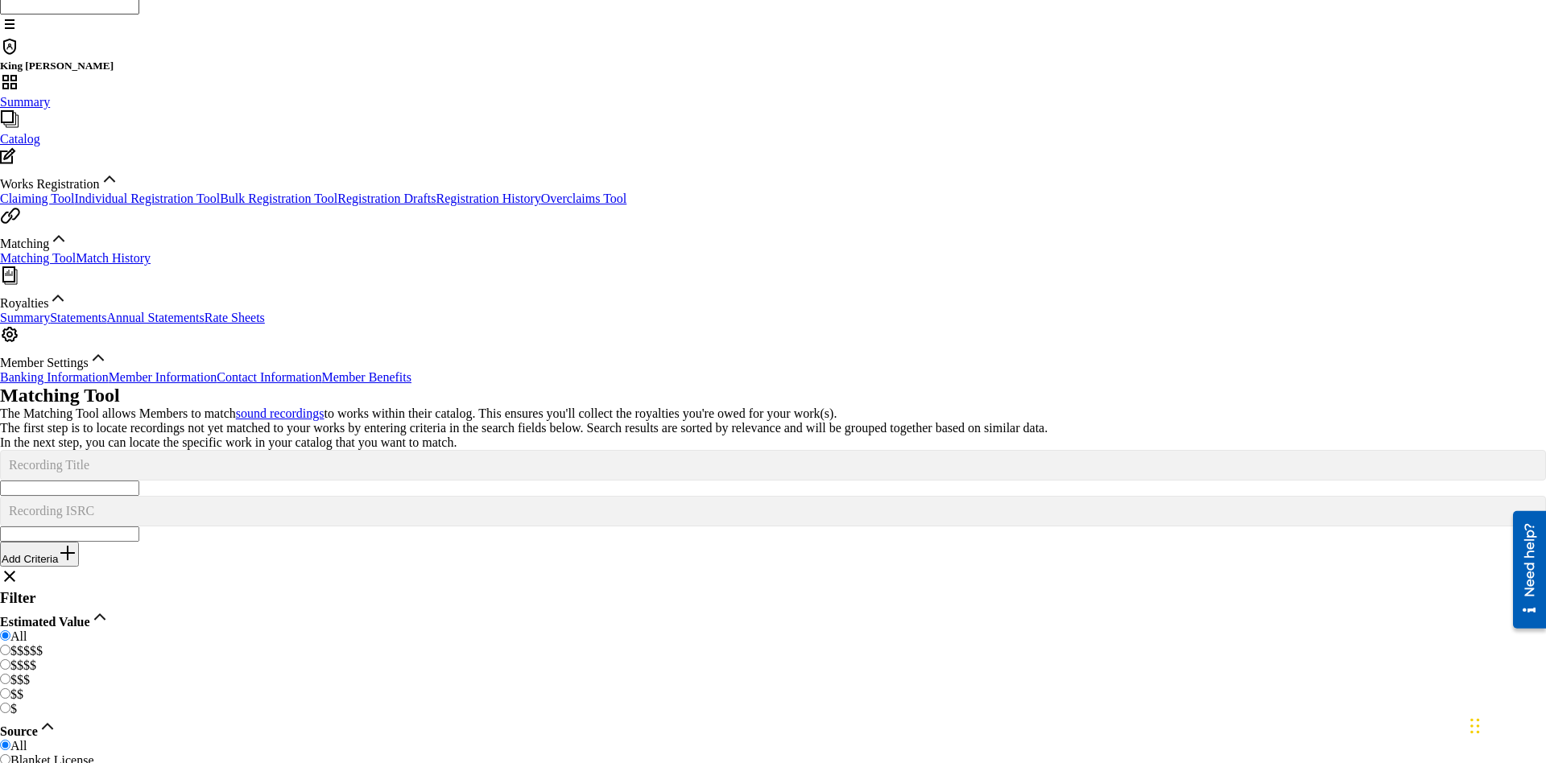
click at [149, 265] on link "Match History" at bounding box center [113, 258] width 75 height 14
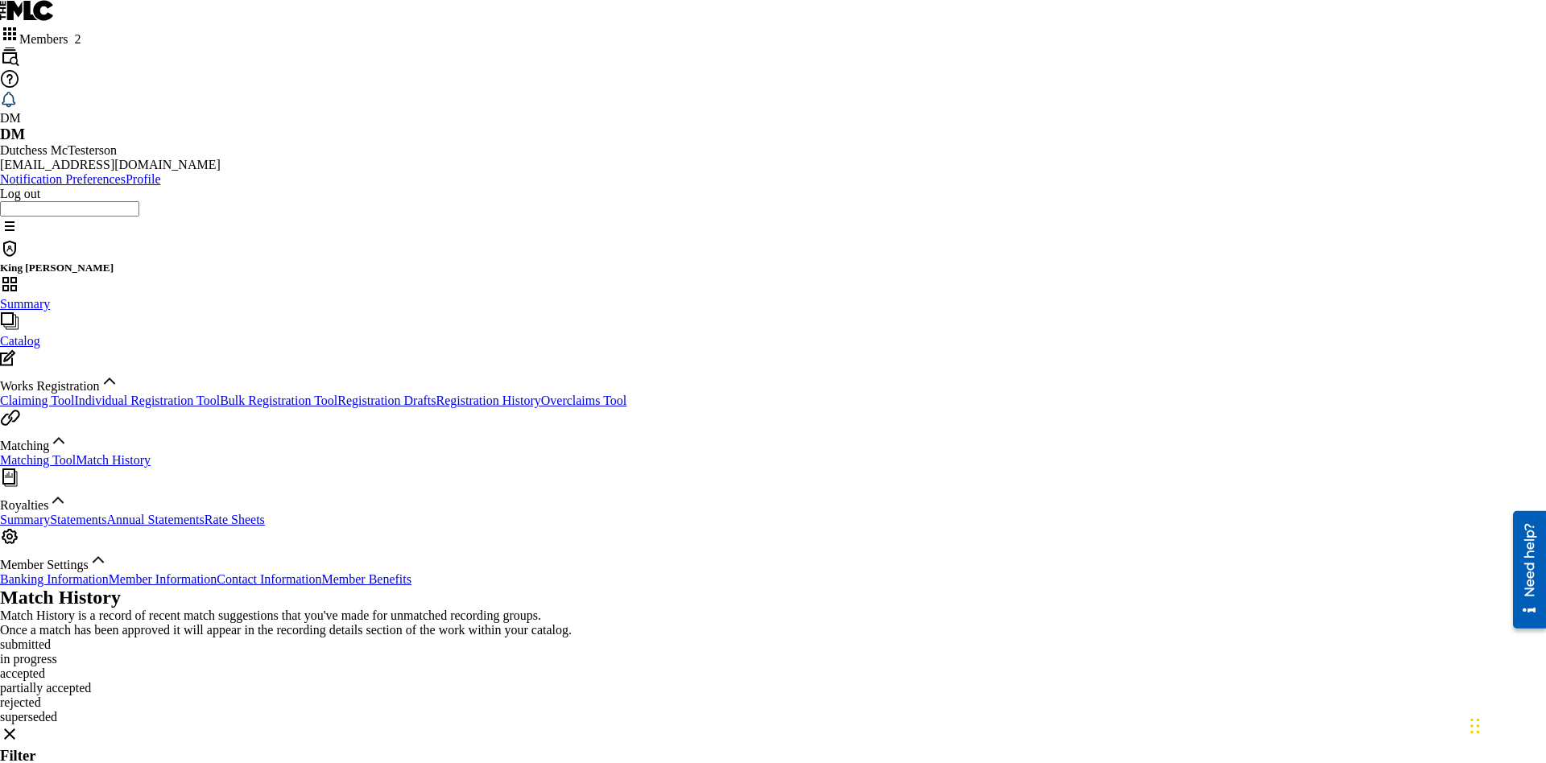
scroll to position [202, 0]
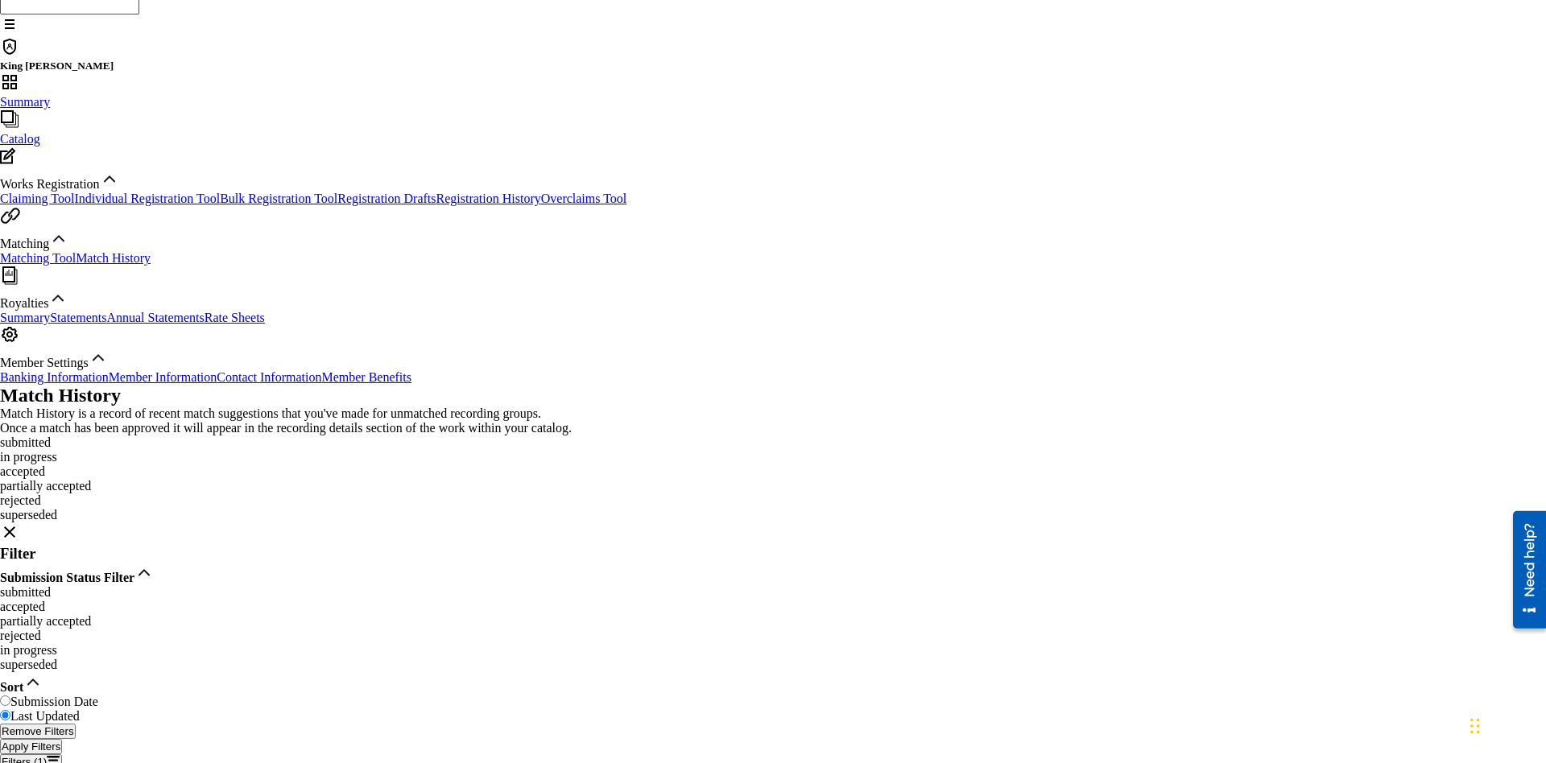
click at [321, 384] on link "Member Benefits" at bounding box center [366, 377] width 90 height 14
click at [541, 200] on link "Overclaims Tool" at bounding box center [584, 199] width 86 height 14
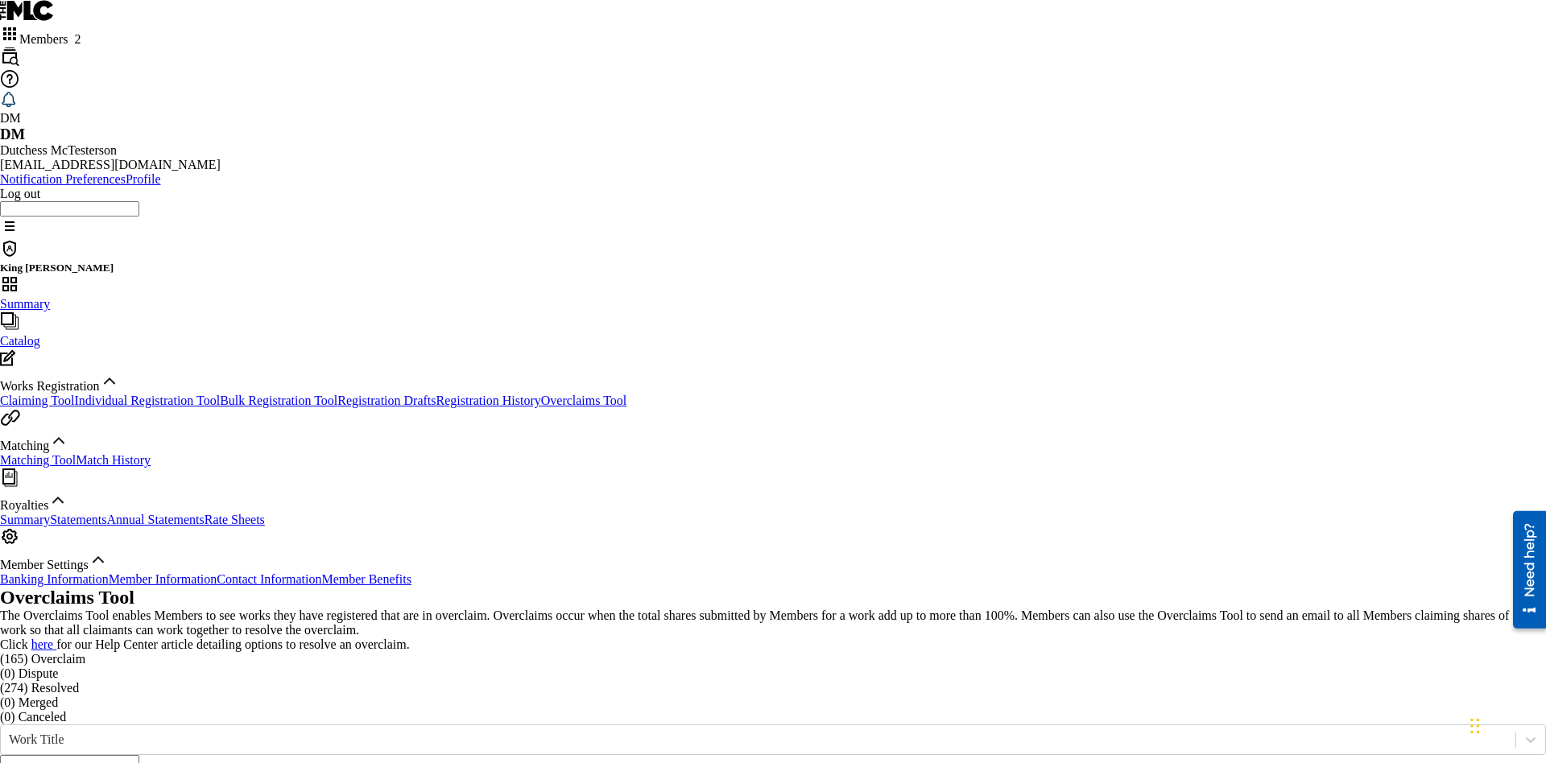
scroll to position [54, 0]
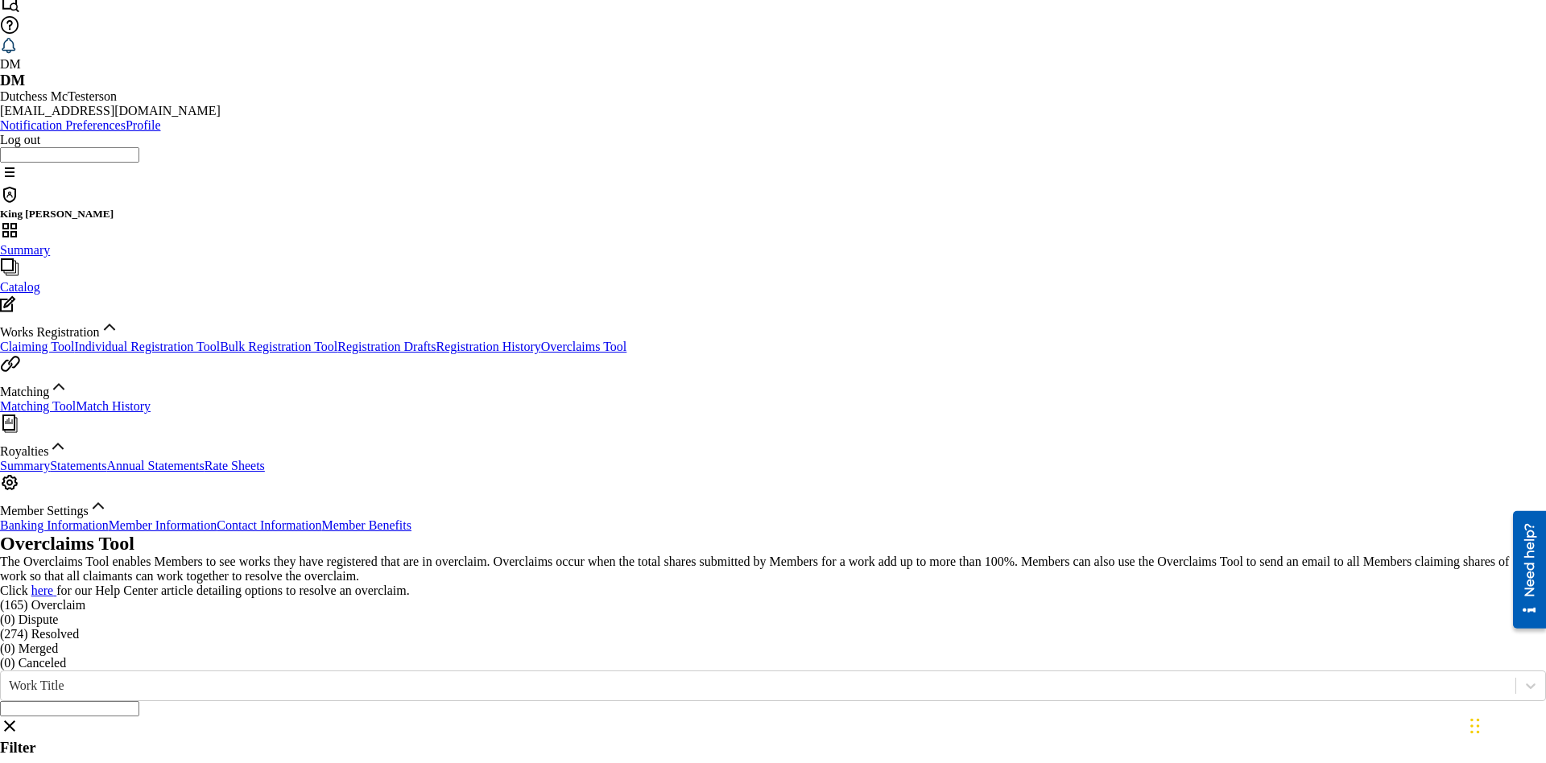
click at [40, 280] on span "Catalog" at bounding box center [20, 287] width 40 height 14
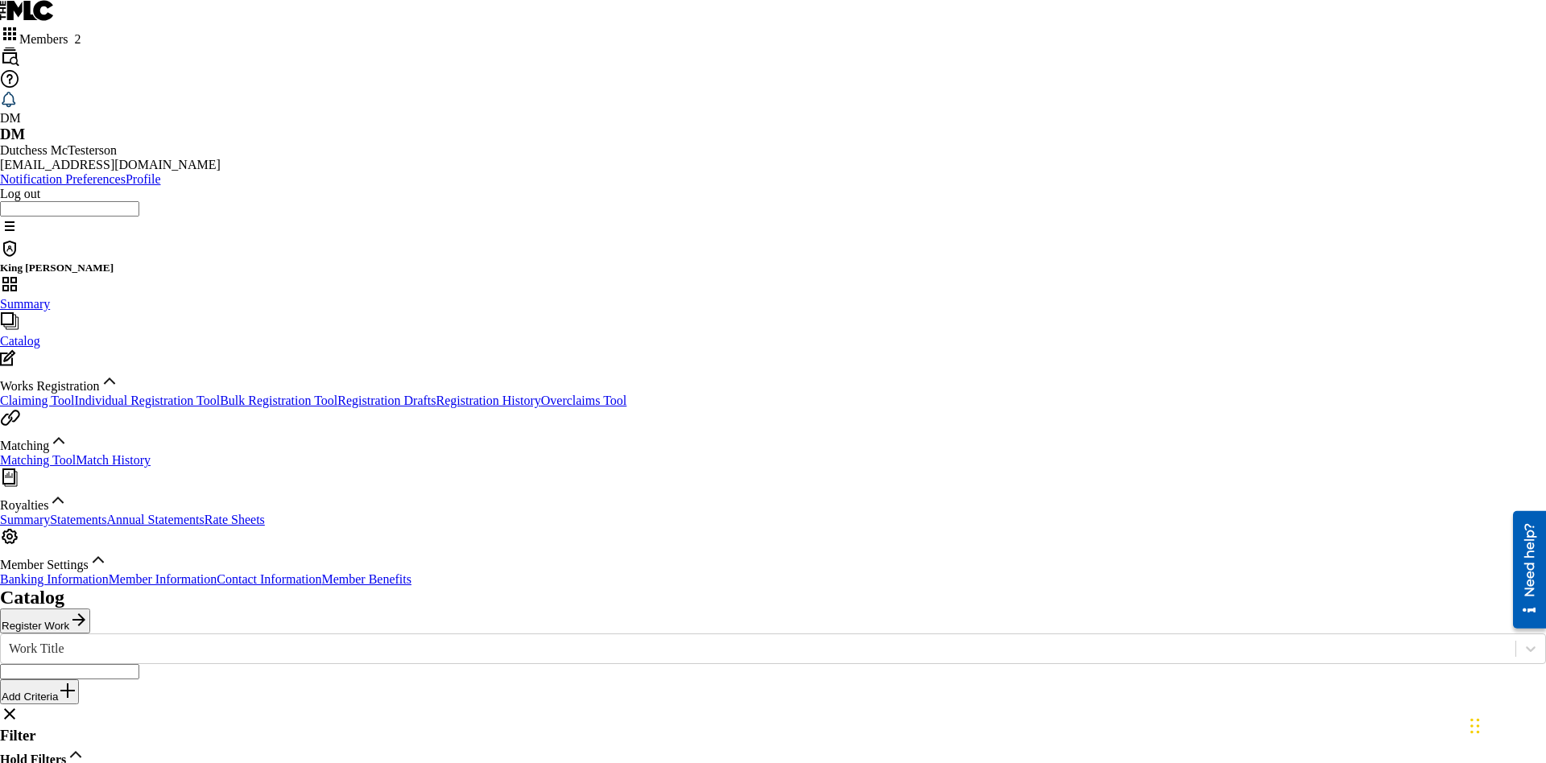
scroll to position [132, 0]
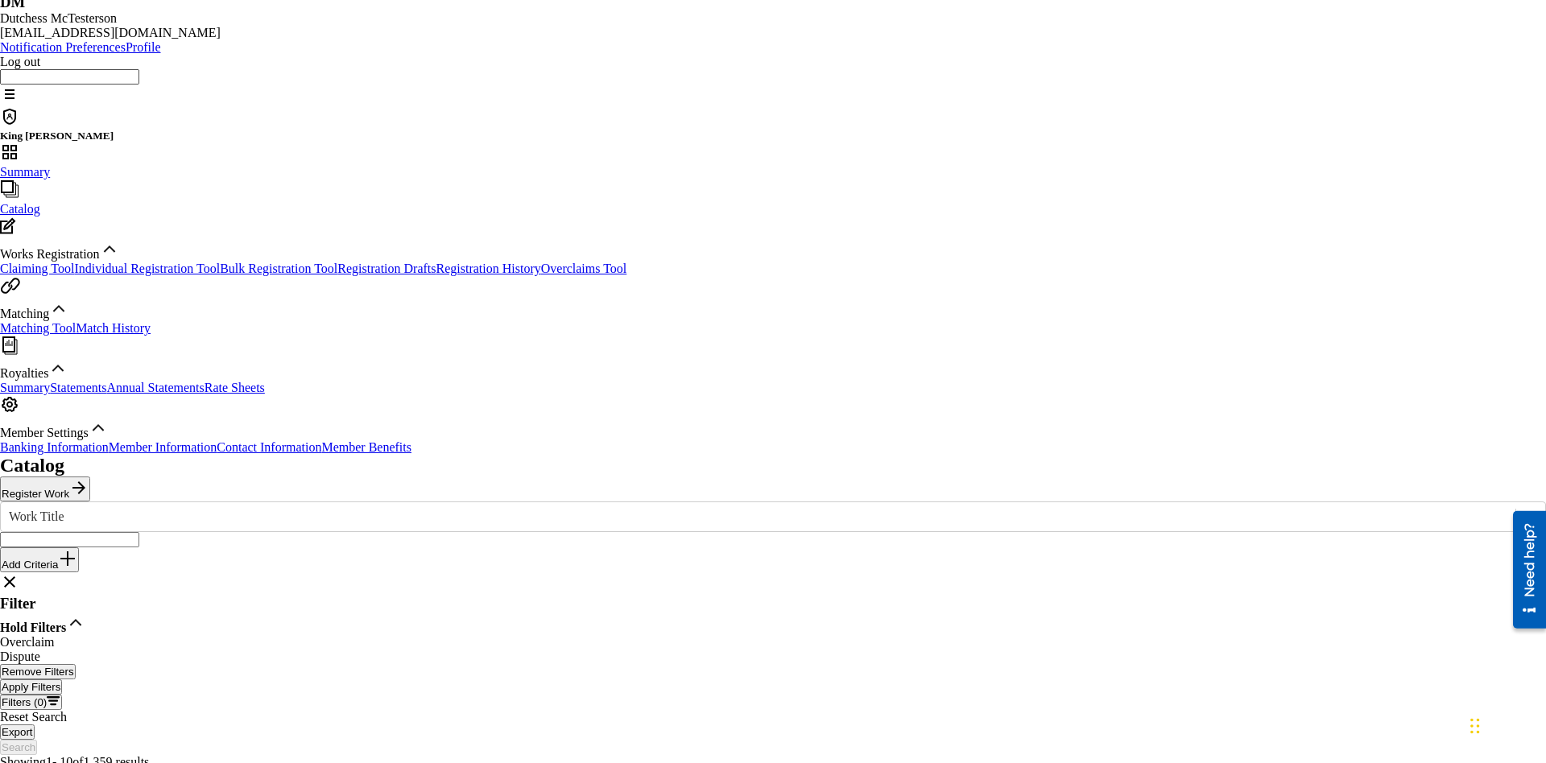
click at [74, 262] on link "Claiming Tool" at bounding box center [37, 269] width 74 height 14
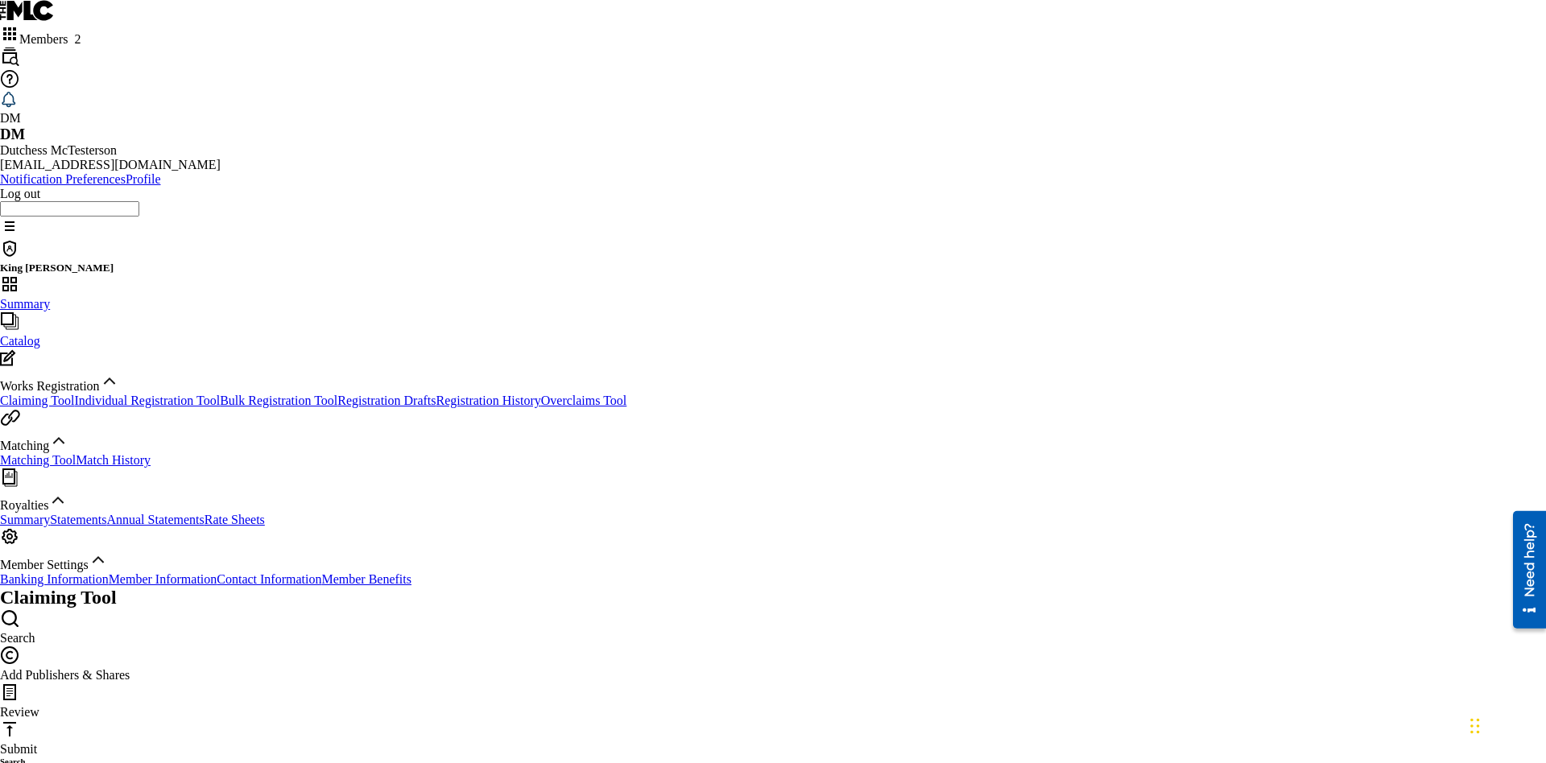
scroll to position [165, 0]
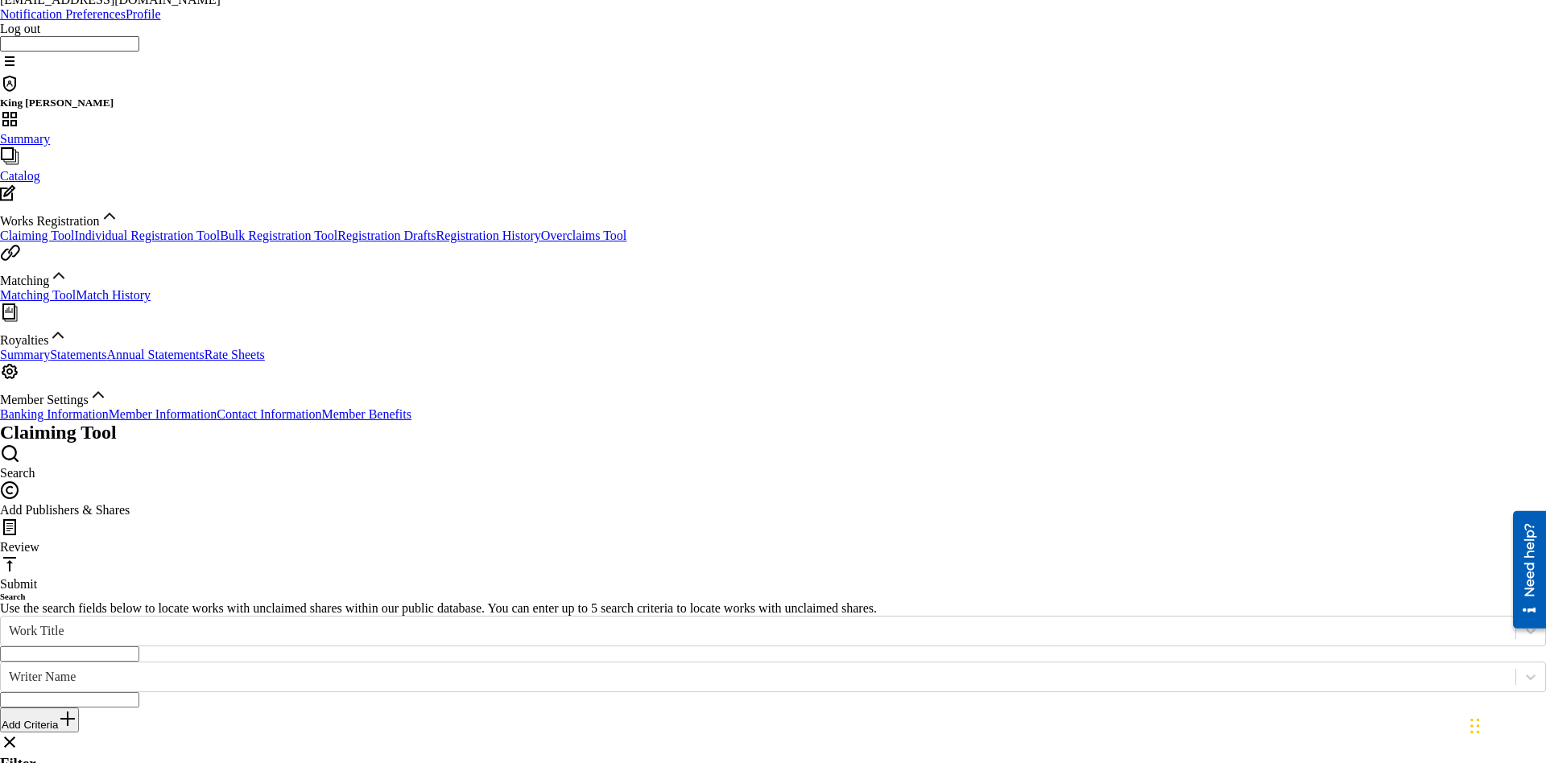
click at [149, 229] on link "Individual Registration Tool" at bounding box center [147, 236] width 146 height 14
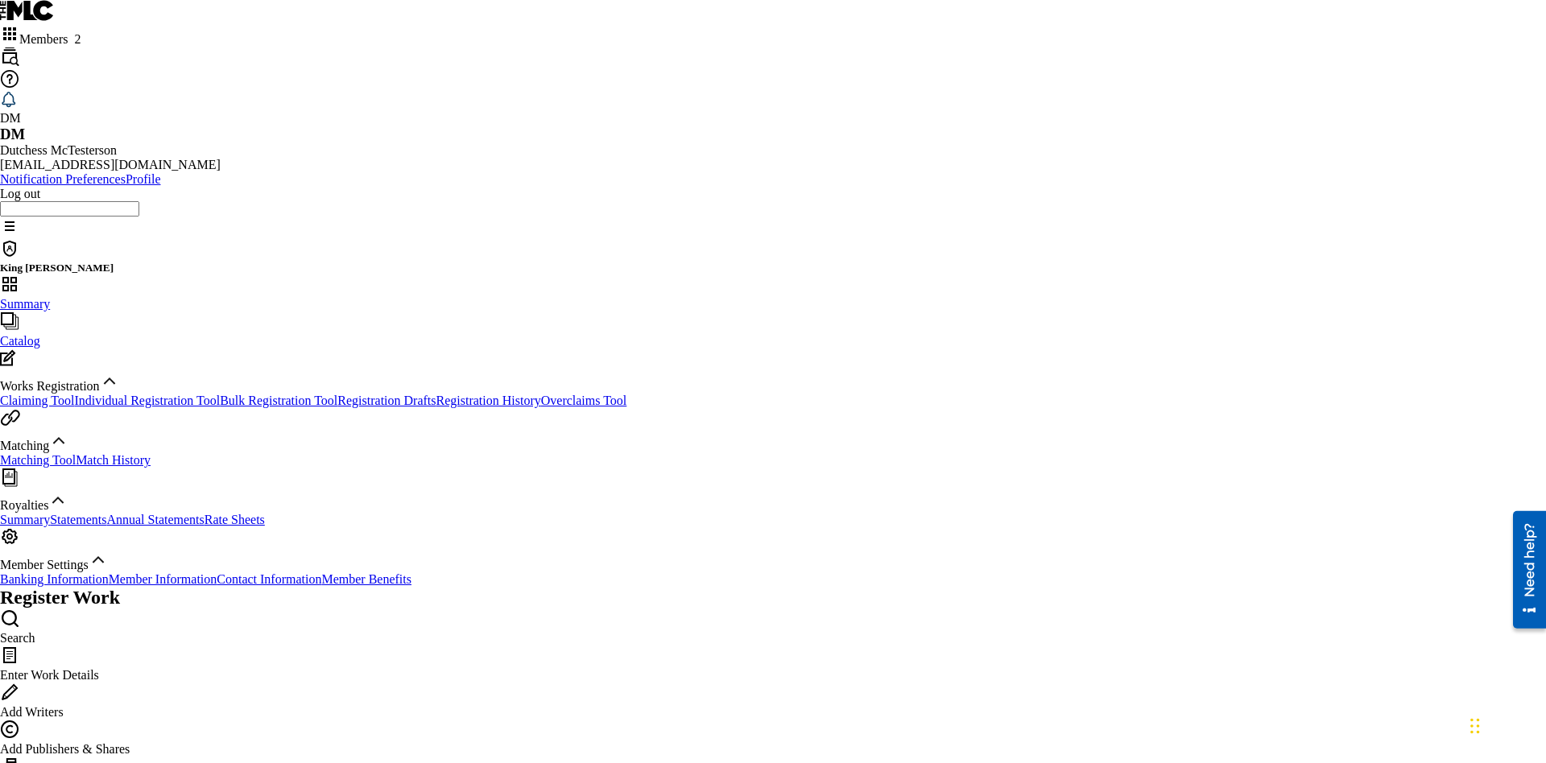
scroll to position [198, 0]
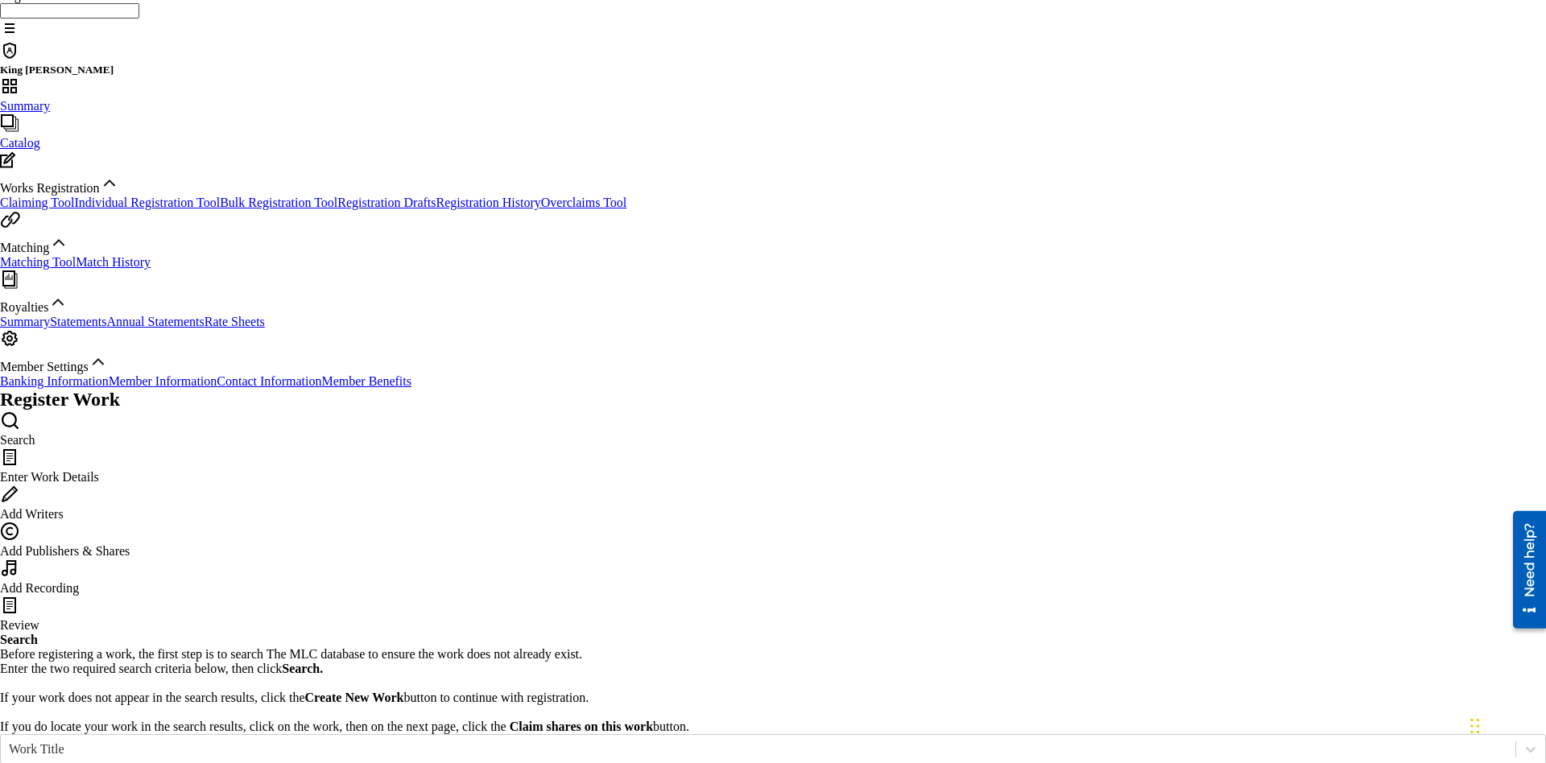
click at [220, 196] on link "Bulk Registration Tool" at bounding box center [279, 203] width 118 height 14
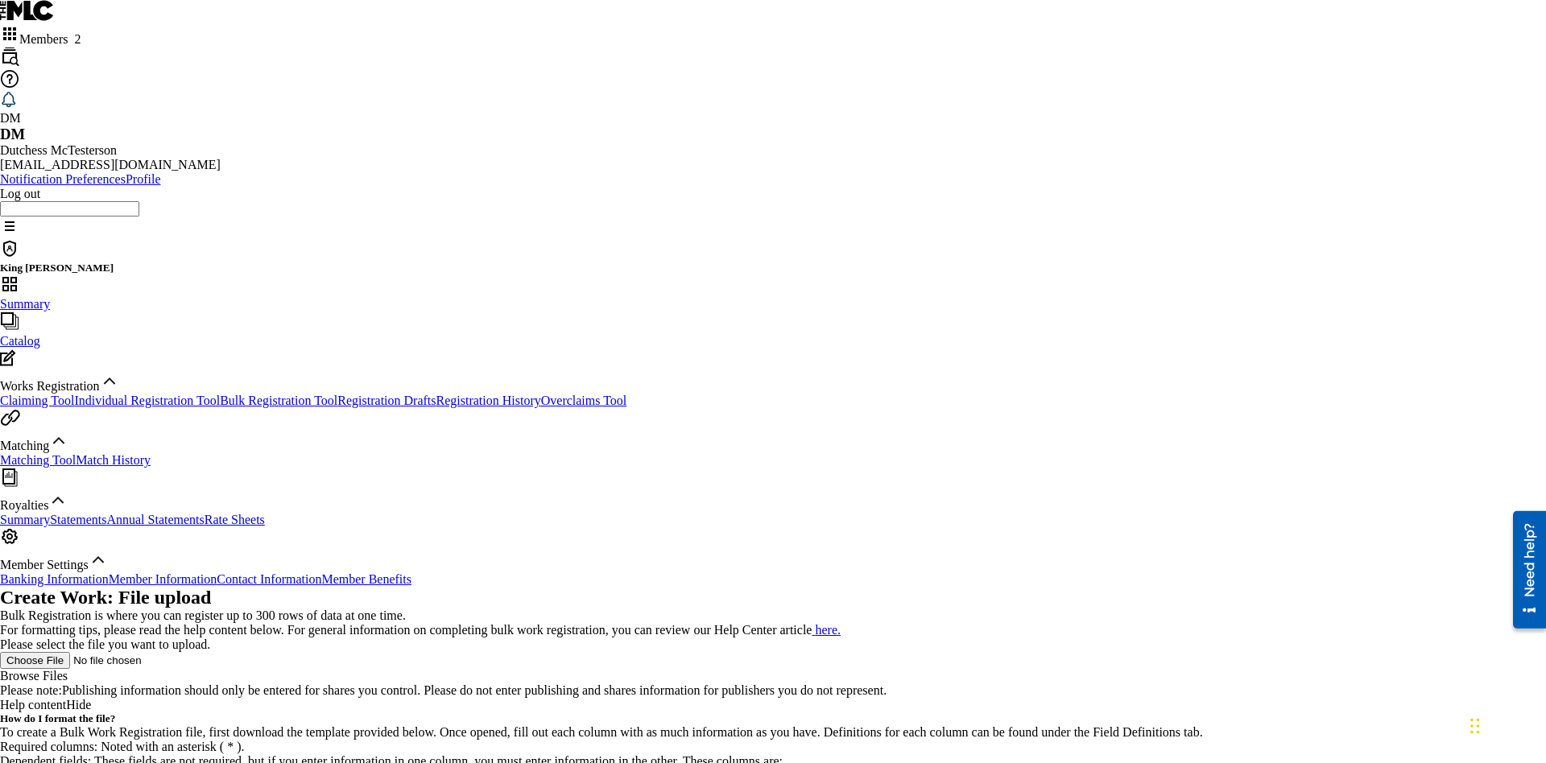
scroll to position [0, 353]
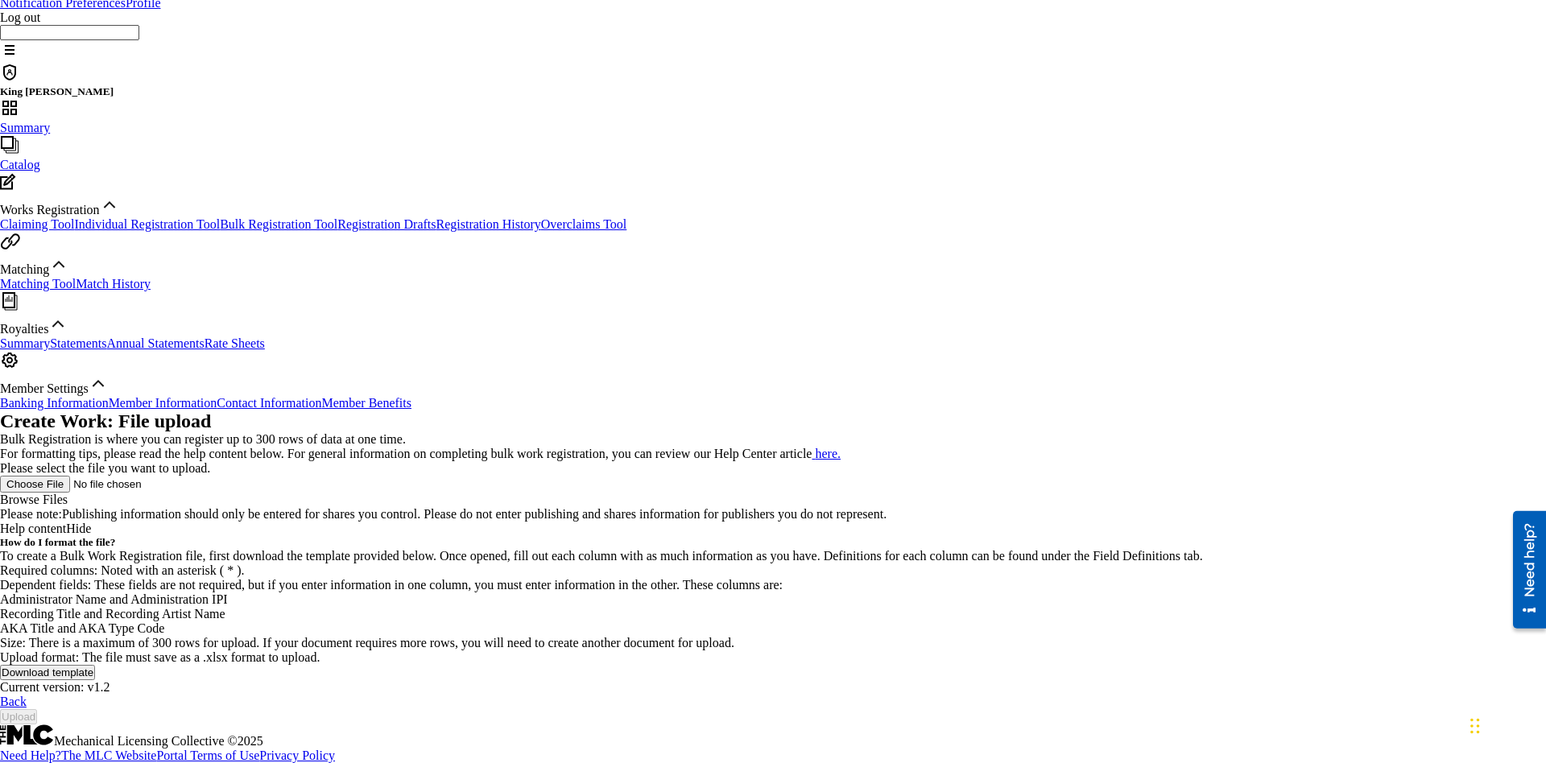
click at [337, 217] on link "Registration Drafts" at bounding box center [386, 224] width 98 height 14
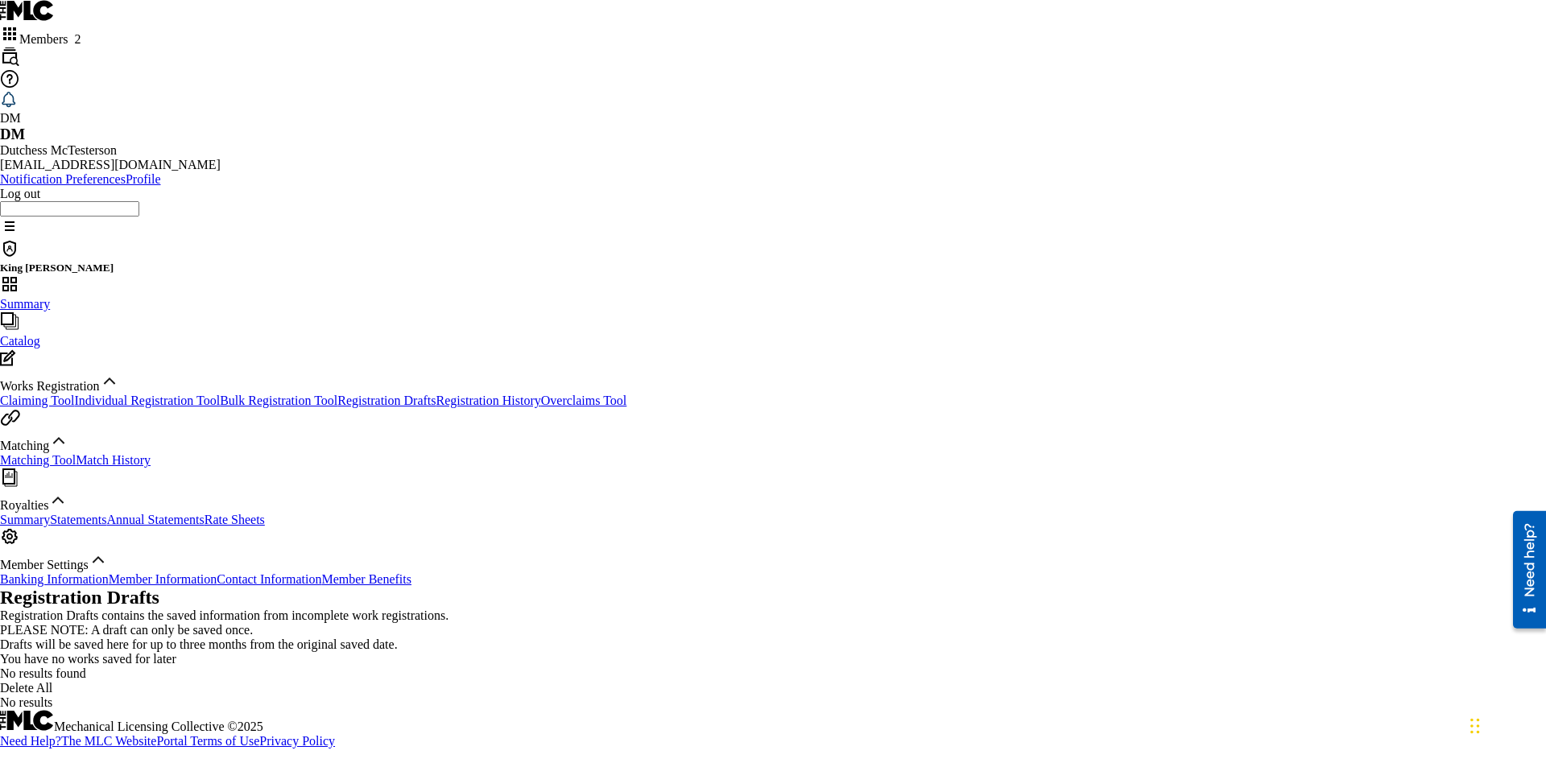
scroll to position [202, 0]
click at [436, 394] on link "Registration History" at bounding box center [488, 401] width 105 height 14
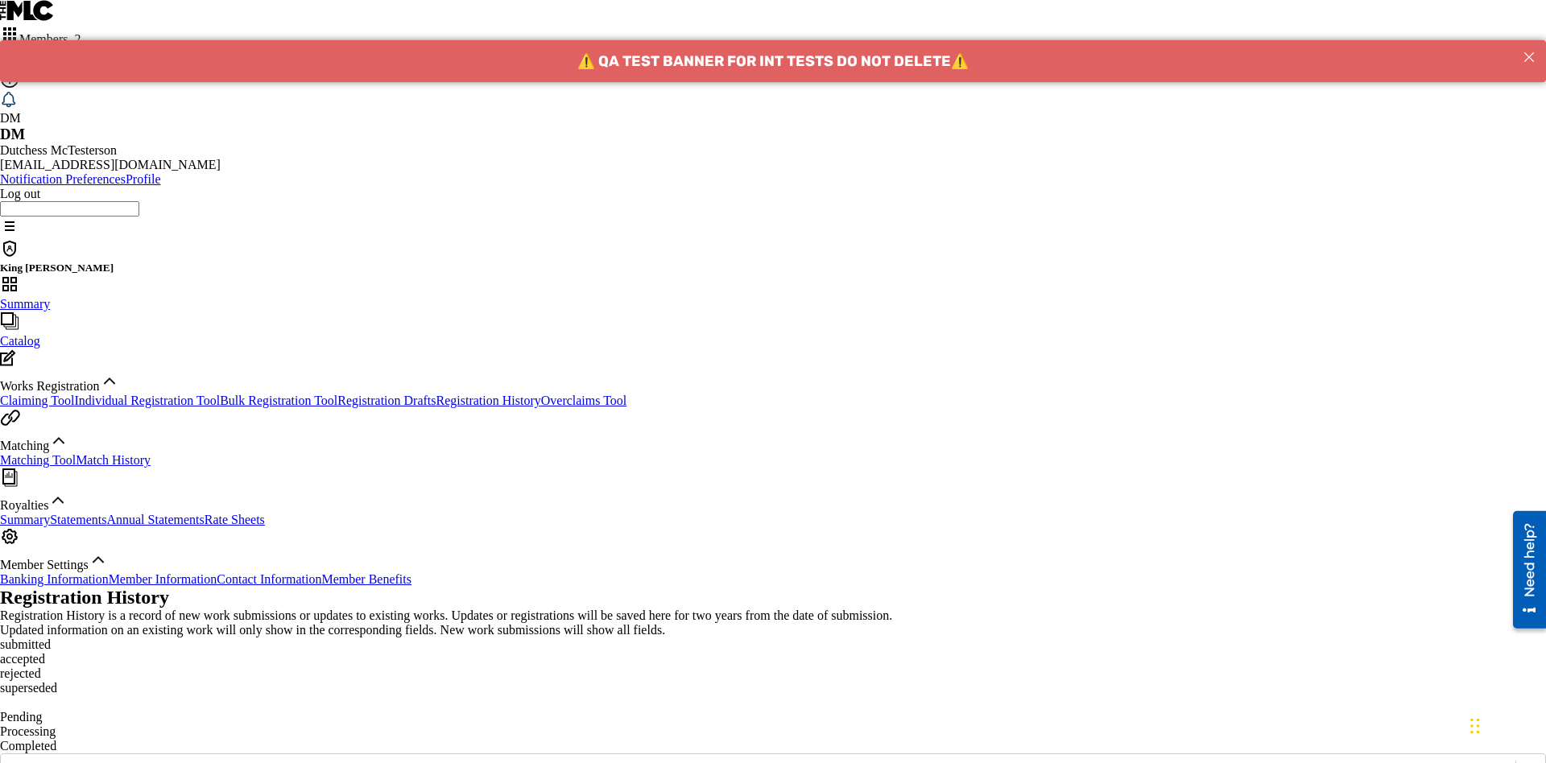
scroll to position [482, 0]
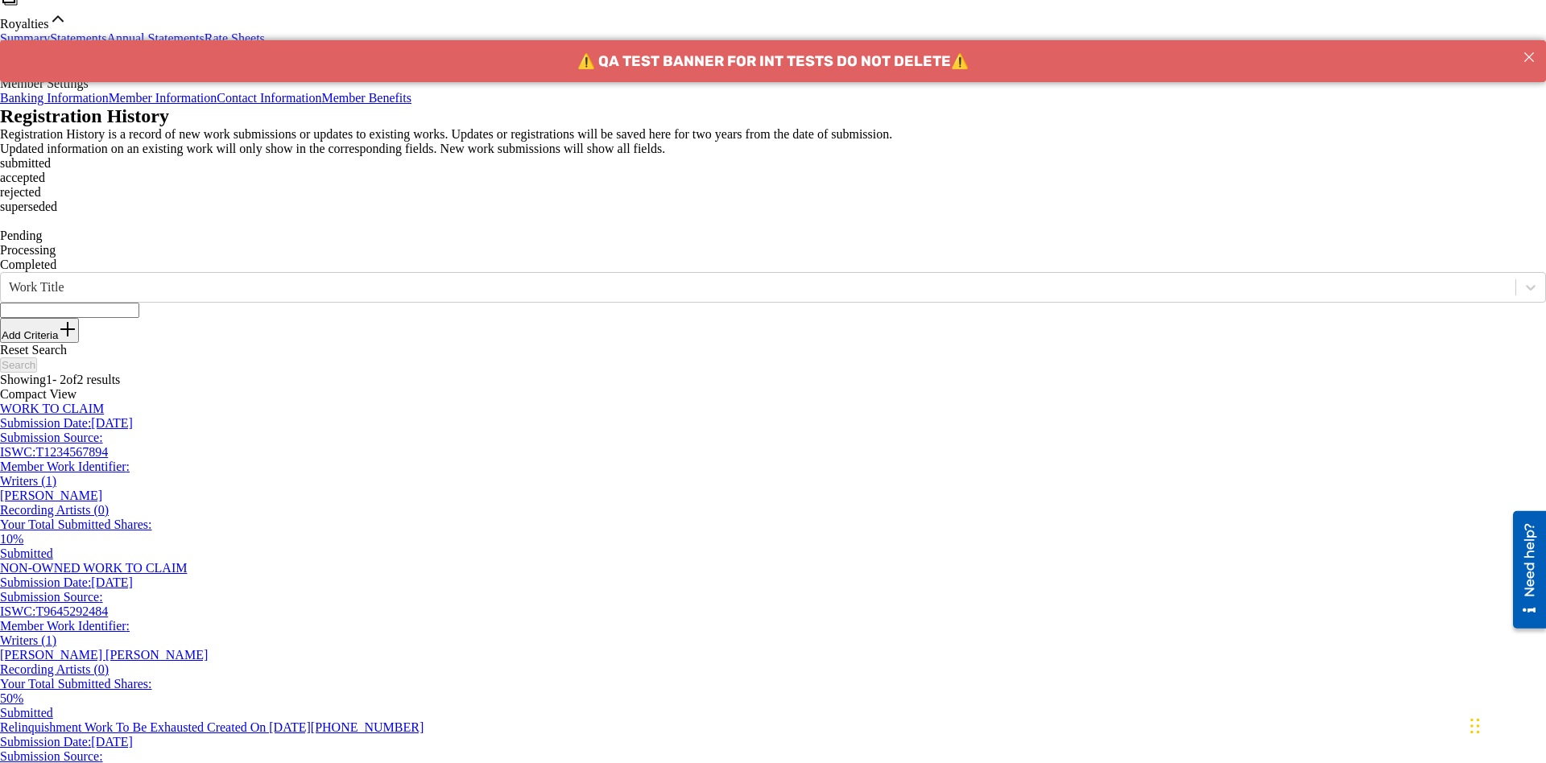
click at [50, 45] on link "Summary" at bounding box center [25, 38] width 50 height 14
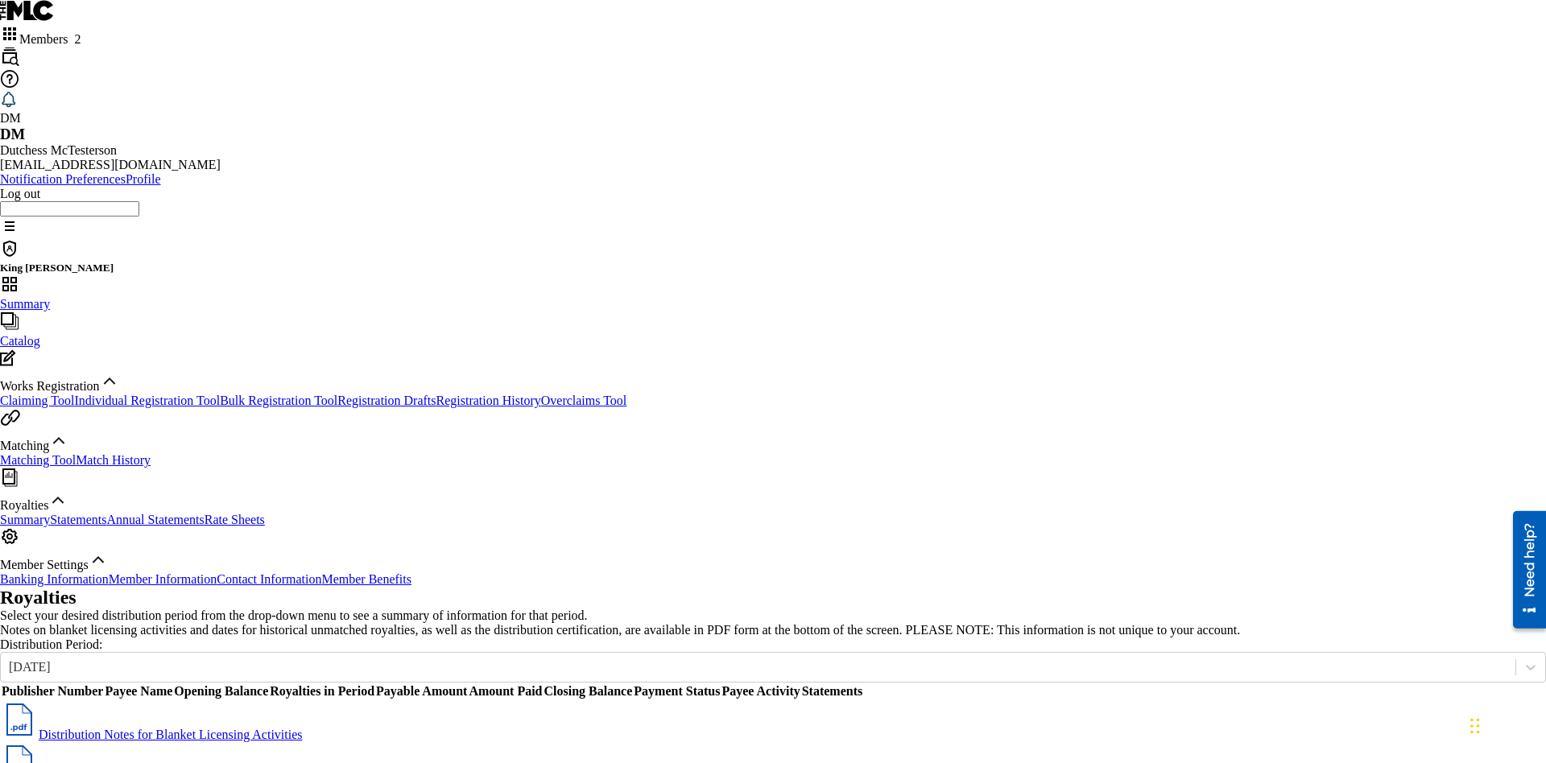
scroll to position [202, 0]
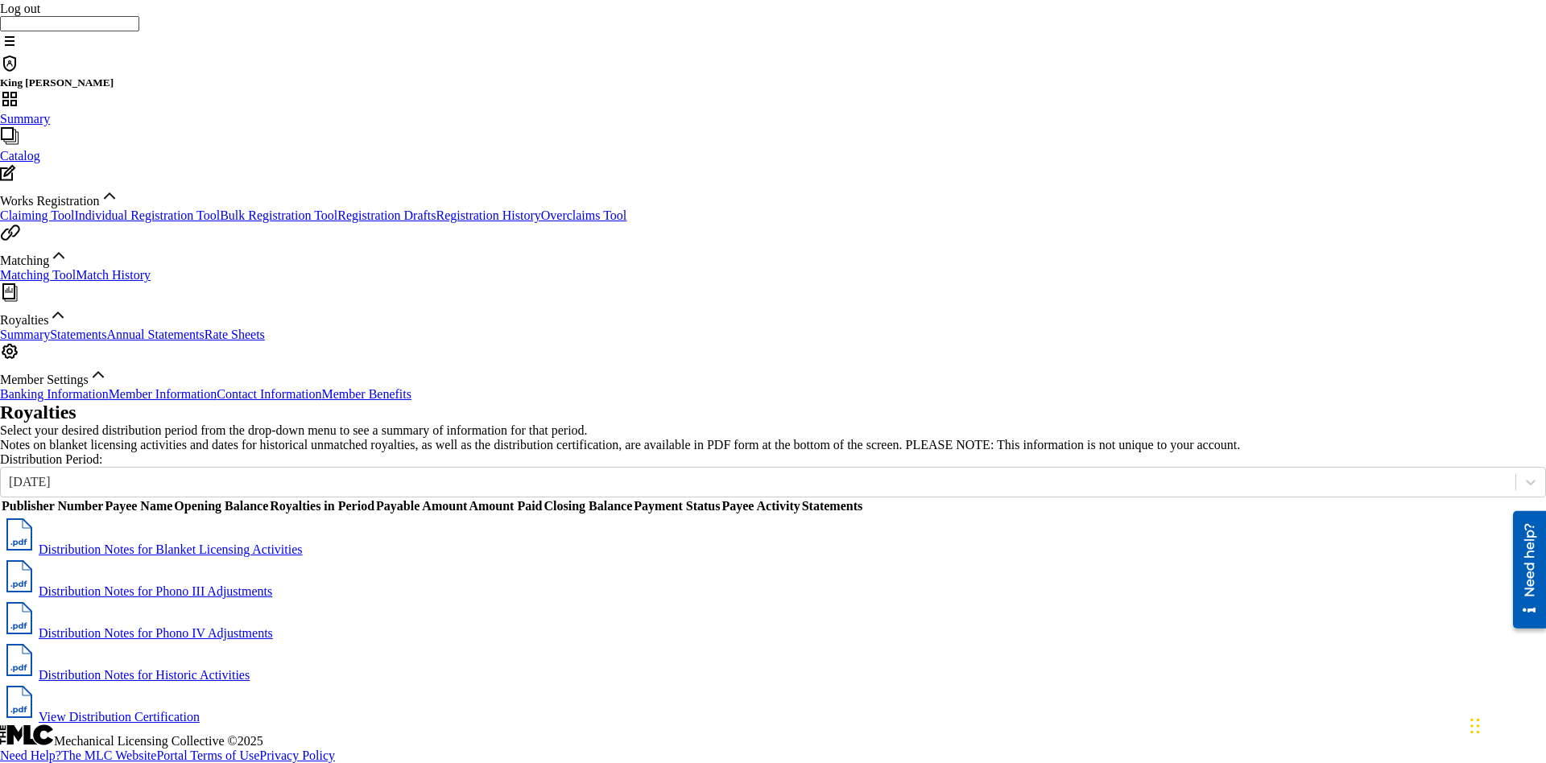
click at [106, 341] on link "Statements" at bounding box center [78, 335] width 56 height 14
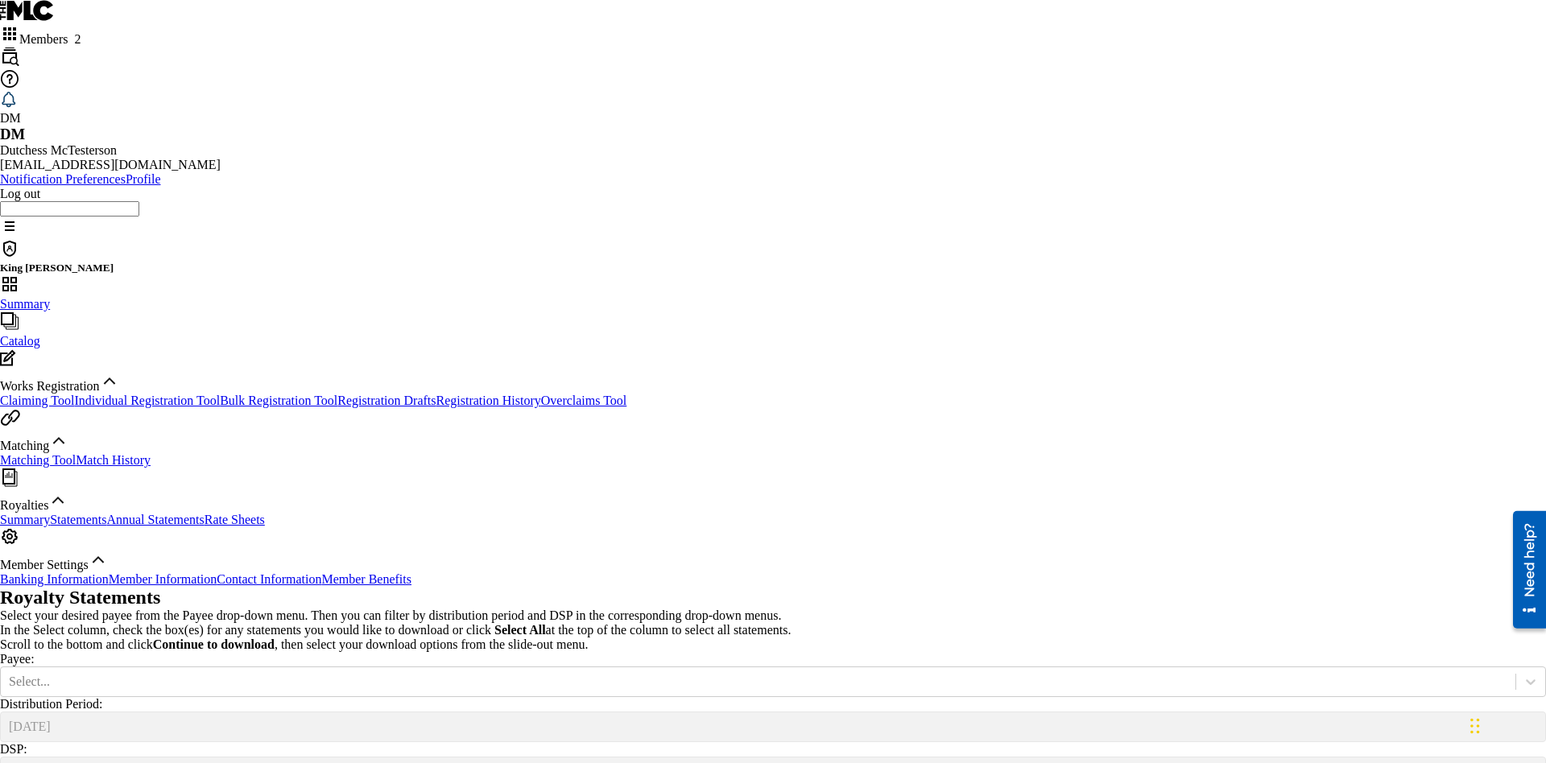
scroll to position [361, 0]
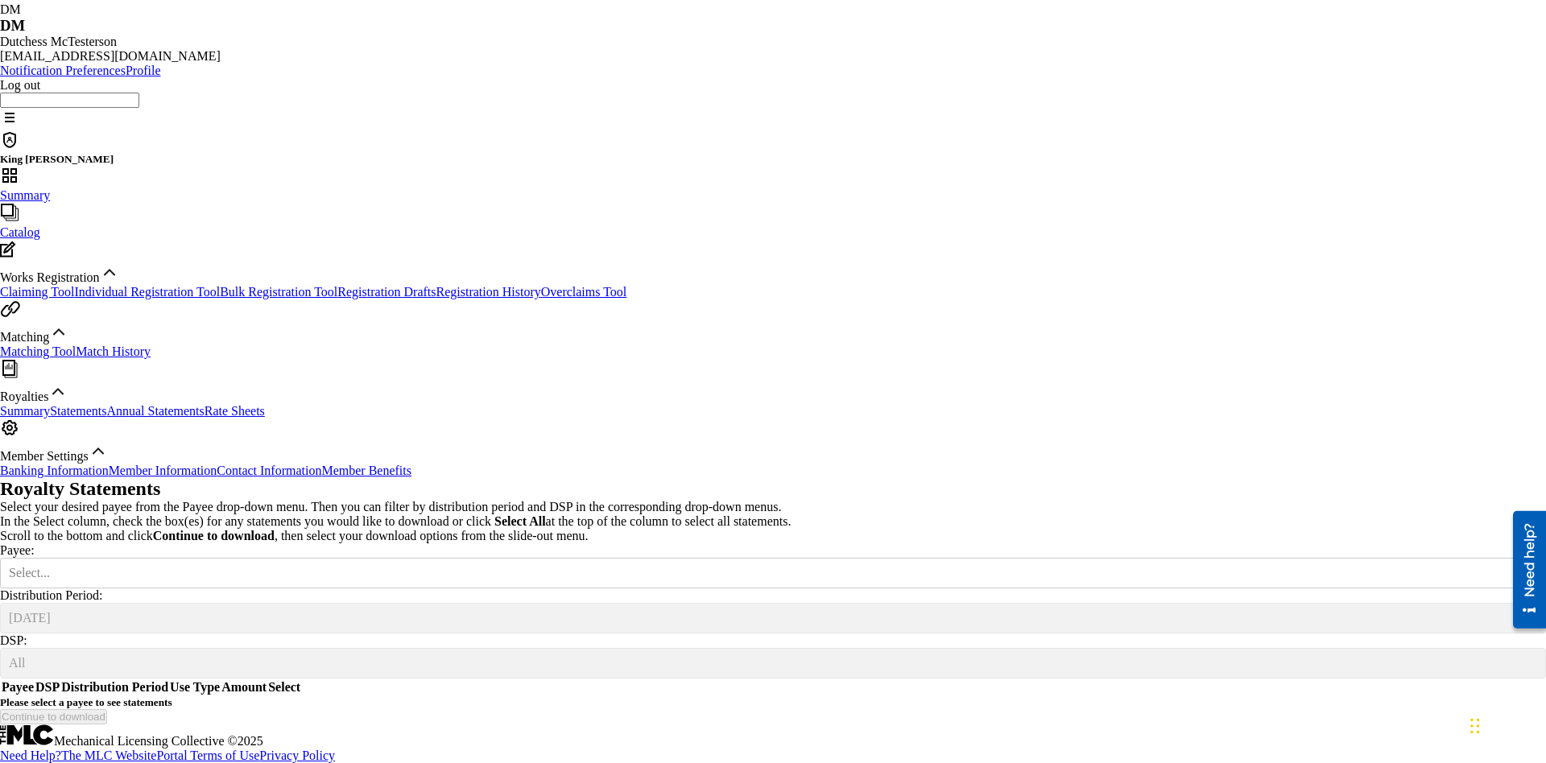
click at [149, 404] on link "Annual Statements" at bounding box center [154, 411] width 97 height 14
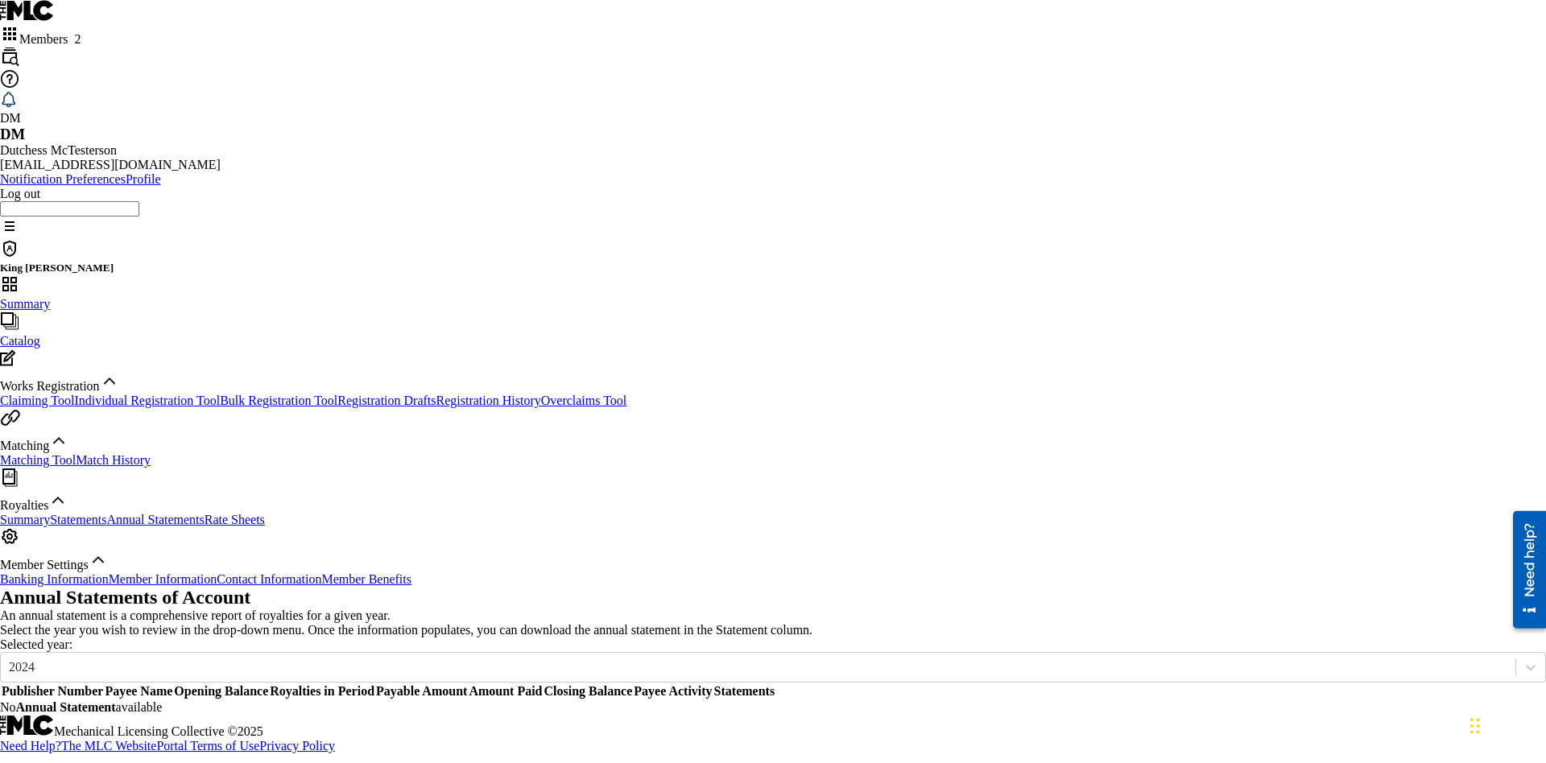
scroll to position [202, 0]
click at [205, 513] on link "Rate Sheets" at bounding box center [235, 520] width 60 height 14
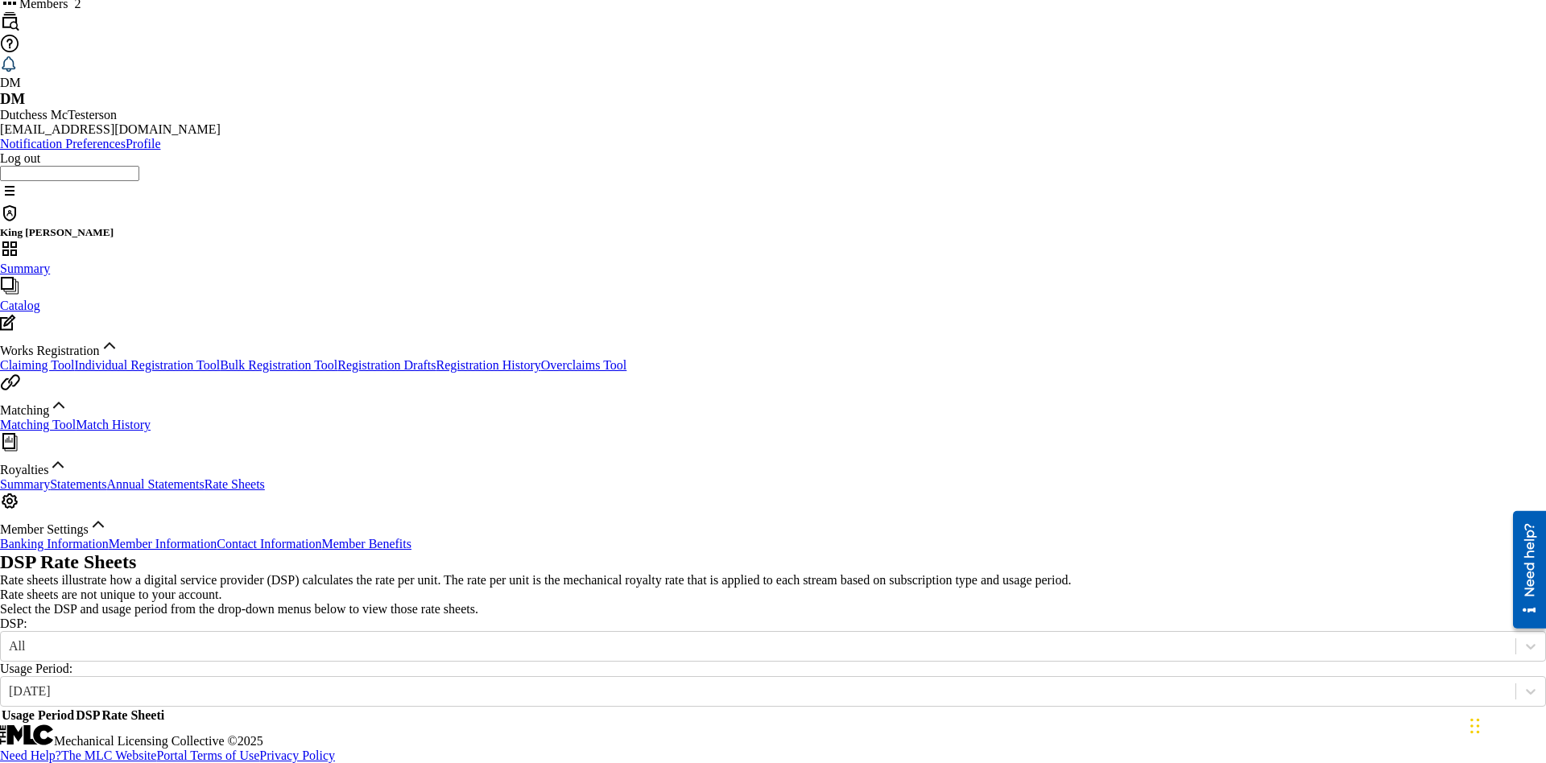
click at [109, 551] on link "Banking Information" at bounding box center [54, 544] width 109 height 14
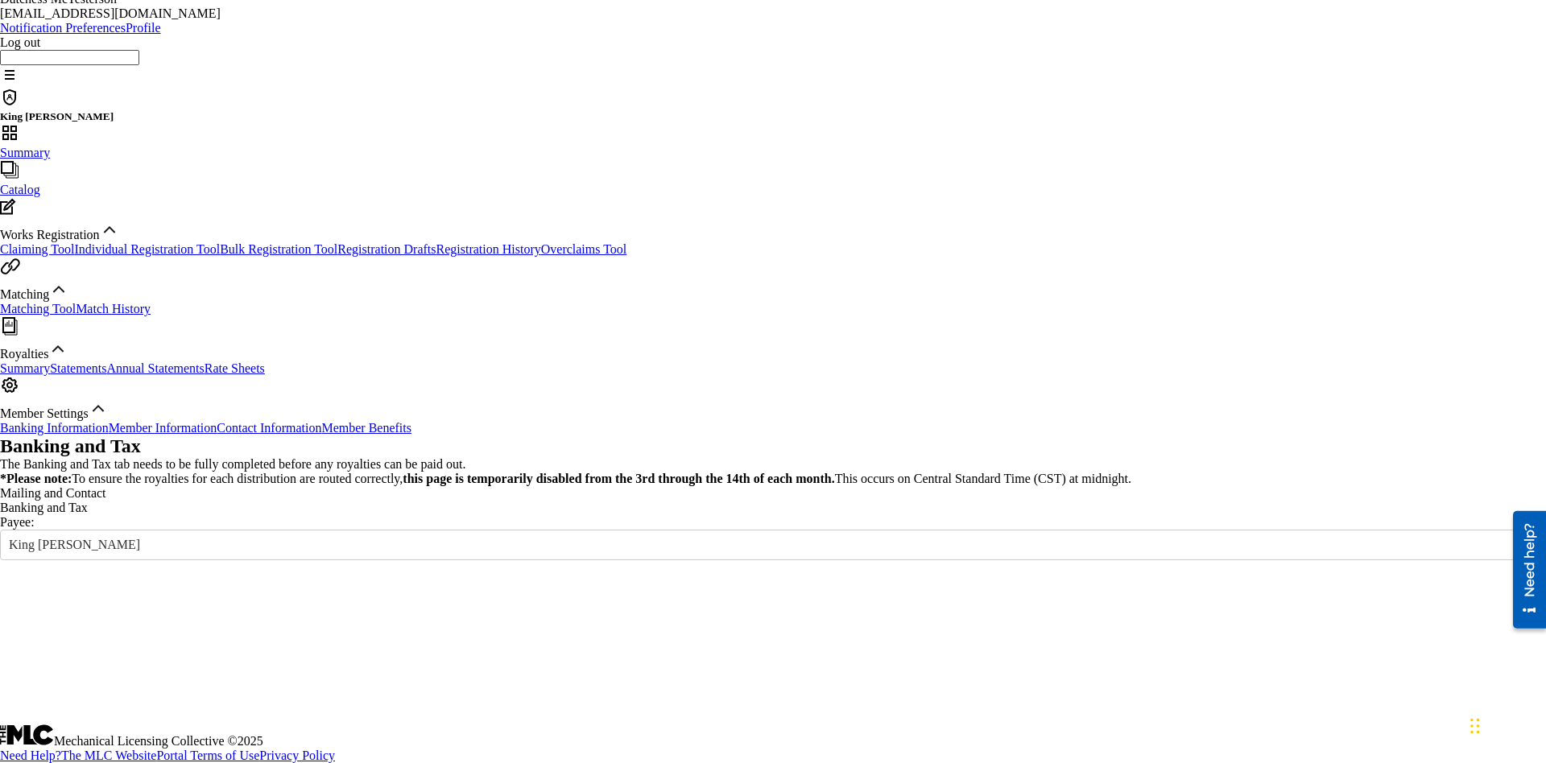
click at [149, 435] on link "Member Information" at bounding box center [163, 428] width 109 height 14
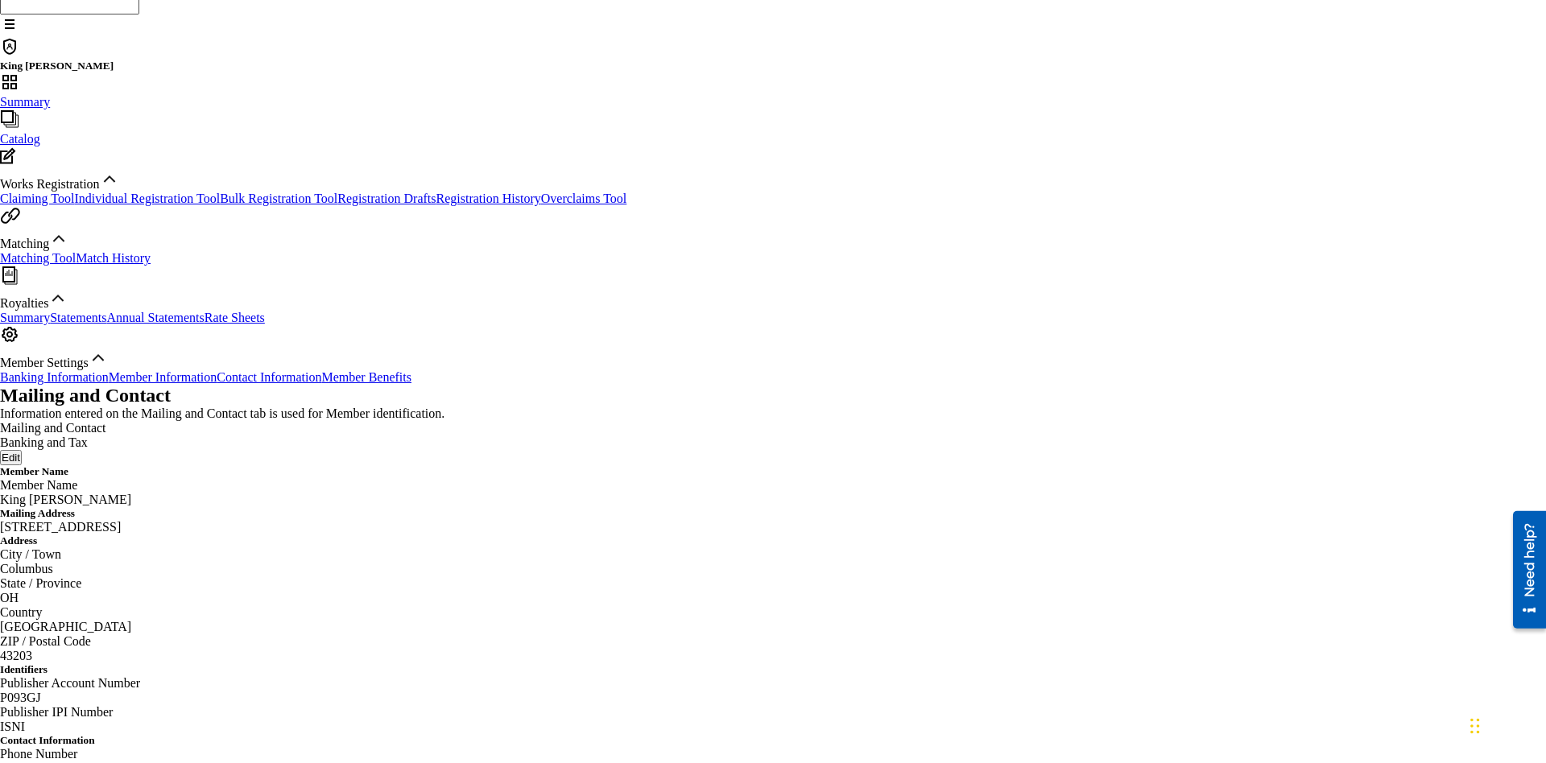
click at [217, 384] on link "Contact Information" at bounding box center [269, 377] width 105 height 14
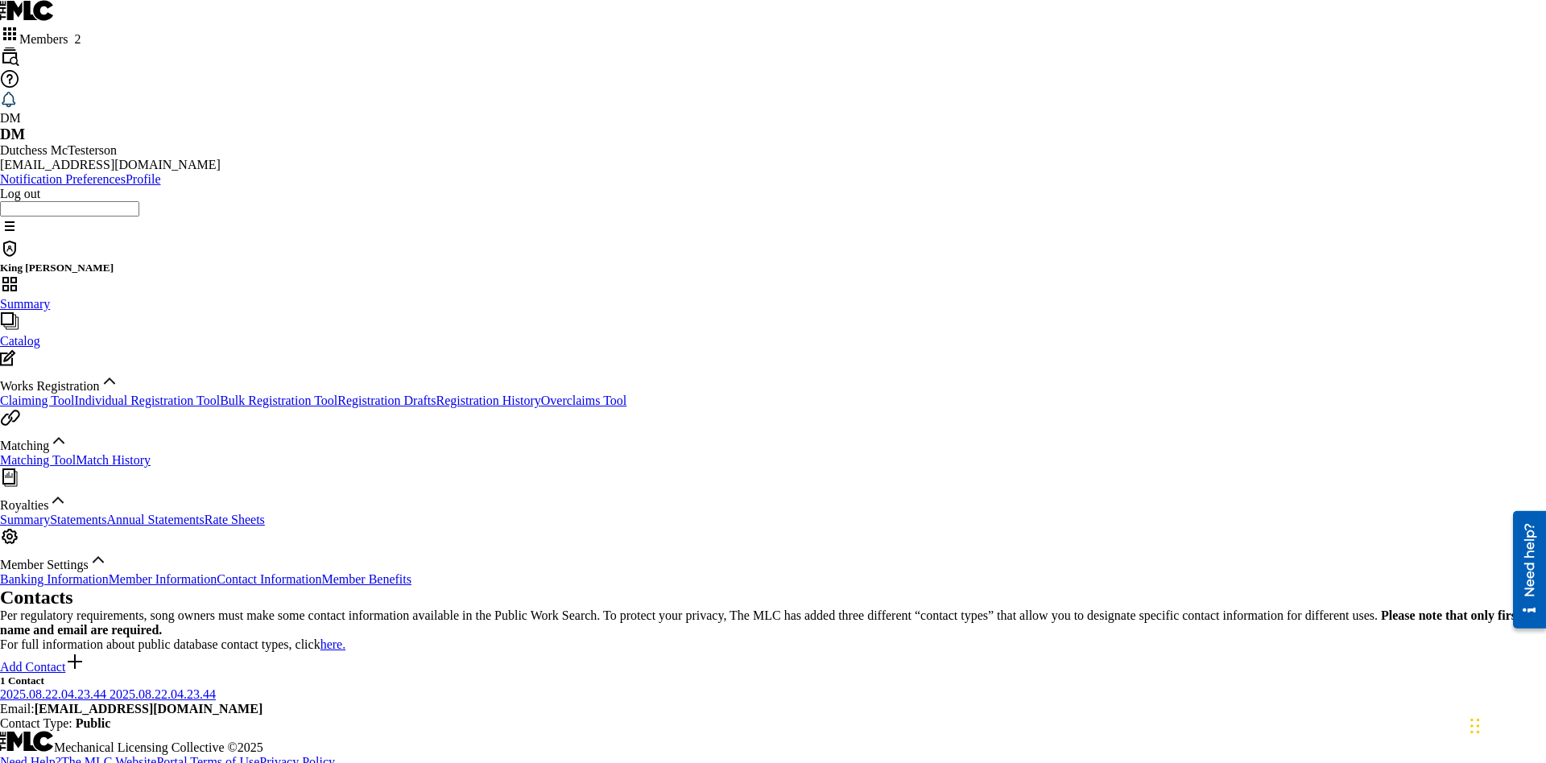
click at [139, 201] on label at bounding box center [139, 208] width 0 height 14
click at [139, 201] on input "[PERSON_NAME] [PERSON_NAME] [EMAIL_ADDRESS][DOMAIN_NAME] Notification Preferenc…" at bounding box center [69, 208] width 139 height 15
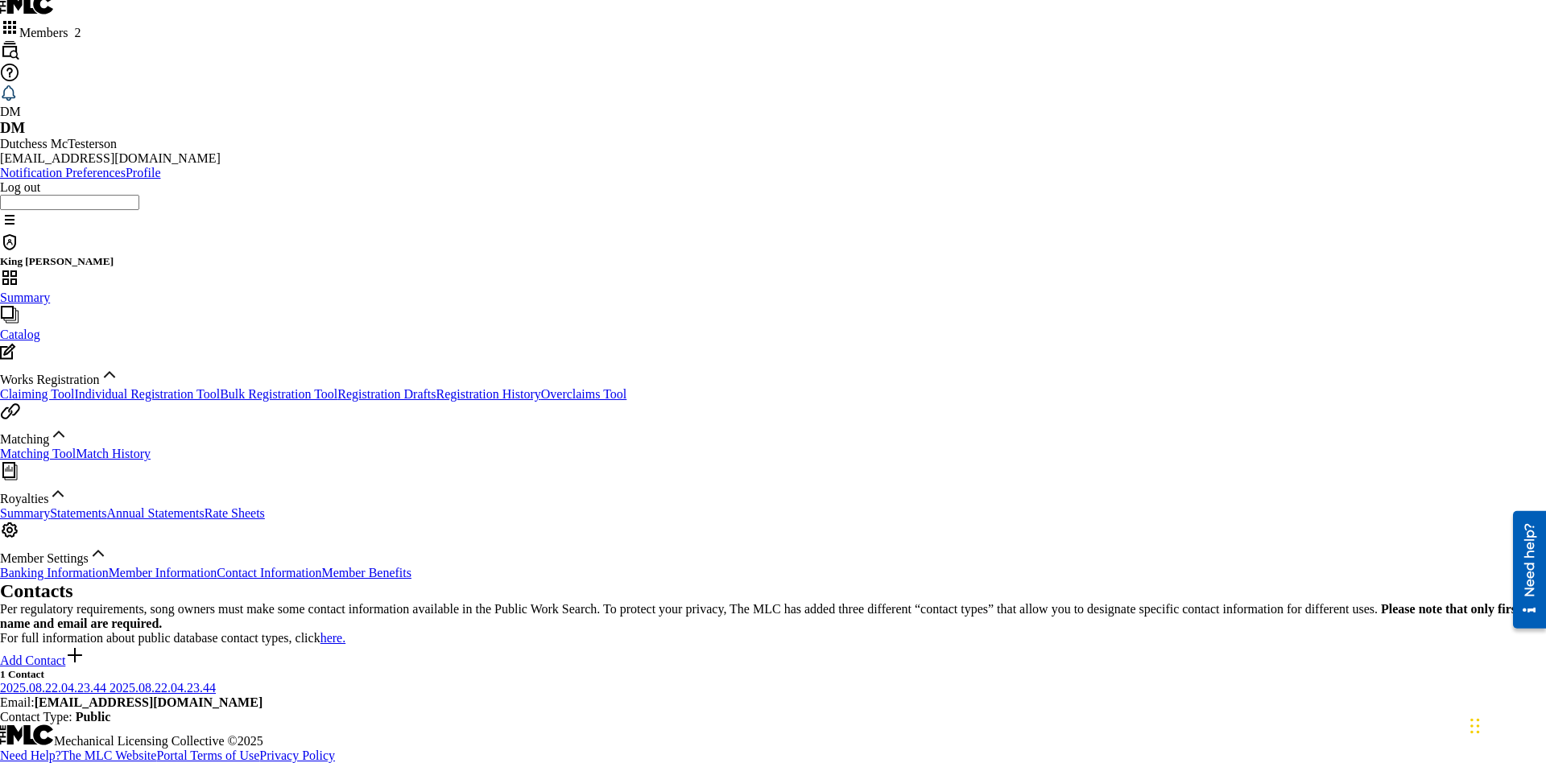
click at [1354, 195] on p "Log out" at bounding box center [773, 187] width 1546 height 14
click at [139, 210] on input "[PERSON_NAME] [PERSON_NAME] [EMAIL_ADDRESS][DOMAIN_NAME] Notification Preferenc…" at bounding box center [69, 202] width 139 height 15
